Goal: Information Seeking & Learning: Check status

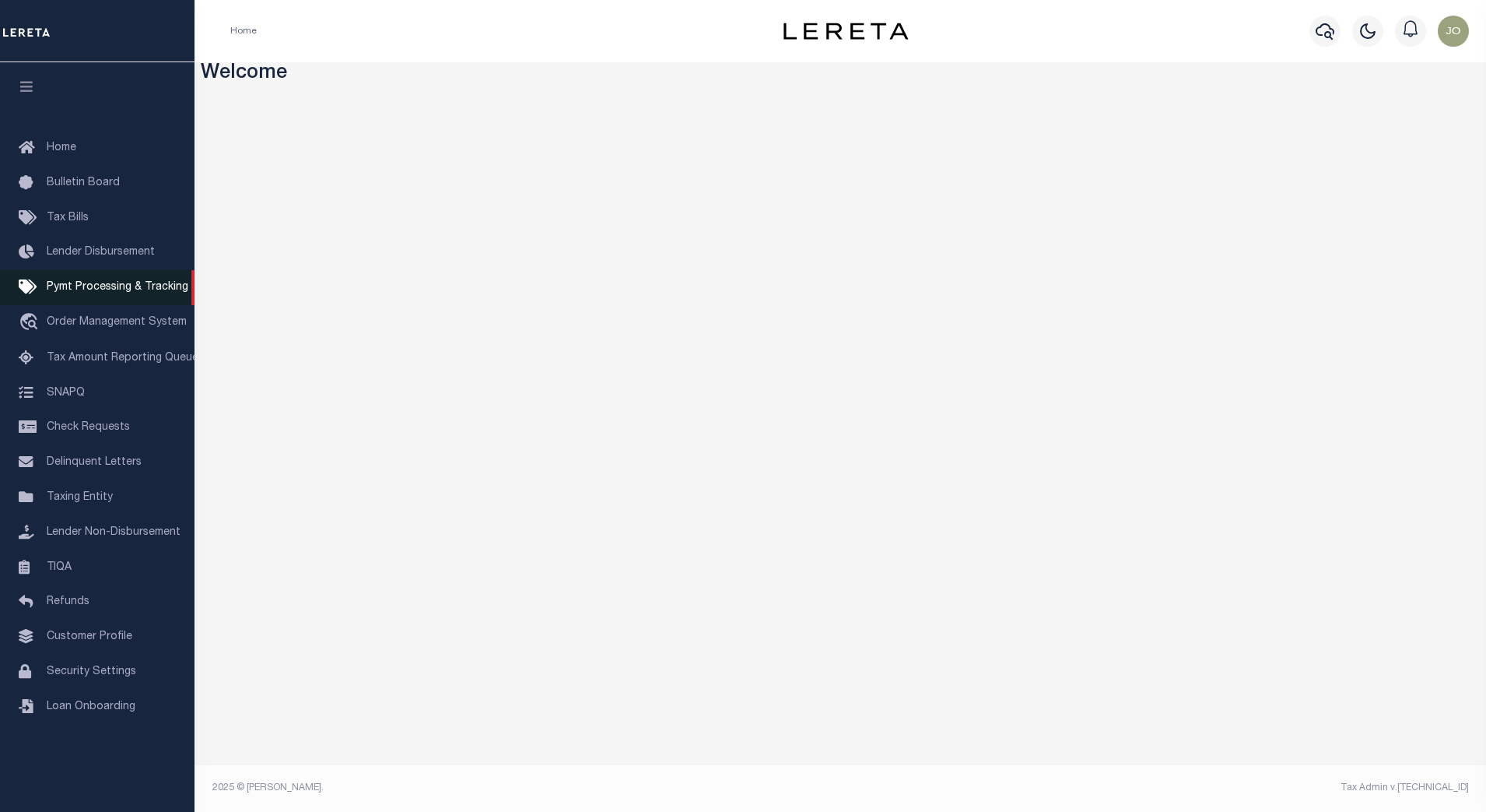
click at [125, 288] on span "Pymt Processing & Tracking" at bounding box center [118, 288] width 142 height 11
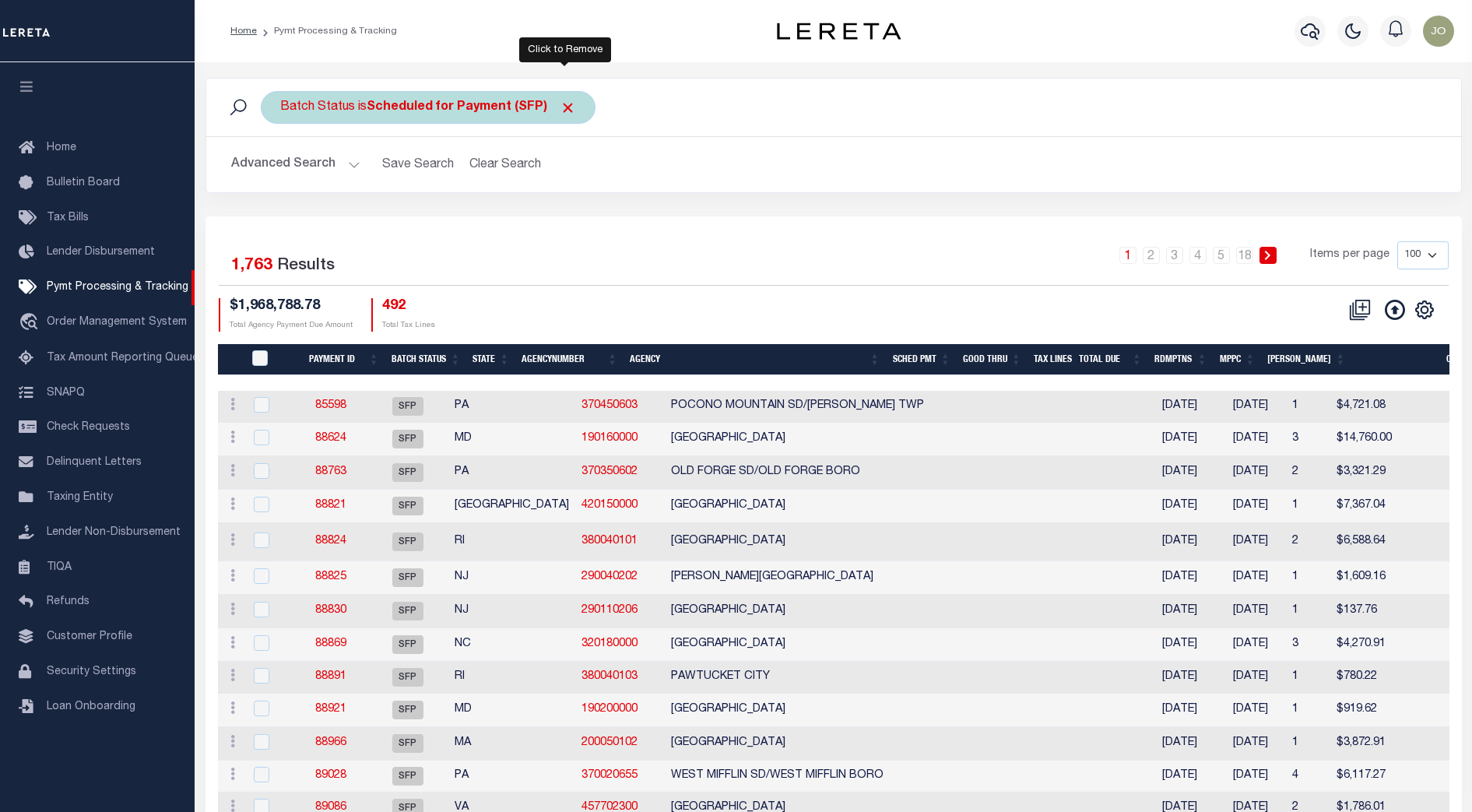
click at [567, 111] on span "Click to Remove" at bounding box center [567, 108] width 16 height 16
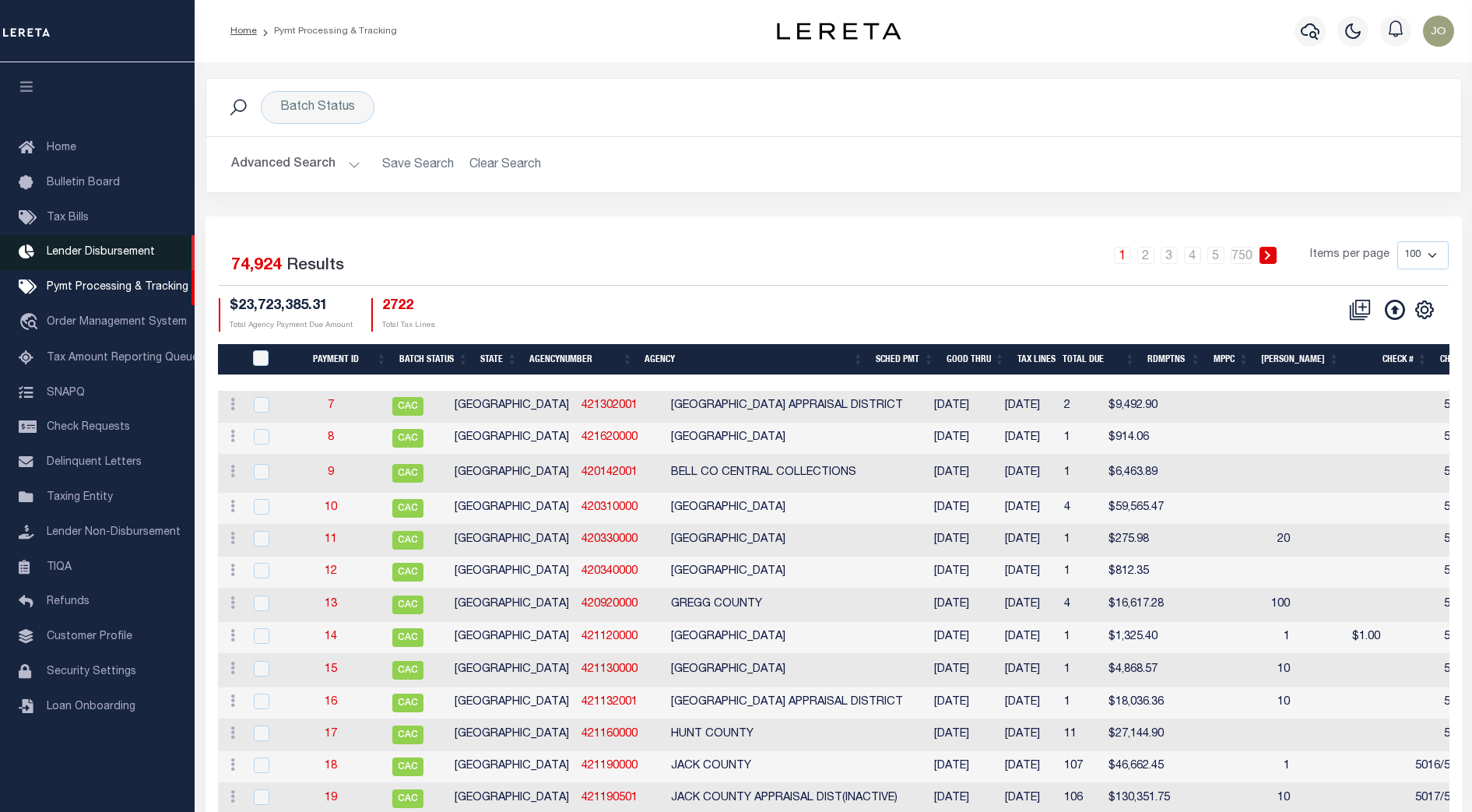
click at [108, 258] on span "Lender Disbursement" at bounding box center [101, 252] width 108 height 11
click at [136, 258] on span "Lender Disbursement" at bounding box center [101, 252] width 108 height 11
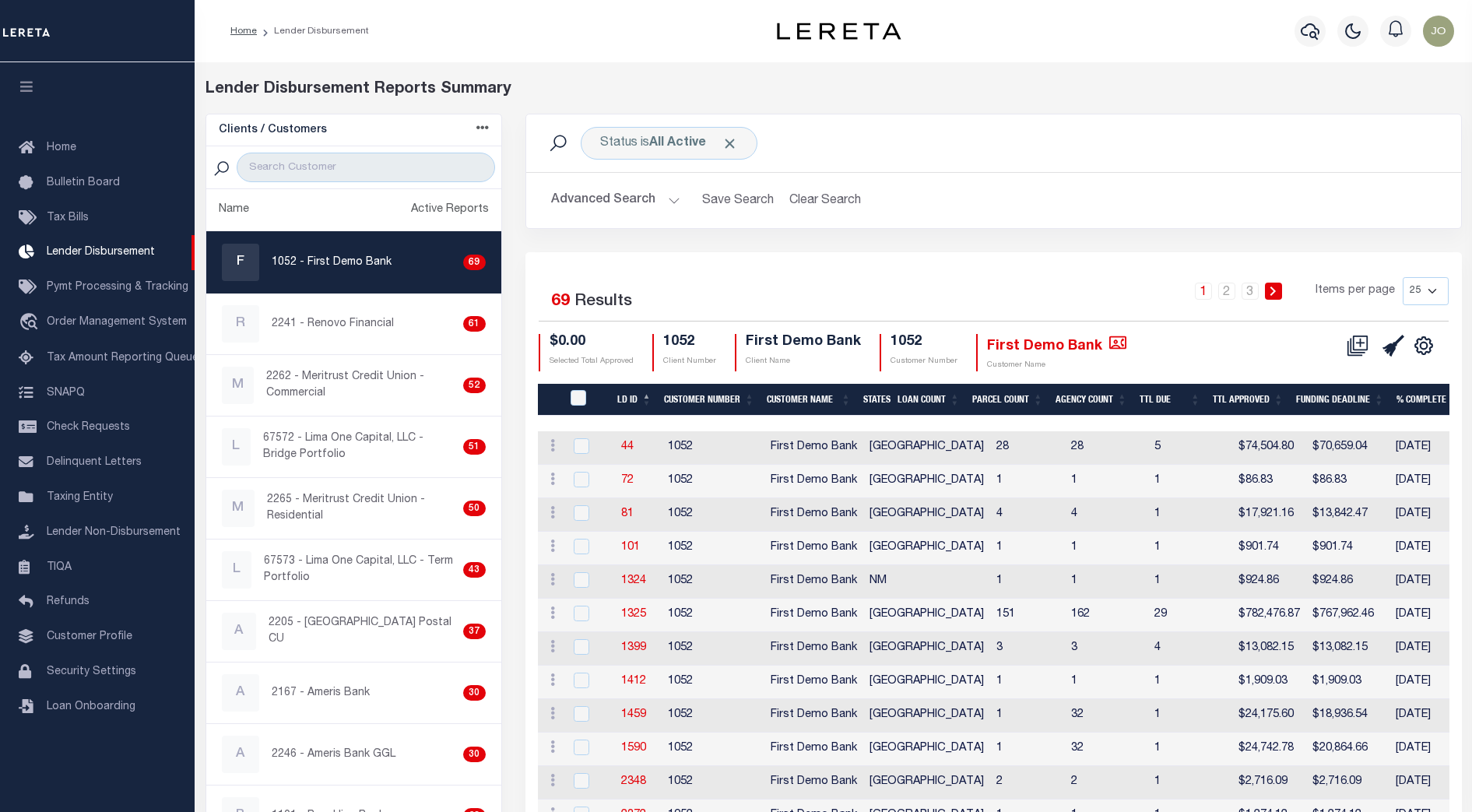
click at [963, 297] on div "1 2 3 Items per page 25 50 100 200" at bounding box center [1110, 298] width 676 height 41
click at [397, 167] on input "search" at bounding box center [365, 168] width 258 height 30
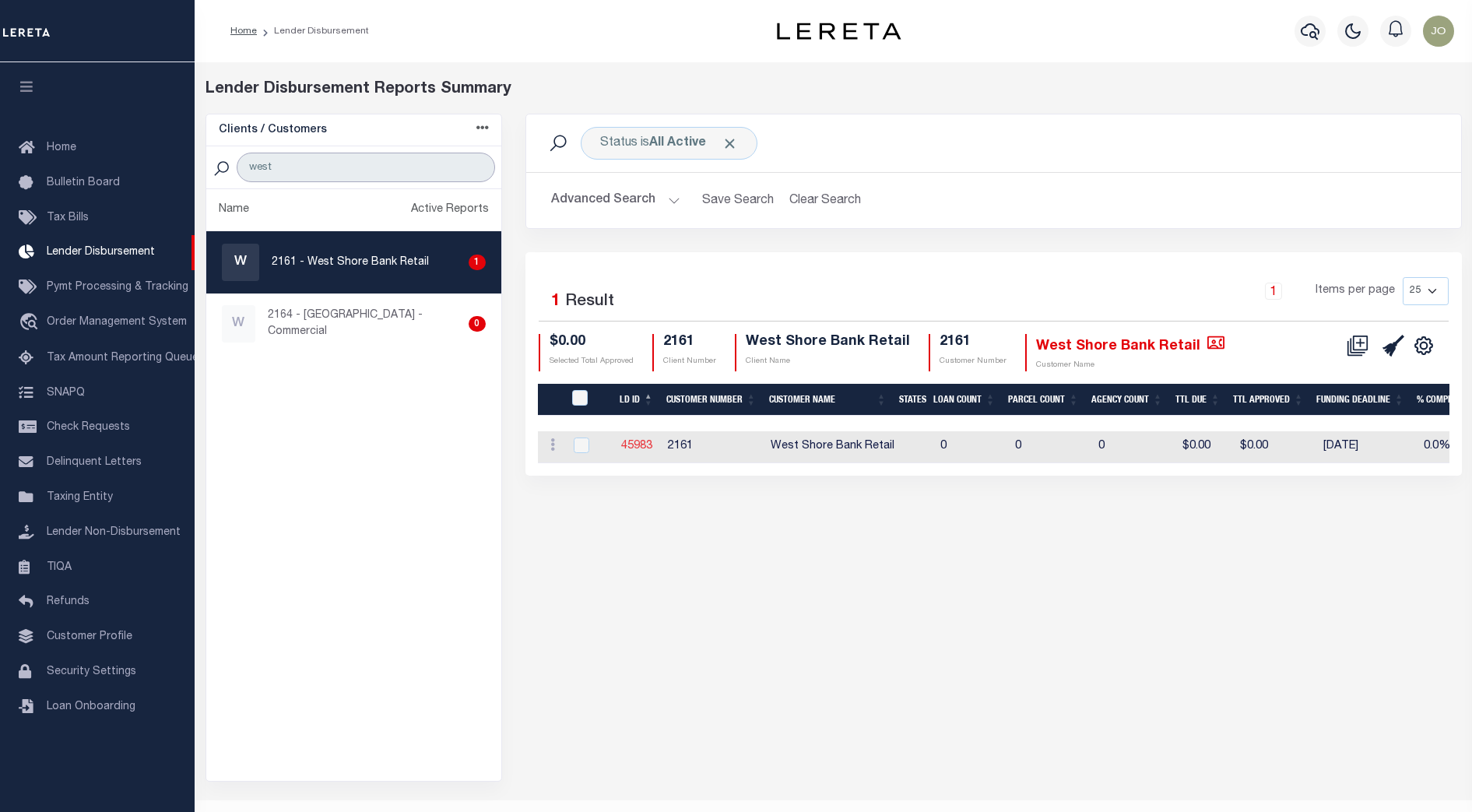
type input "west"
click at [637, 442] on link "45983" at bounding box center [637, 446] width 31 height 11
checkbox input "true"
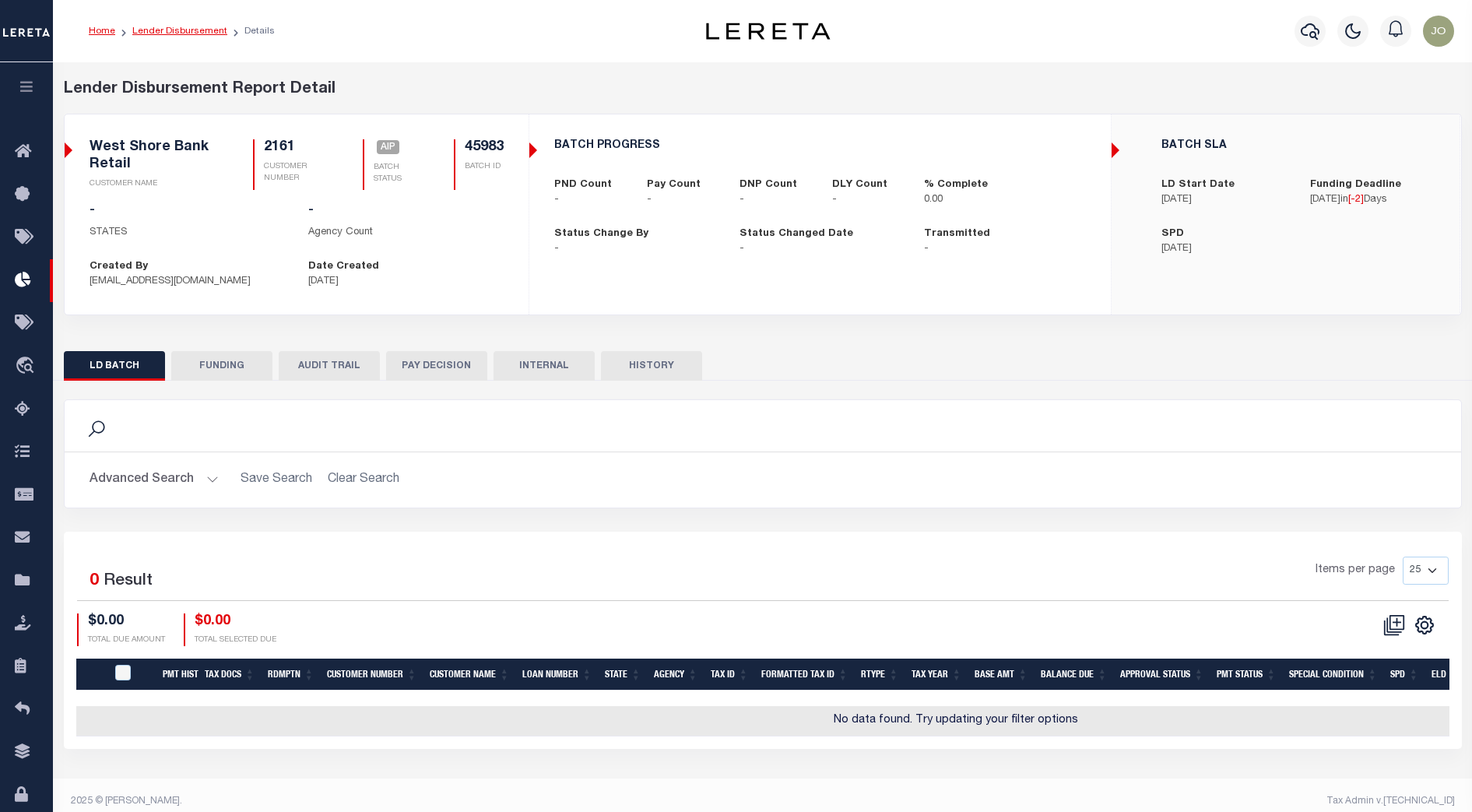
click at [178, 28] on link "Lender Disbursement" at bounding box center [180, 31] width 95 height 9
checkbox input "true"
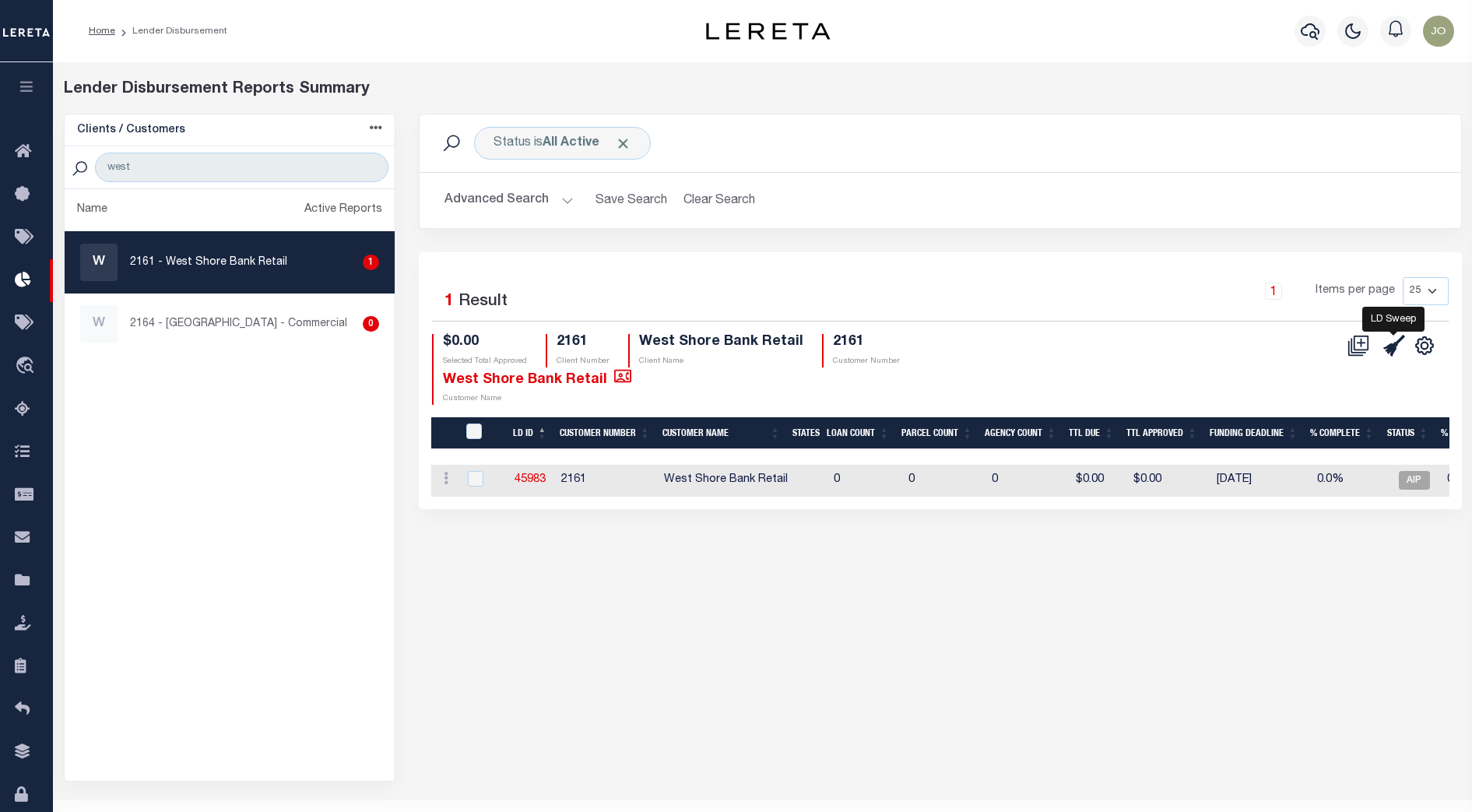
click at [1394, 355] on icon "" at bounding box center [1394, 345] width 22 height 22
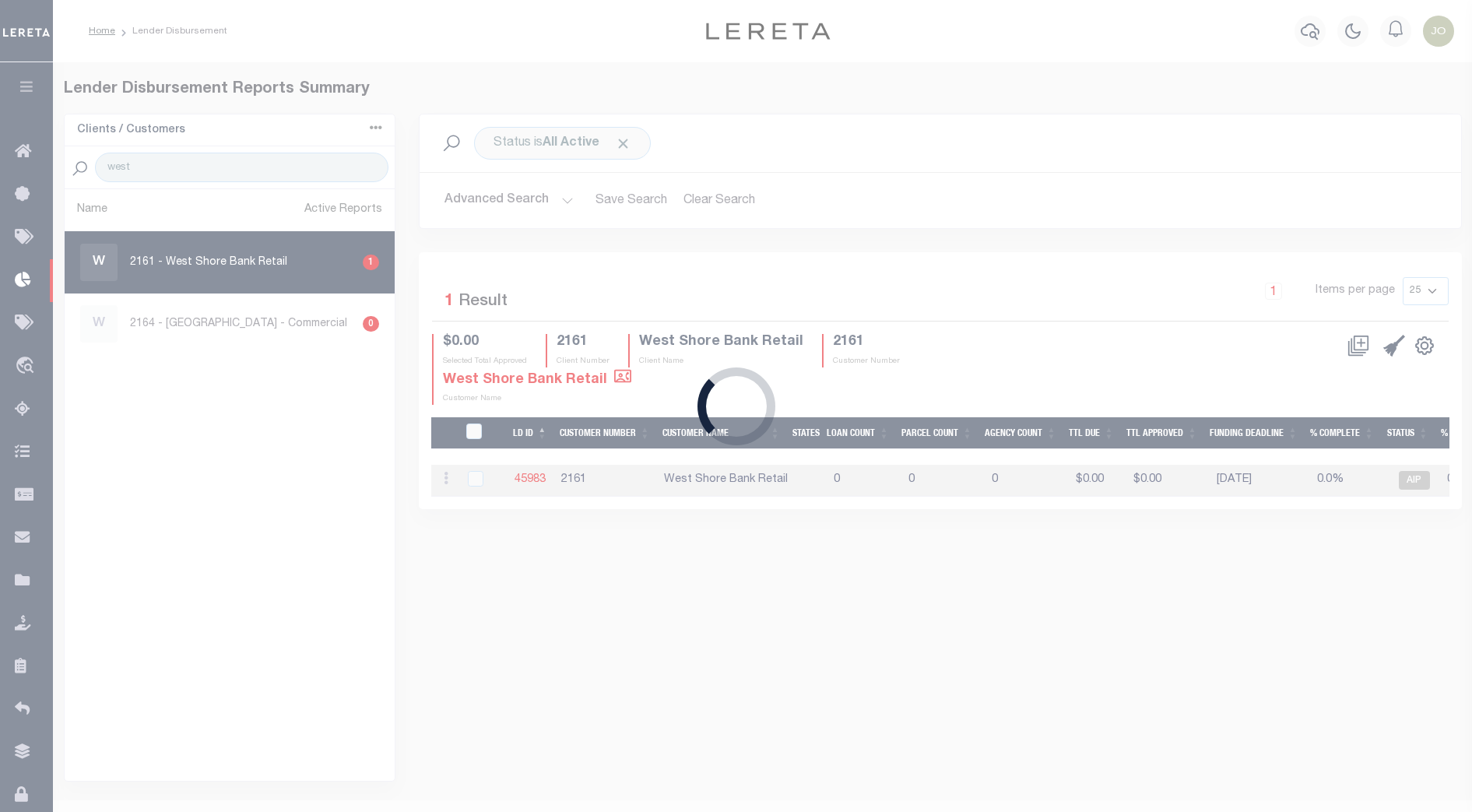
click at [1118, 353] on div "Loading..." at bounding box center [736, 406] width 1472 height 812
checkbox input "true"
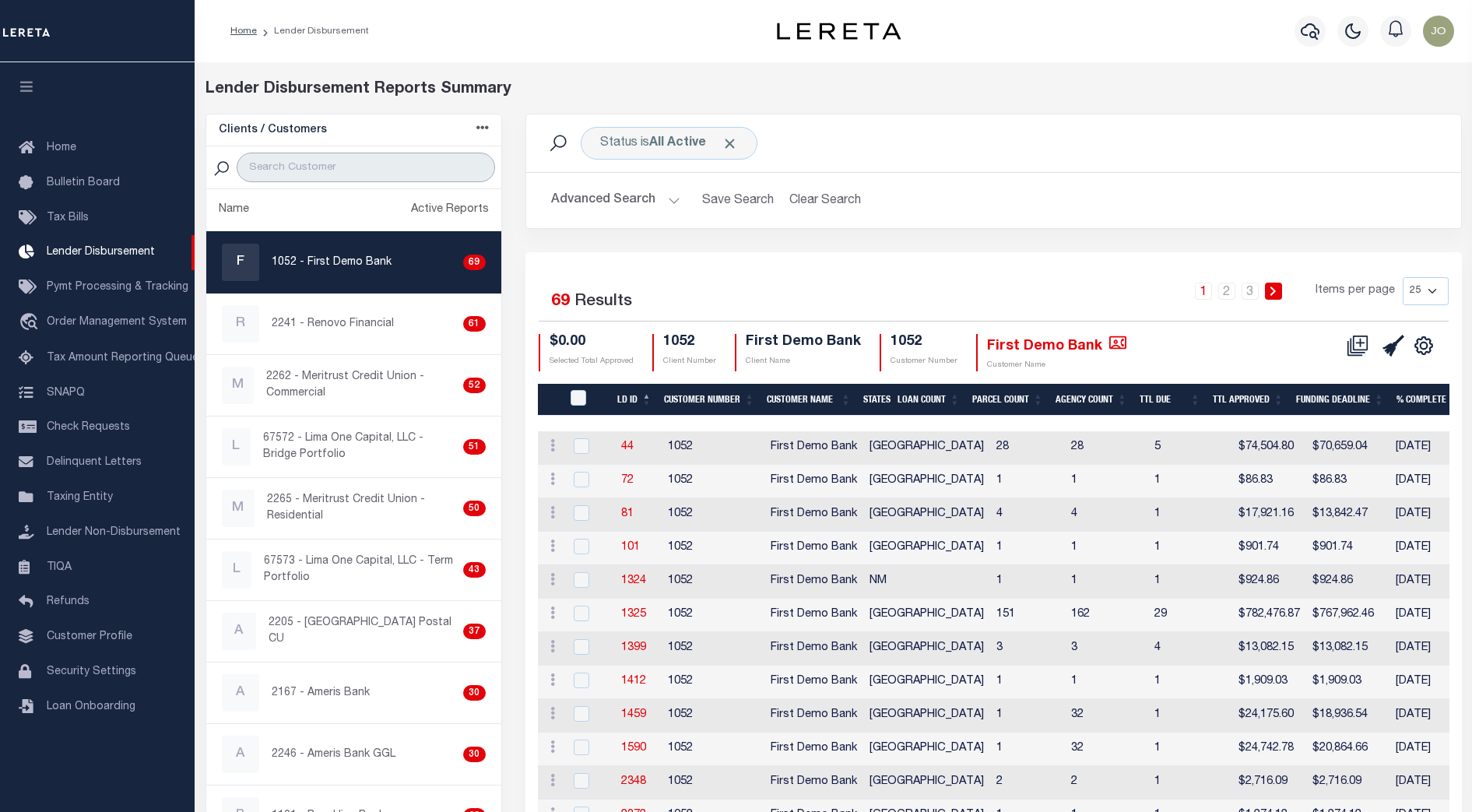
click at [401, 168] on input "search" at bounding box center [365, 168] width 258 height 30
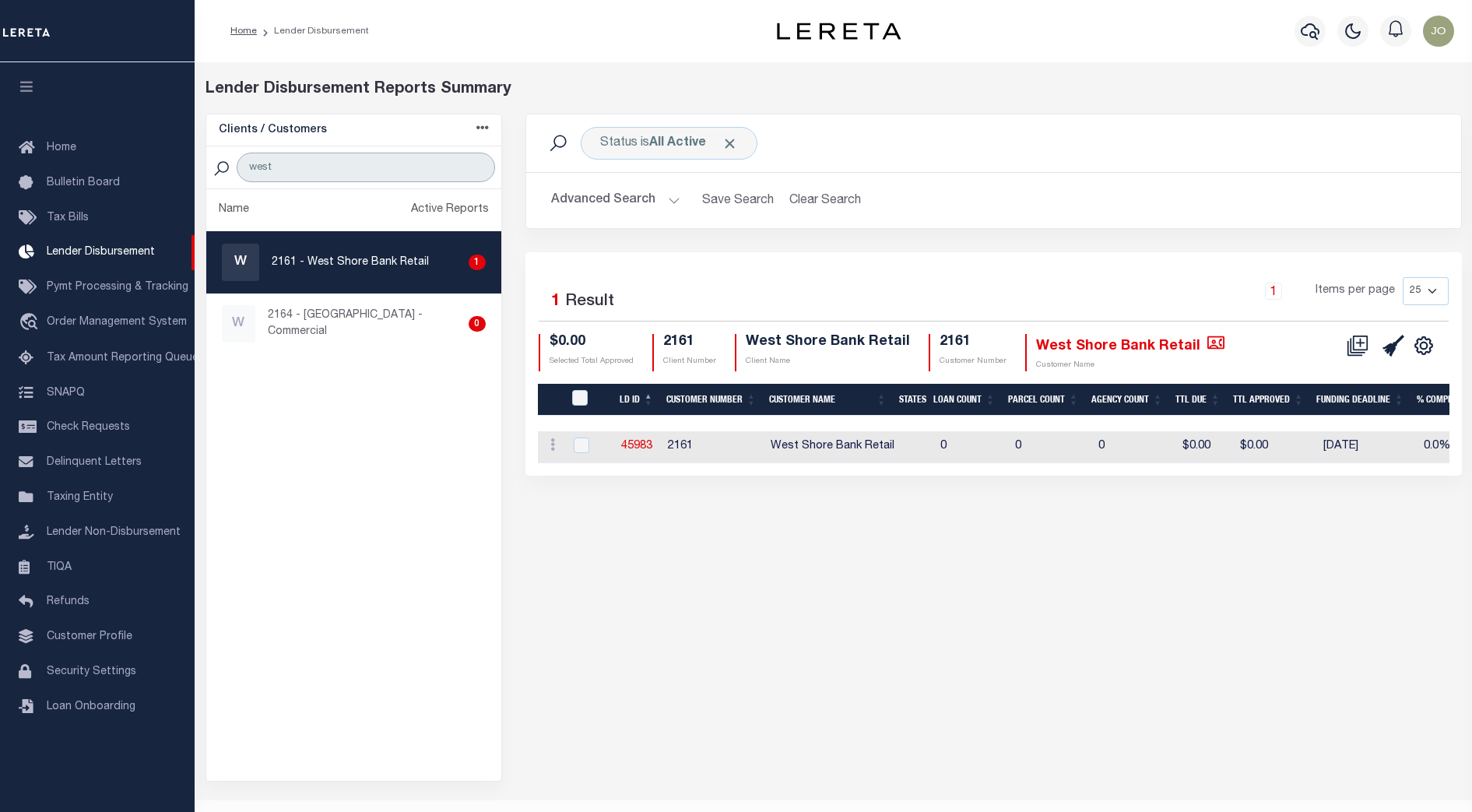
type input "west"
click at [1082, 631] on div "Status is All Active Search Advanced Search Save Search Clear Search Equals 1" at bounding box center [993, 447] width 959 height 668
click at [796, 522] on div "Status is All Active Search Advanced Search Save Search Clear Search Equals 1" at bounding box center [993, 447] width 959 height 668
click at [881, 535] on div "Status is All Active Search Advanced Search Save Search Clear Search Equals 1" at bounding box center [993, 447] width 959 height 668
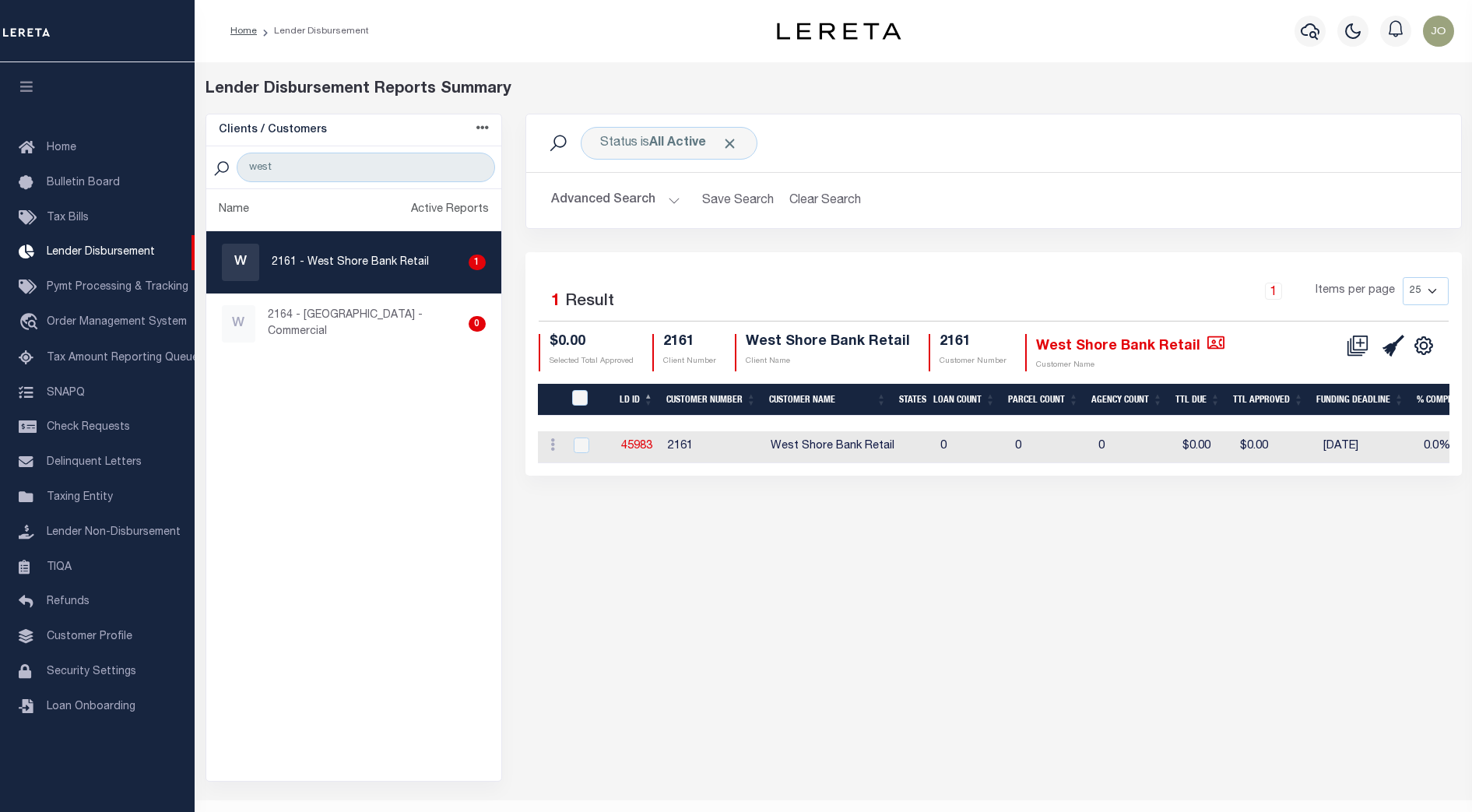
click at [1050, 572] on div "Status is All Active Search Advanced Search Save Search Clear Search Equals 1" at bounding box center [993, 447] width 959 height 668
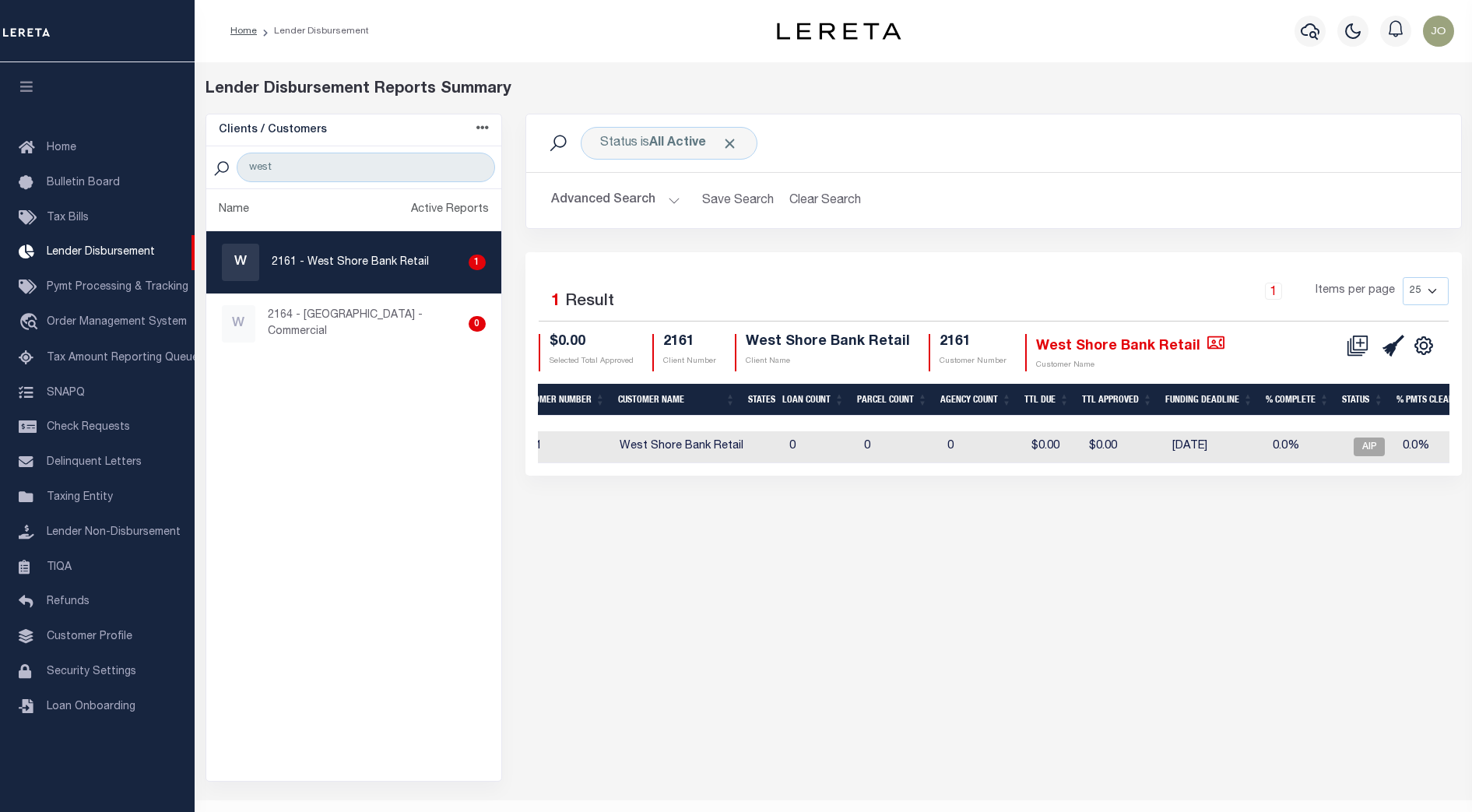
scroll to position [0, 571]
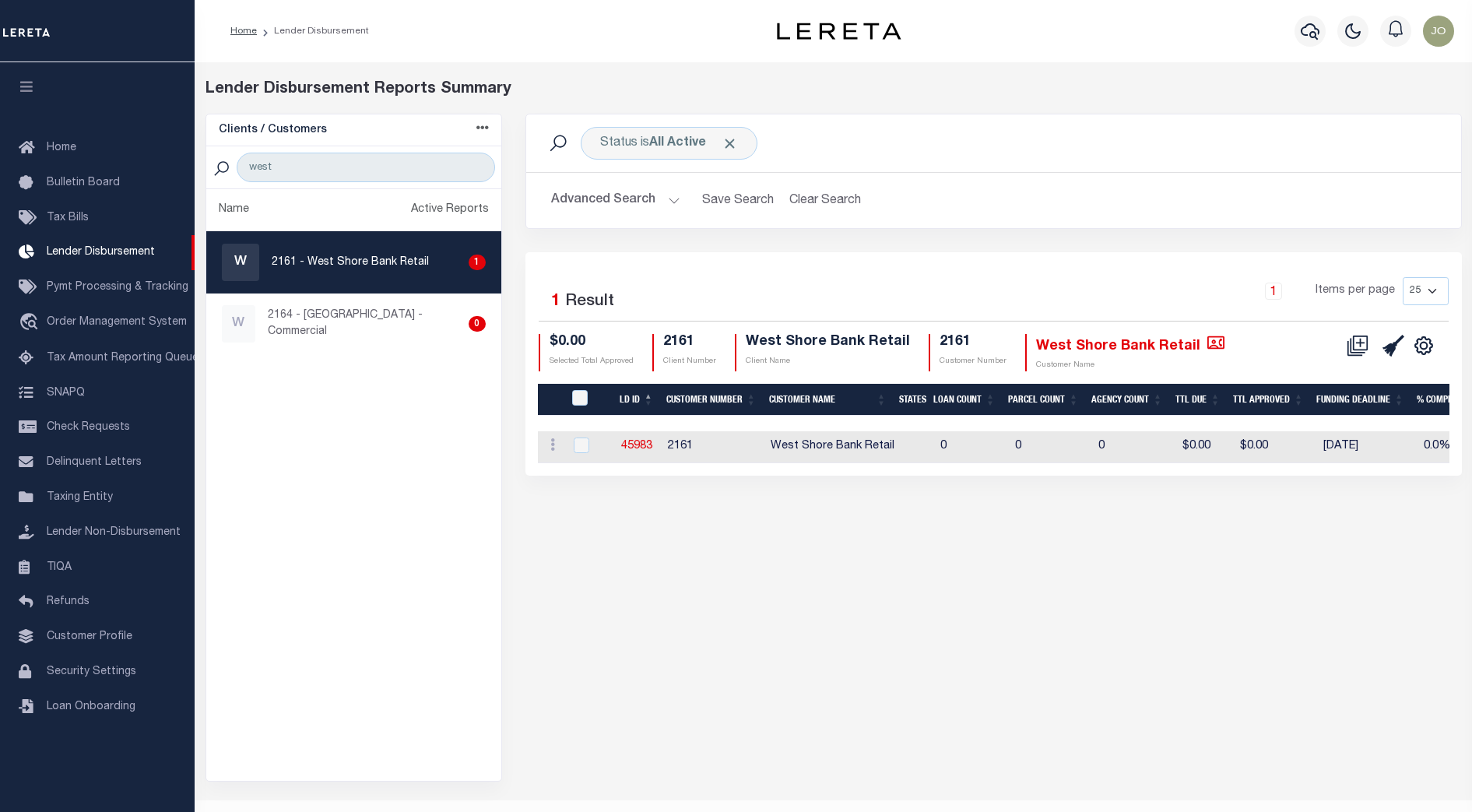
click at [865, 573] on div "Status is All Active Search Advanced Search Save Search Clear Search Equals 1" at bounding box center [993, 447] width 959 height 668
click at [844, 549] on div "Status is All Active Search Advanced Search Save Search Clear Search Equals 1" at bounding box center [993, 447] width 959 height 668
click at [1044, 558] on div "Status is All Active Search Advanced Search Save Search Clear Search Equals 1" at bounding box center [993, 447] width 959 height 668
click at [1208, 605] on div "Status is All Active Search Advanced Search Save Search Clear Search Equals 1" at bounding box center [993, 447] width 959 height 668
click at [1270, 563] on div "Status is All Active Search Advanced Search Save Search Clear Search Equals 1" at bounding box center [993, 447] width 959 height 668
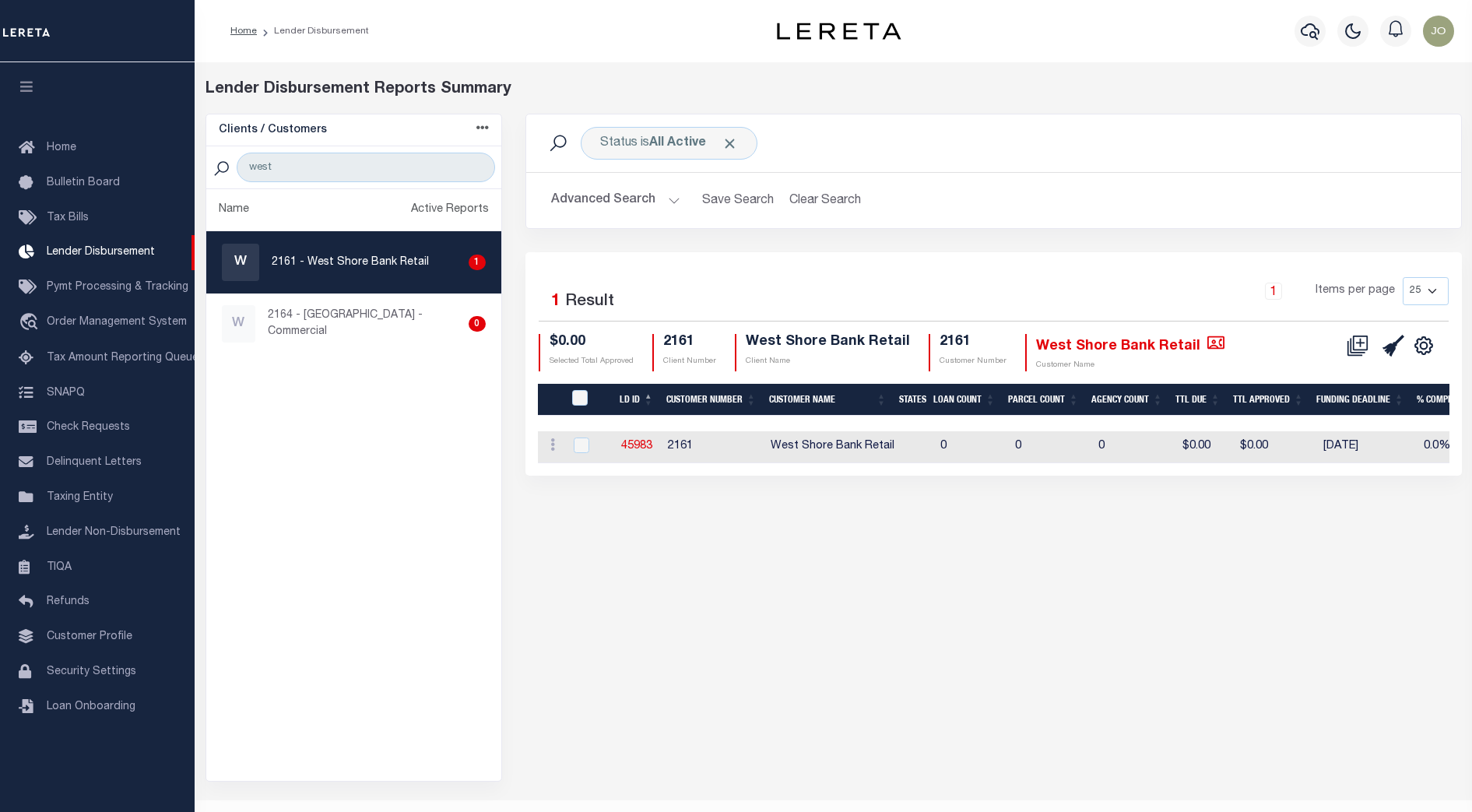
click at [1199, 528] on div "Status is All Active Search Advanced Search Save Search Clear Search Equals 1" at bounding box center [993, 447] width 959 height 668
click at [1105, 591] on div "Status is All Active Search Advanced Search Save Search Clear Search Equals 1" at bounding box center [993, 447] width 959 height 668
click at [1100, 573] on div "Status is All Active Search Advanced Search Save Search Clear Search Equals 1" at bounding box center [993, 447] width 959 height 668
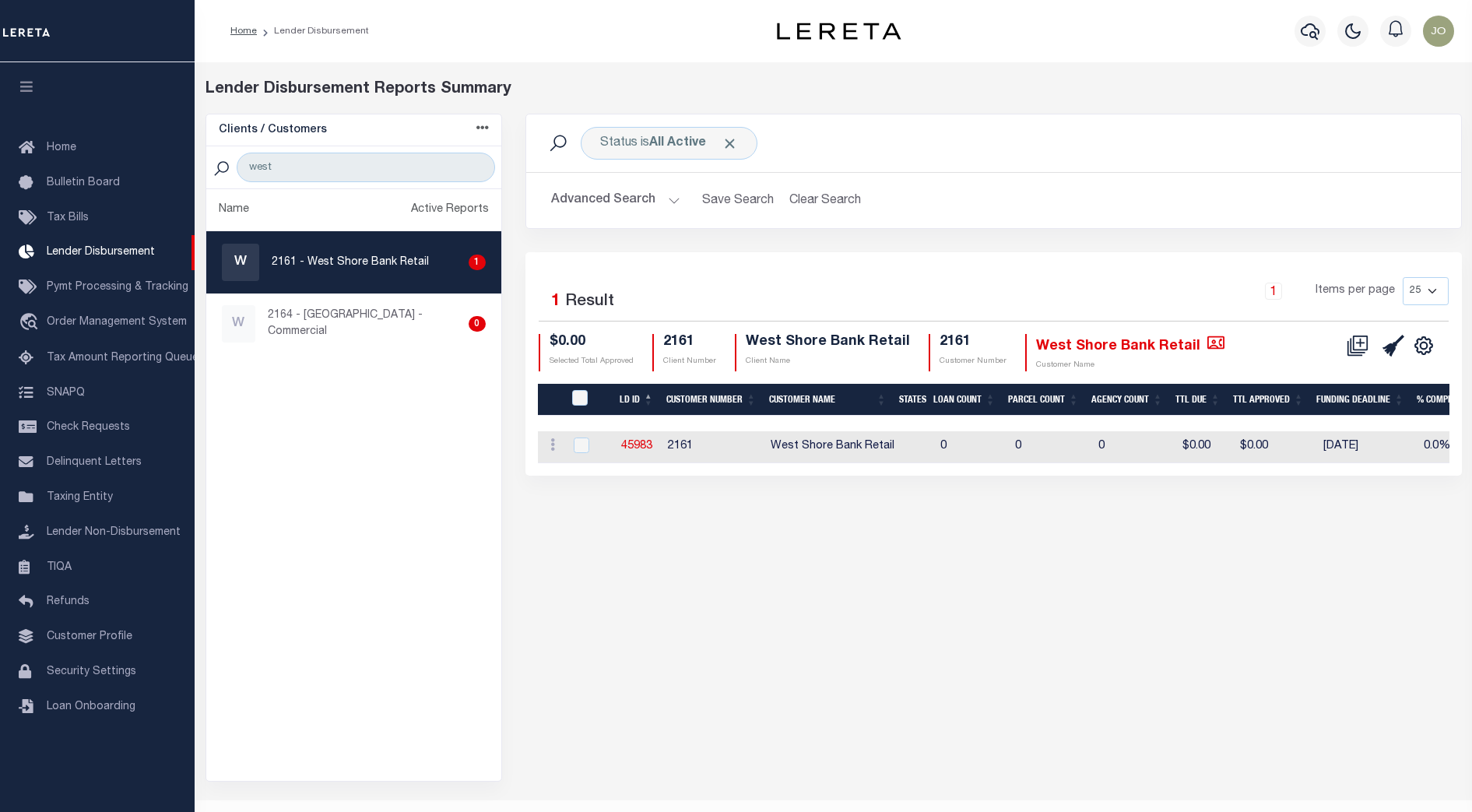
click at [1100, 573] on div "Status is All Active Search Advanced Search Save Search Clear Search Equals 1" at bounding box center [993, 447] width 959 height 668
click at [116, 288] on span "Pymt Processing & Tracking" at bounding box center [118, 288] width 142 height 11
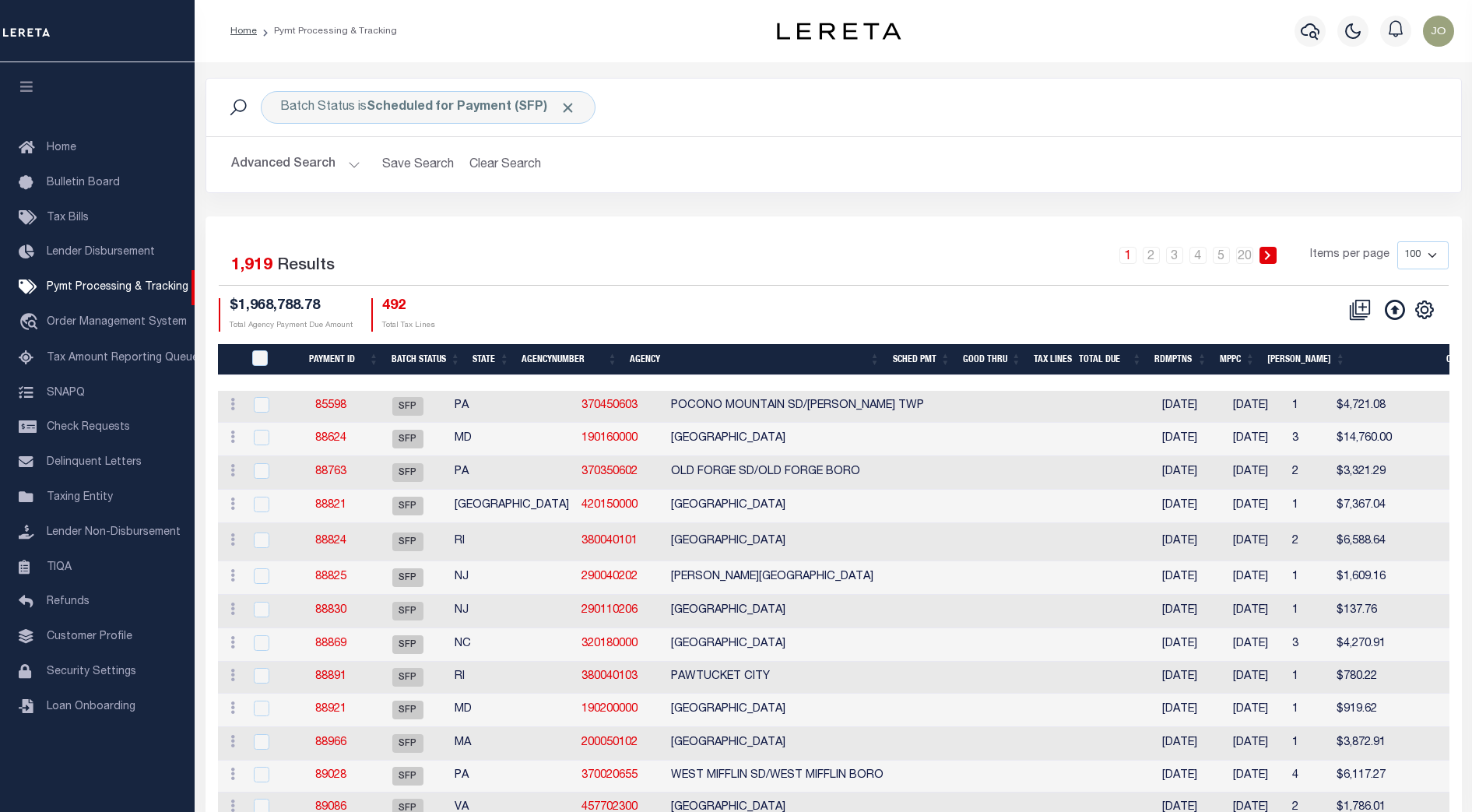
click at [341, 161] on button "Advanced Search" at bounding box center [296, 164] width 129 height 30
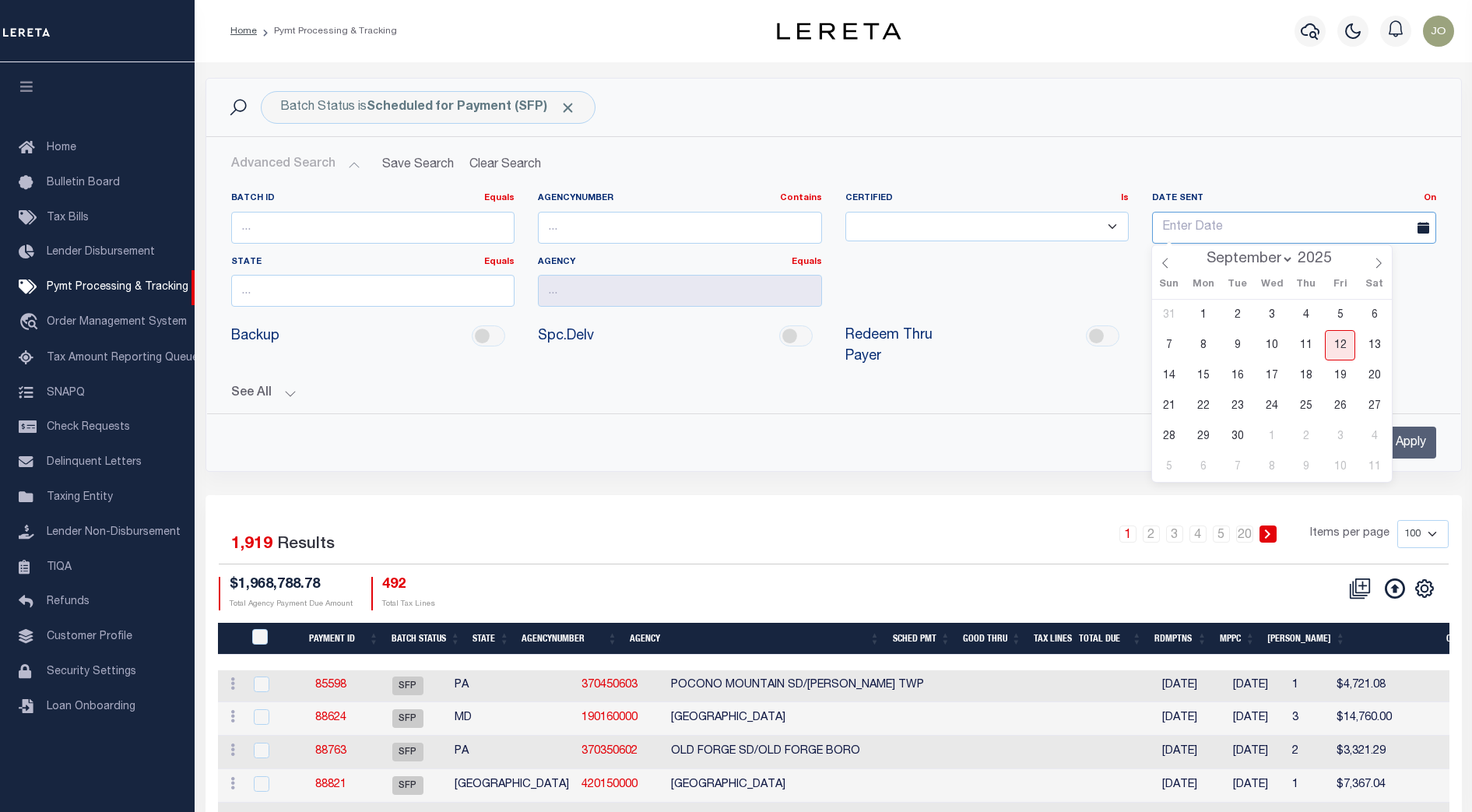
click at [1189, 224] on input "text" at bounding box center [1294, 228] width 284 height 32
click at [1429, 195] on link "On" at bounding box center [1430, 198] width 12 height 9
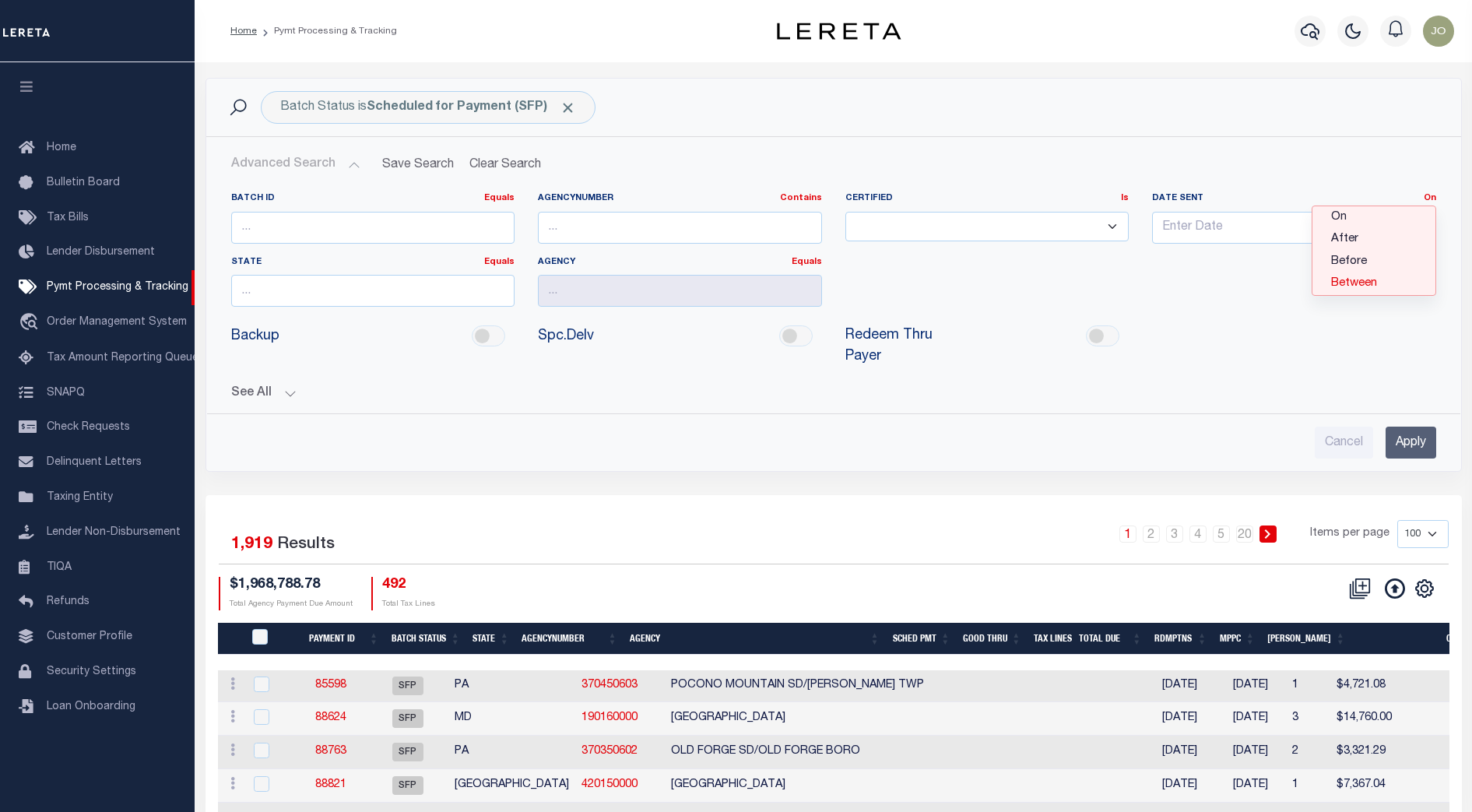
click at [1361, 281] on link "Between" at bounding box center [1374, 284] width 123 height 23
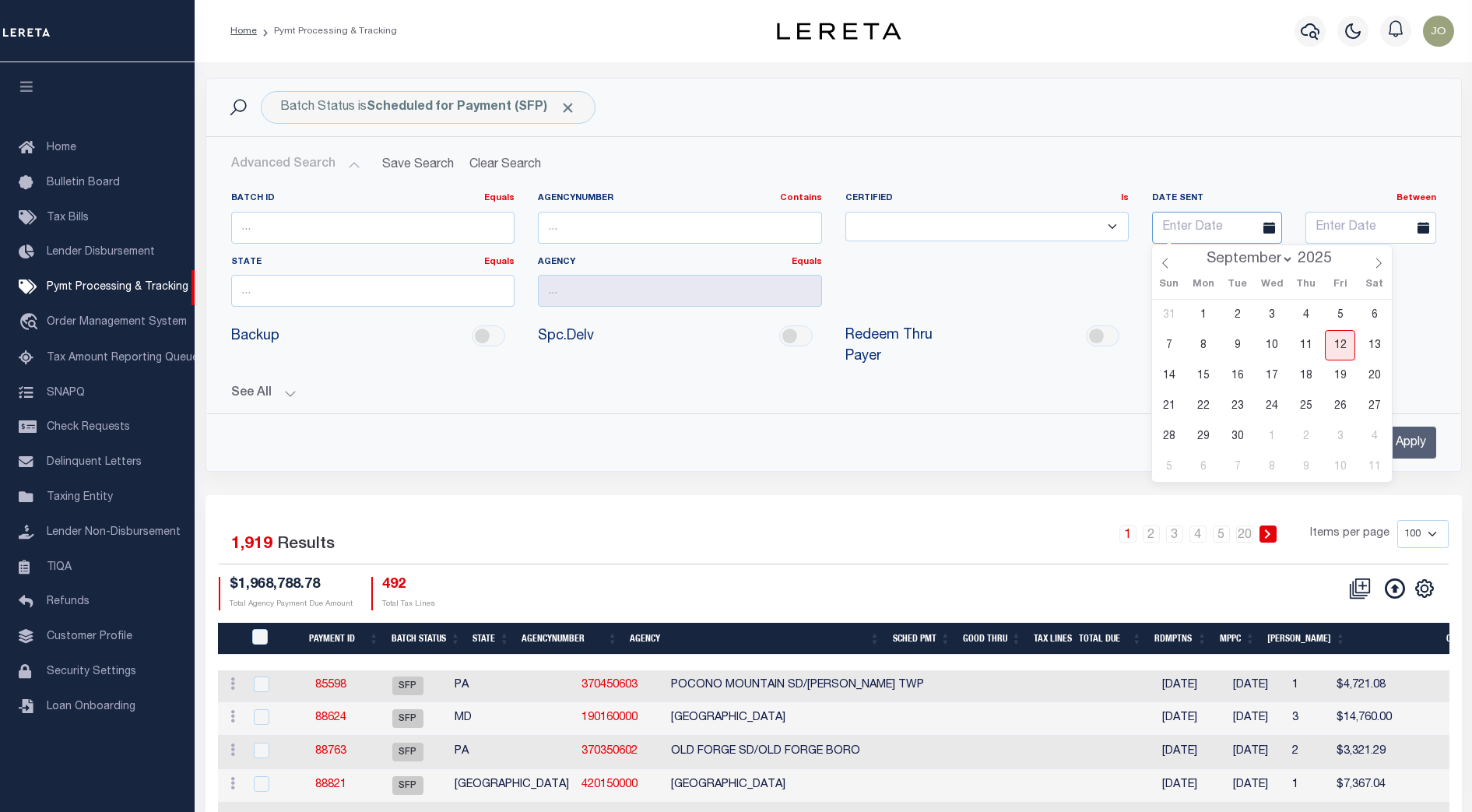
click at [1198, 231] on input "text" at bounding box center [1216, 228] width 130 height 32
click at [1312, 344] on span "11" at bounding box center [1305, 344] width 30 height 30
type input "09-11-2025"
click at [1377, 228] on input "text" at bounding box center [1370, 228] width 130 height 32
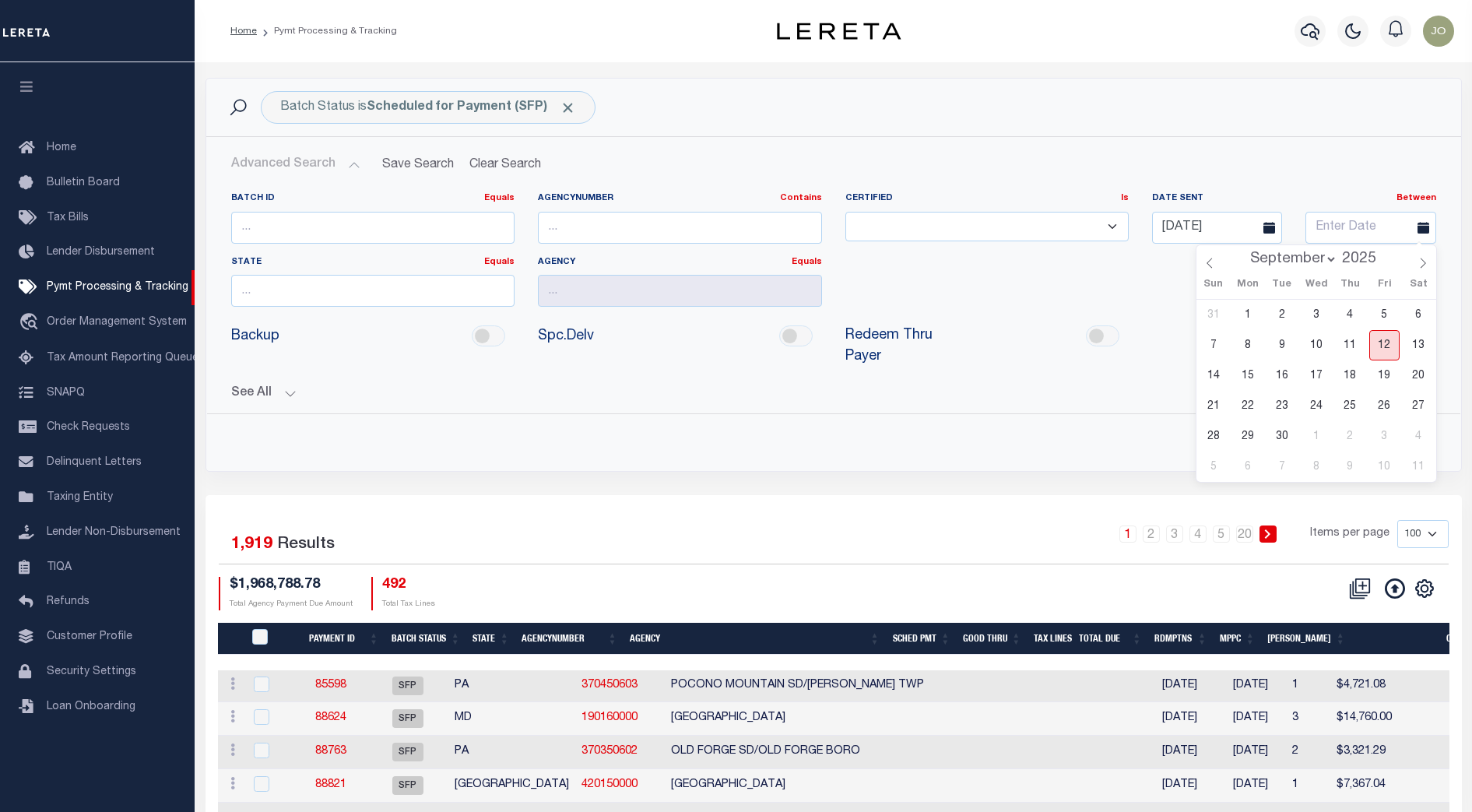
click at [1378, 341] on span "12" at bounding box center [1384, 344] width 30 height 30
type input "09-12-2025"
click at [1414, 431] on input "Apply" at bounding box center [1410, 442] width 51 height 32
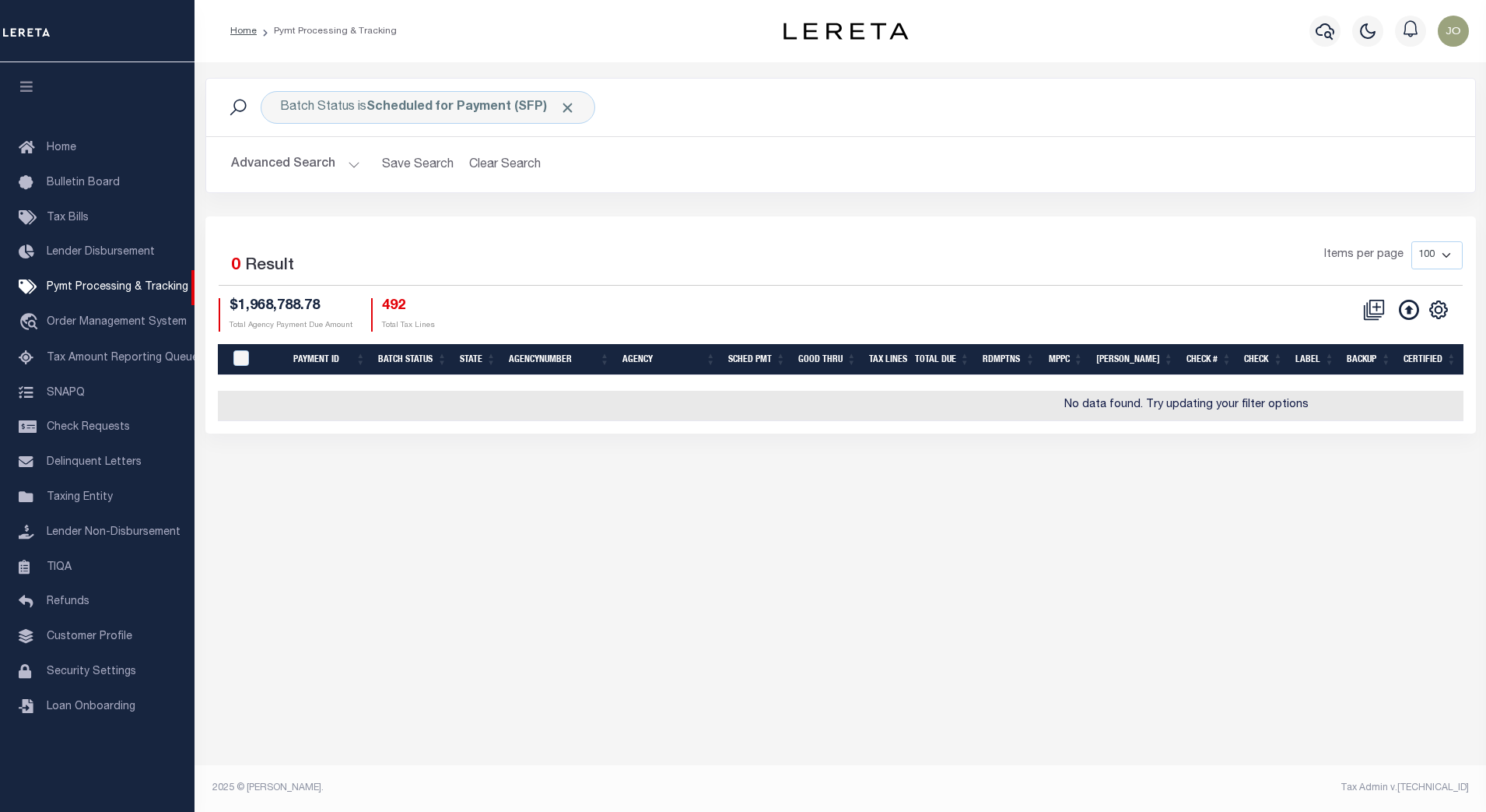
click at [349, 170] on button "Advanced Search" at bounding box center [296, 164] width 129 height 30
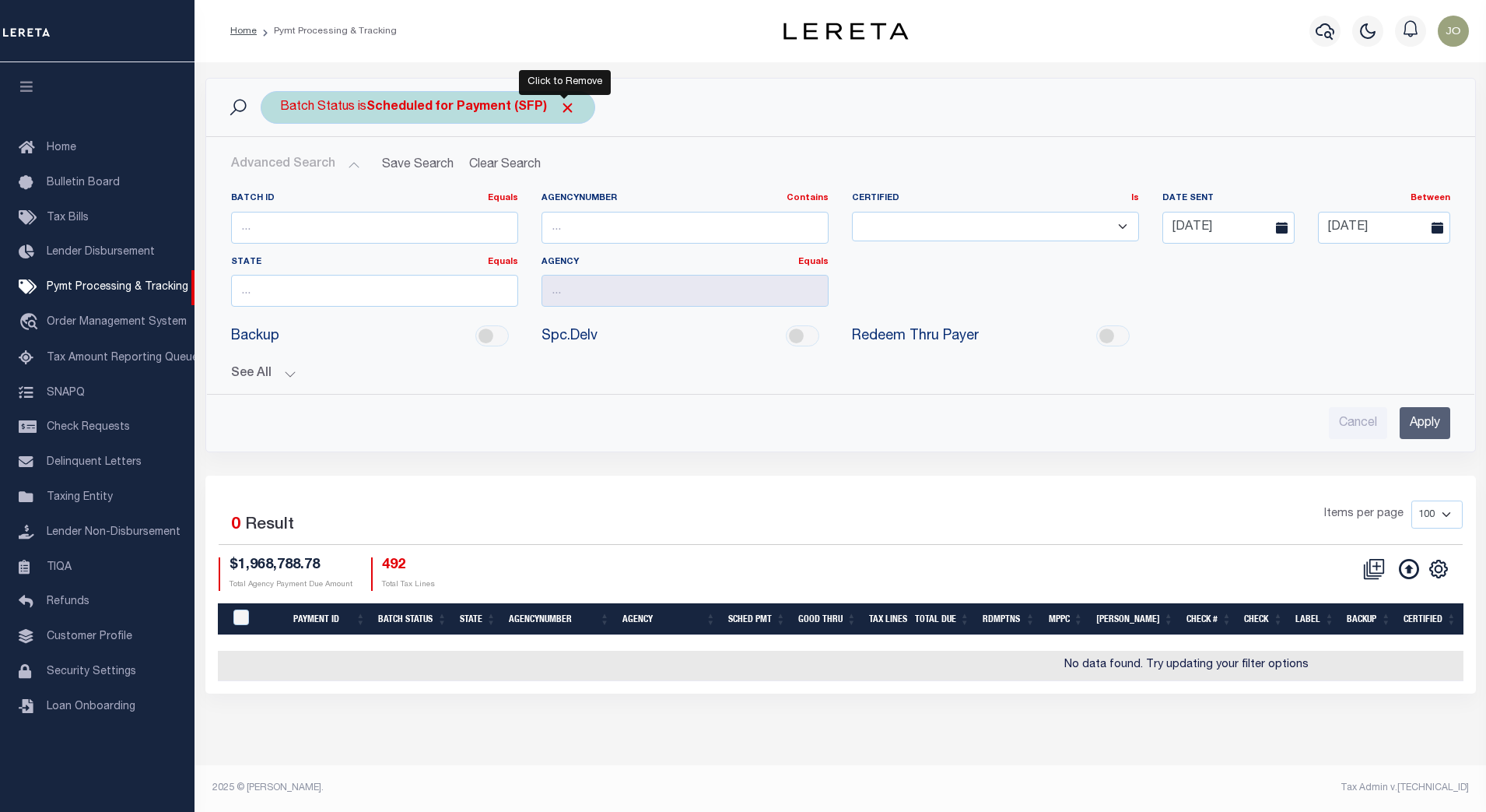
click at [570, 108] on span "Click to Remove" at bounding box center [567, 108] width 16 height 16
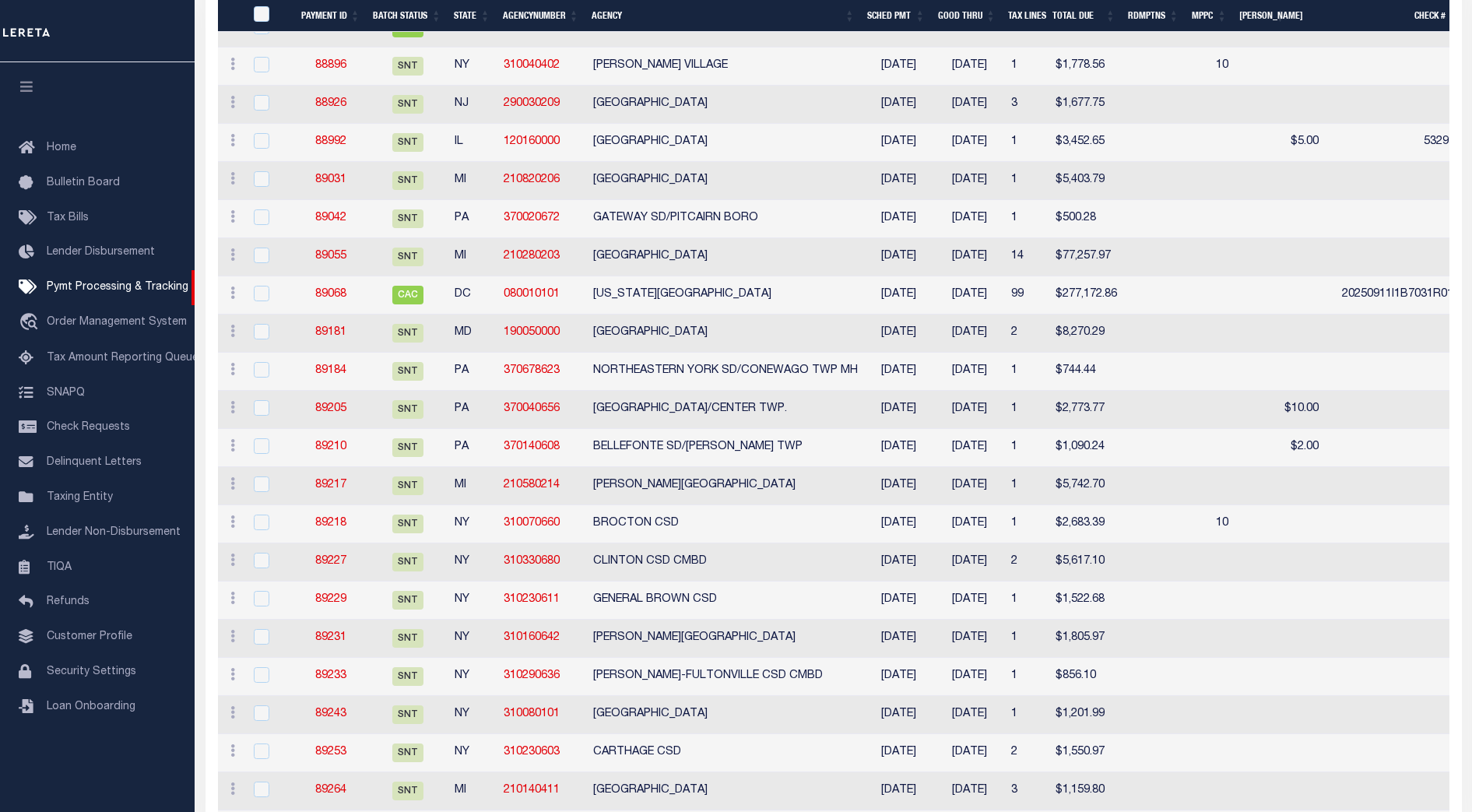
scroll to position [41, 0]
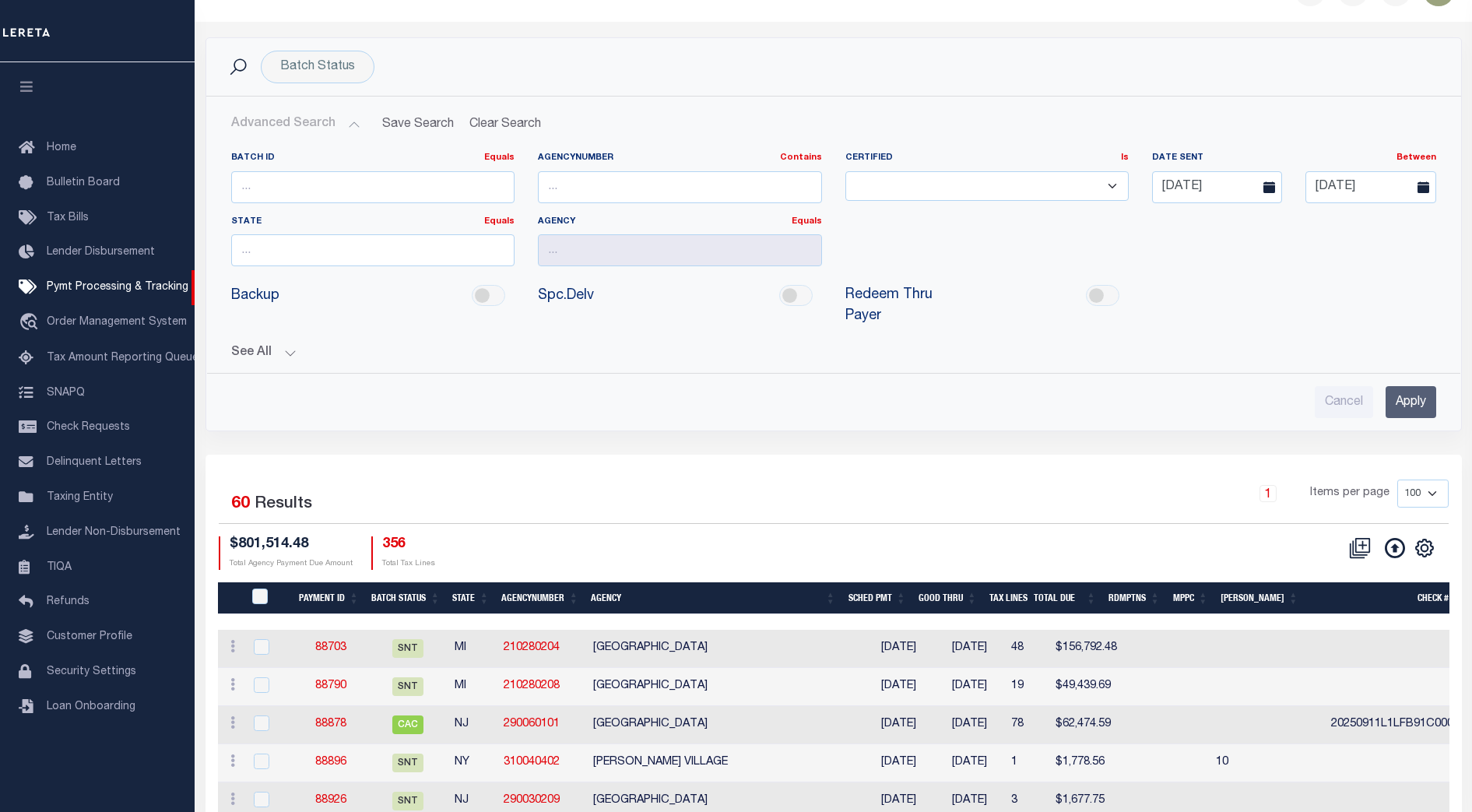
click at [1038, 536] on div "CSV Export Selected Print Show Filter Show Search Columns 0: 1: PayeePmtBatchSt…" at bounding box center [1141, 553] width 615 height 34
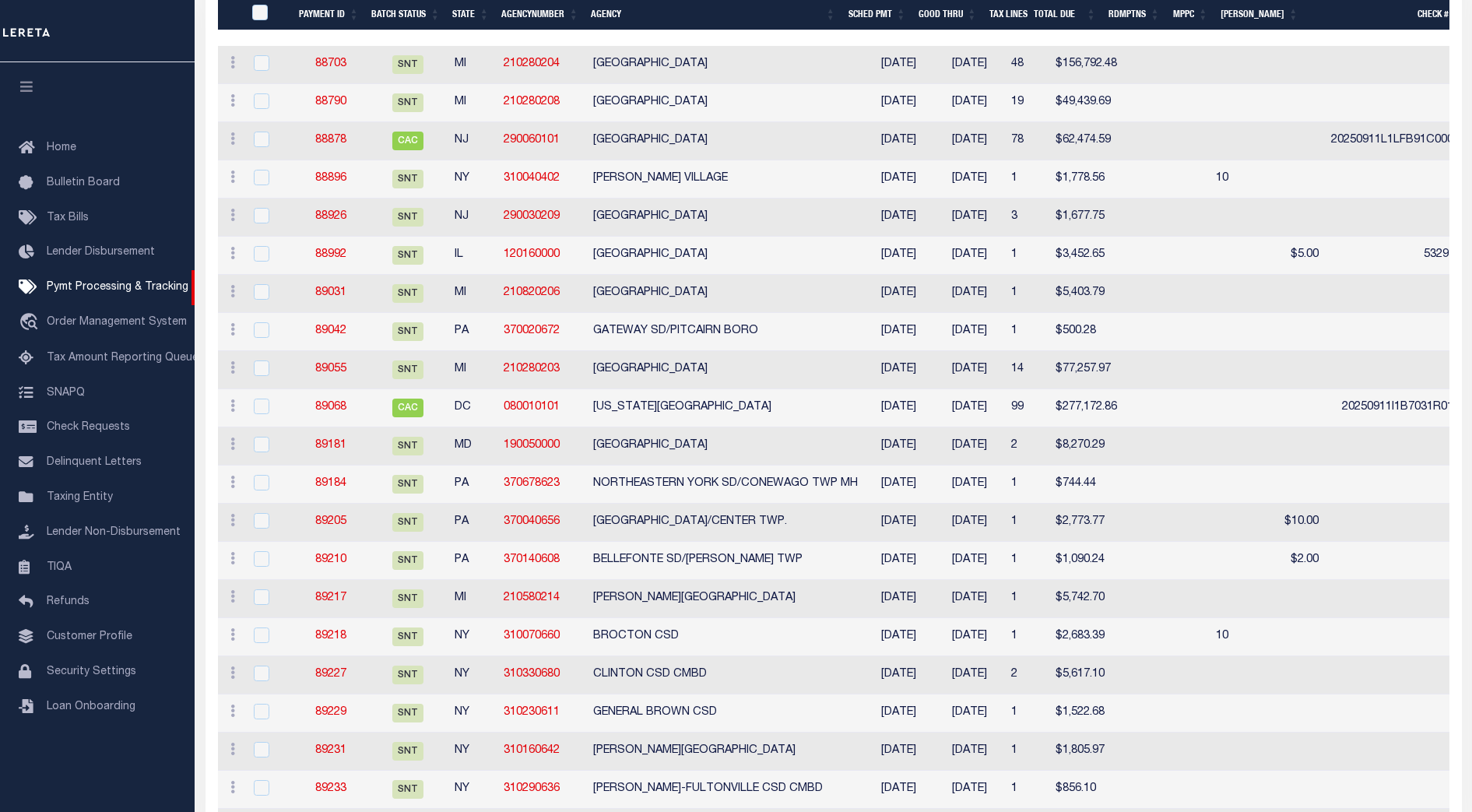
scroll to position [235, 0]
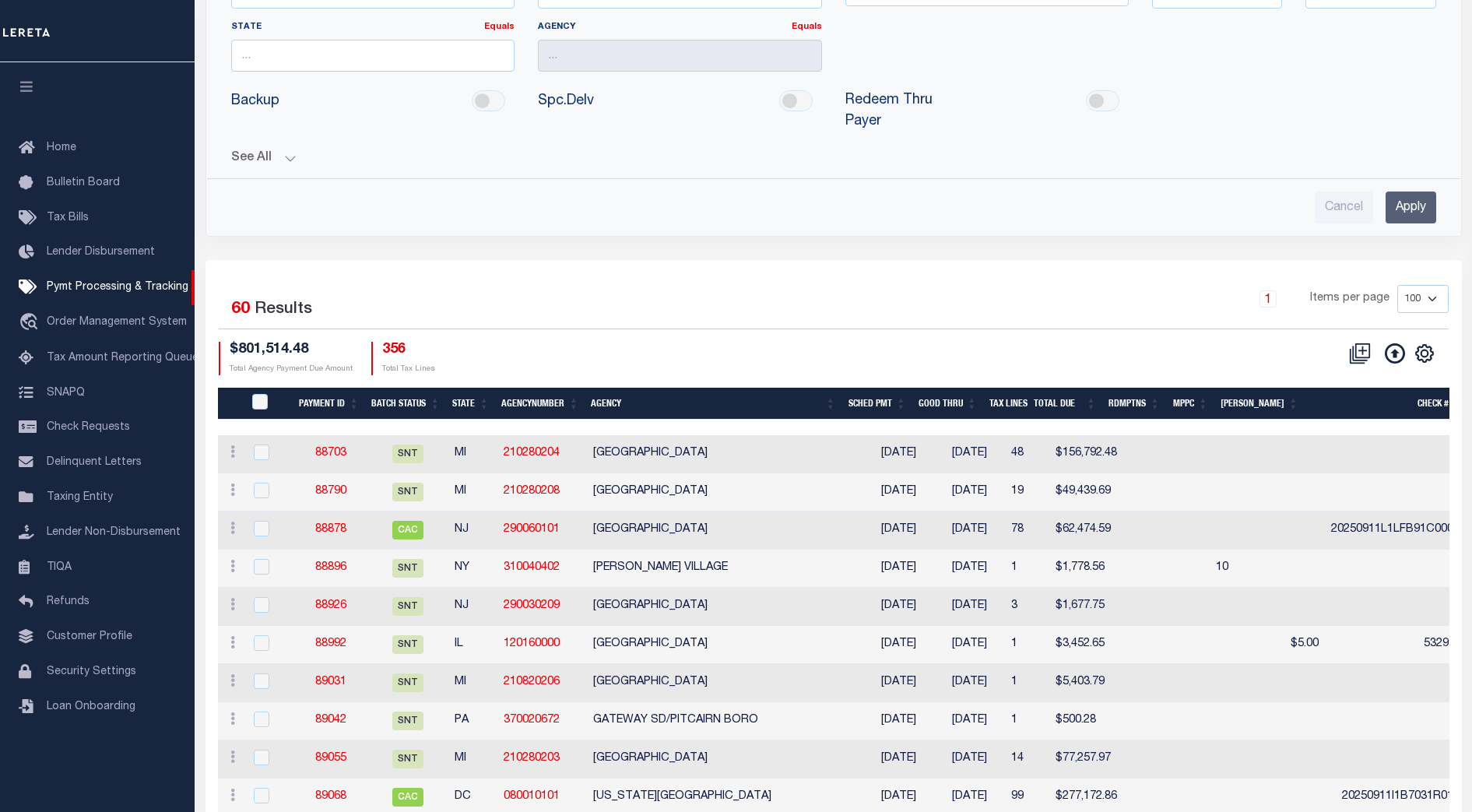
click at [1077, 436] on td "$156,792.48" at bounding box center [1085, 454] width 74 height 38
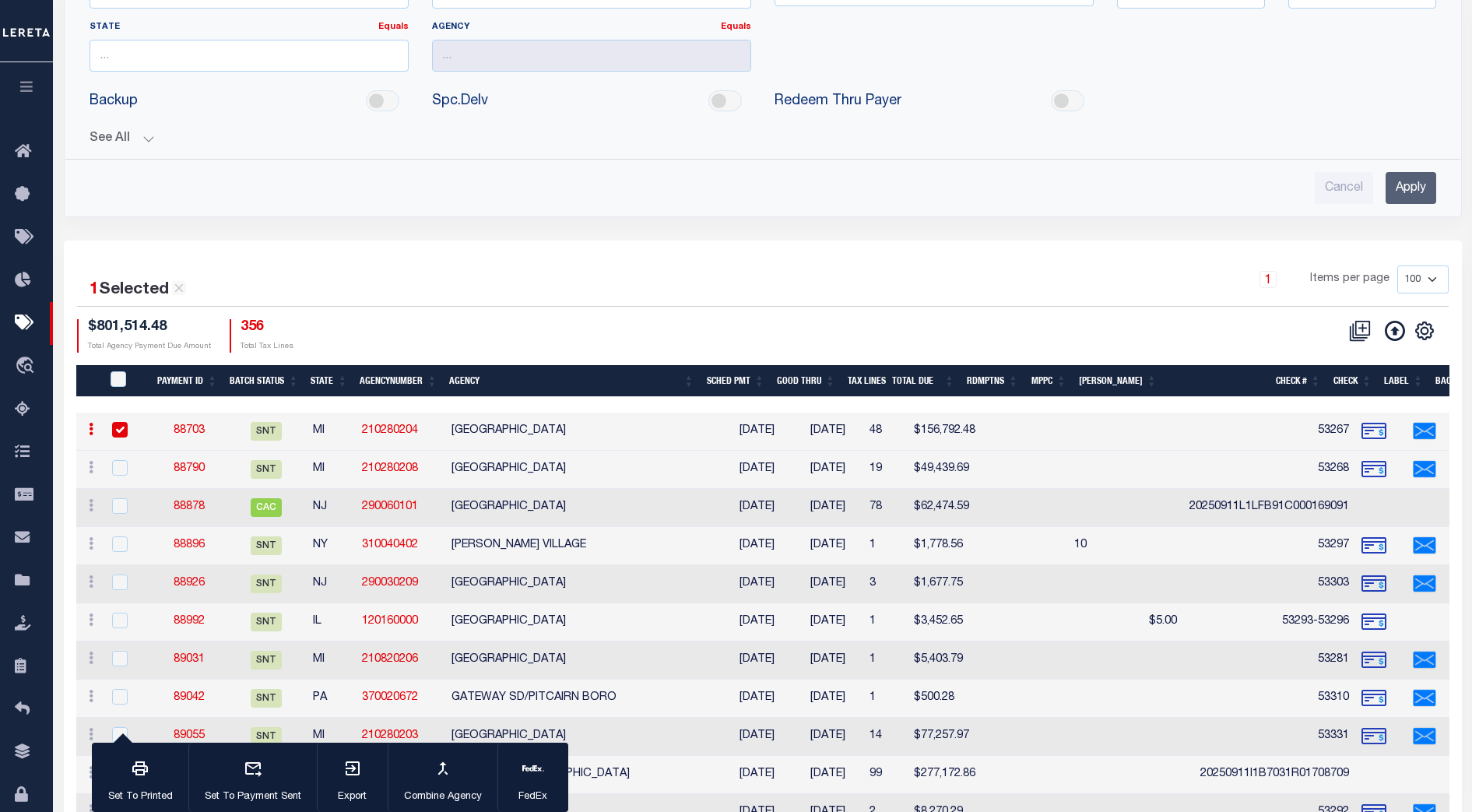
click at [117, 428] on input "checkbox" at bounding box center [120, 429] width 16 height 16
checkbox input "false"
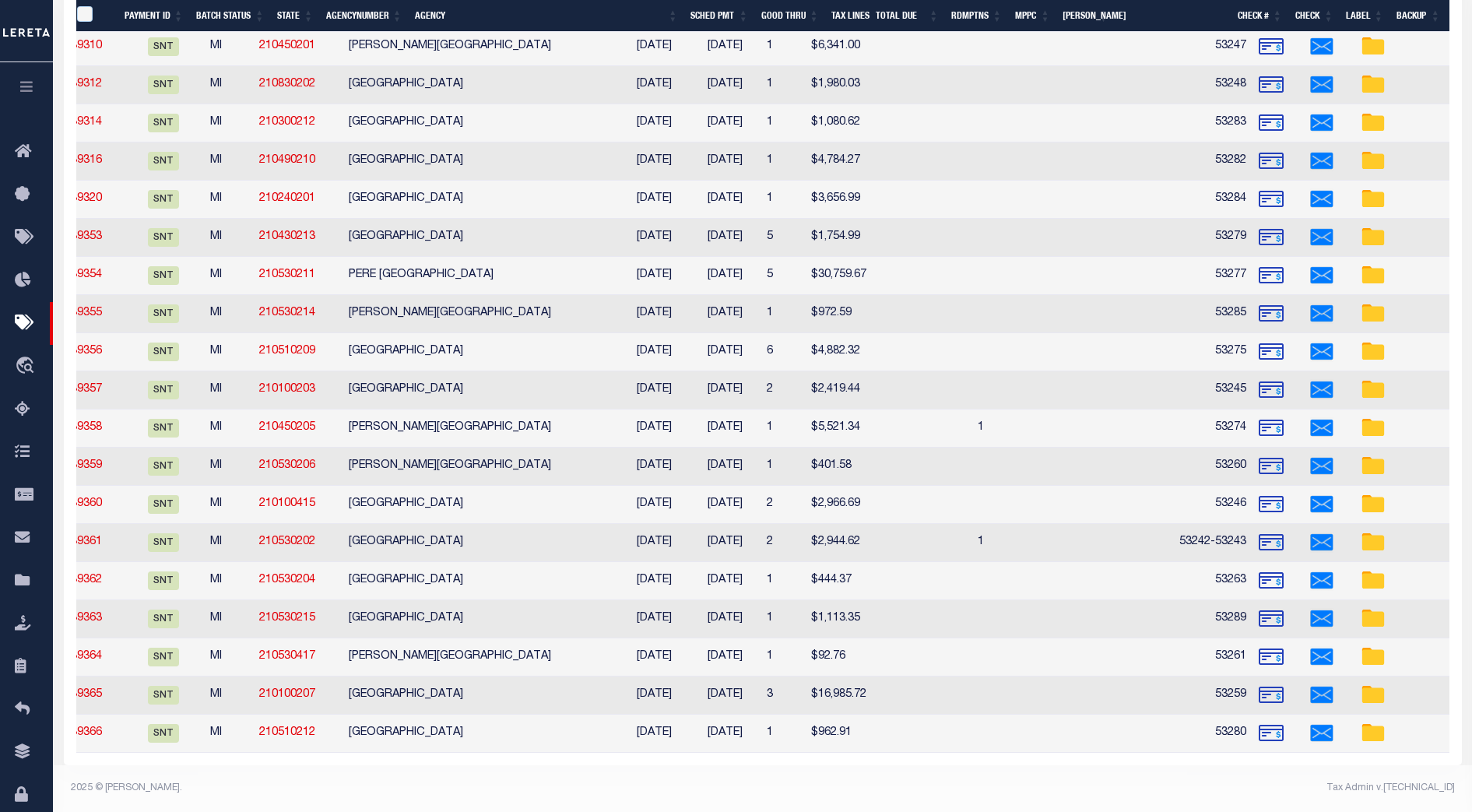
scroll to position [0, 0]
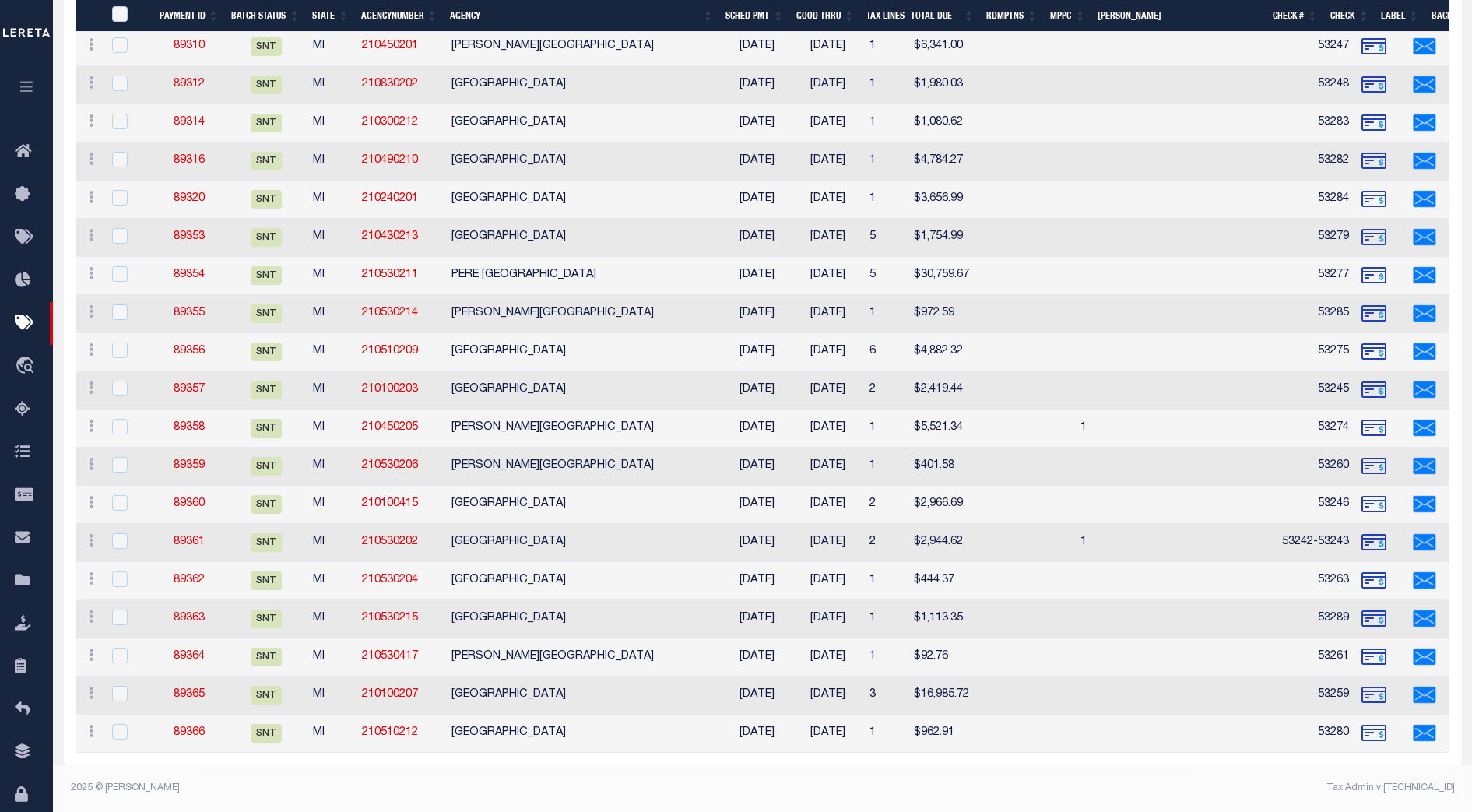
click at [551, 767] on footer "2025 © LERETA. Tax Admin v.1.0.0.1" at bounding box center [762, 789] width 1419 height 47
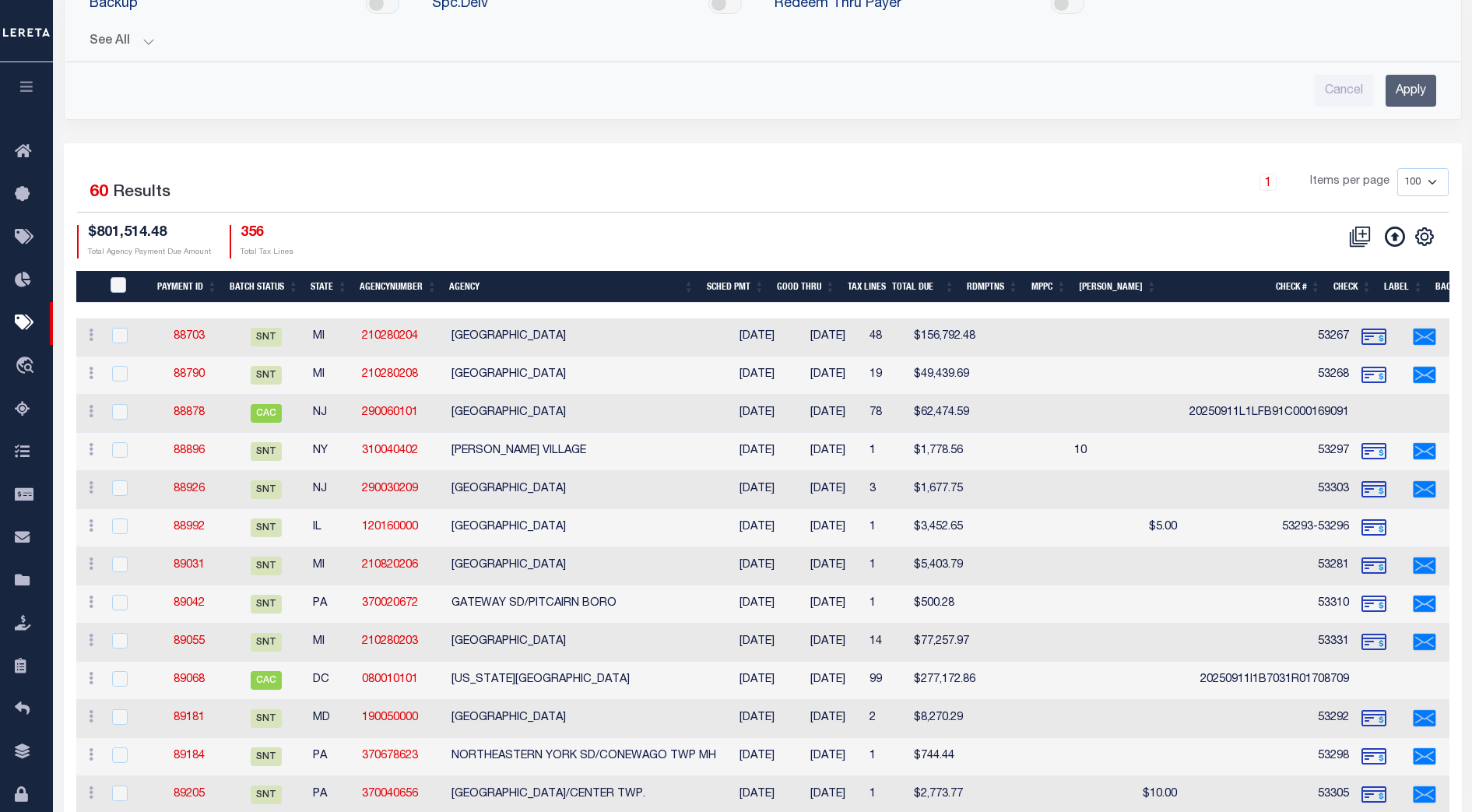
click at [726, 236] on div "$801,514.48 Total Agency Payment Due Amount 356 Total Tax Lines" at bounding box center [420, 242] width 686 height 34
click at [851, 216] on div "1 Selected 60 Results 1 Items per page 100 200 500 1000 $801,514.48 Total Agenc…" at bounding box center [763, 213] width 1396 height 90
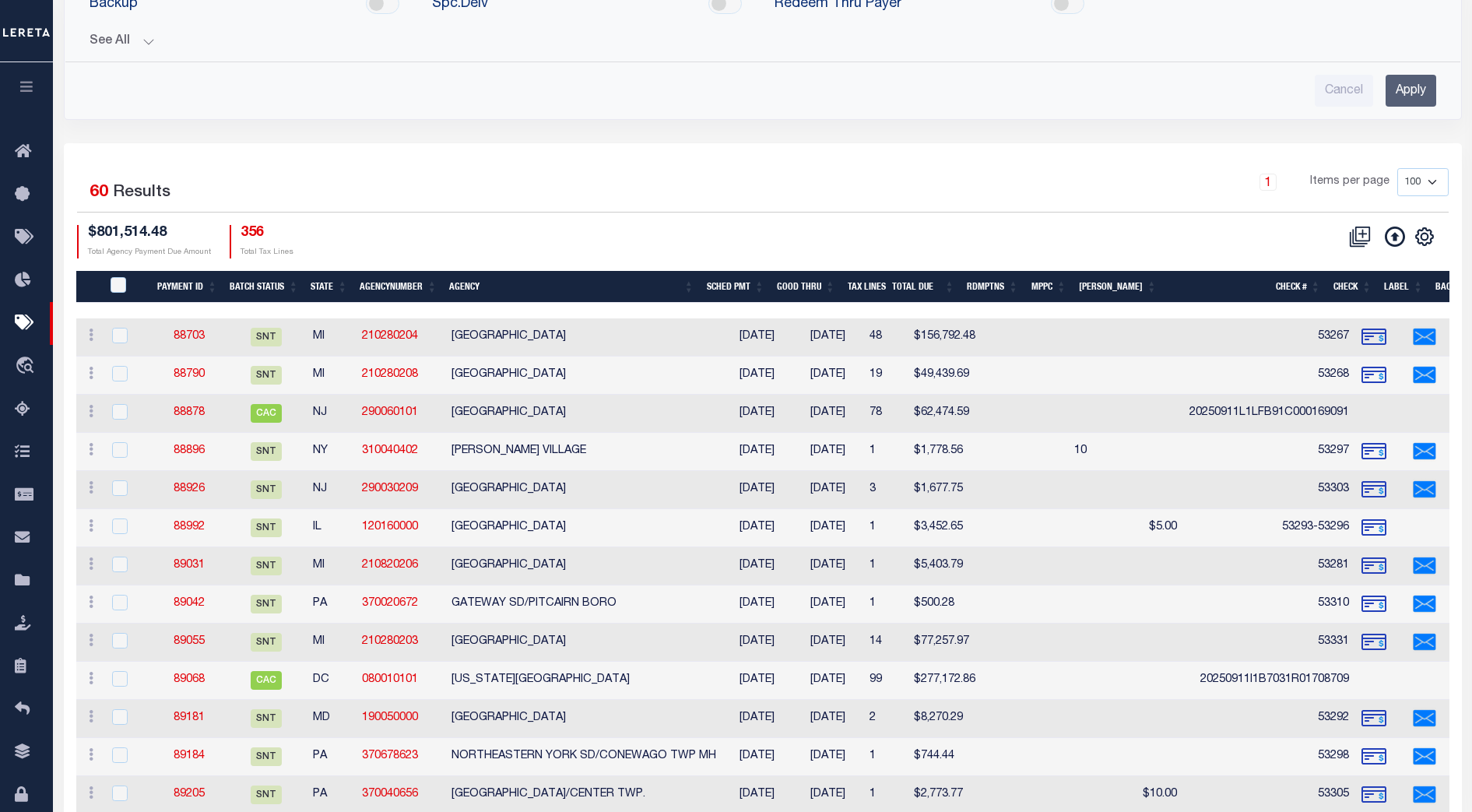
click at [535, 231] on div "$801,514.48 Total Agency Payment Due Amount 356 Total Tax Lines" at bounding box center [420, 242] width 686 height 34
click at [821, 290] on th "Good Thru" at bounding box center [806, 287] width 71 height 32
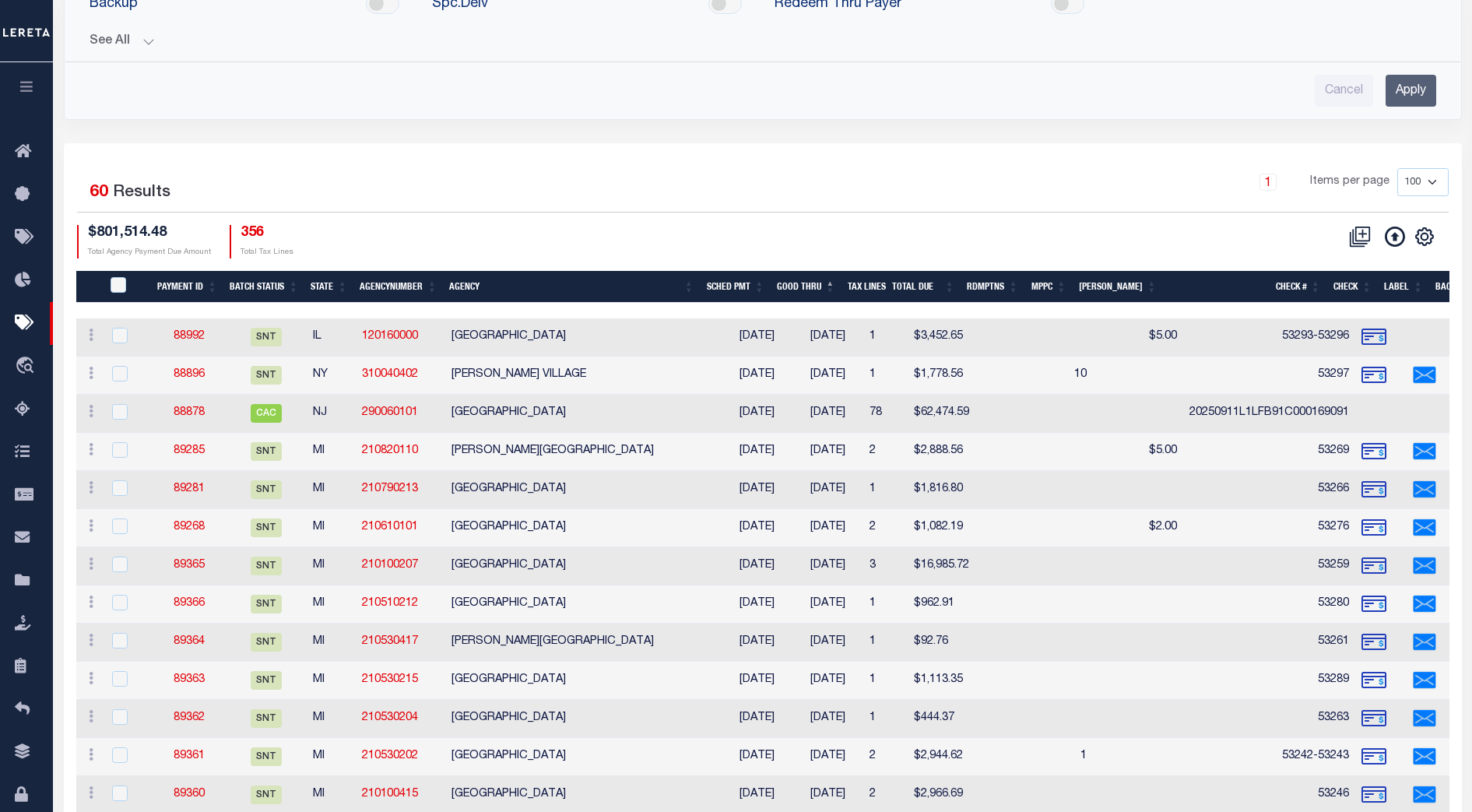
click at [821, 290] on th "Good Thru" at bounding box center [806, 287] width 71 height 32
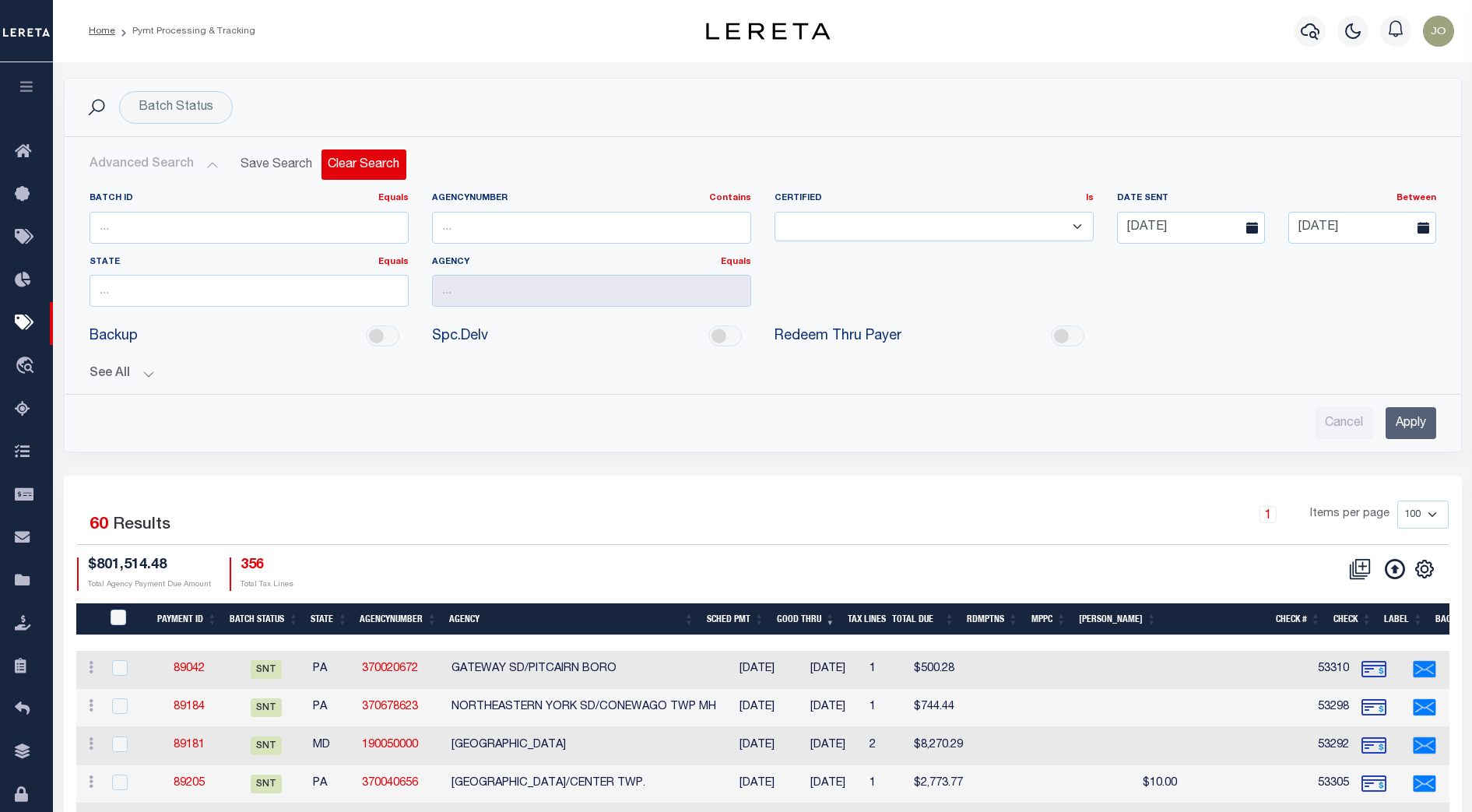
click at [376, 161] on button "Clear Search" at bounding box center [363, 164] width 85 height 30
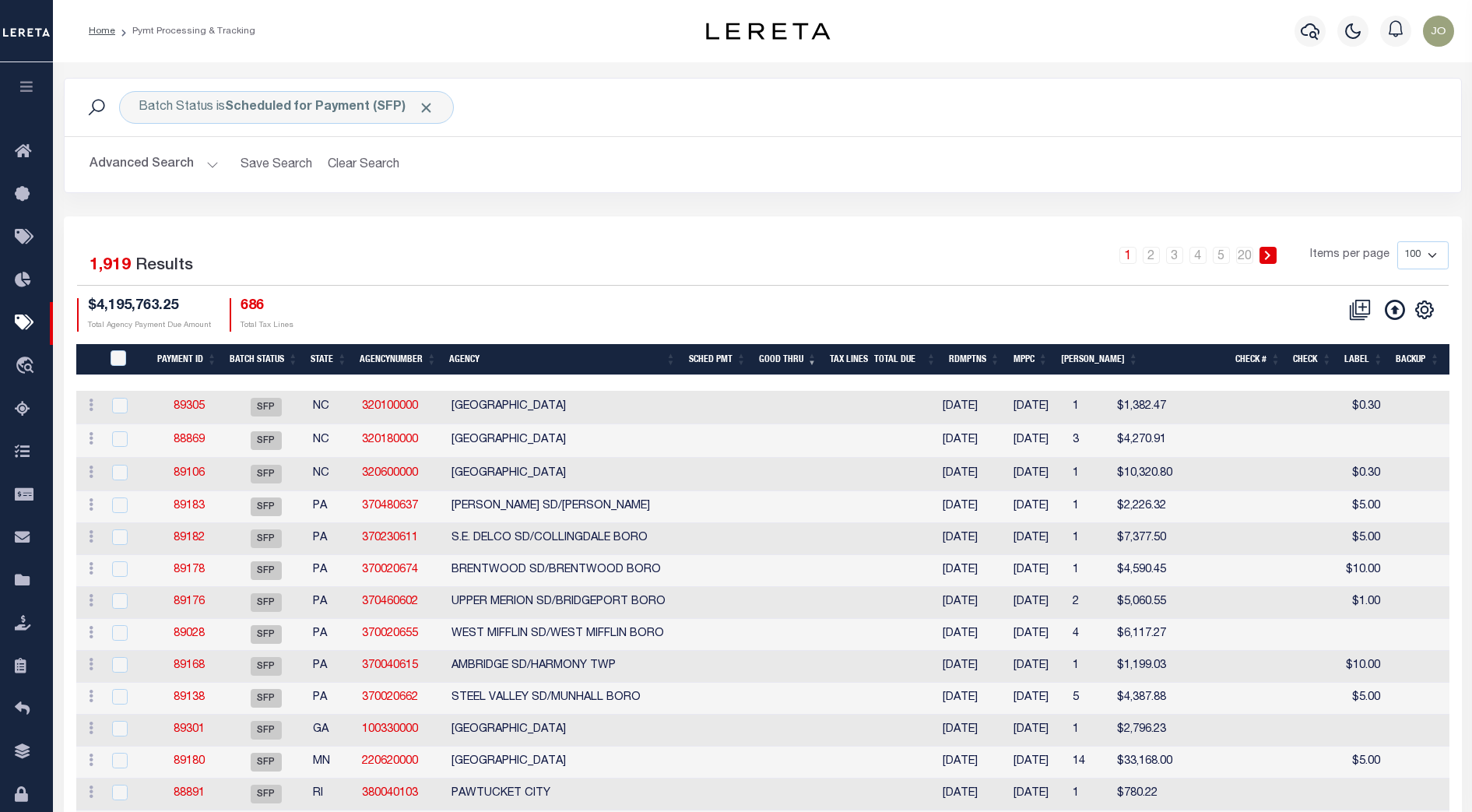
click at [803, 359] on th "Good Thru" at bounding box center [788, 359] width 71 height 32
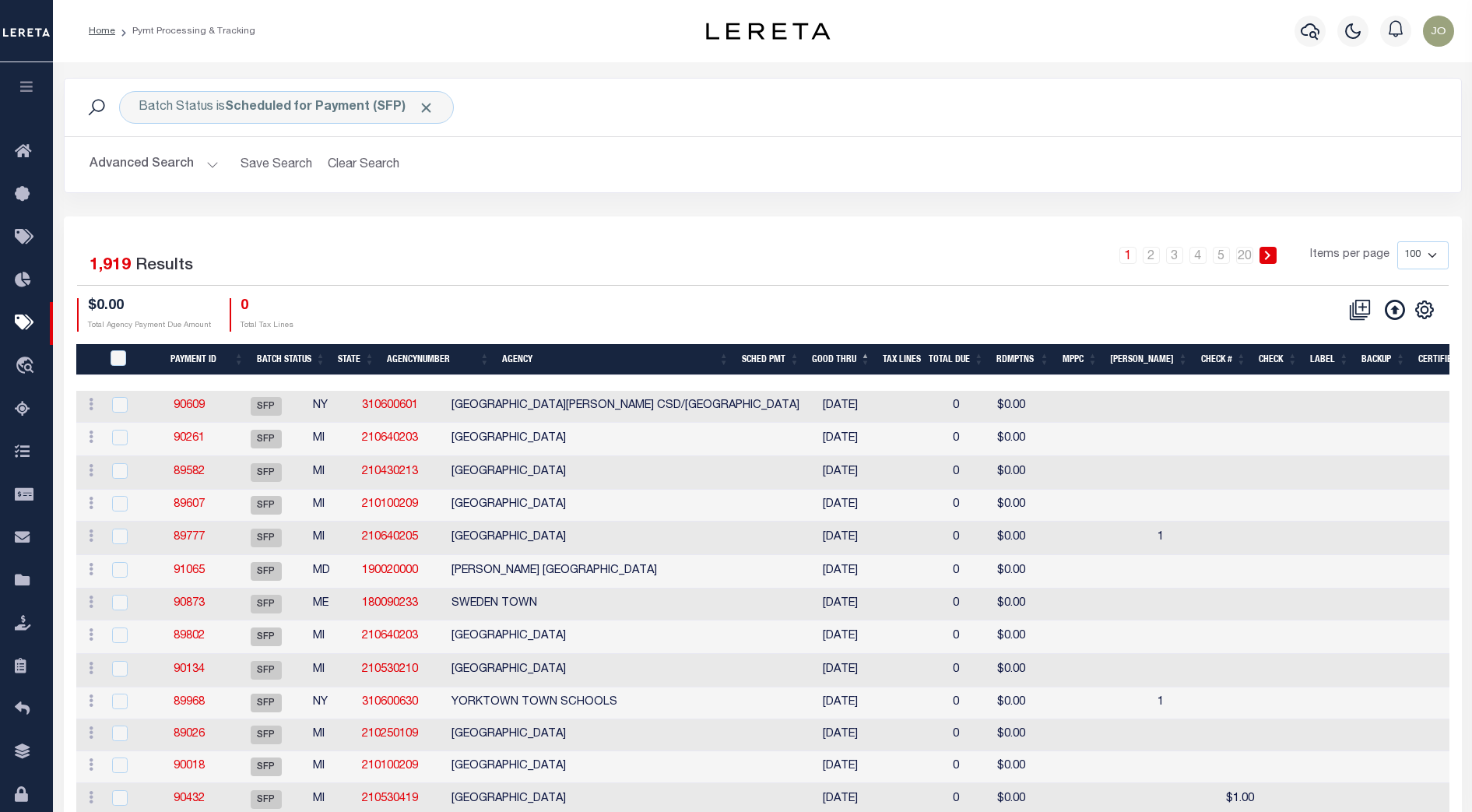
click at [865, 363] on th "Good Thru" at bounding box center [841, 359] width 71 height 32
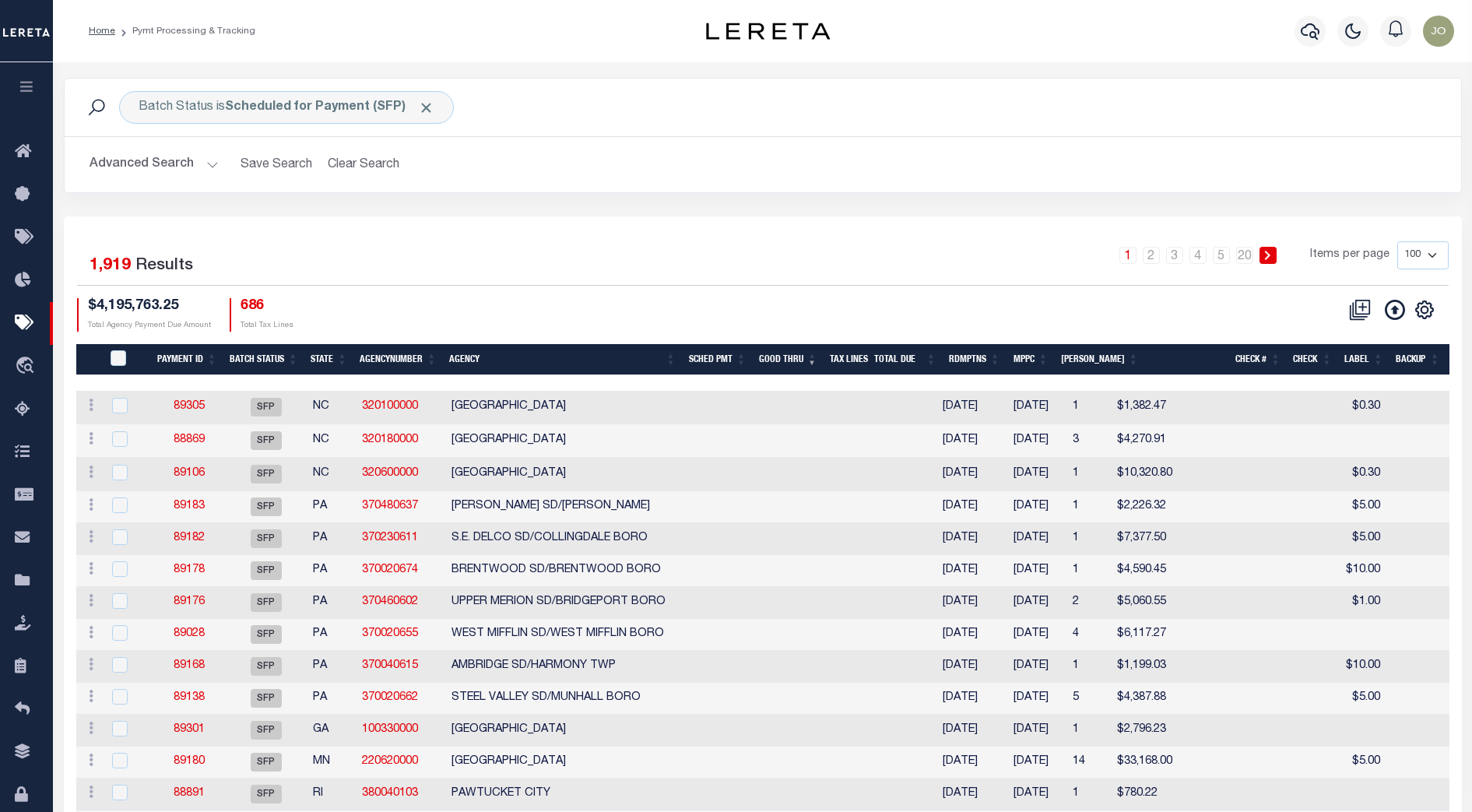
click at [807, 315] on div "CSV Export Selected Print Show Filter Show Search Columns 0: 1: PayeePmtBatchSt…" at bounding box center [1106, 314] width 686 height 34
click at [809, 362] on th "Good Thru" at bounding box center [788, 359] width 71 height 32
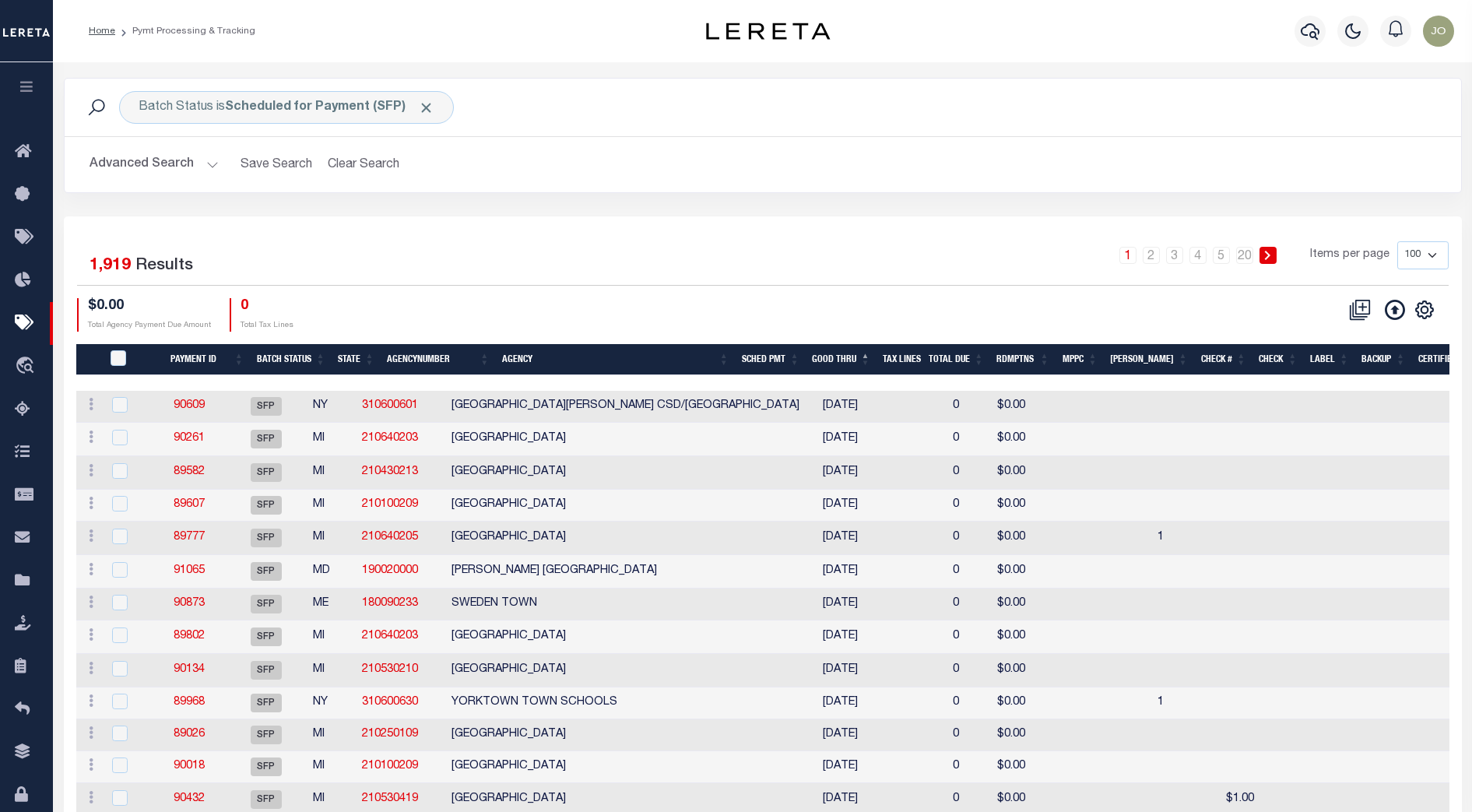
click at [1057, 301] on div "CSV Export Selected Print Show Filter Show Search Columns 0: 1: PayeePmtBatchSt…" at bounding box center [1106, 314] width 686 height 34
click at [1416, 249] on select "100 200 500 1000" at bounding box center [1423, 256] width 51 height 28
click at [1397, 242] on select "100 200 500 1000" at bounding box center [1423, 256] width 51 height 28
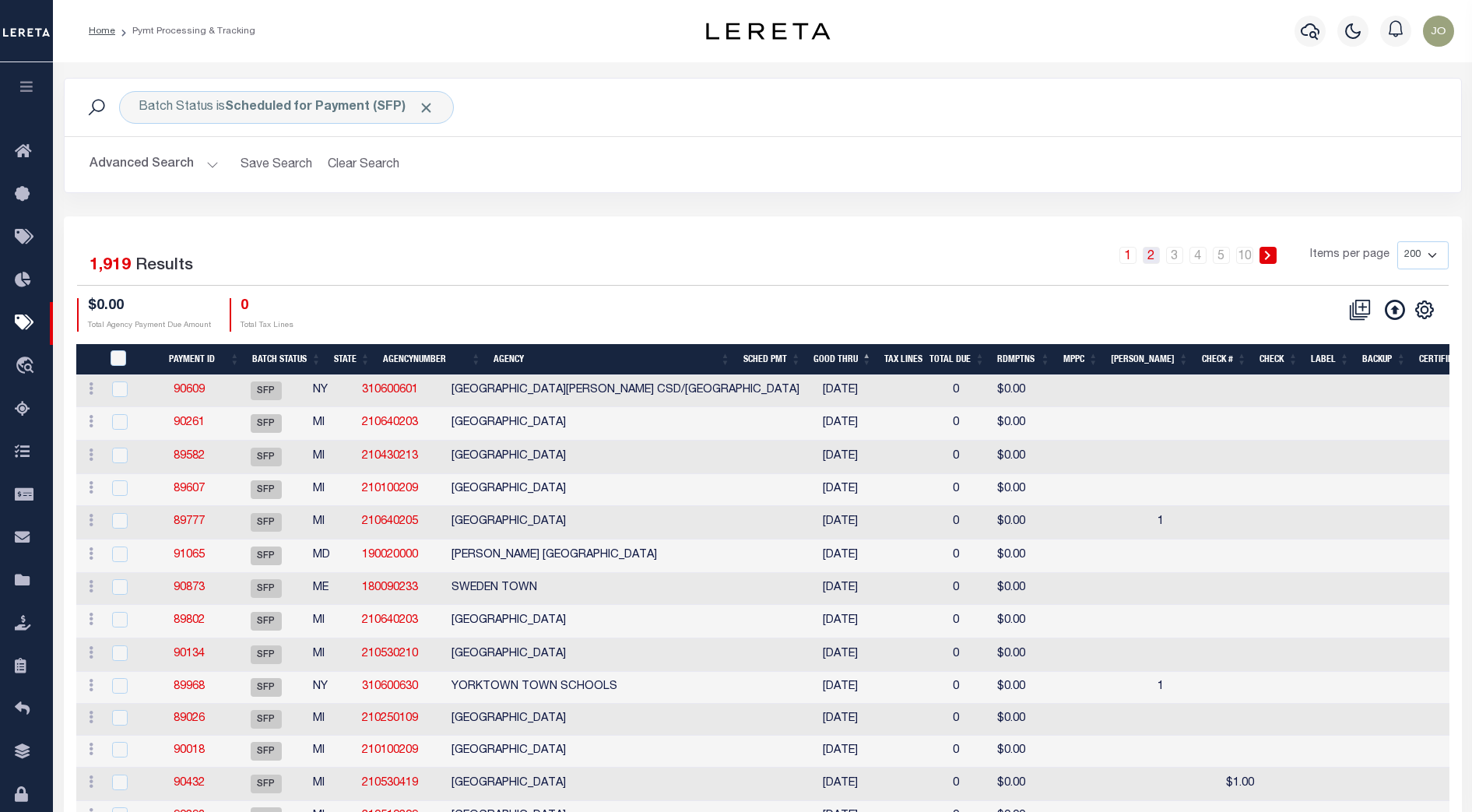
click at [1156, 260] on link "2" at bounding box center [1151, 256] width 17 height 17
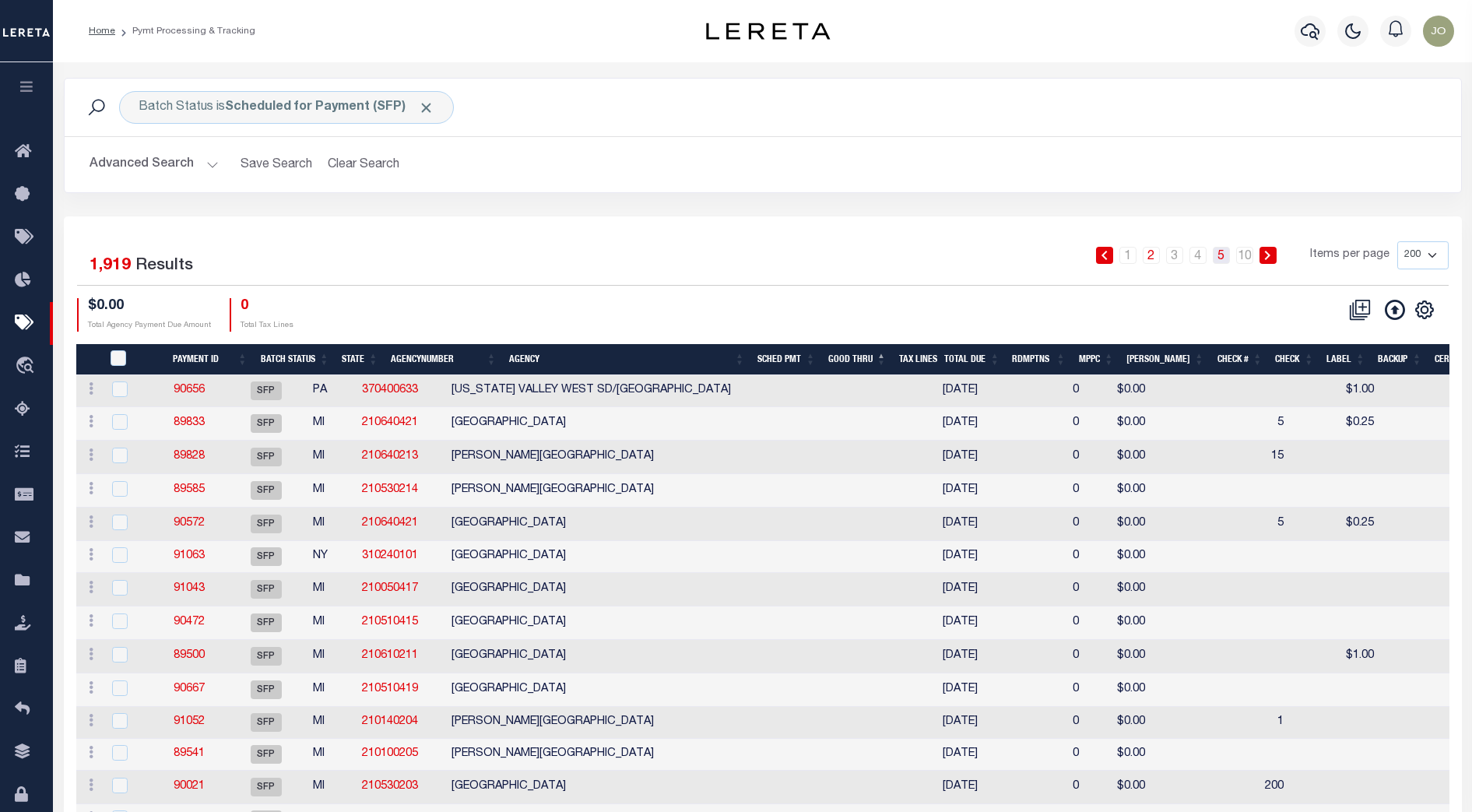
click at [1223, 257] on link "5" at bounding box center [1221, 256] width 17 height 17
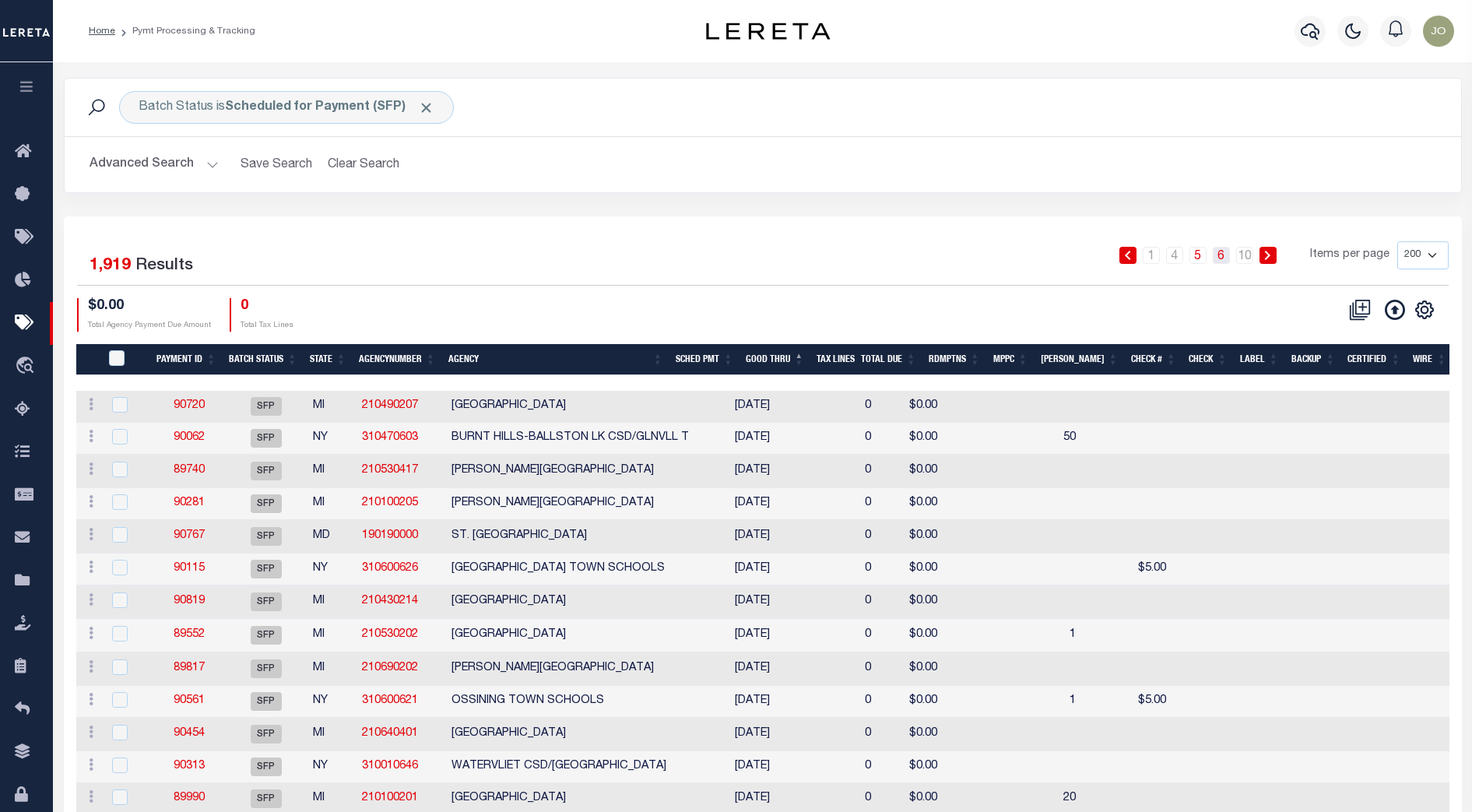
click at [1226, 255] on link "6" at bounding box center [1221, 256] width 17 height 17
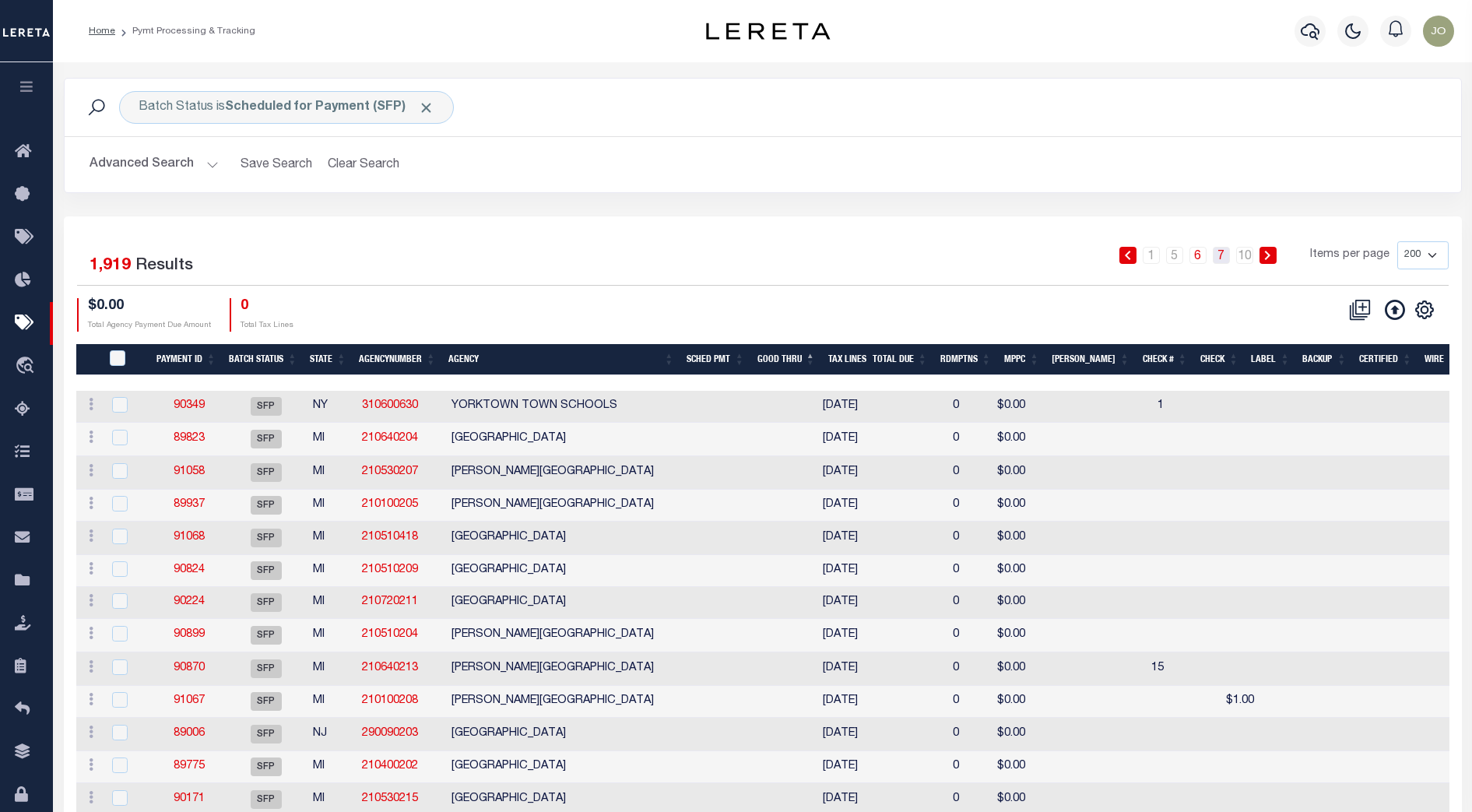
click at [1223, 252] on link "7" at bounding box center [1221, 256] width 17 height 17
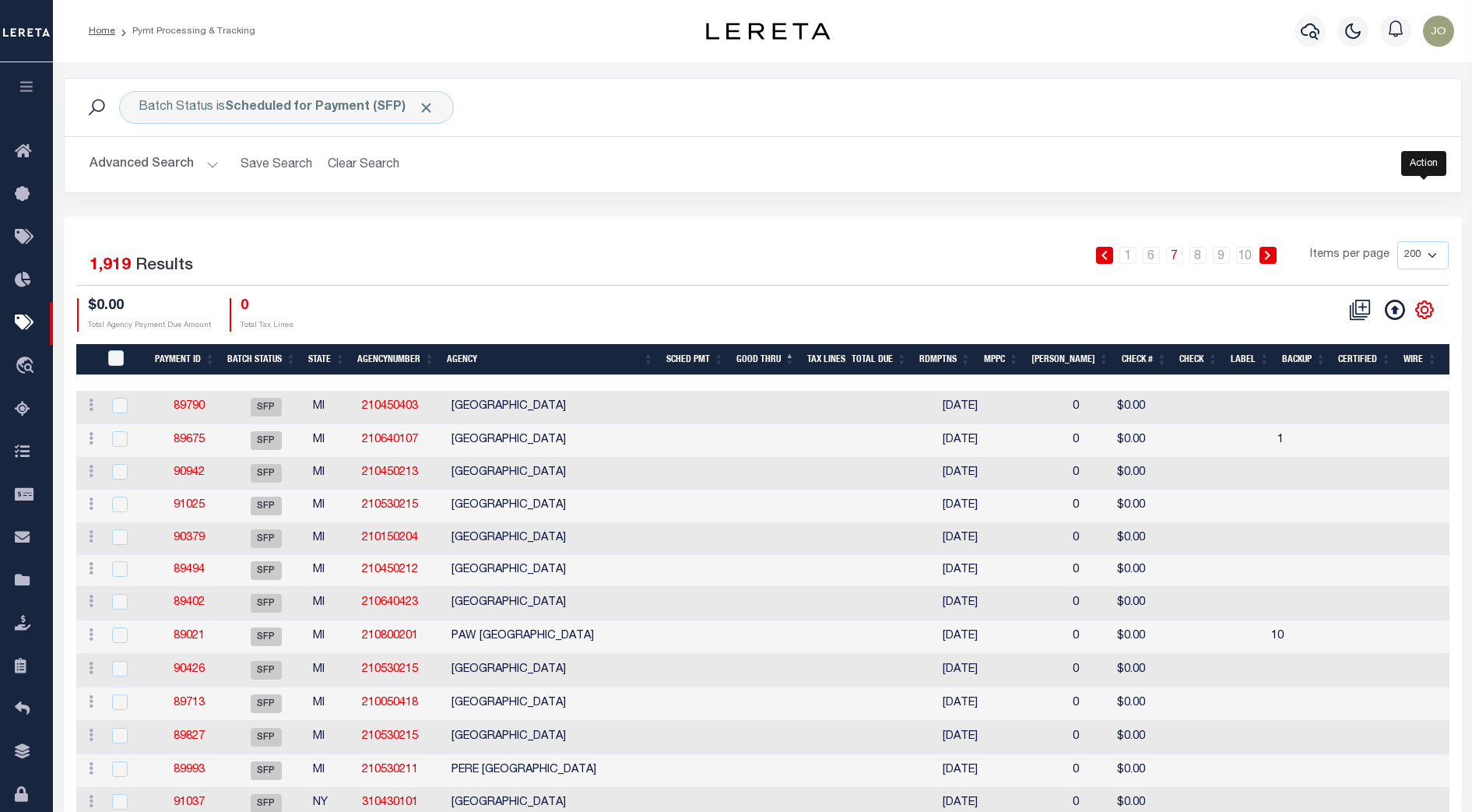
click at [1424, 312] on icon "" at bounding box center [1424, 309] width 20 height 20
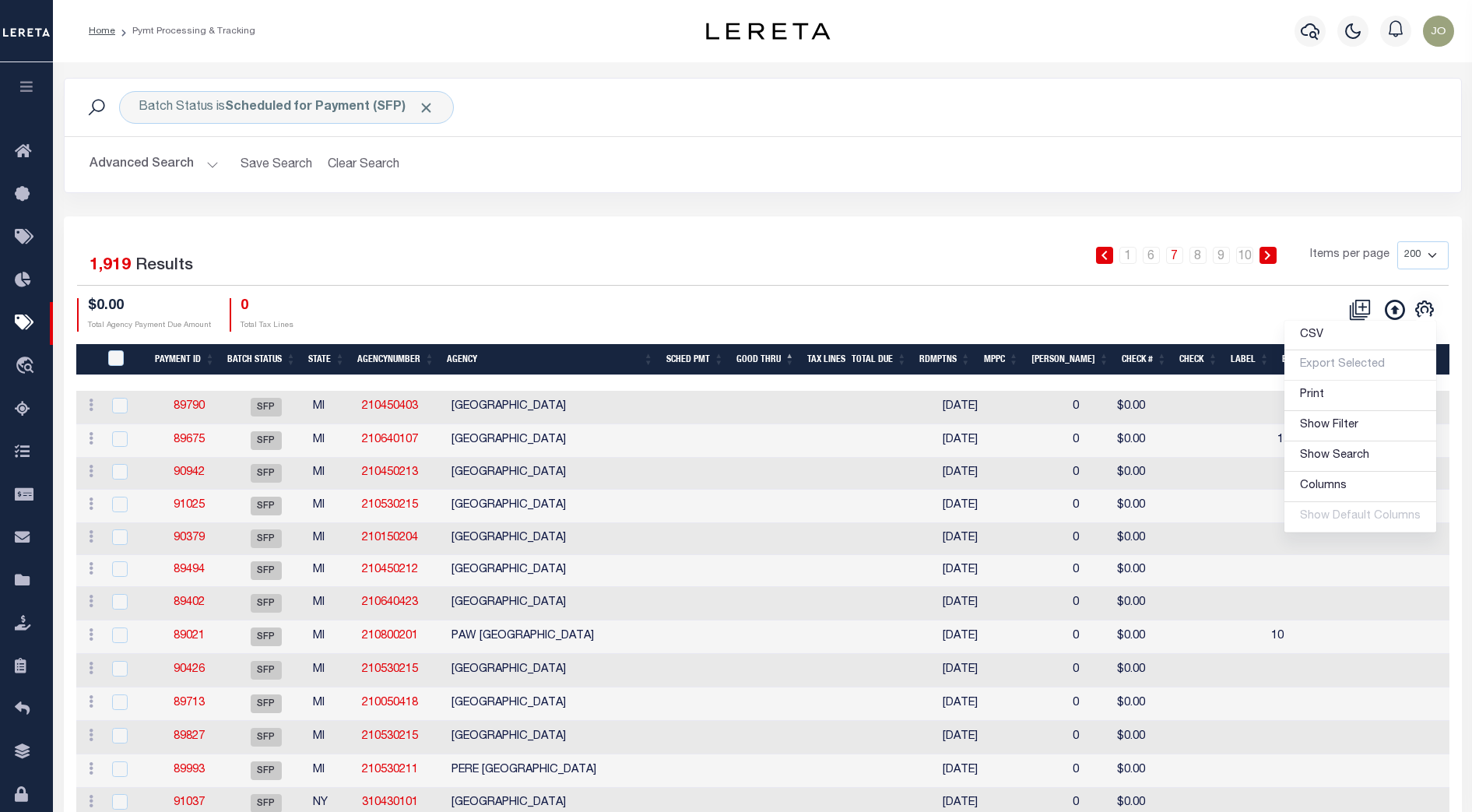
click at [1179, 316] on div "CSV Export Selected Print Show Filter Show Search Columns 0: 1: PayeePmtBatchSt…" at bounding box center [1106, 314] width 686 height 34
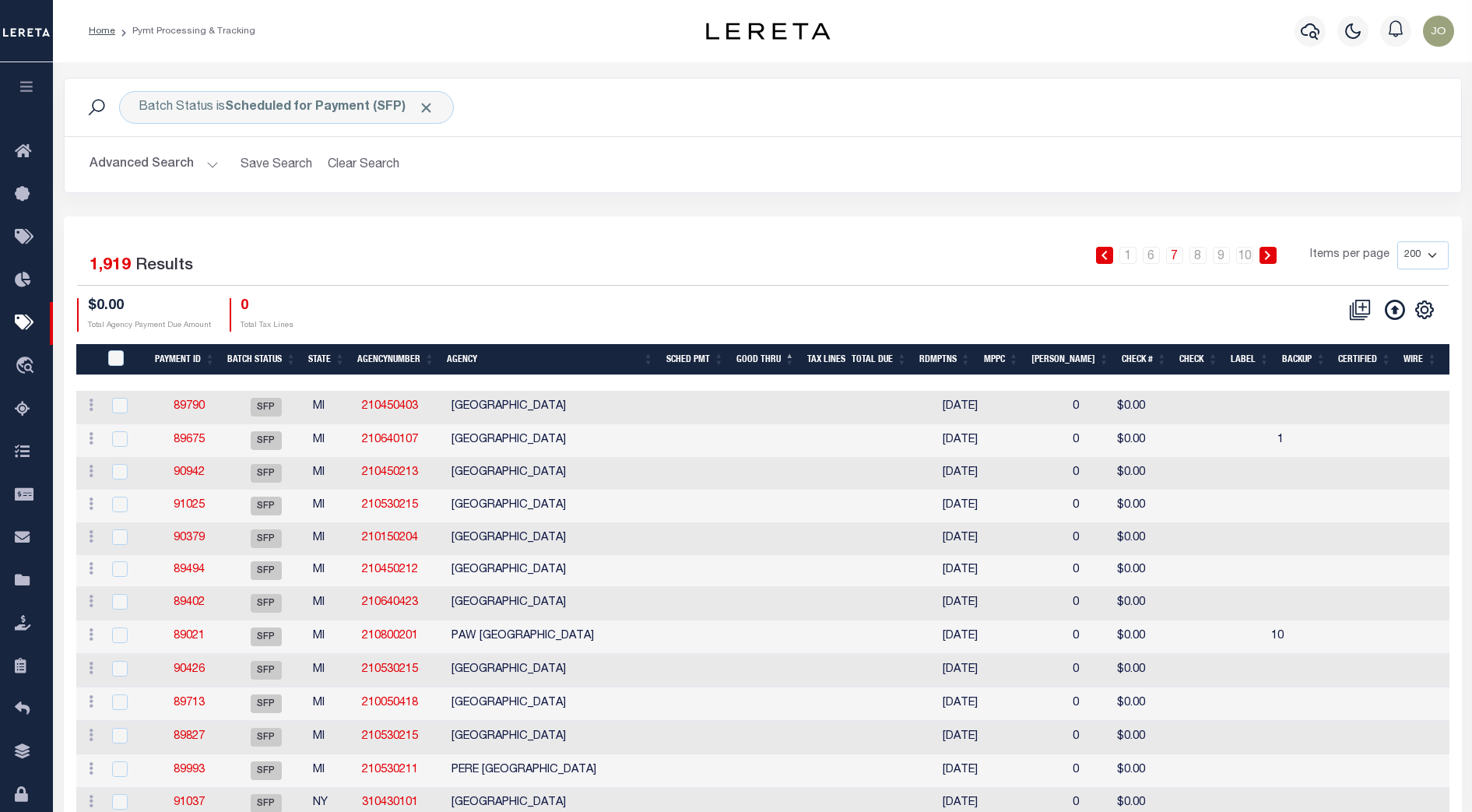
click at [1416, 253] on select "100 200 500 1000" at bounding box center [1423, 256] width 51 height 28
select select "1000"
click at [1397, 242] on select "100 200 500 1000" at bounding box center [1423, 256] width 51 height 28
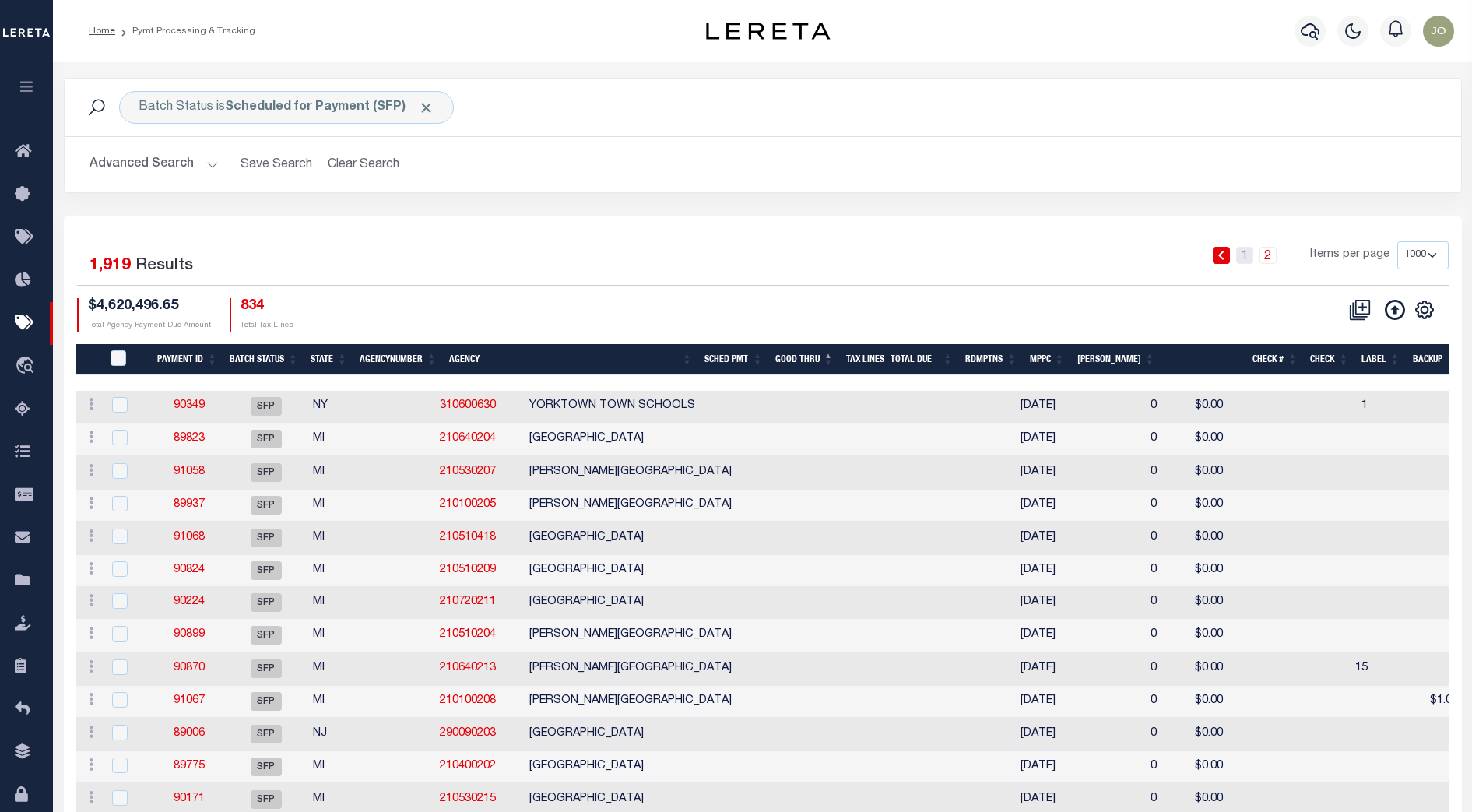
drag, startPoint x: 1242, startPoint y: 259, endPoint x: 1264, endPoint y: 259, distance: 22.0
click at [1242, 259] on link "1" at bounding box center [1244, 256] width 17 height 17
click at [1428, 310] on icon "" at bounding box center [1424, 309] width 20 height 20
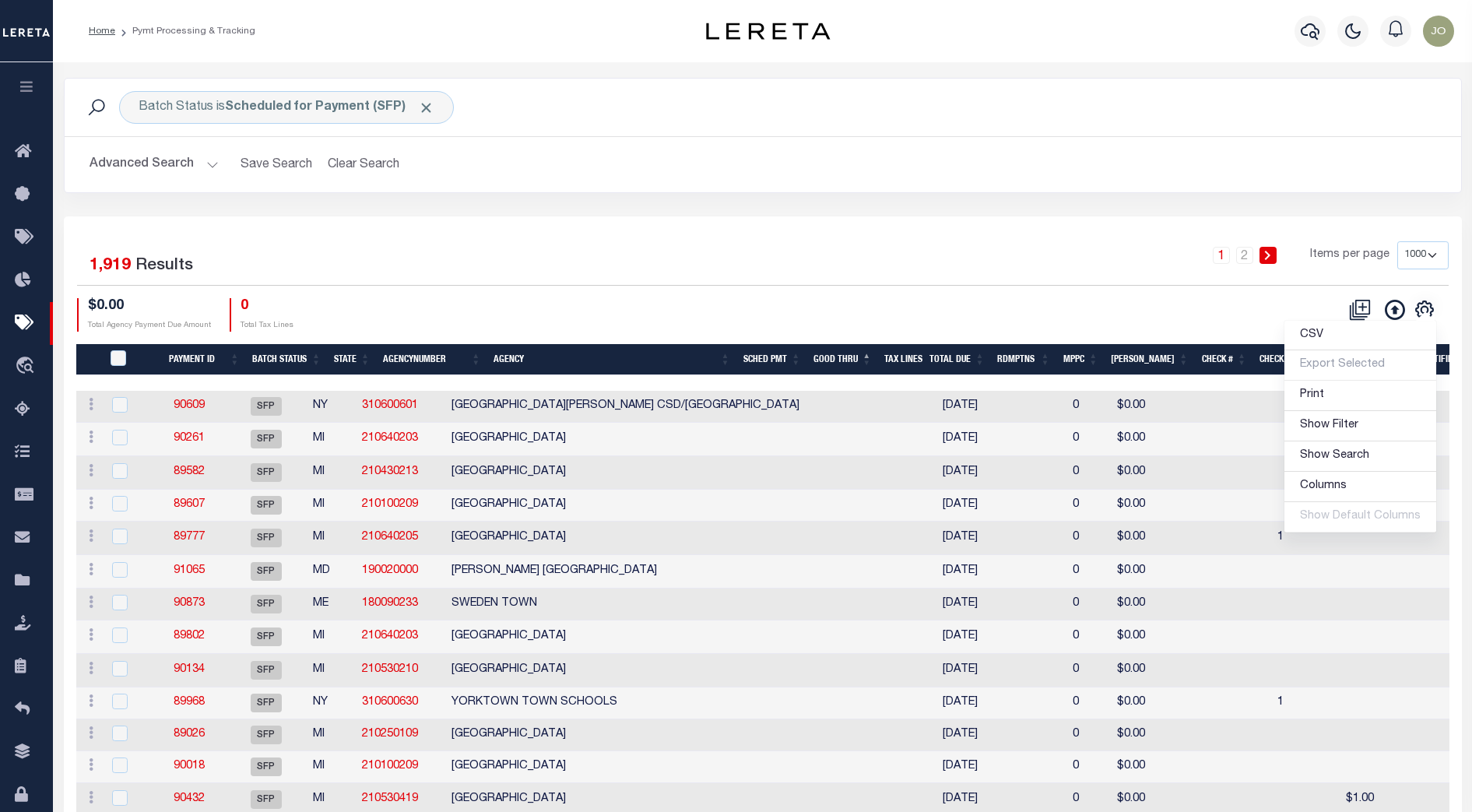
click at [1152, 295] on div "1 Selected 1,919 Results 1 2 Items per page 100 200 500 1000 $0.00 Total Agency…" at bounding box center [763, 286] width 1396 height 90
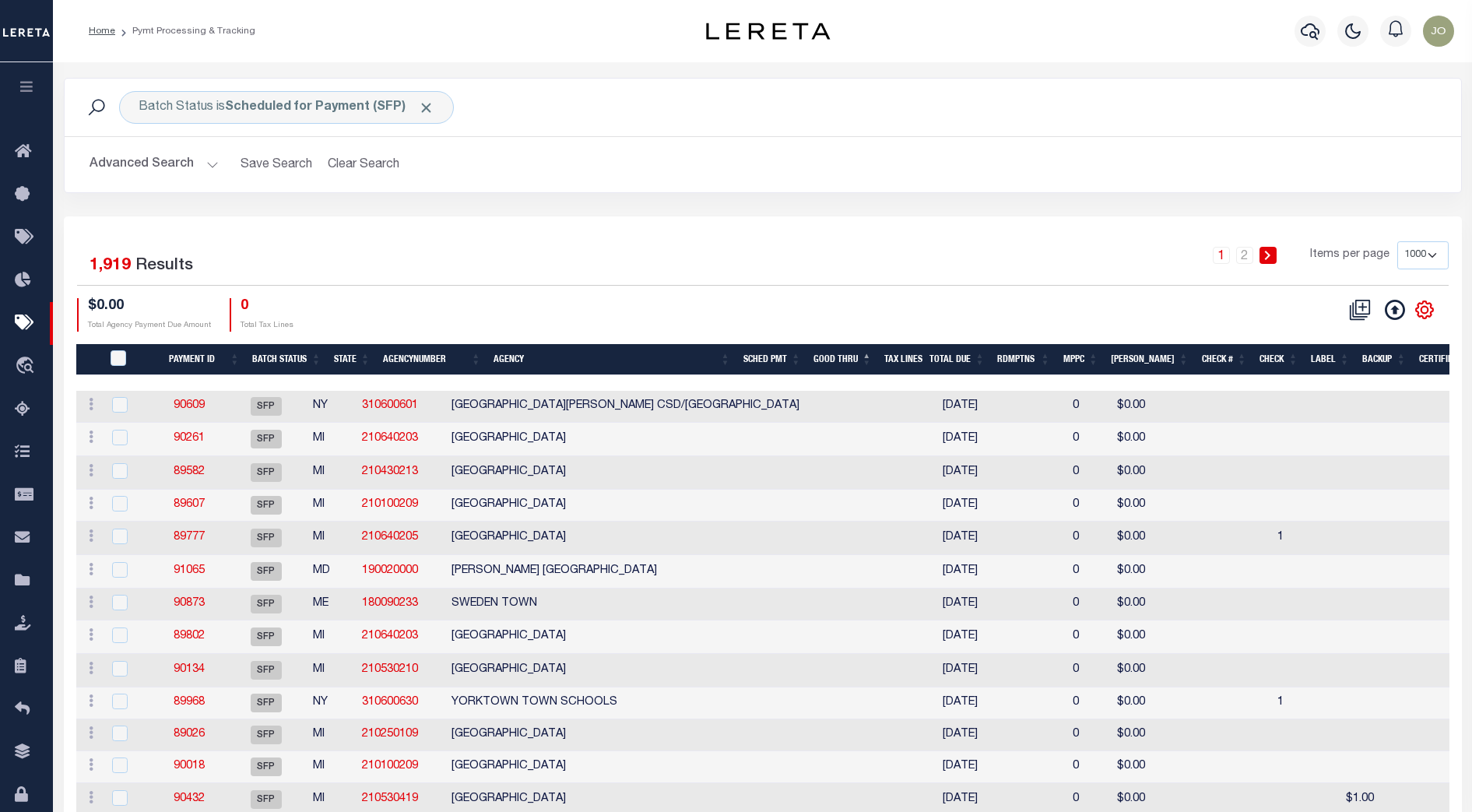
click at [1426, 314] on icon "" at bounding box center [1424, 309] width 20 height 20
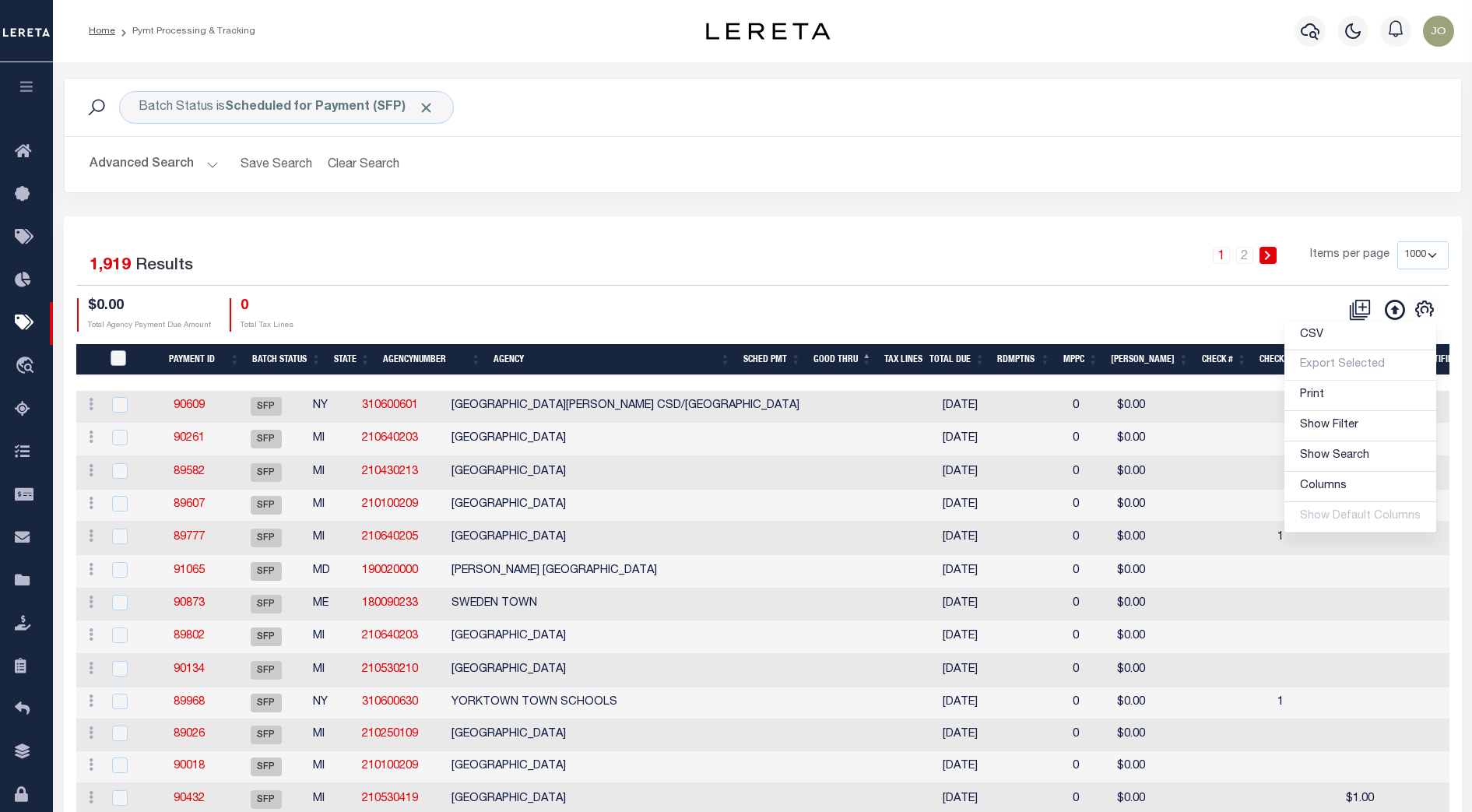
click at [118, 354] on input "PayeePmtBatchStatus" at bounding box center [118, 358] width 16 height 16
checkbox input "true"
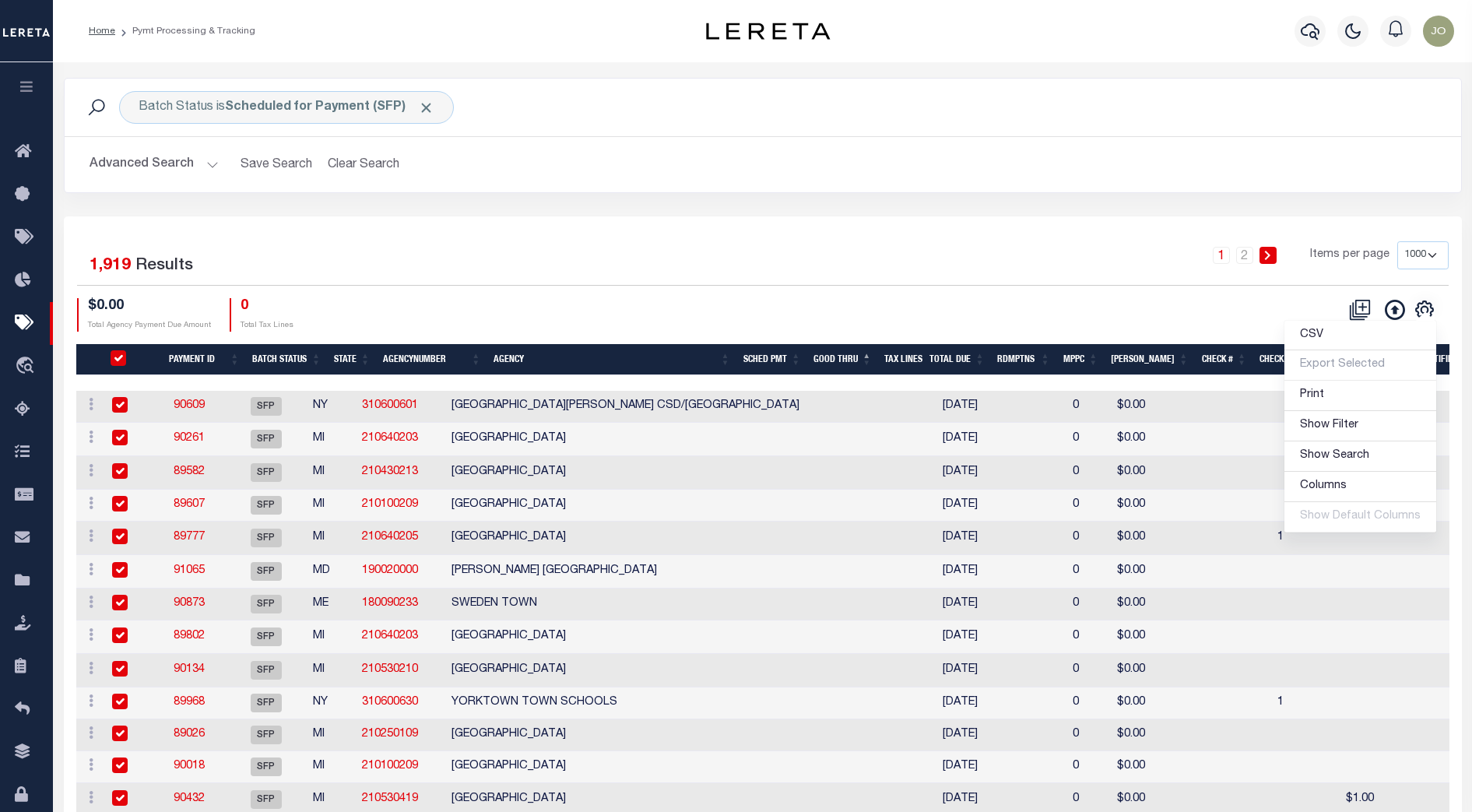
checkbox input "true"
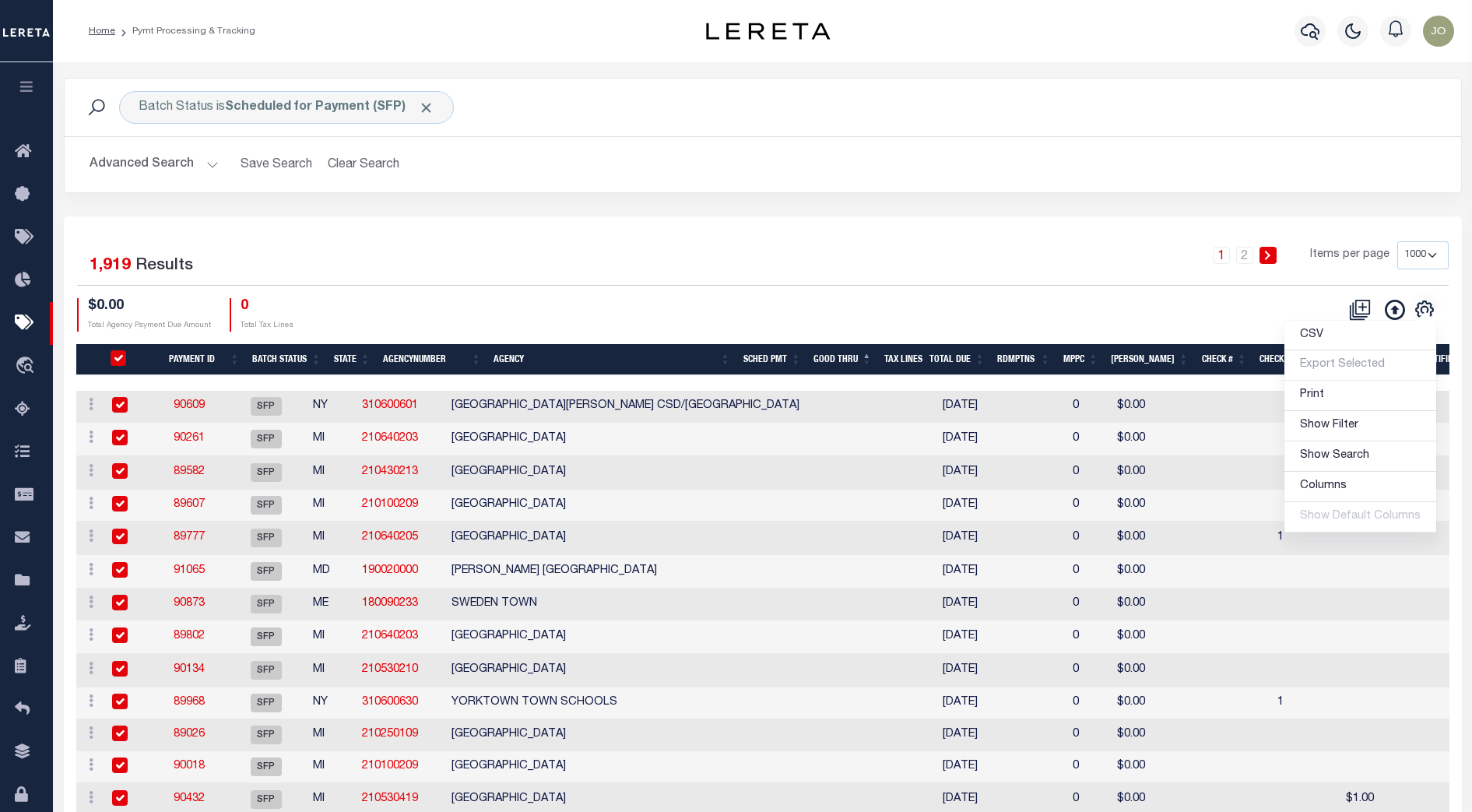
checkbox input "true"
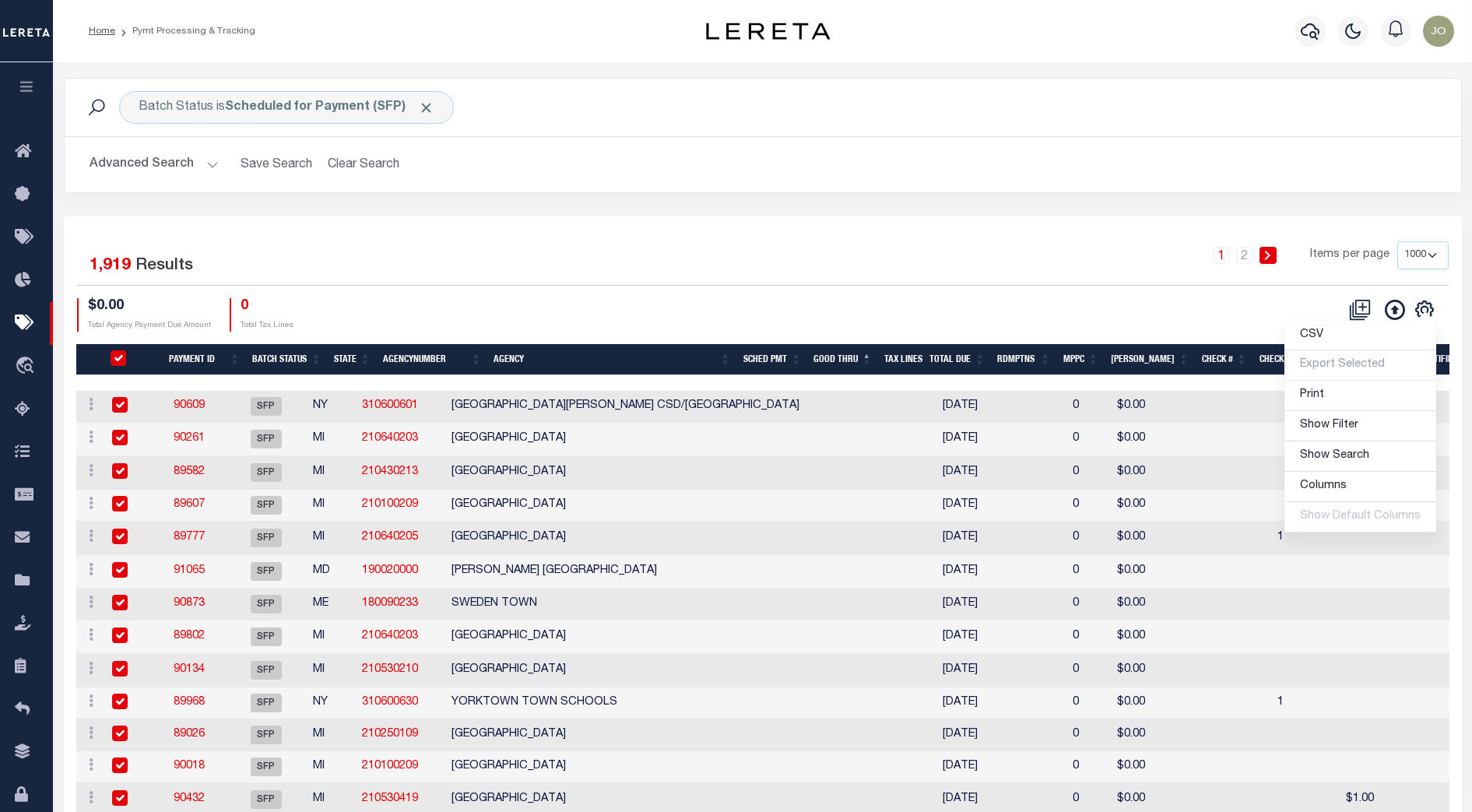
checkbox input "true"
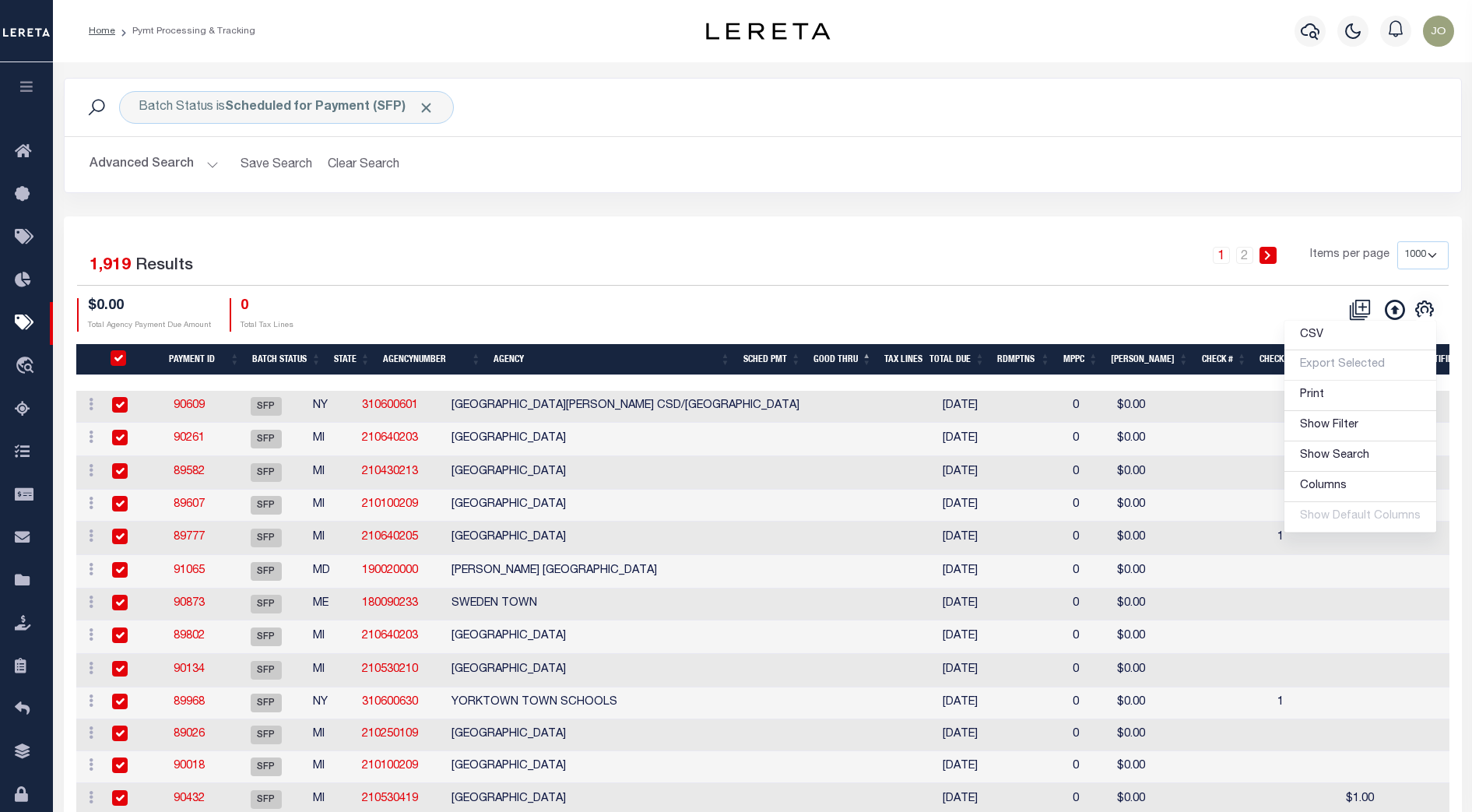
checkbox input "true"
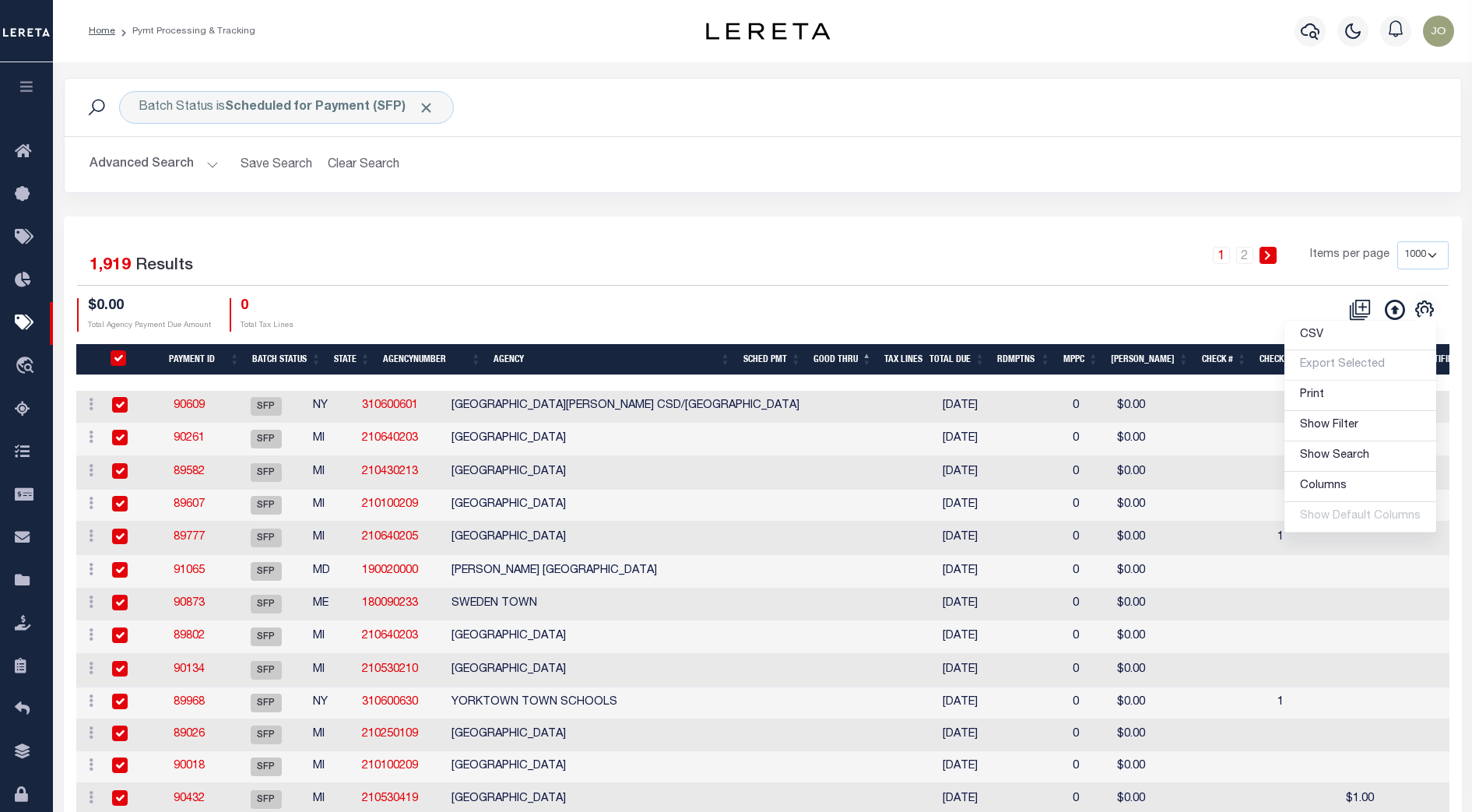
checkbox input "true"
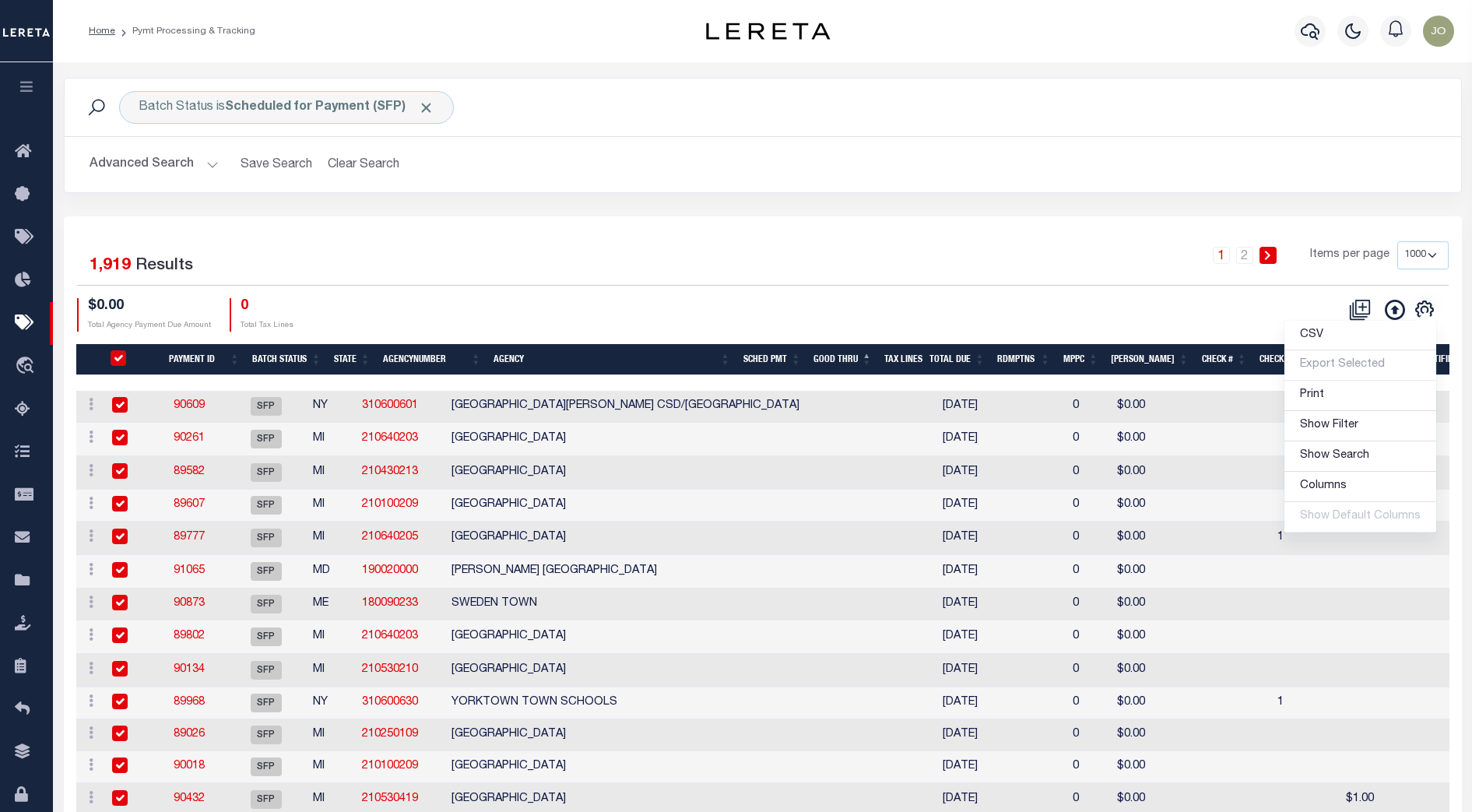
checkbox input "true"
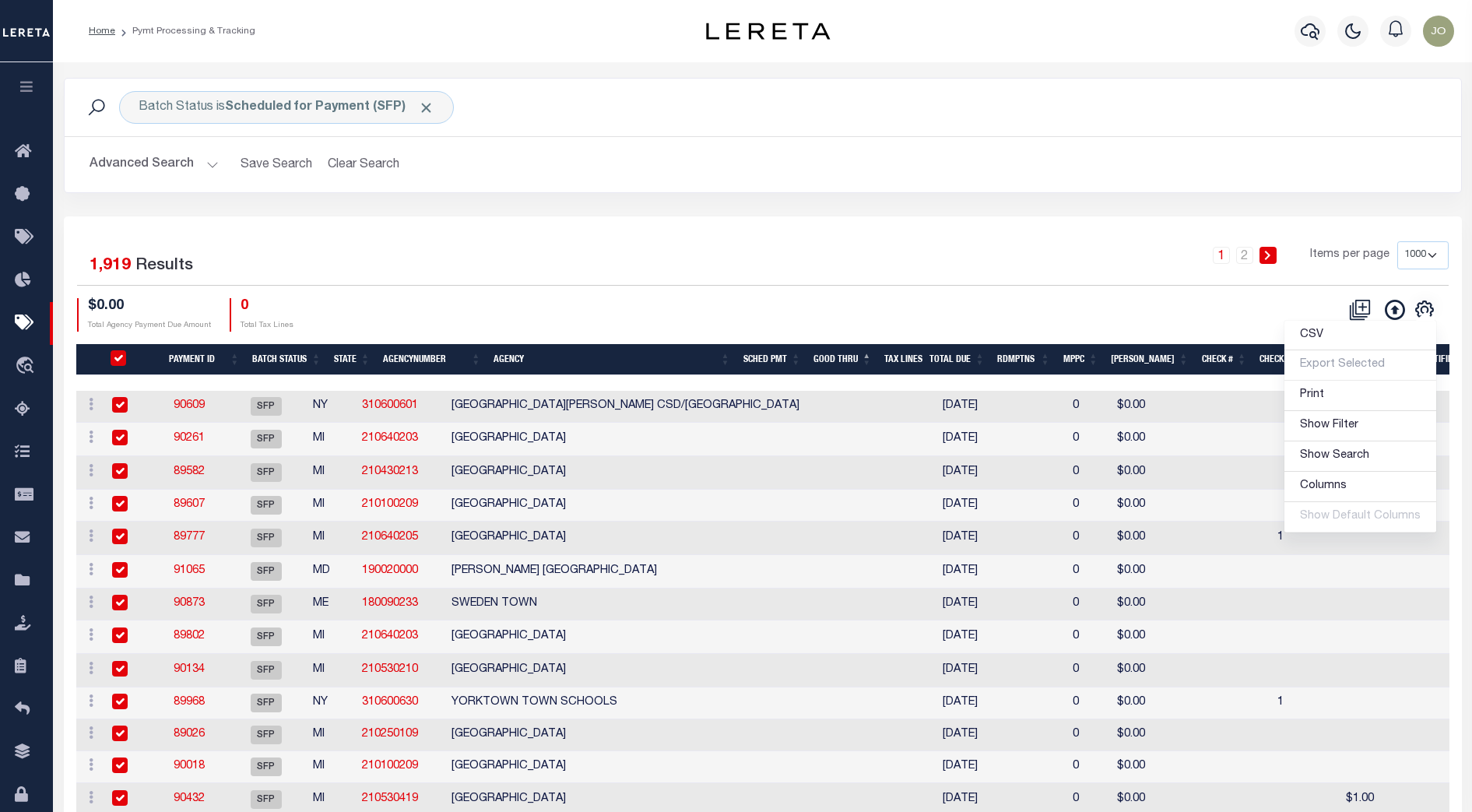
checkbox input "true"
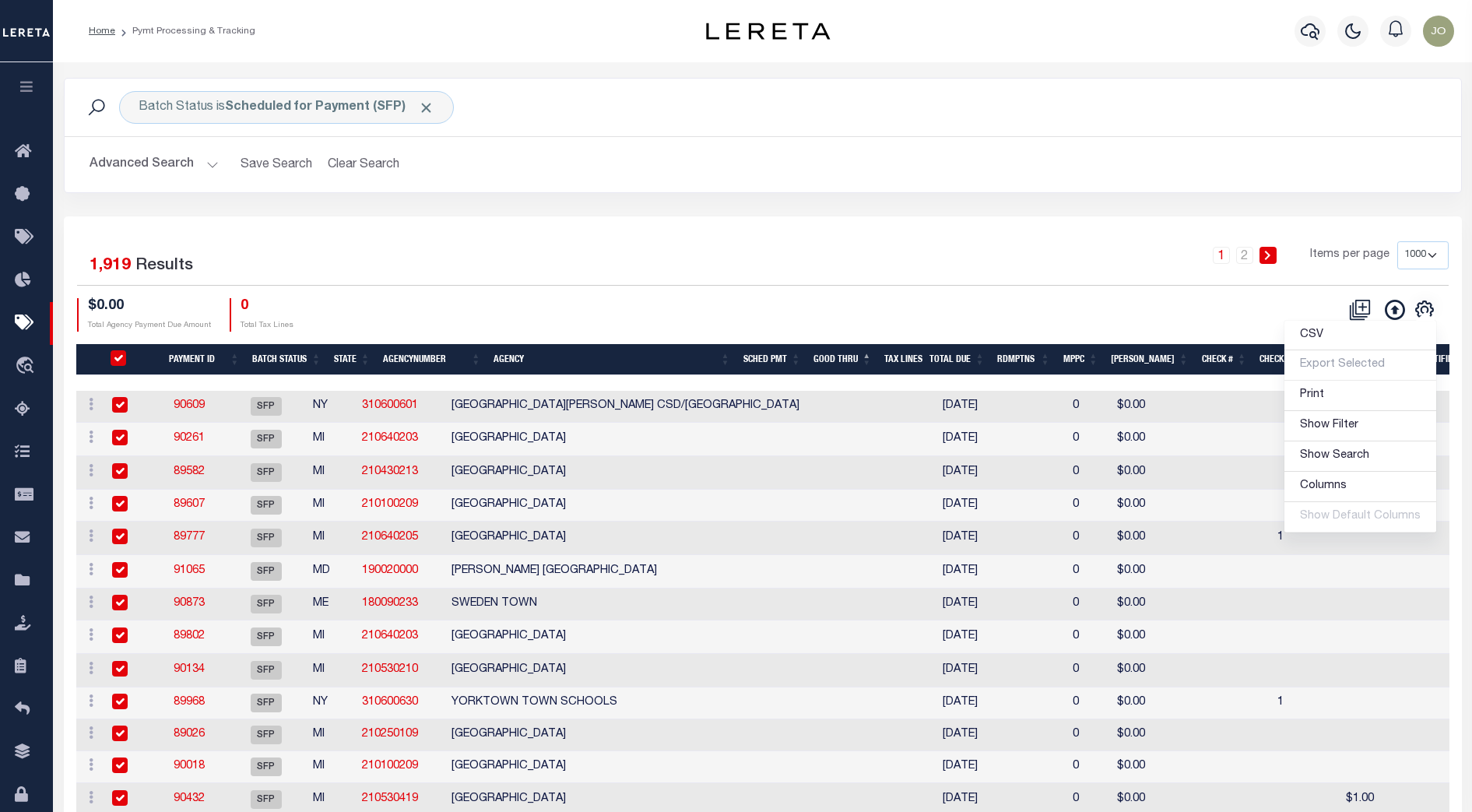
checkbox input "true"
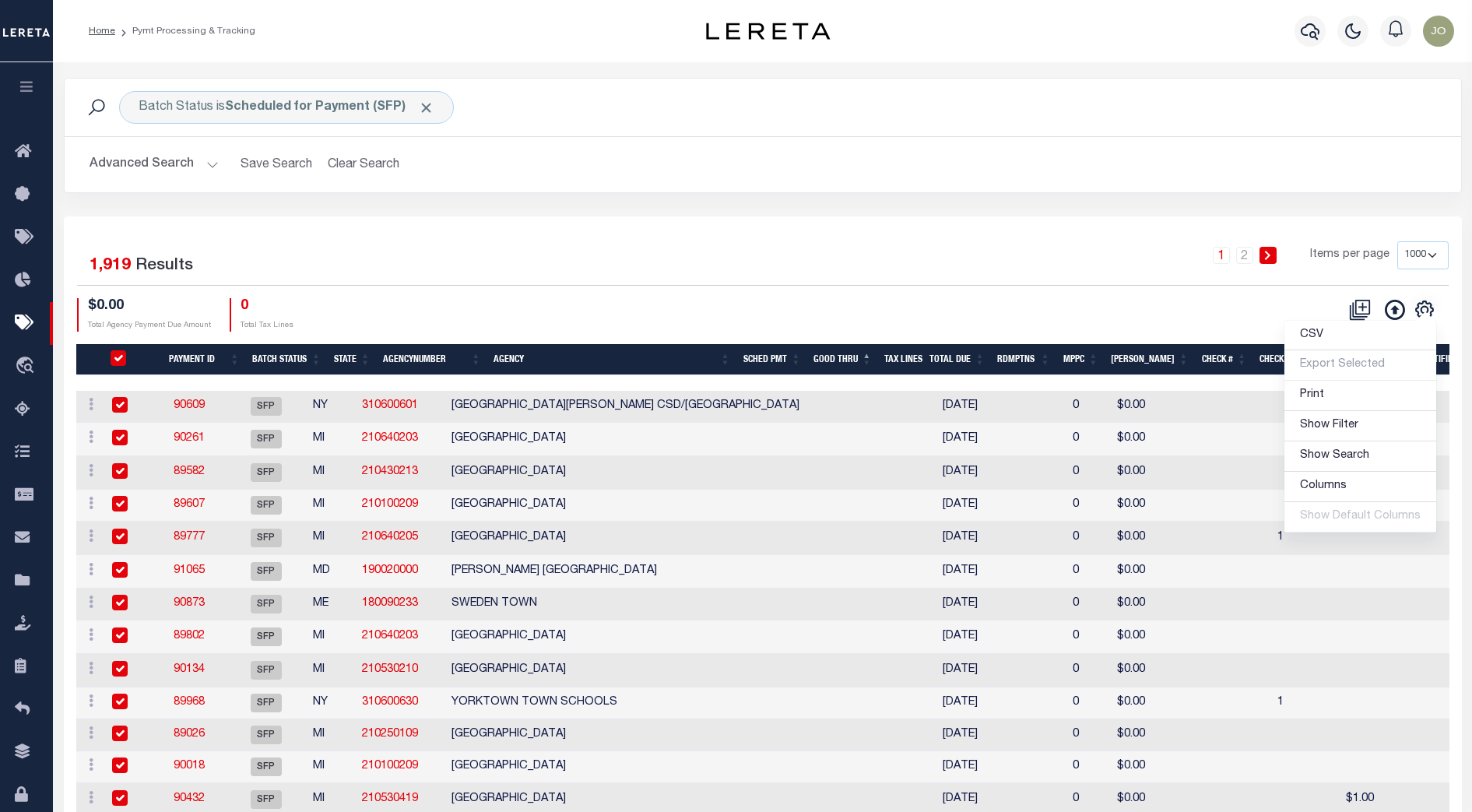
checkbox input "true"
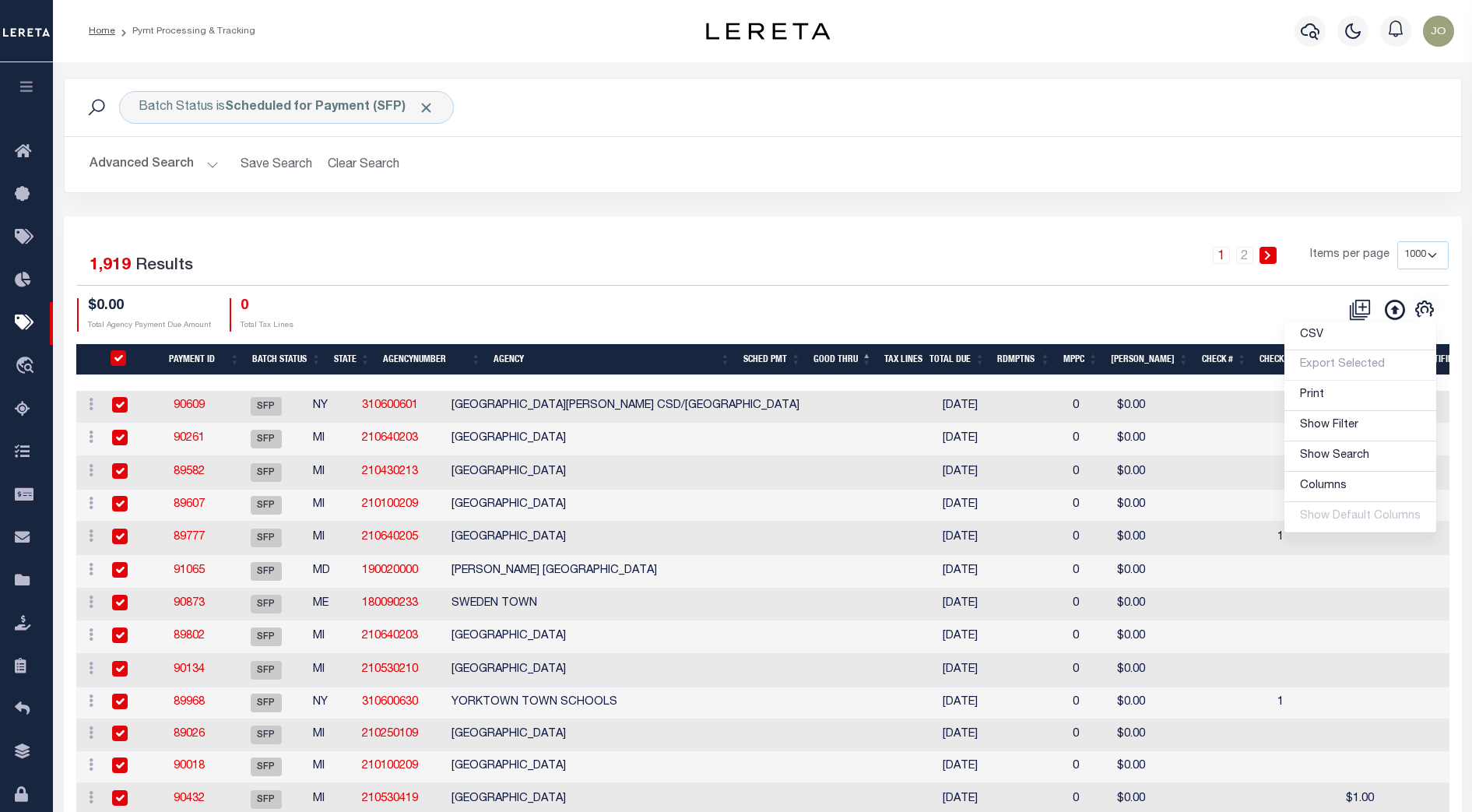
checkbox input "true"
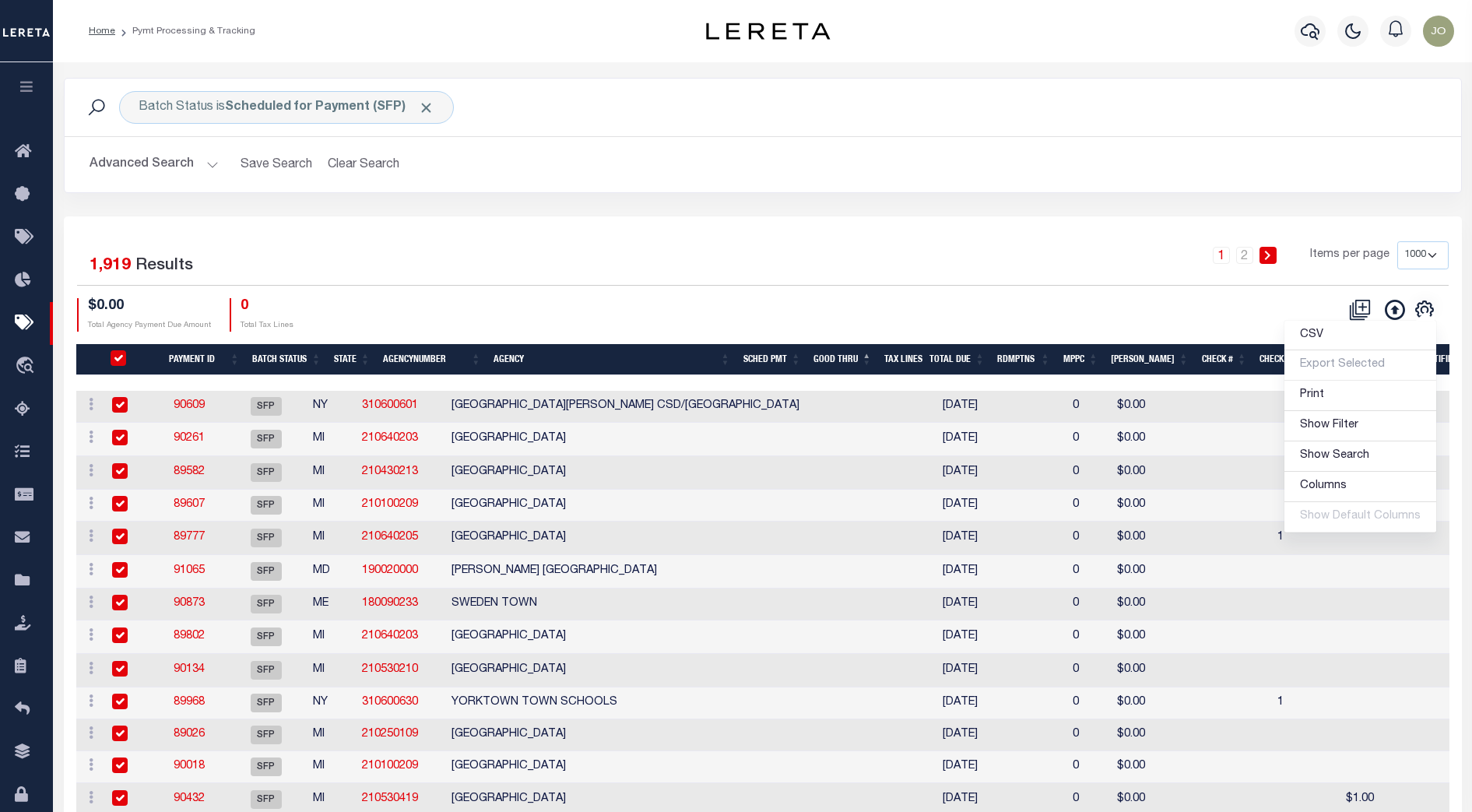
checkbox input "true"
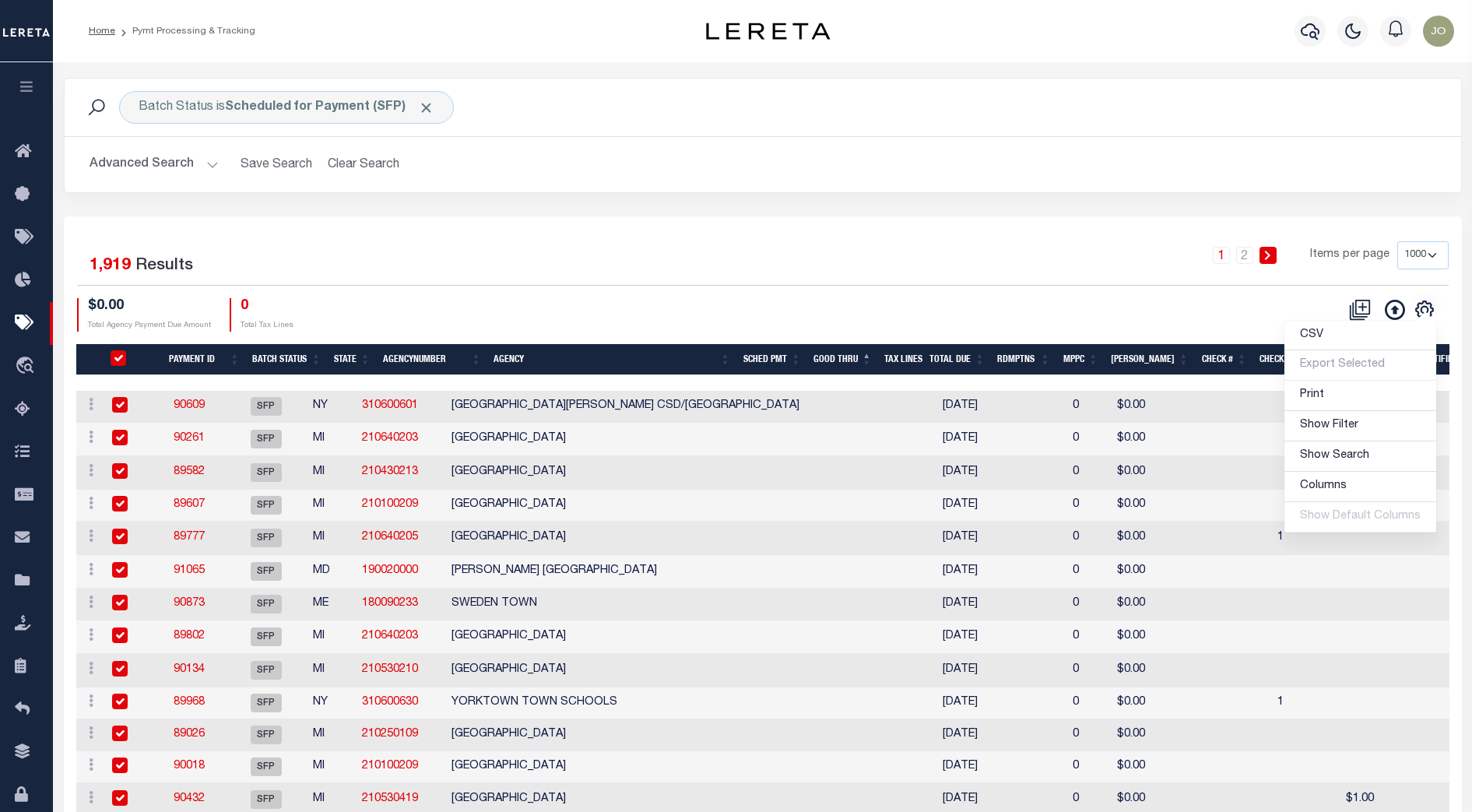
checkbox input "true"
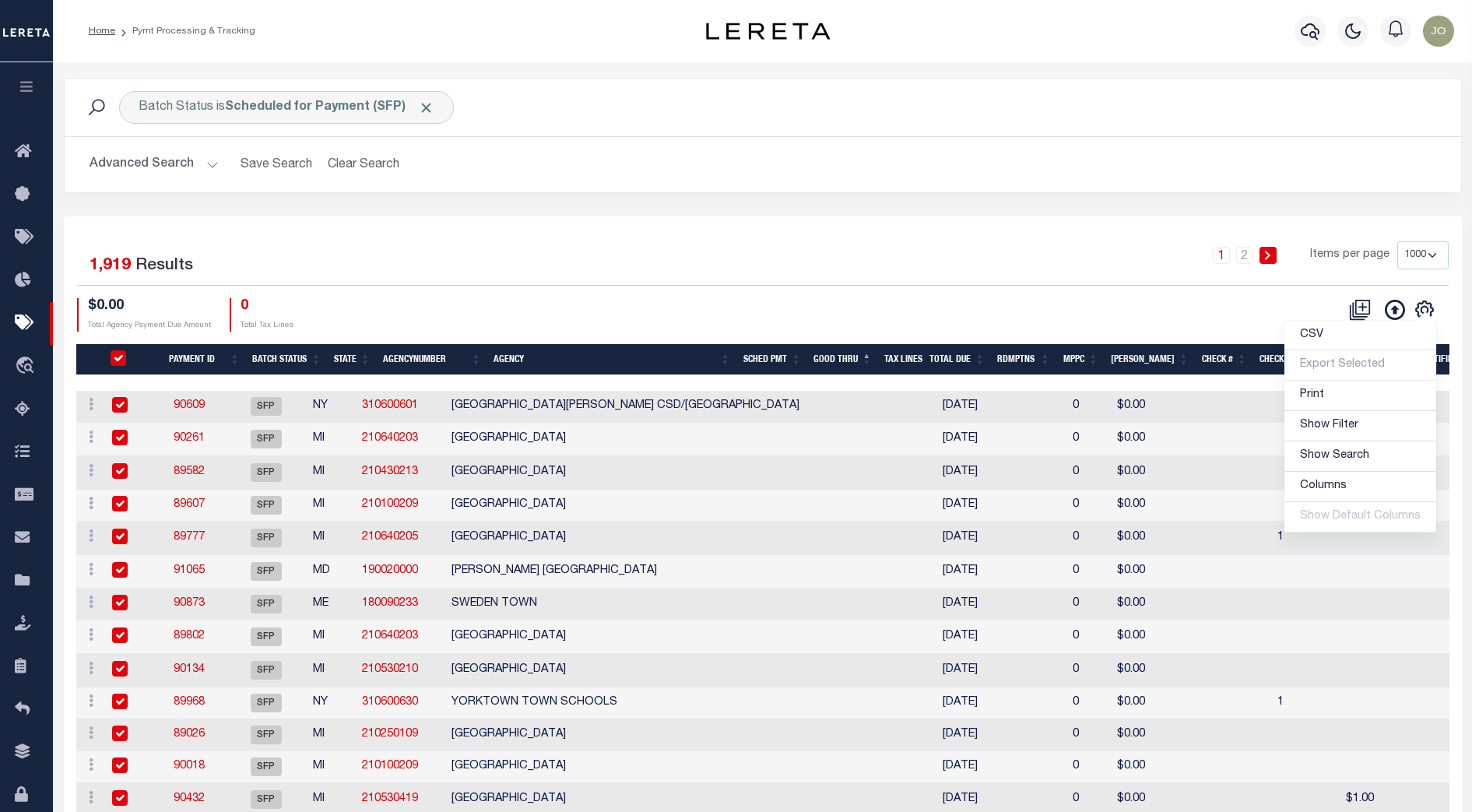
checkbox input "true"
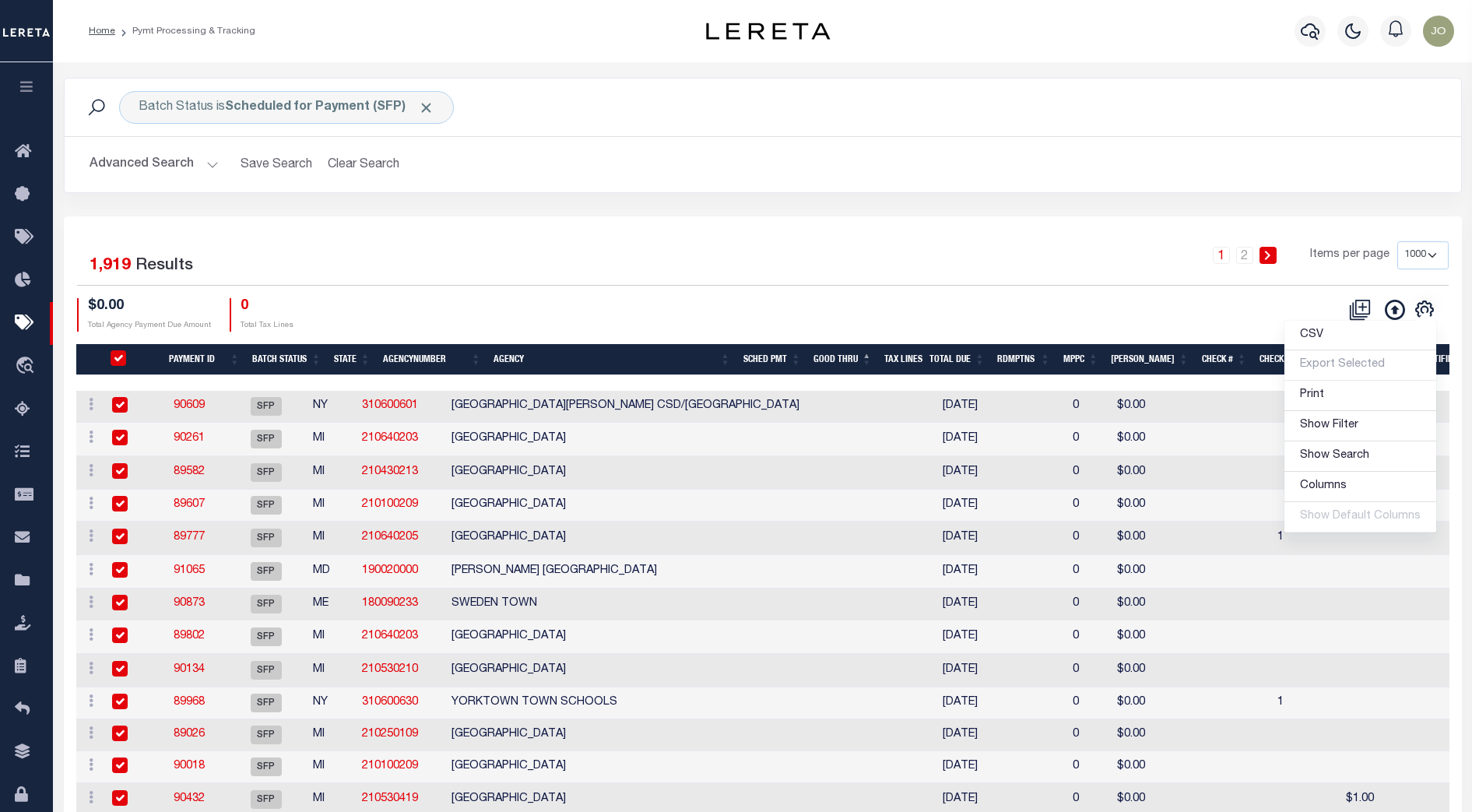
checkbox input "true"
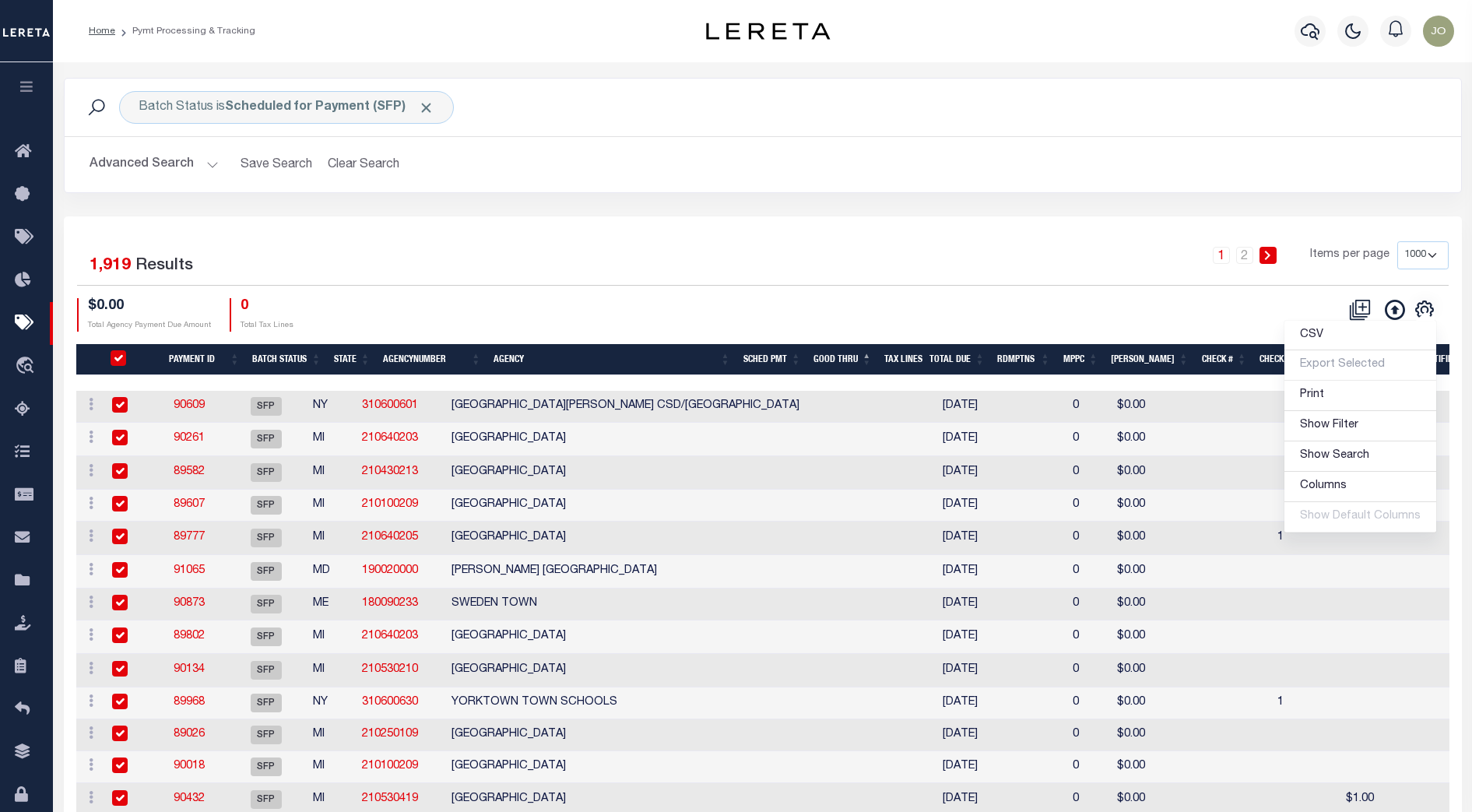
checkbox input "true"
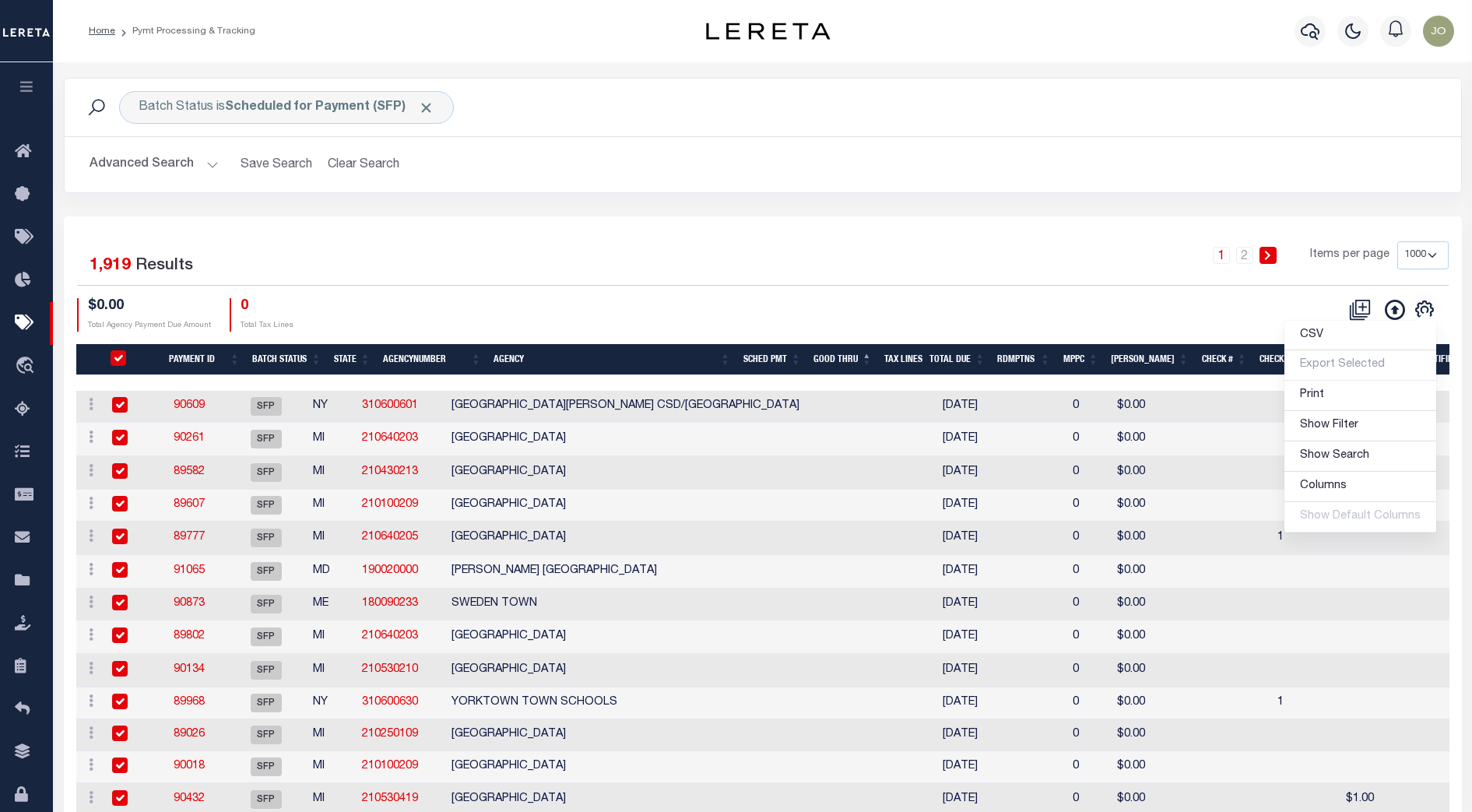
checkbox input "true"
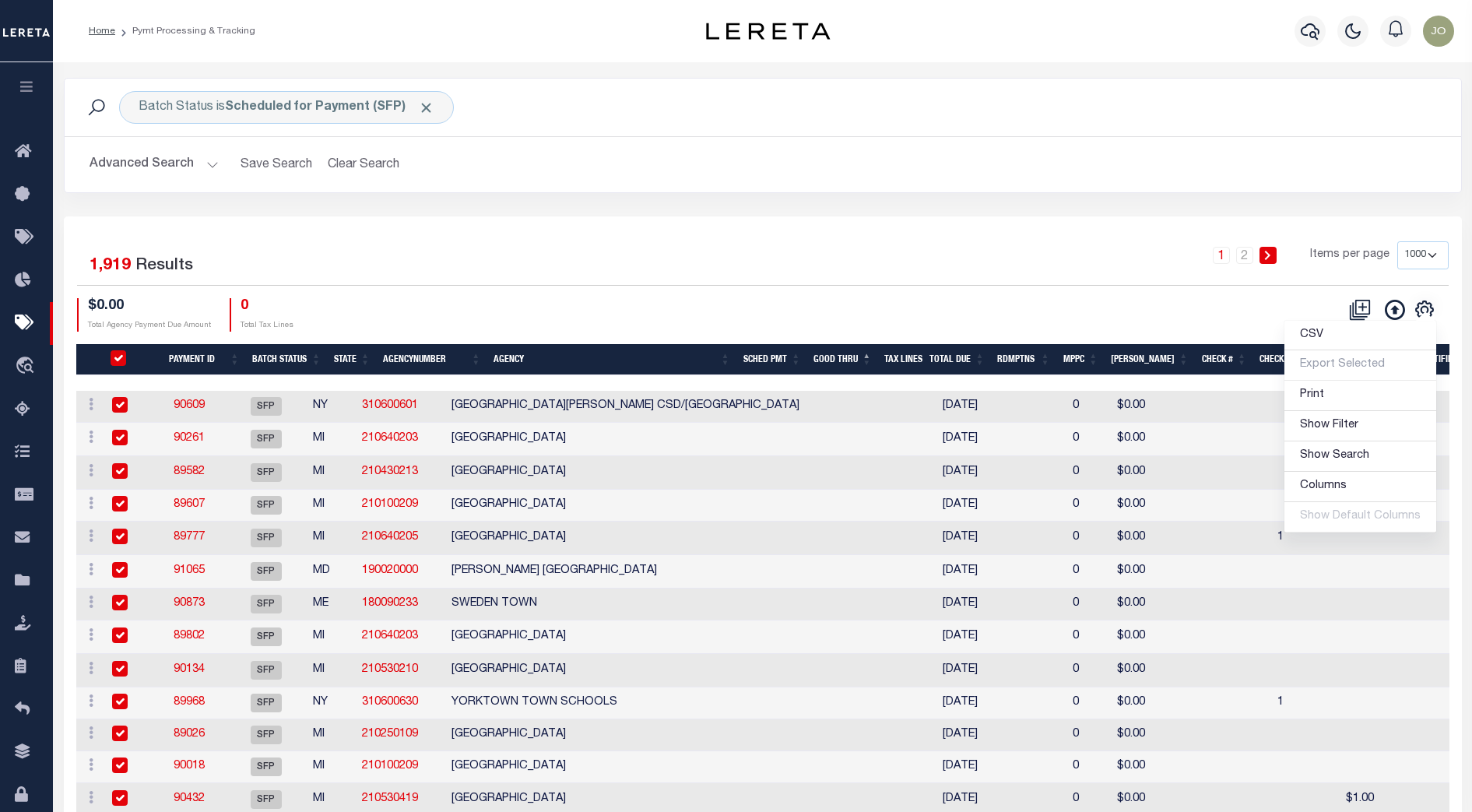
checkbox input "true"
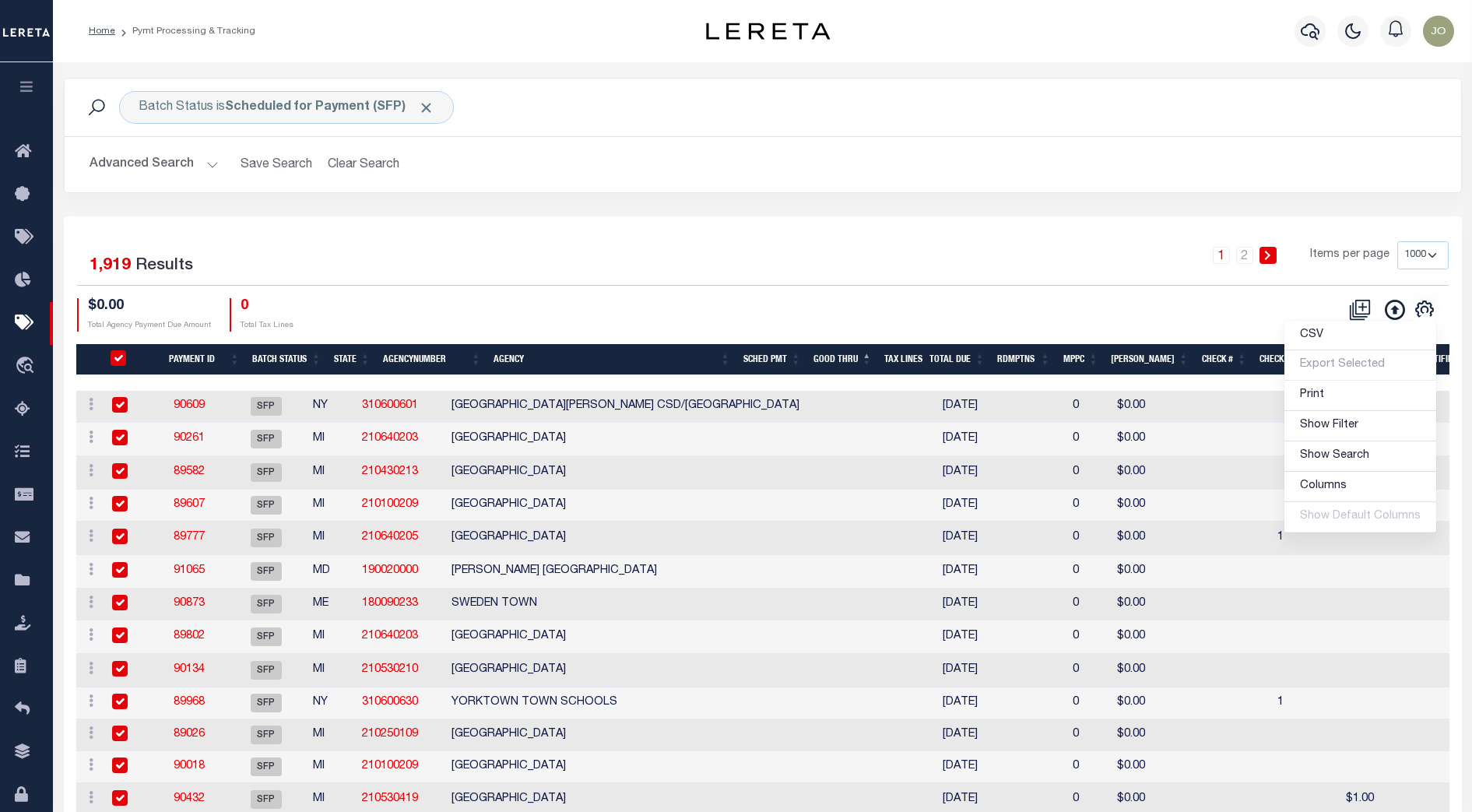
checkbox input "true"
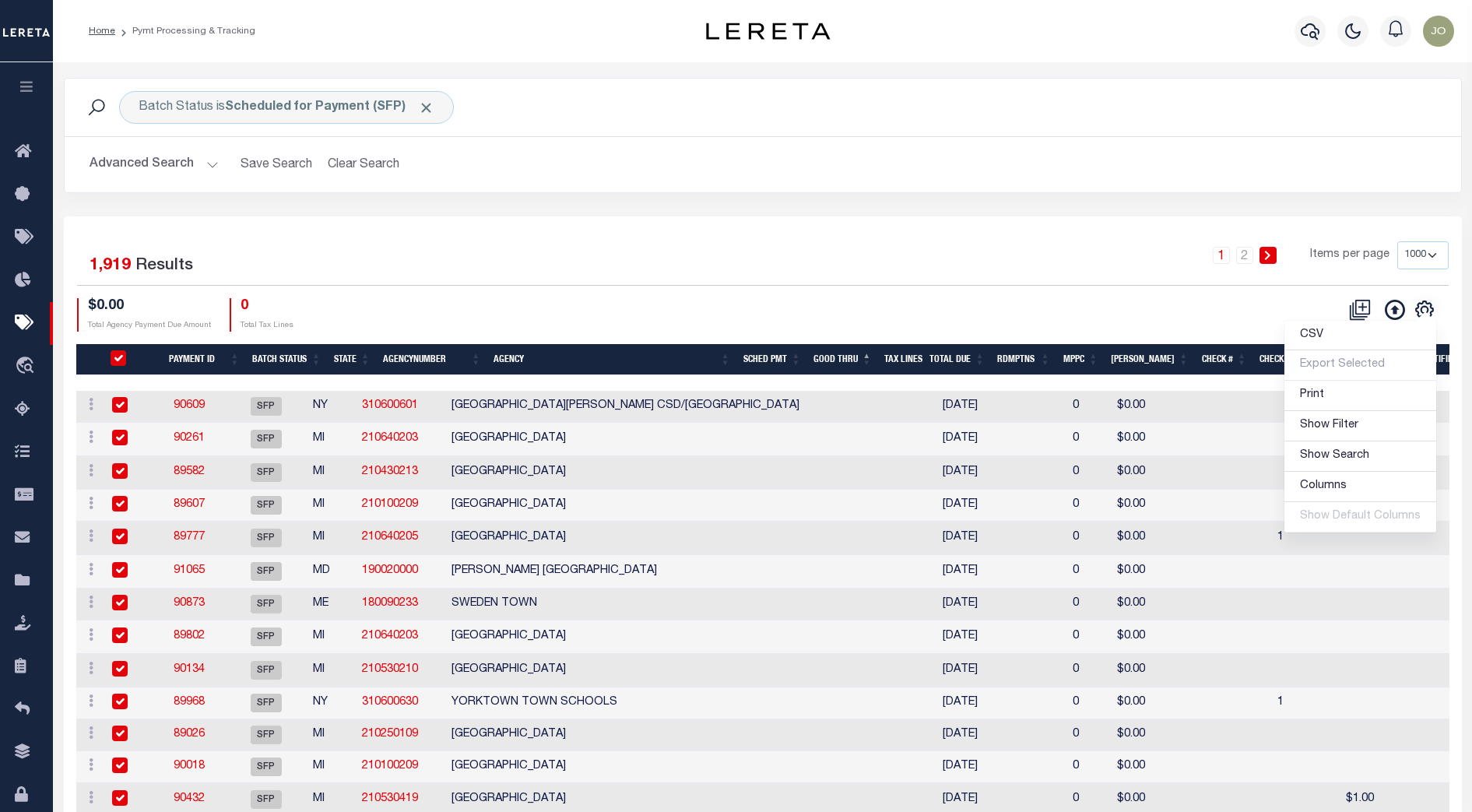
checkbox input "true"
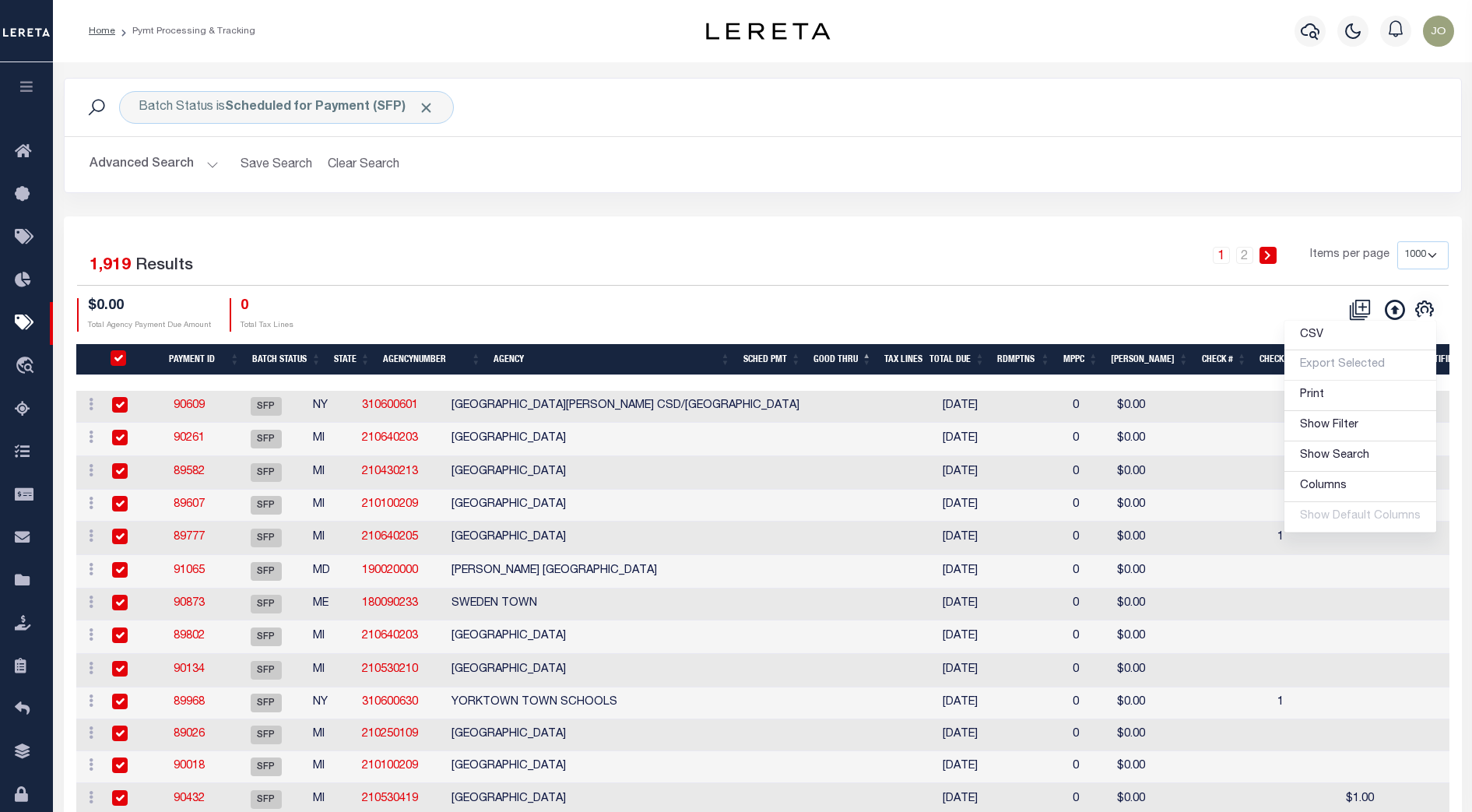
checkbox input "true"
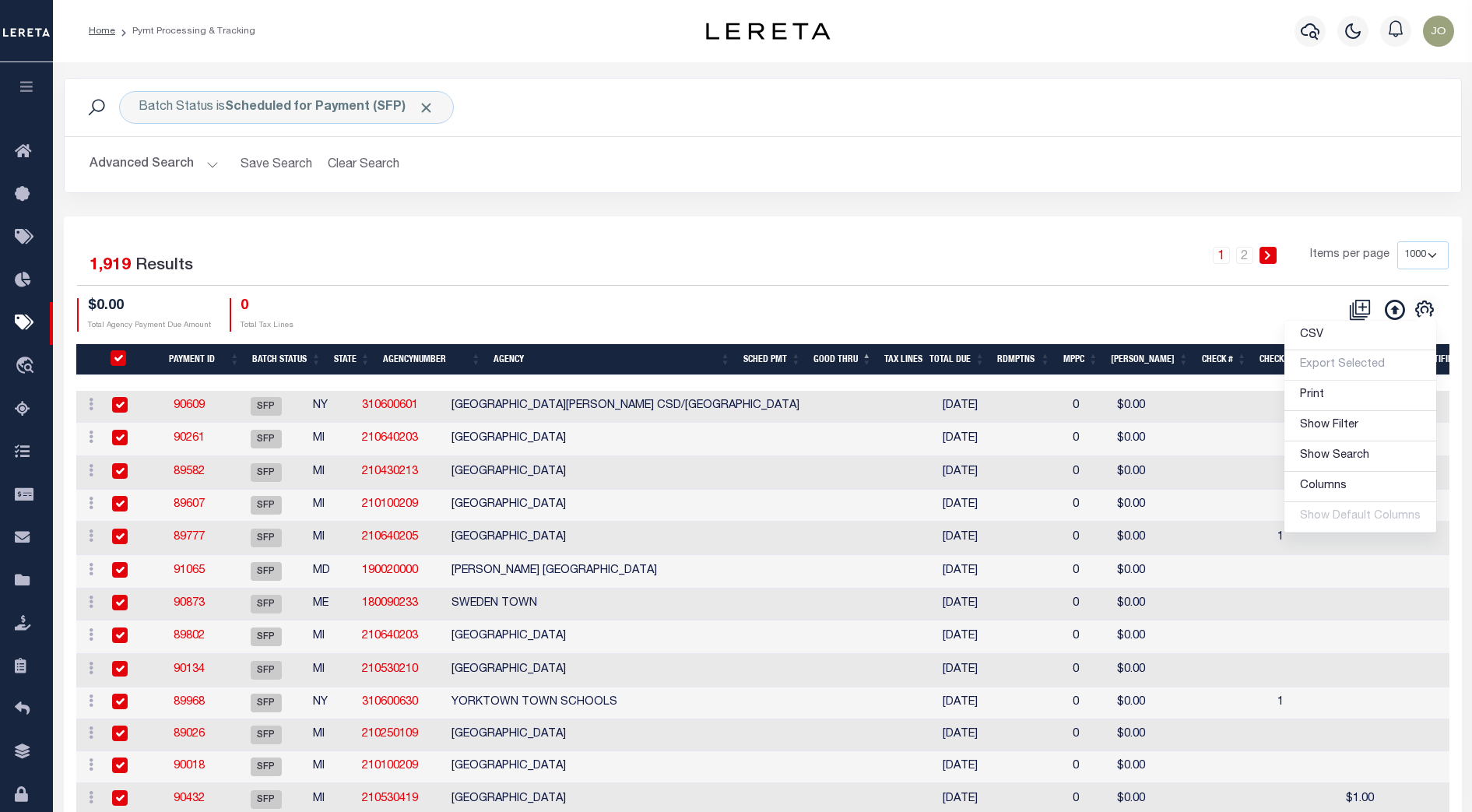
checkbox input "true"
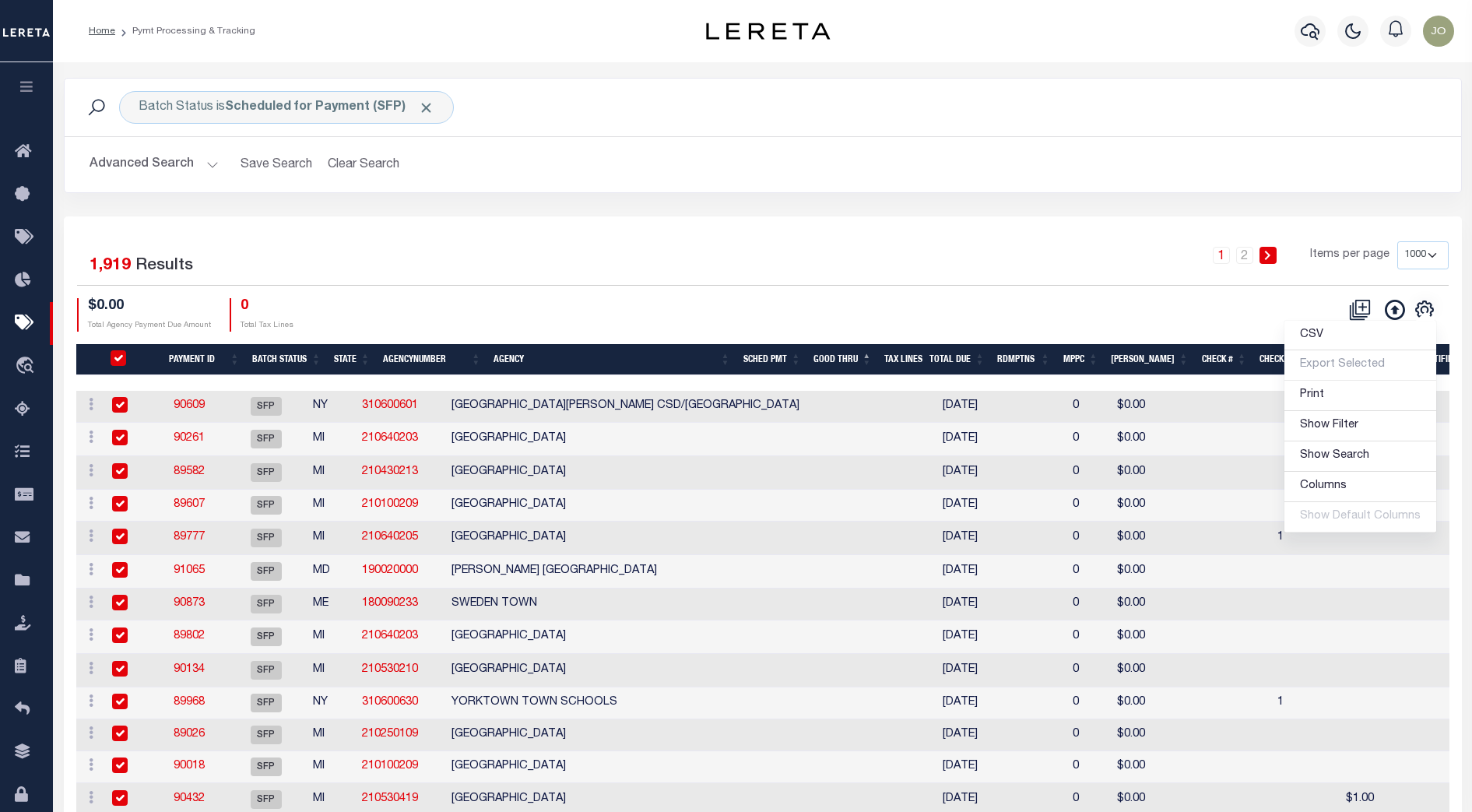
checkbox input "true"
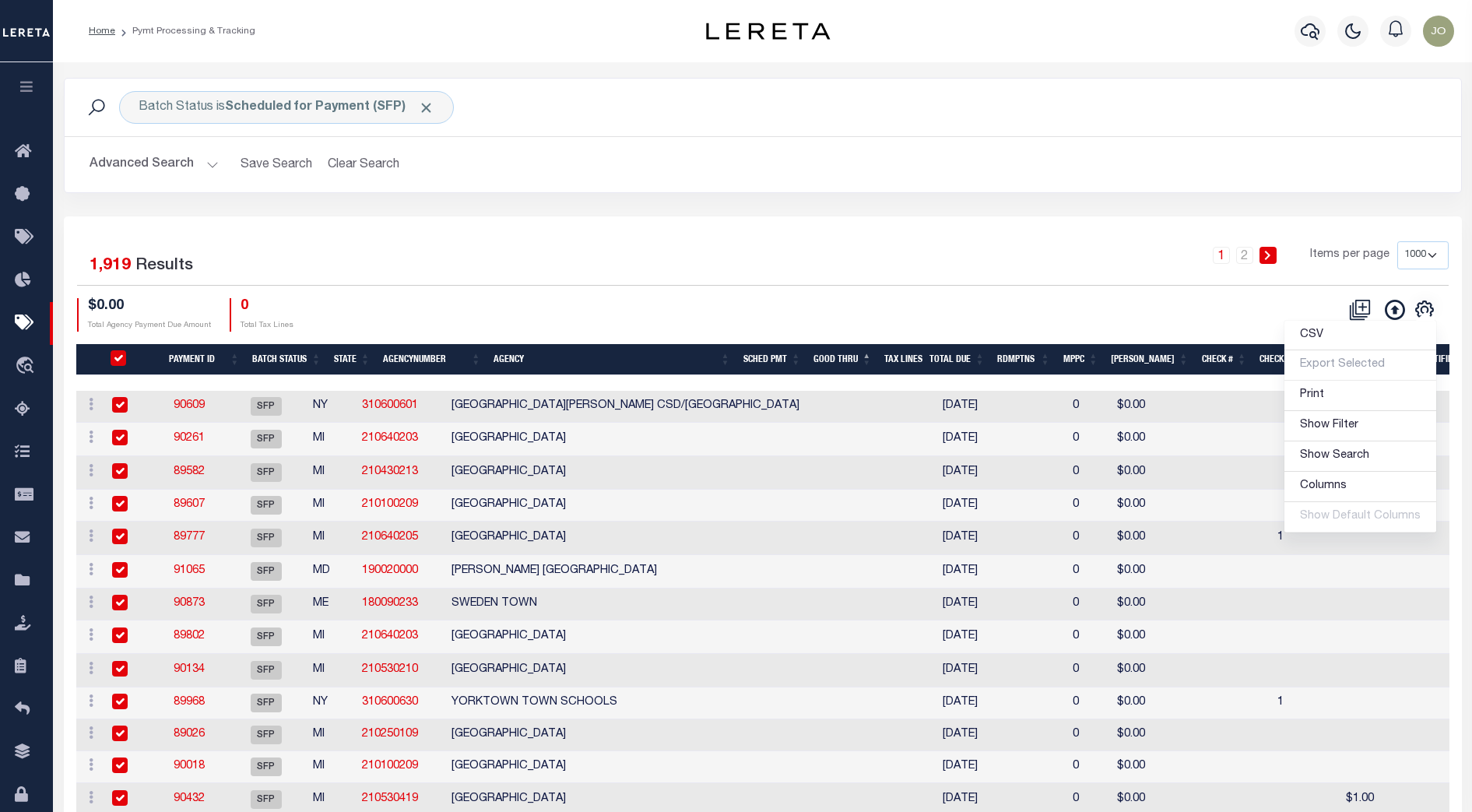
checkbox input "true"
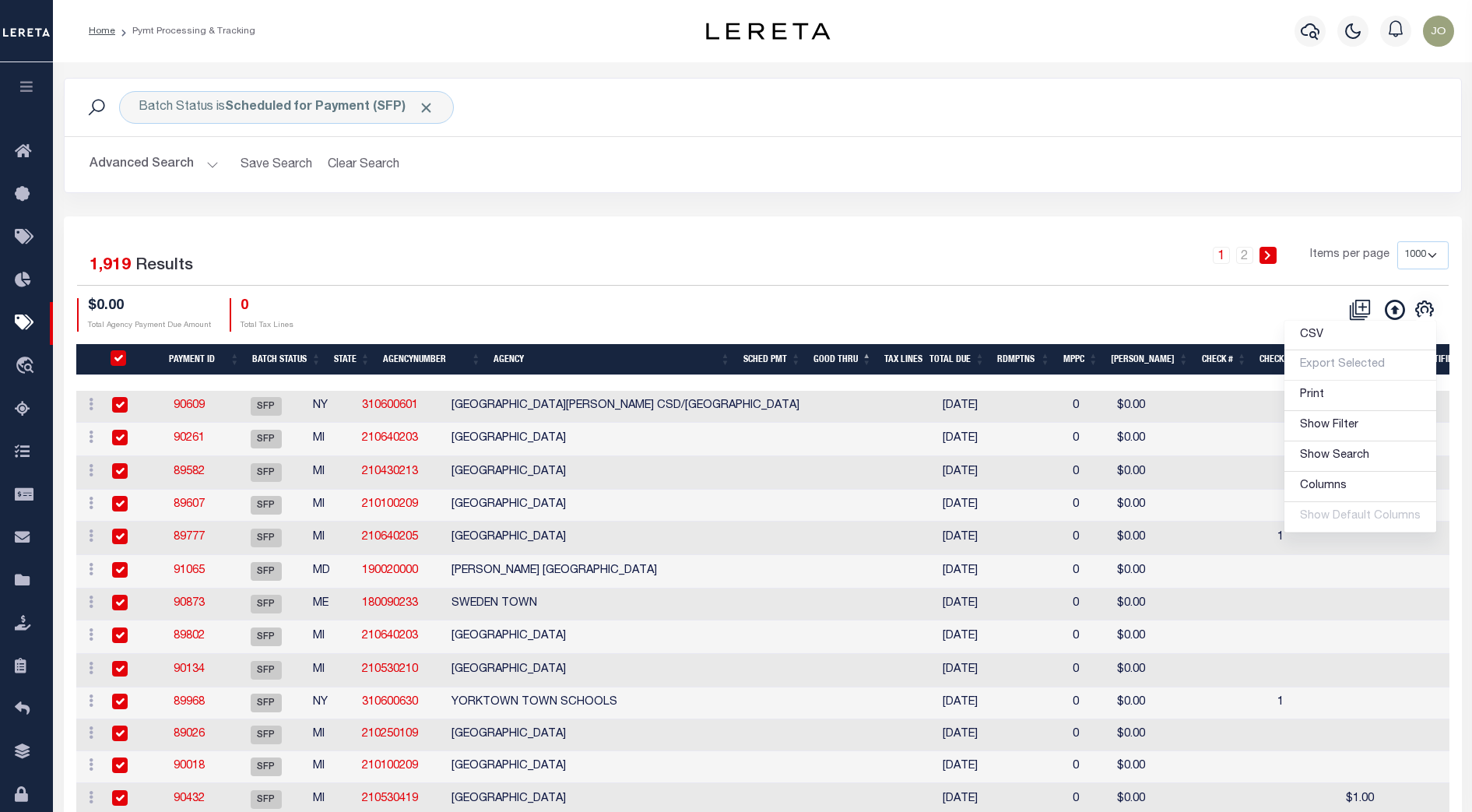
checkbox input "true"
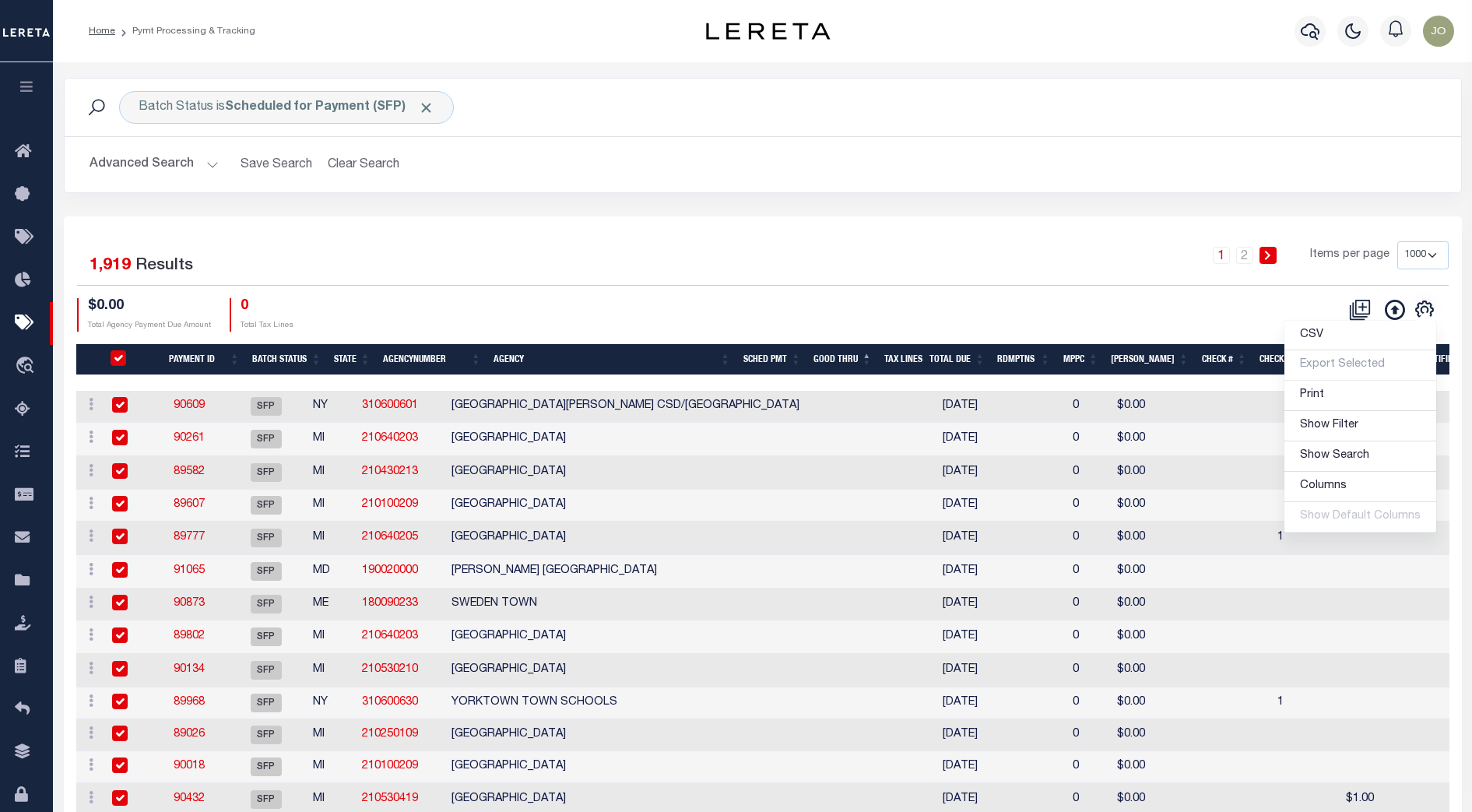
checkbox input "true"
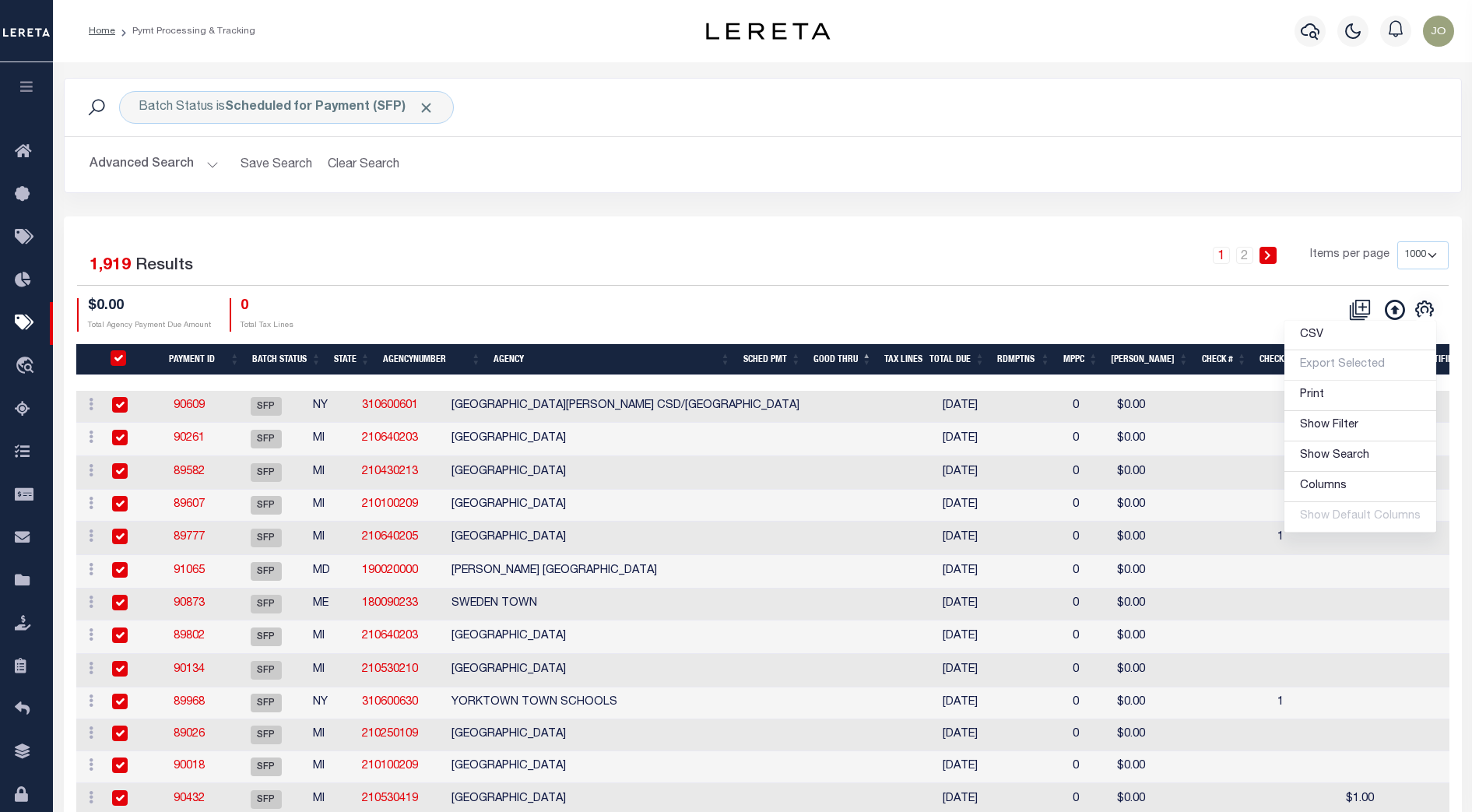
checkbox input "true"
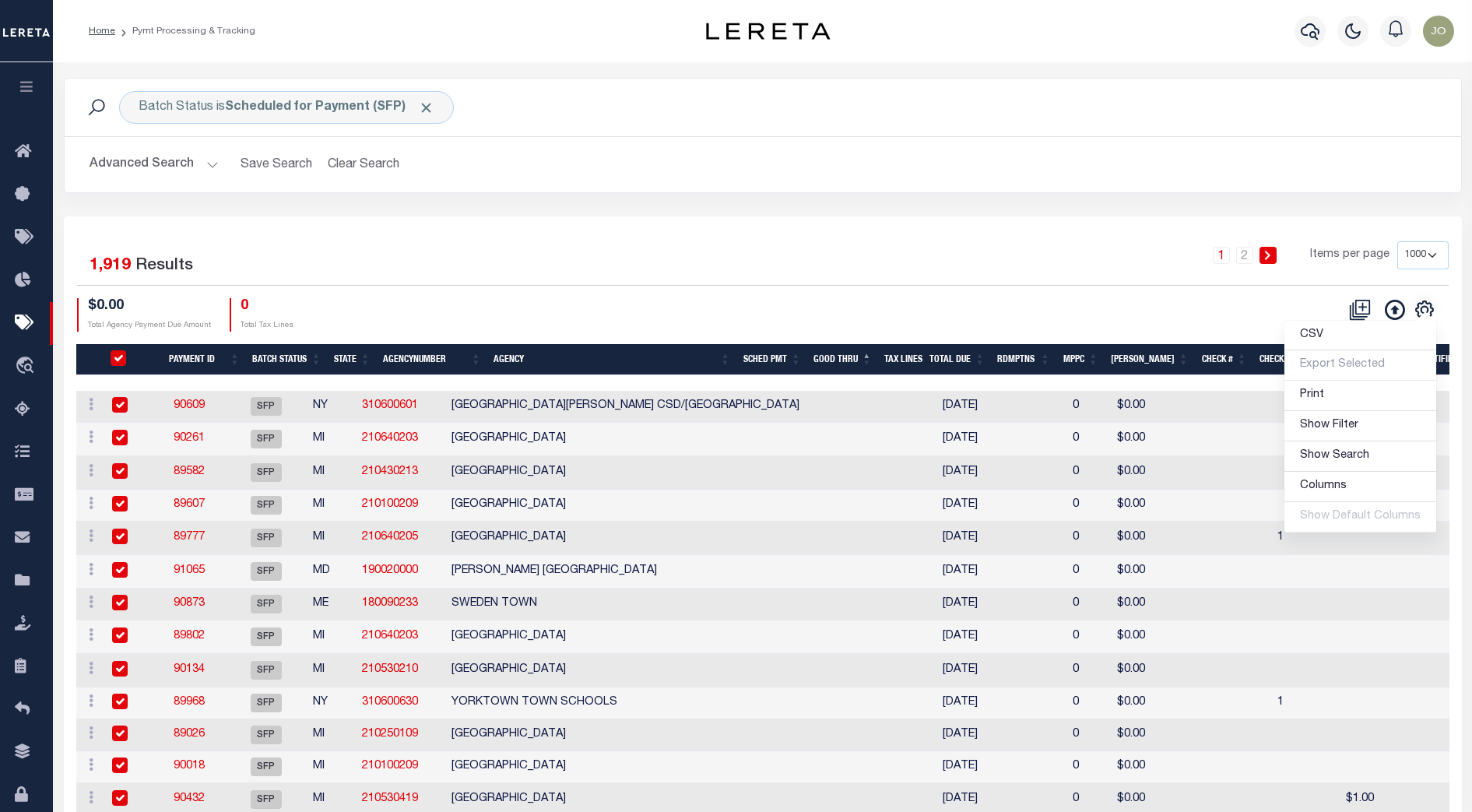
checkbox input "true"
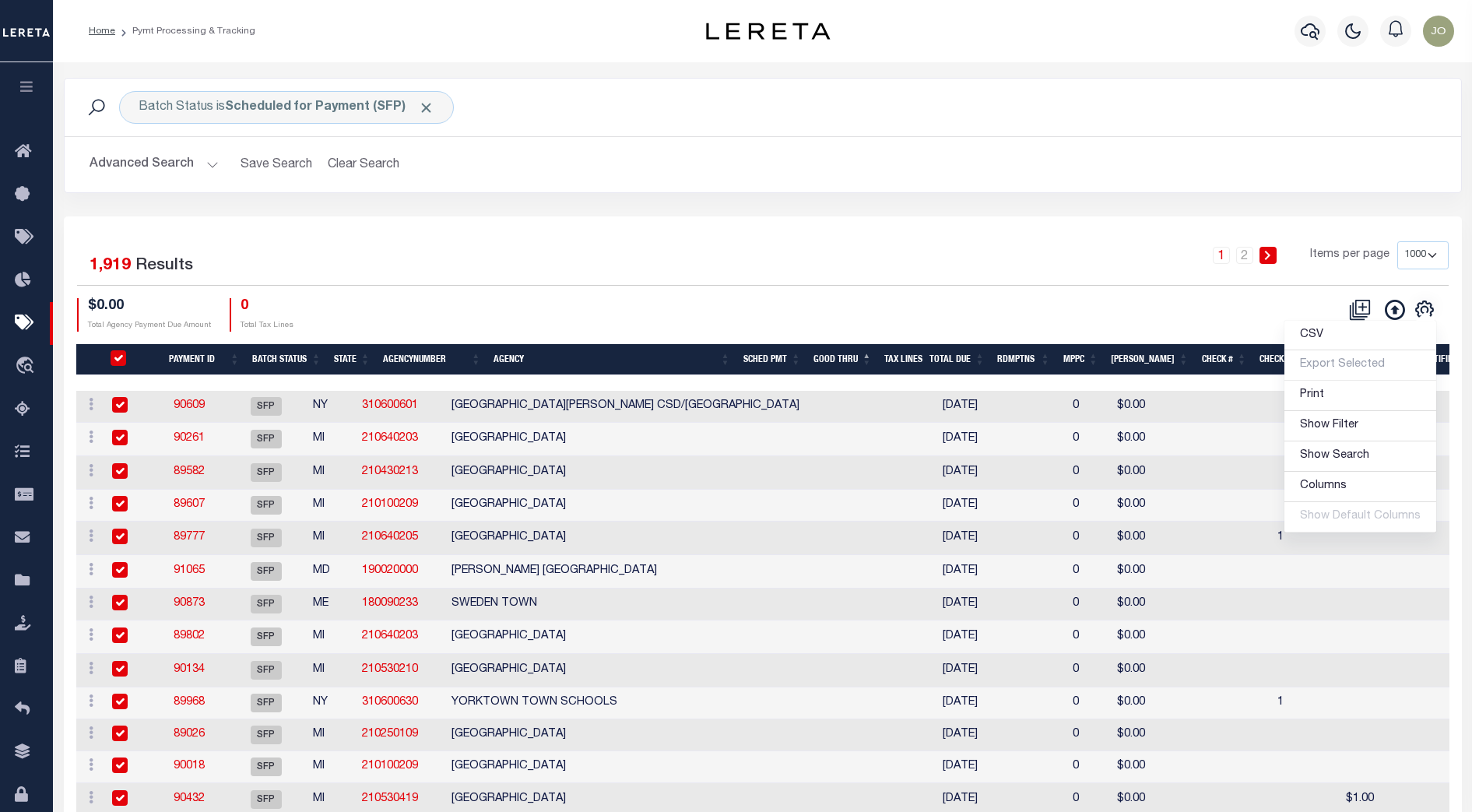
checkbox input "true"
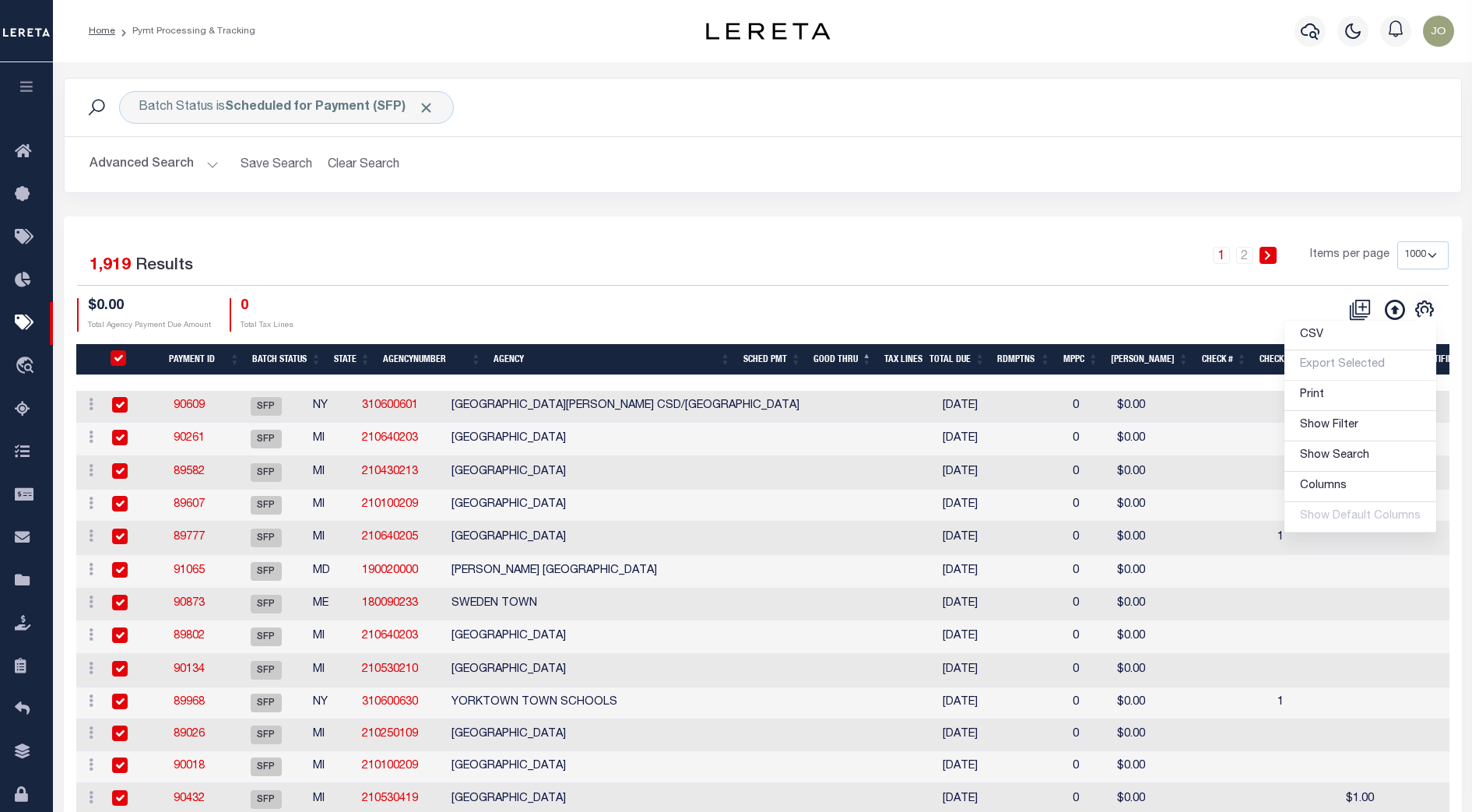
checkbox input "true"
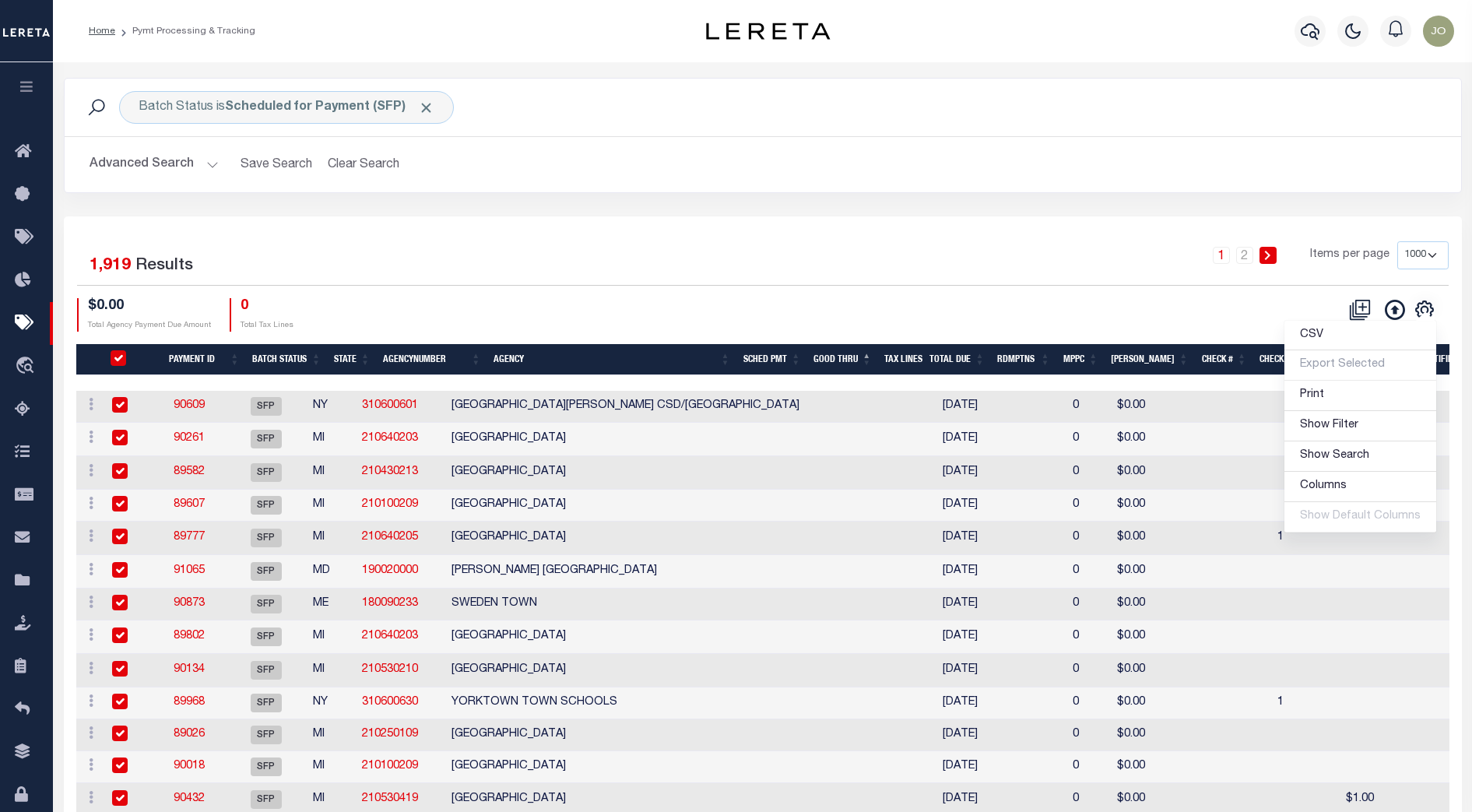
checkbox input "true"
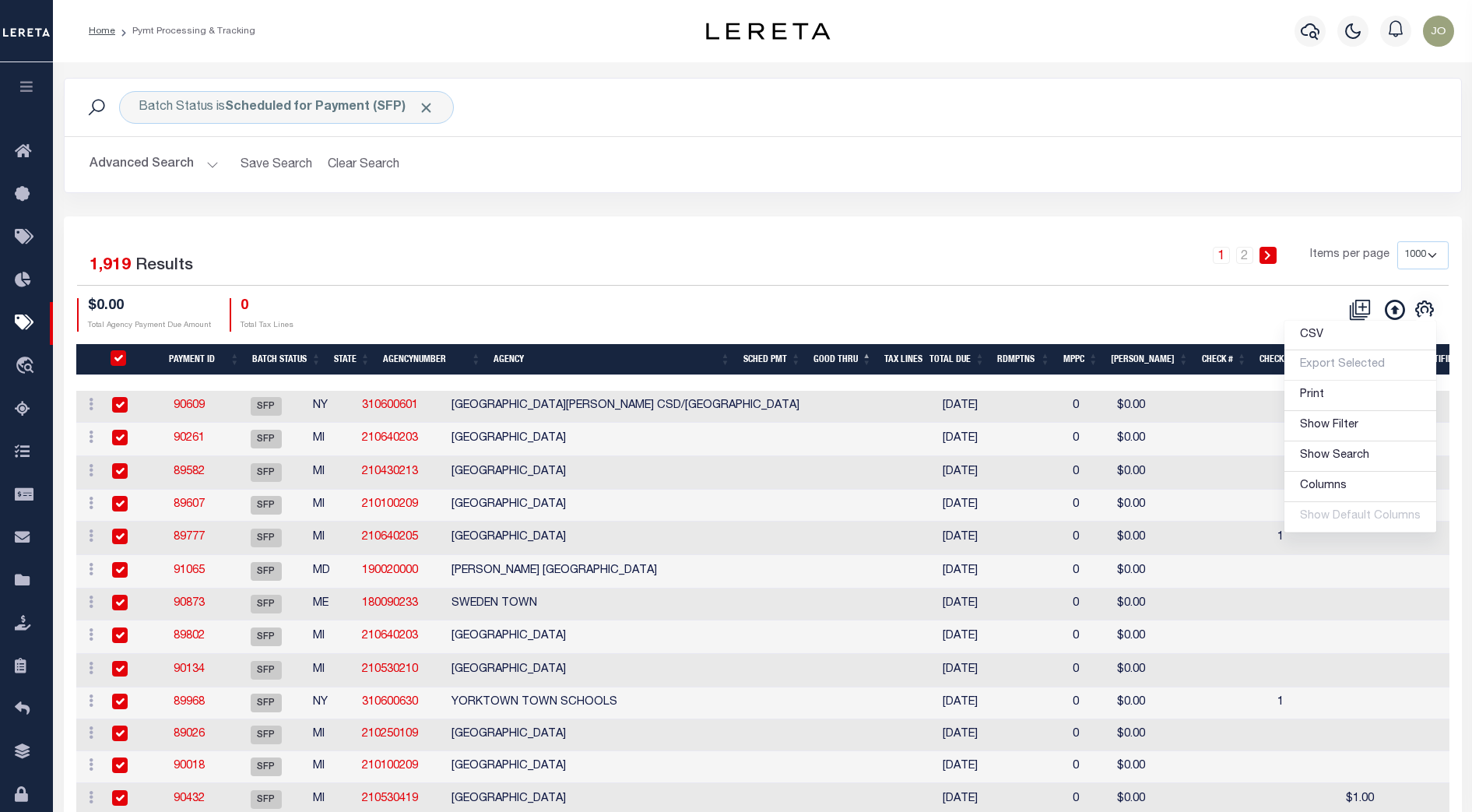
checkbox input "true"
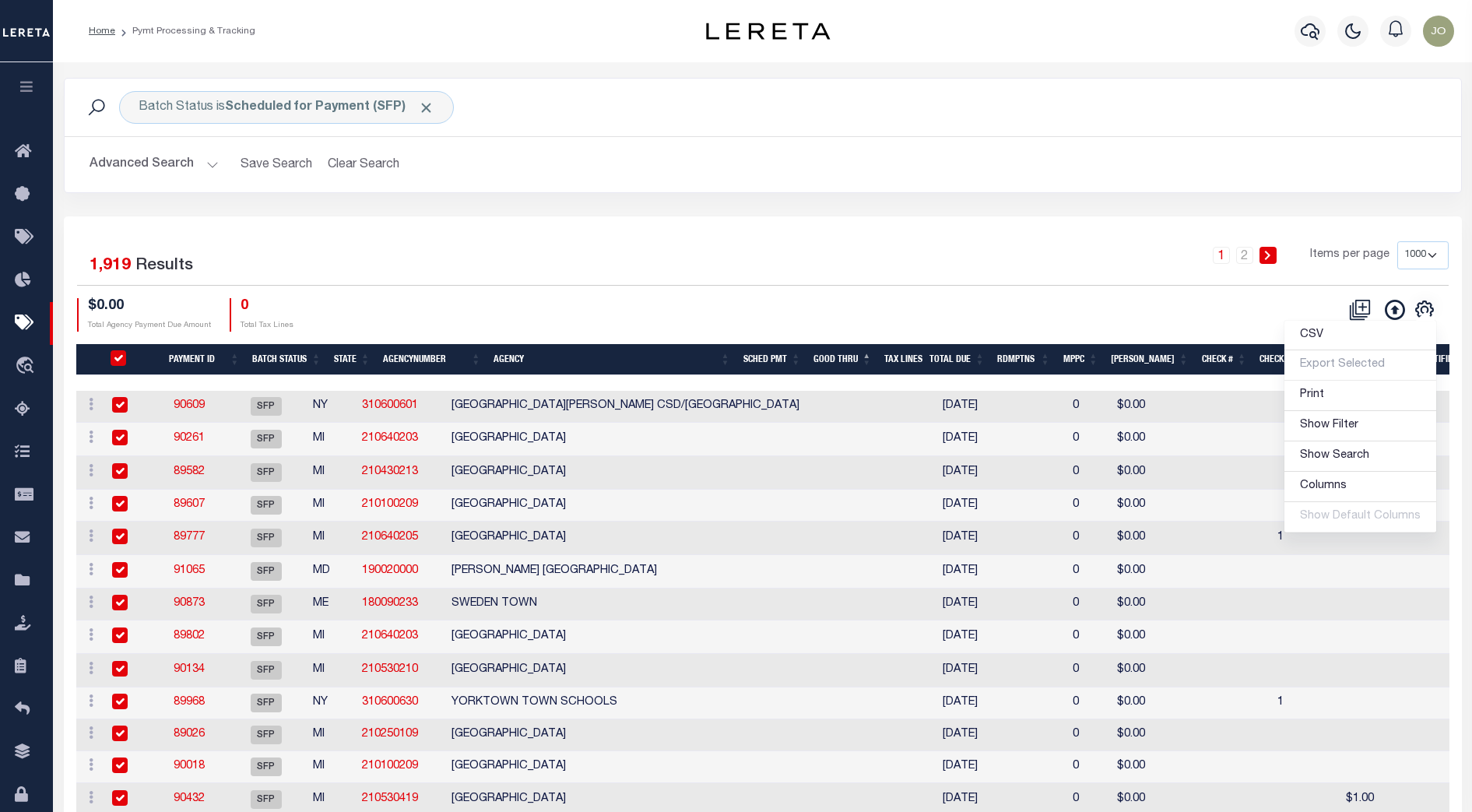
checkbox input "true"
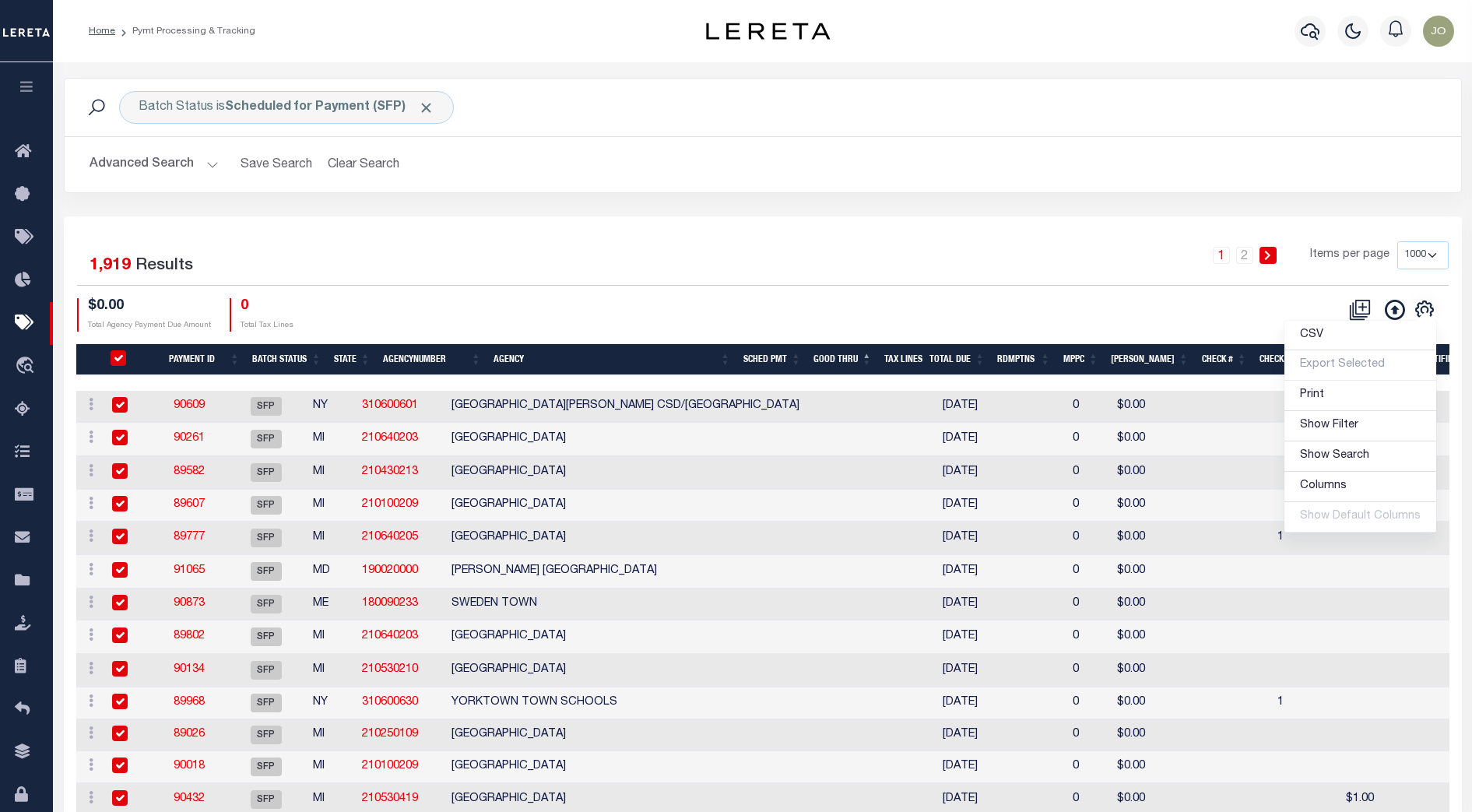
checkbox input "true"
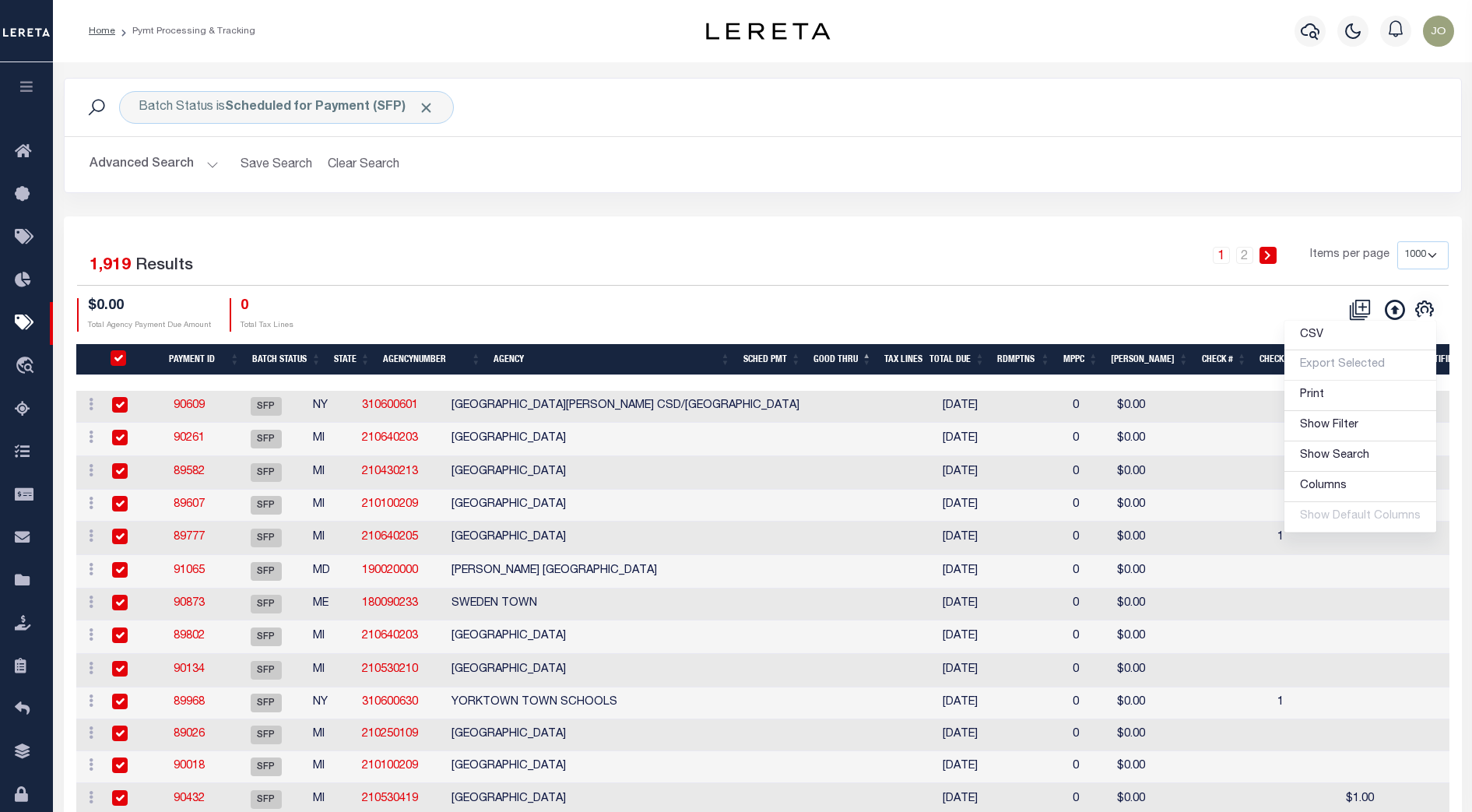
checkbox input "true"
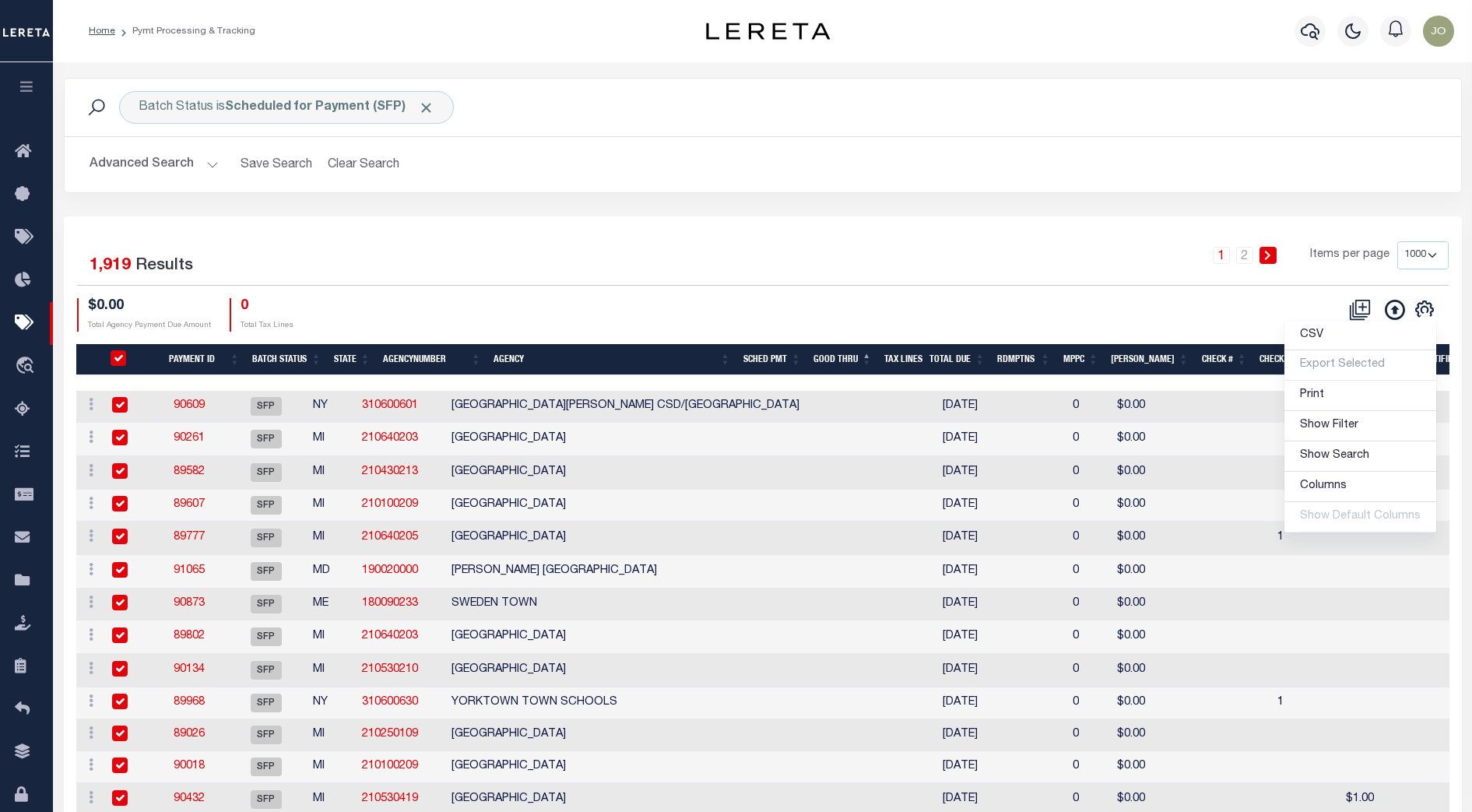
checkbox input "true"
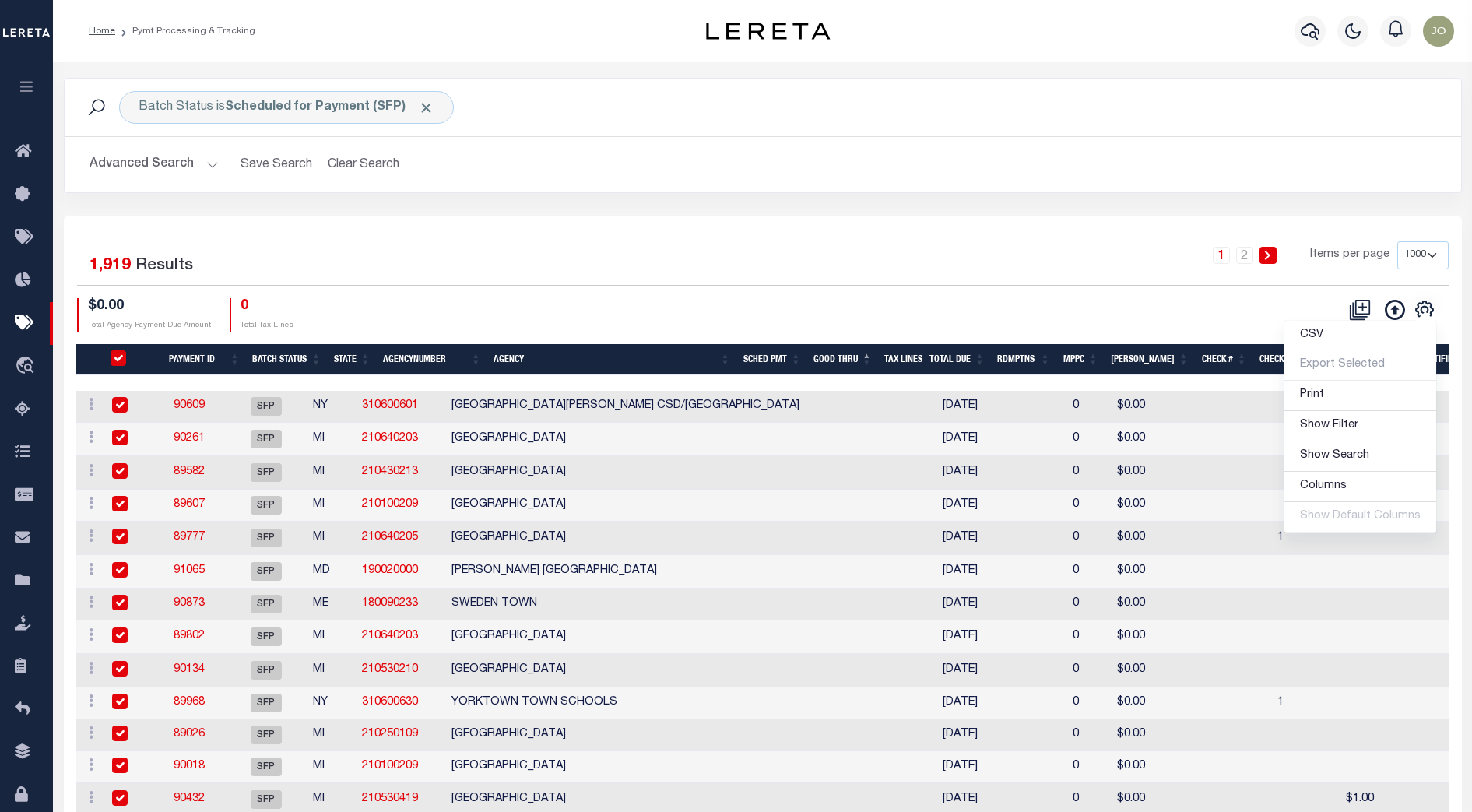
checkbox input "true"
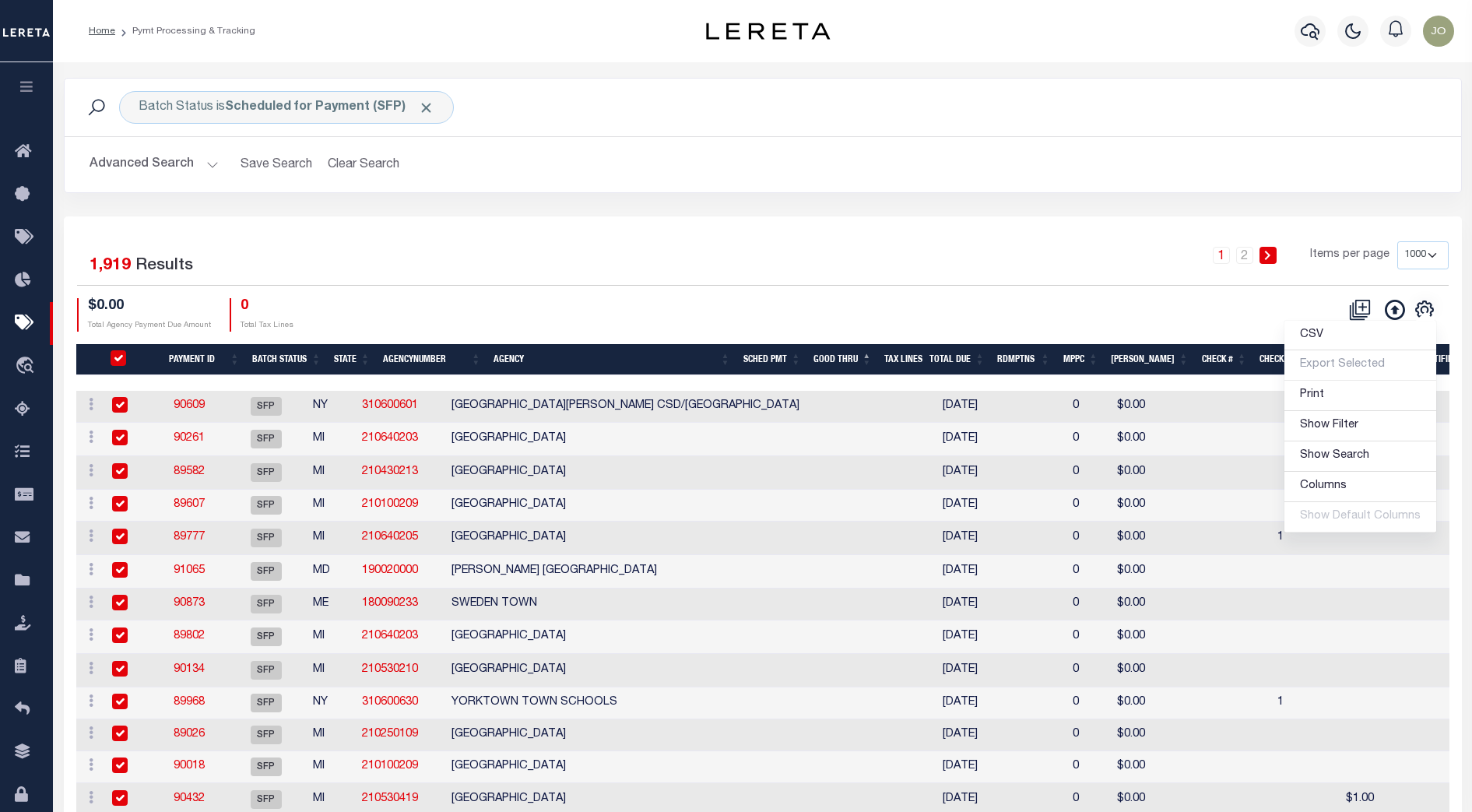
checkbox input "true"
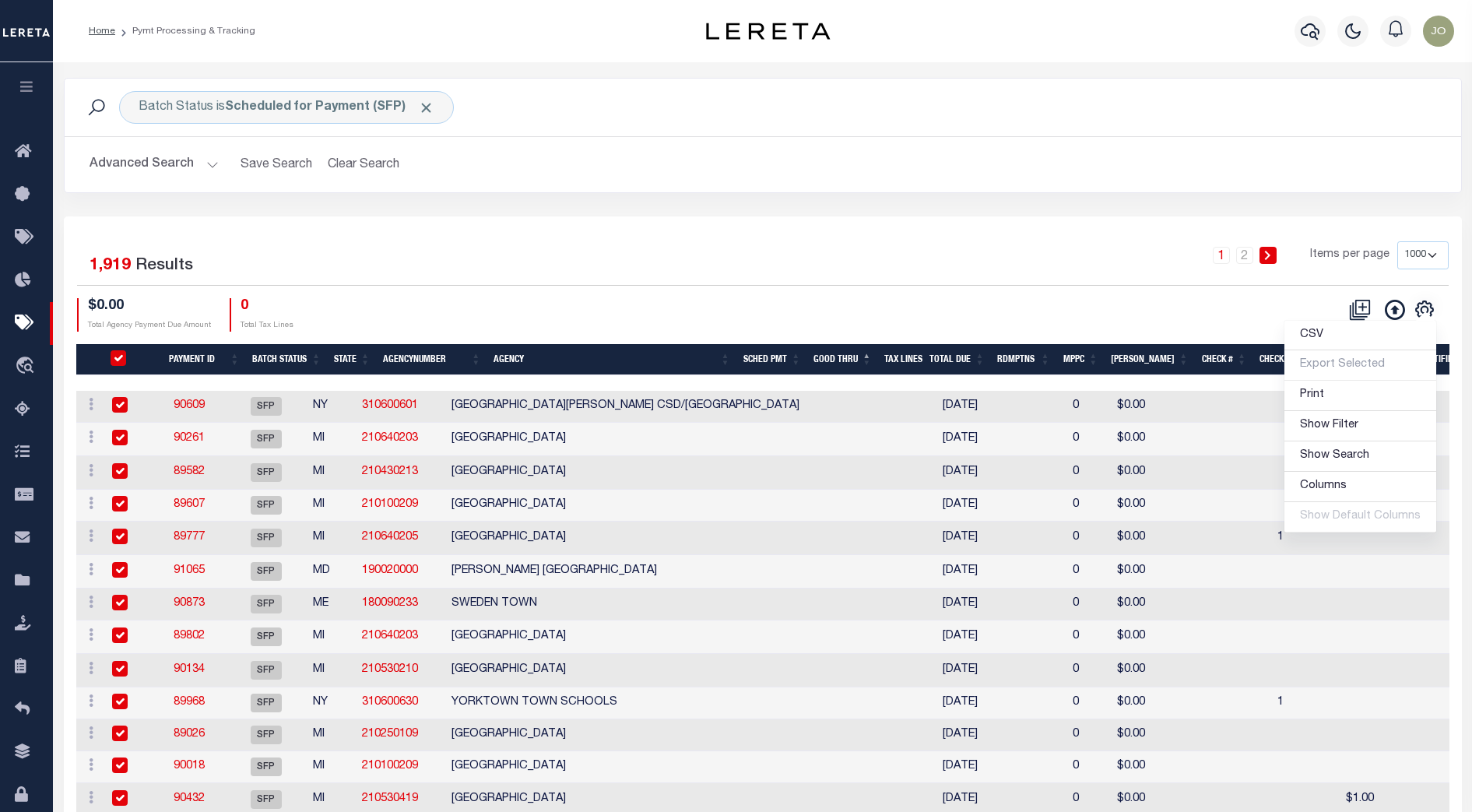
checkbox input "true"
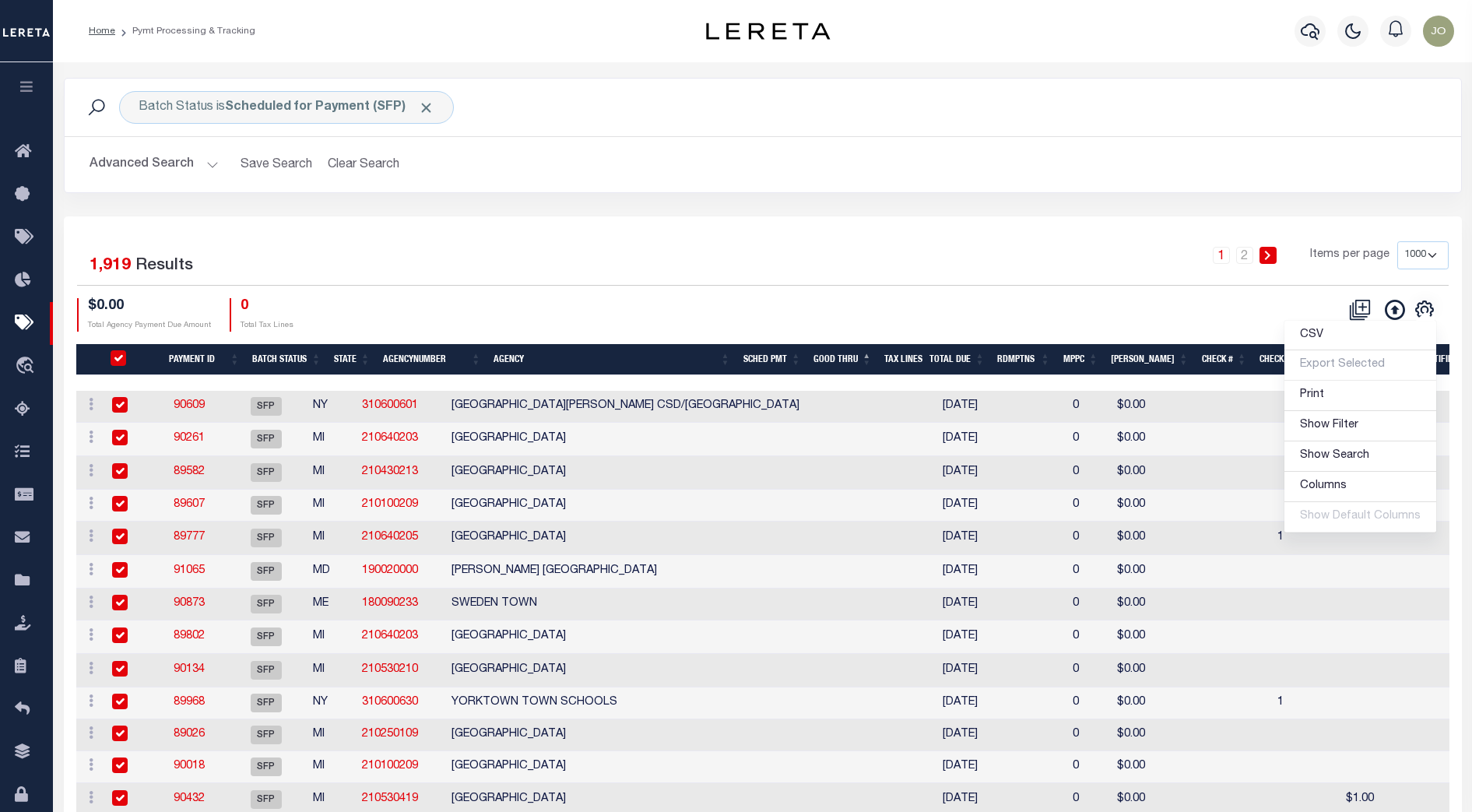
checkbox input "true"
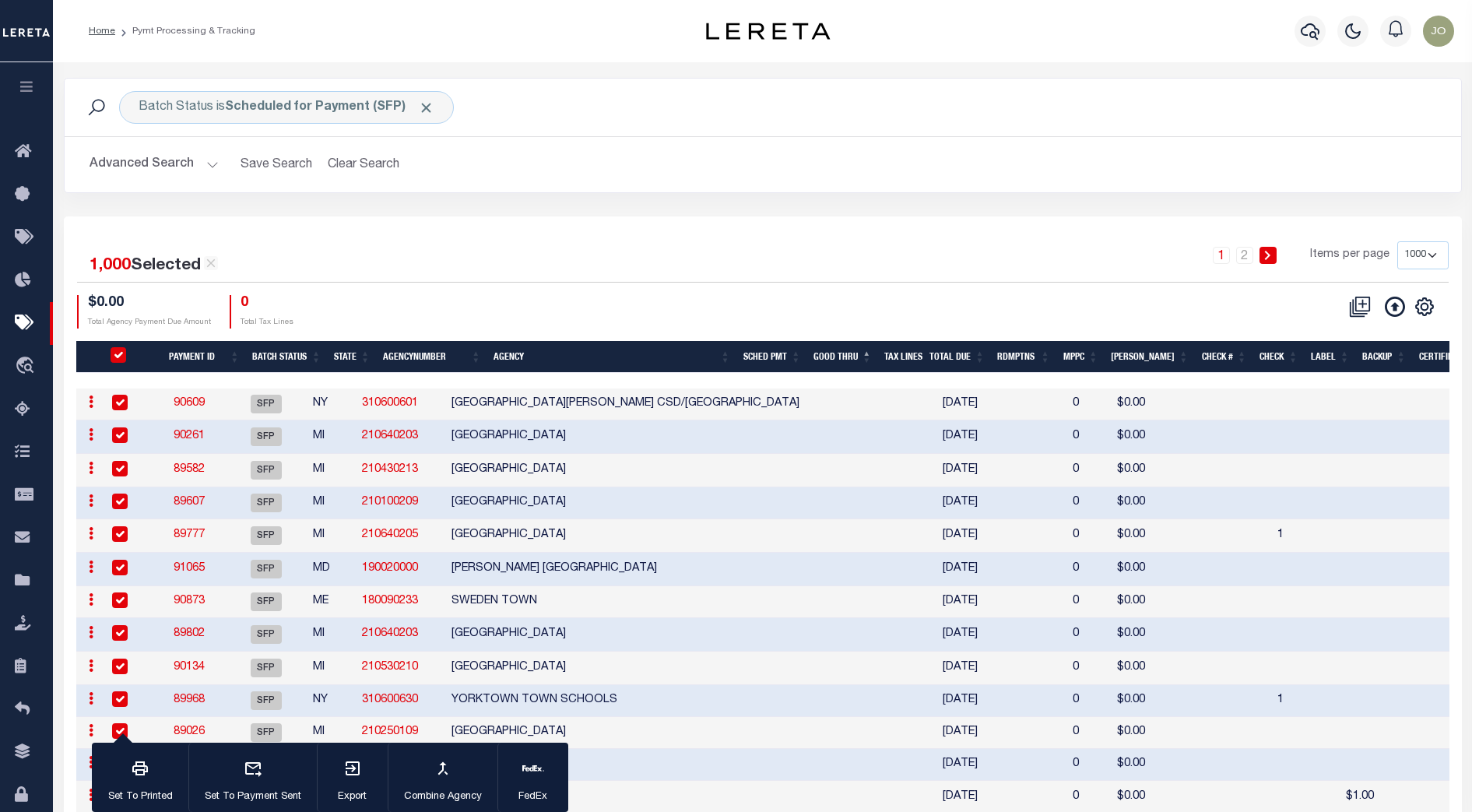
click at [648, 294] on div "1,000 Selected 1,919 Results 1 2 Items per page 100 200 500 1000 $0.00 Total Ag…" at bounding box center [763, 285] width 1396 height 87
click at [1428, 306] on icon "" at bounding box center [1424, 306] width 20 height 20
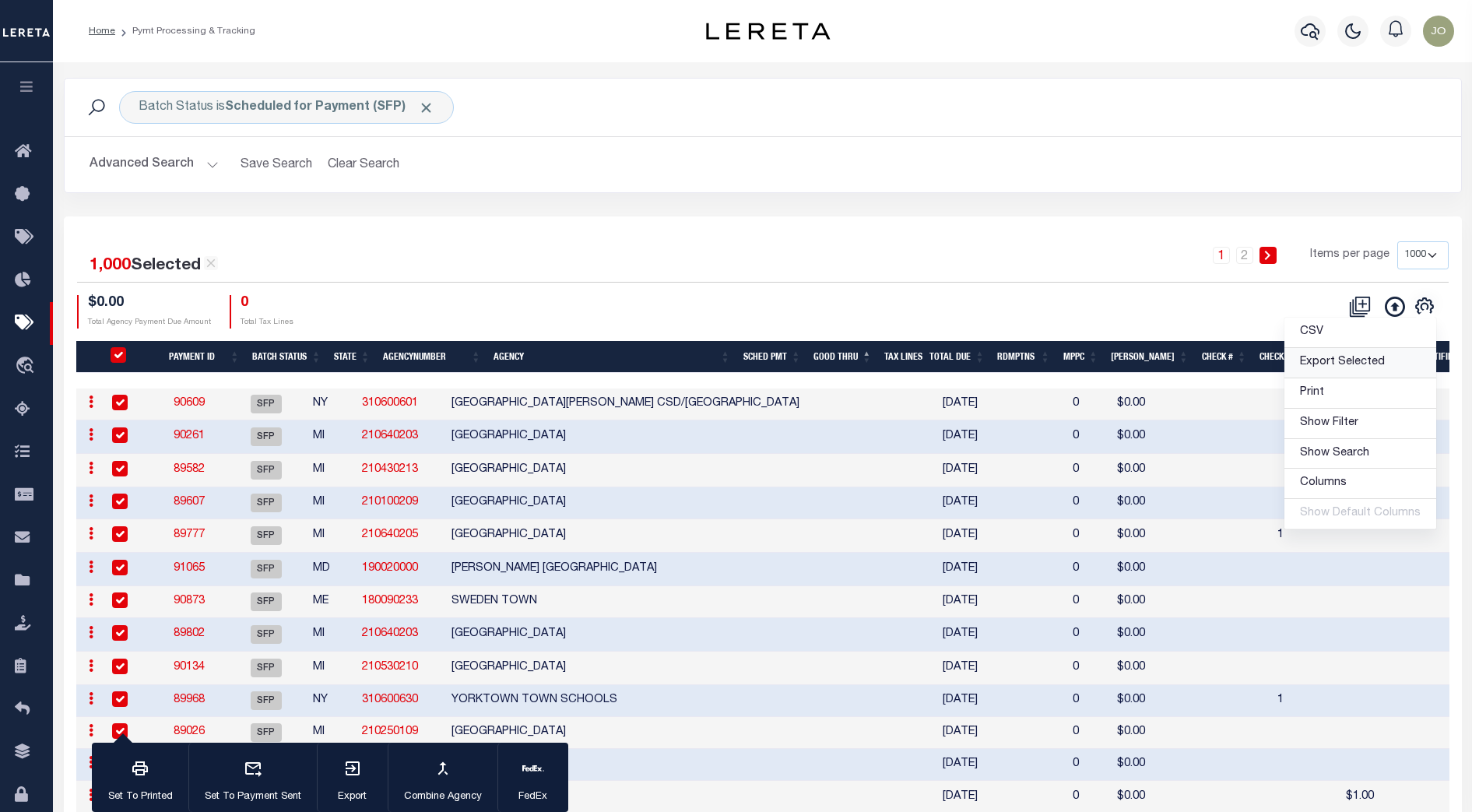
click at [1339, 363] on span "Export Selected" at bounding box center [1342, 362] width 85 height 11
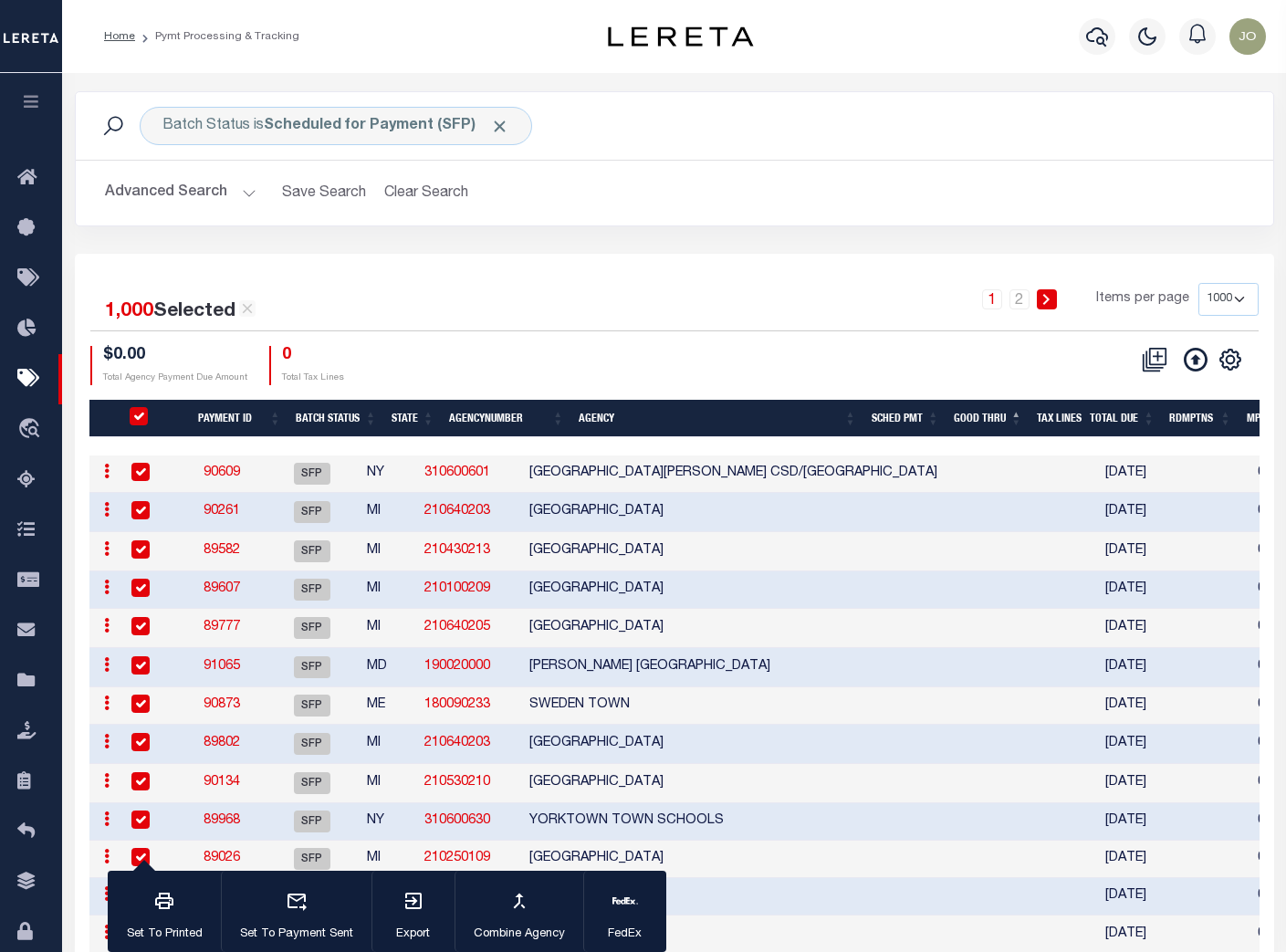
click at [1121, 343] on div "1,000 Selected 1,919 Results 1 2 Items per page 100 200 500 1000 $0.00 Total Ag…" at bounding box center [675, 334] width 1197 height 102
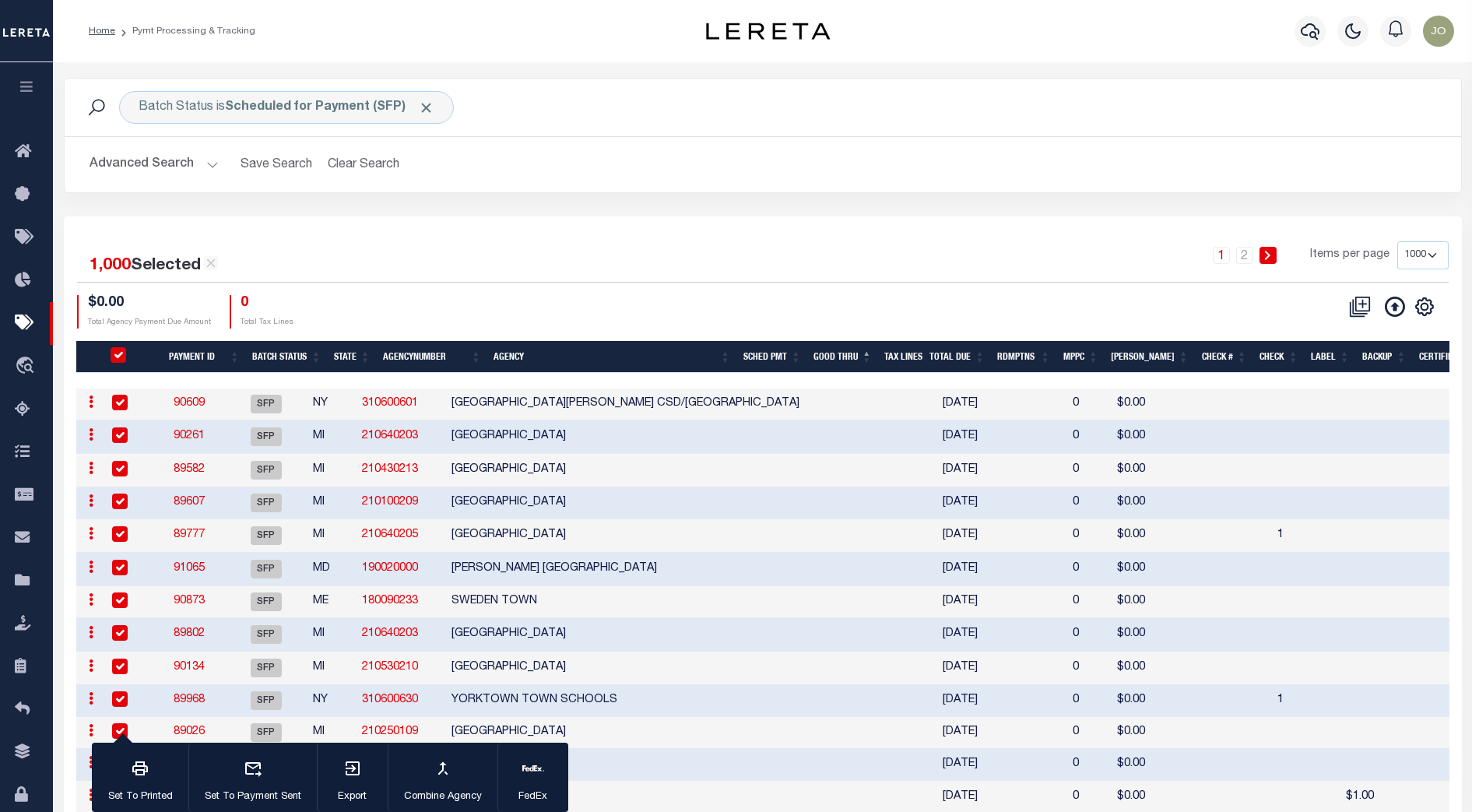
click at [778, 293] on div "1,000 Selected 1,919 Results 1 2 Items per page 100 200 500 1000 $0.00 Total Ag…" at bounding box center [763, 285] width 1396 height 87
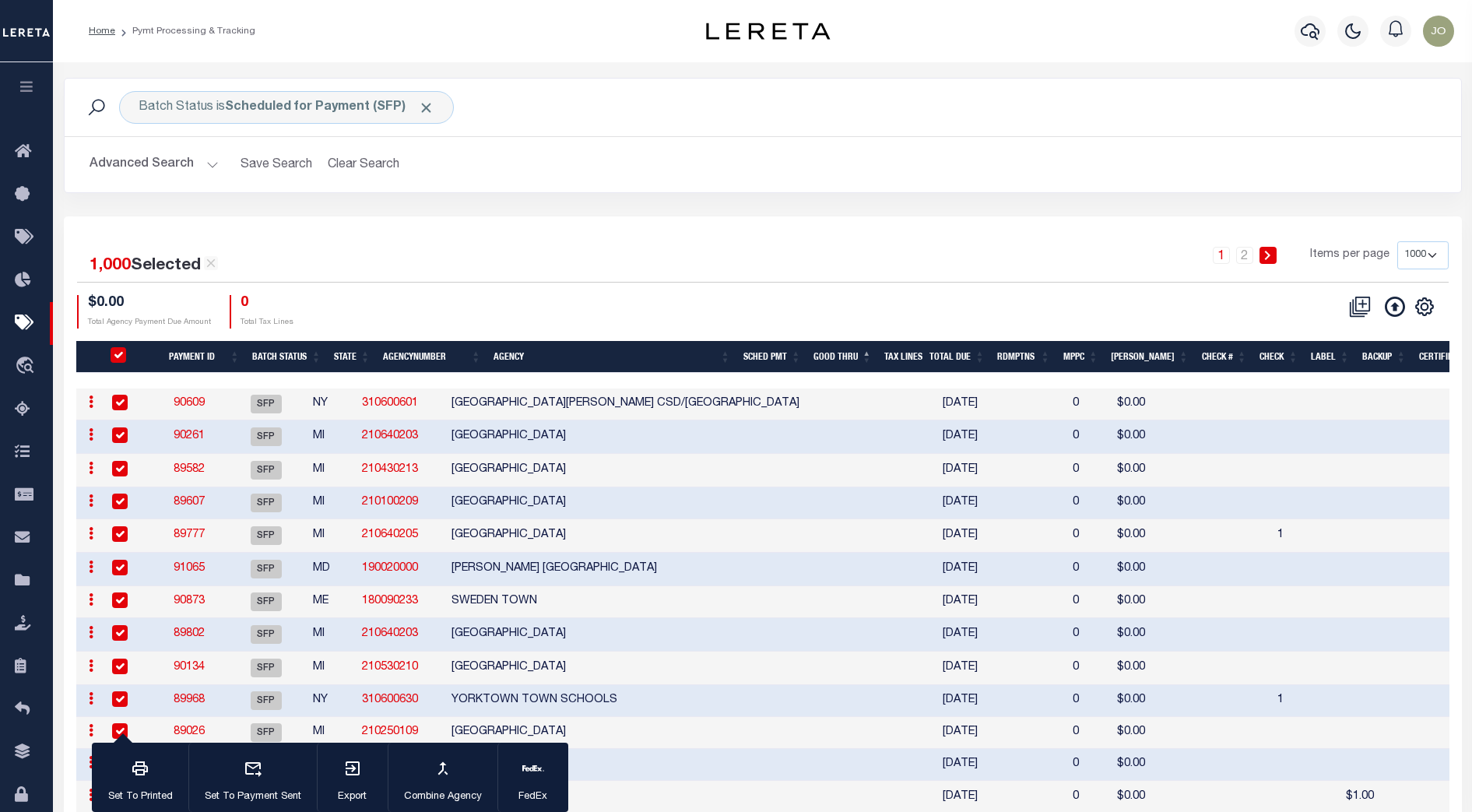
click at [826, 278] on div "1 2 Items per page 100 200 500 1000" at bounding box center [937, 262] width 1022 height 41
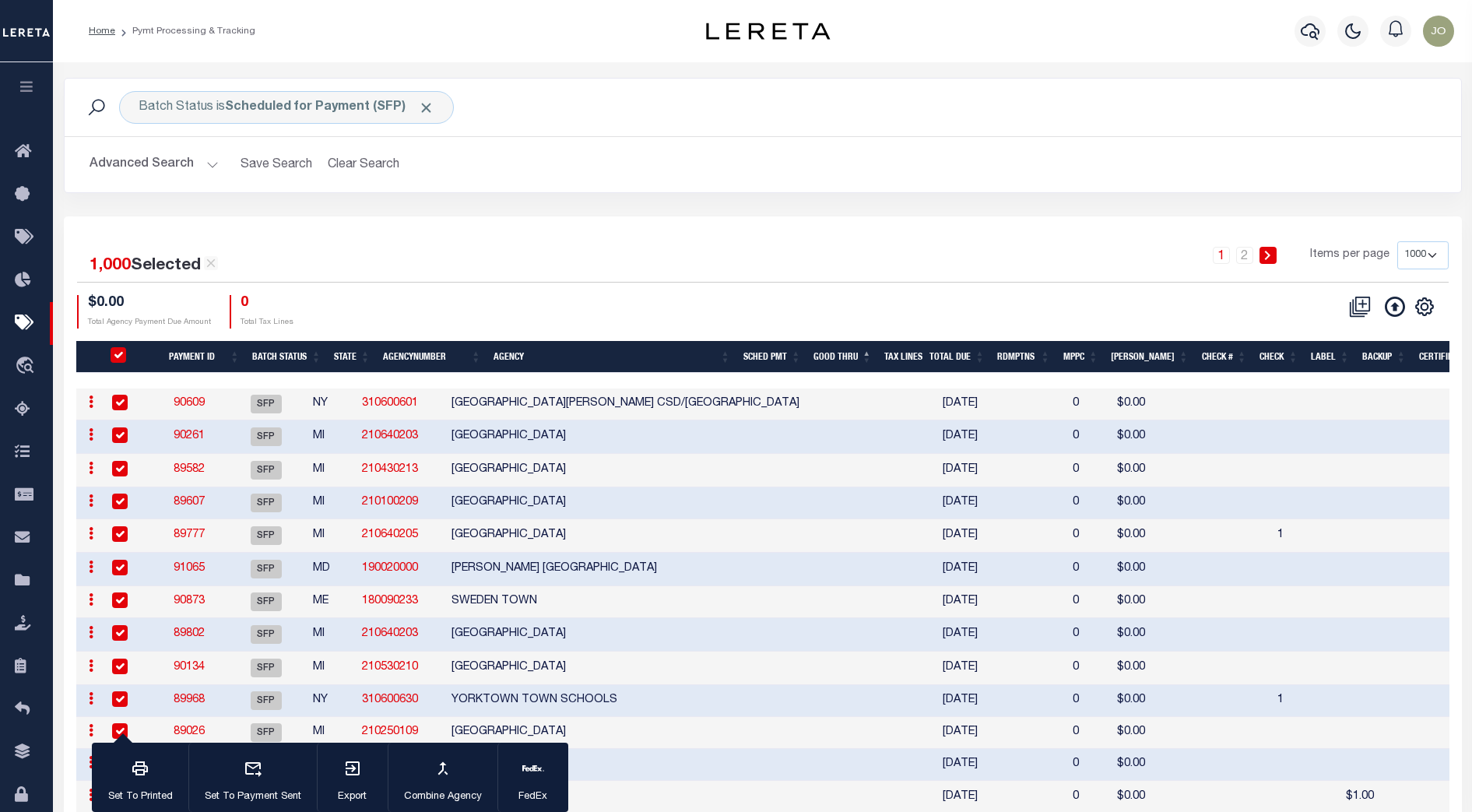
click at [826, 278] on div "1 2 Items per page 100 200 500 1000" at bounding box center [937, 262] width 1022 height 41
click at [1426, 309] on icon "" at bounding box center [1424, 306] width 20 height 20
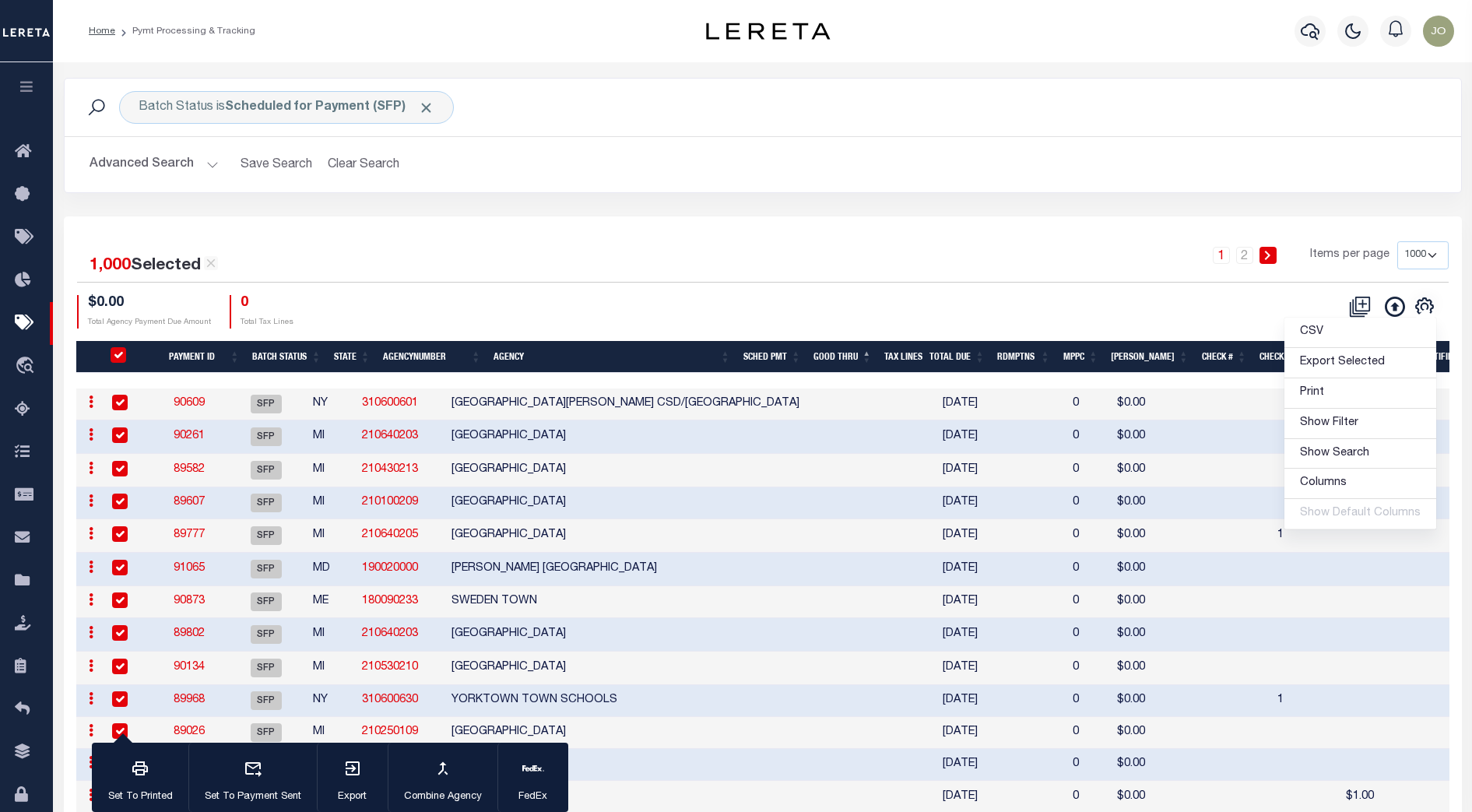
click at [1136, 294] on div "1,000 Selected 1,919 Results 1 2 Items per page 100 200 500 1000 $0.00 Total Ag…" at bounding box center [763, 285] width 1396 height 87
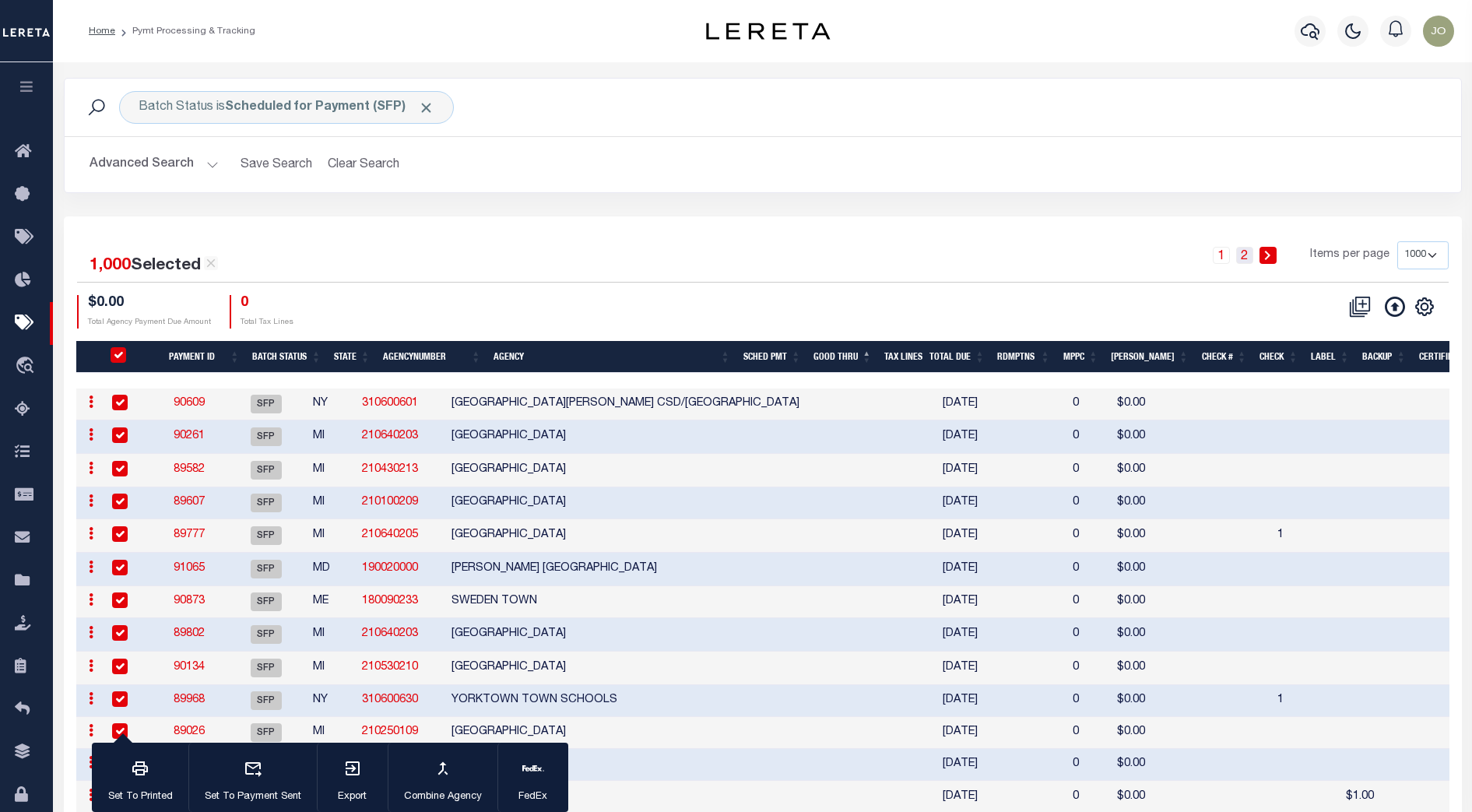
click at [1246, 256] on link "2" at bounding box center [1244, 256] width 17 height 17
click at [1428, 312] on icon "" at bounding box center [1424, 306] width 20 height 20
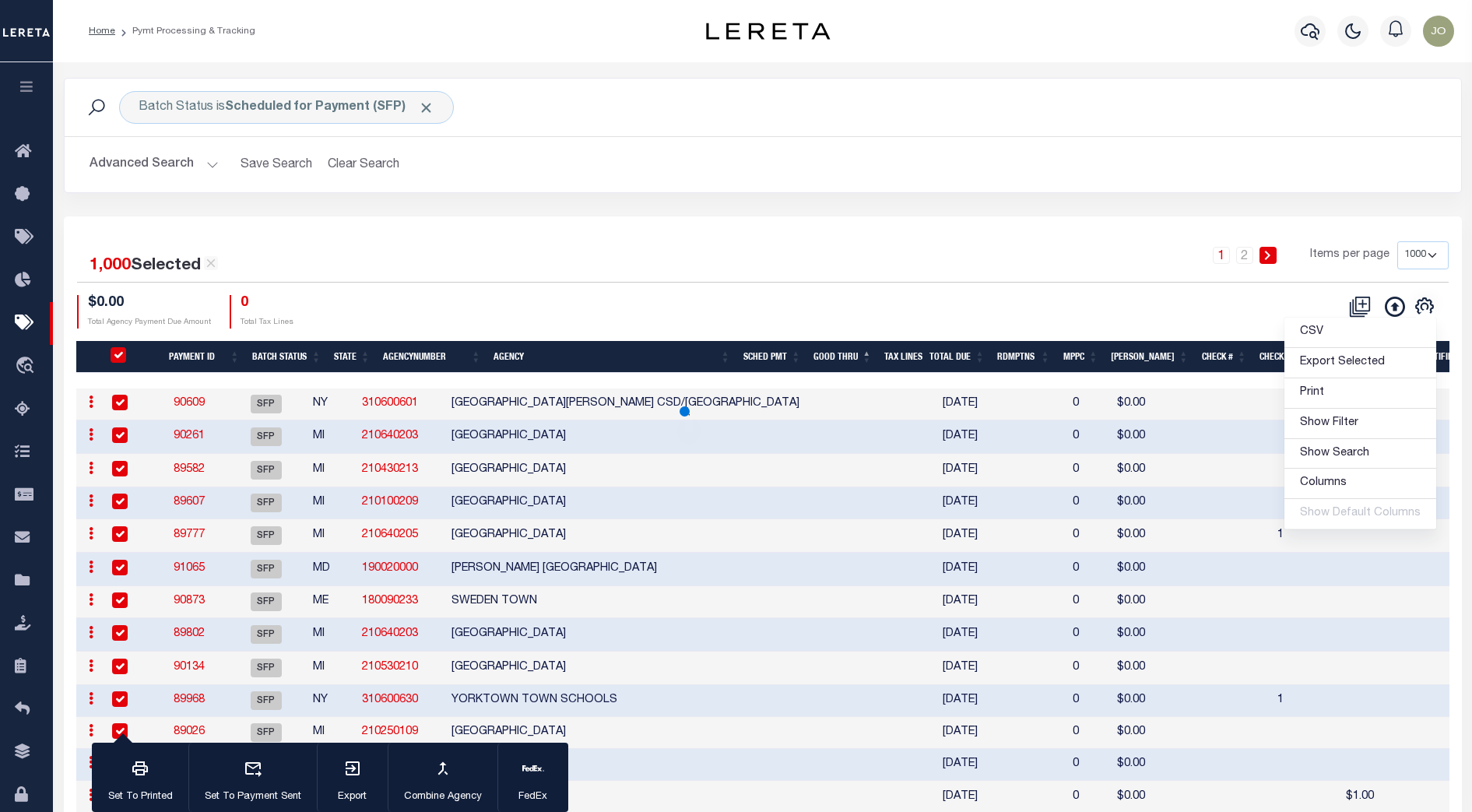
click at [1114, 301] on div "CSV Export Selected Print Show Filter Show Search Columns 0: 1: PayeePmtBatchSt…" at bounding box center [1106, 312] width 686 height 34
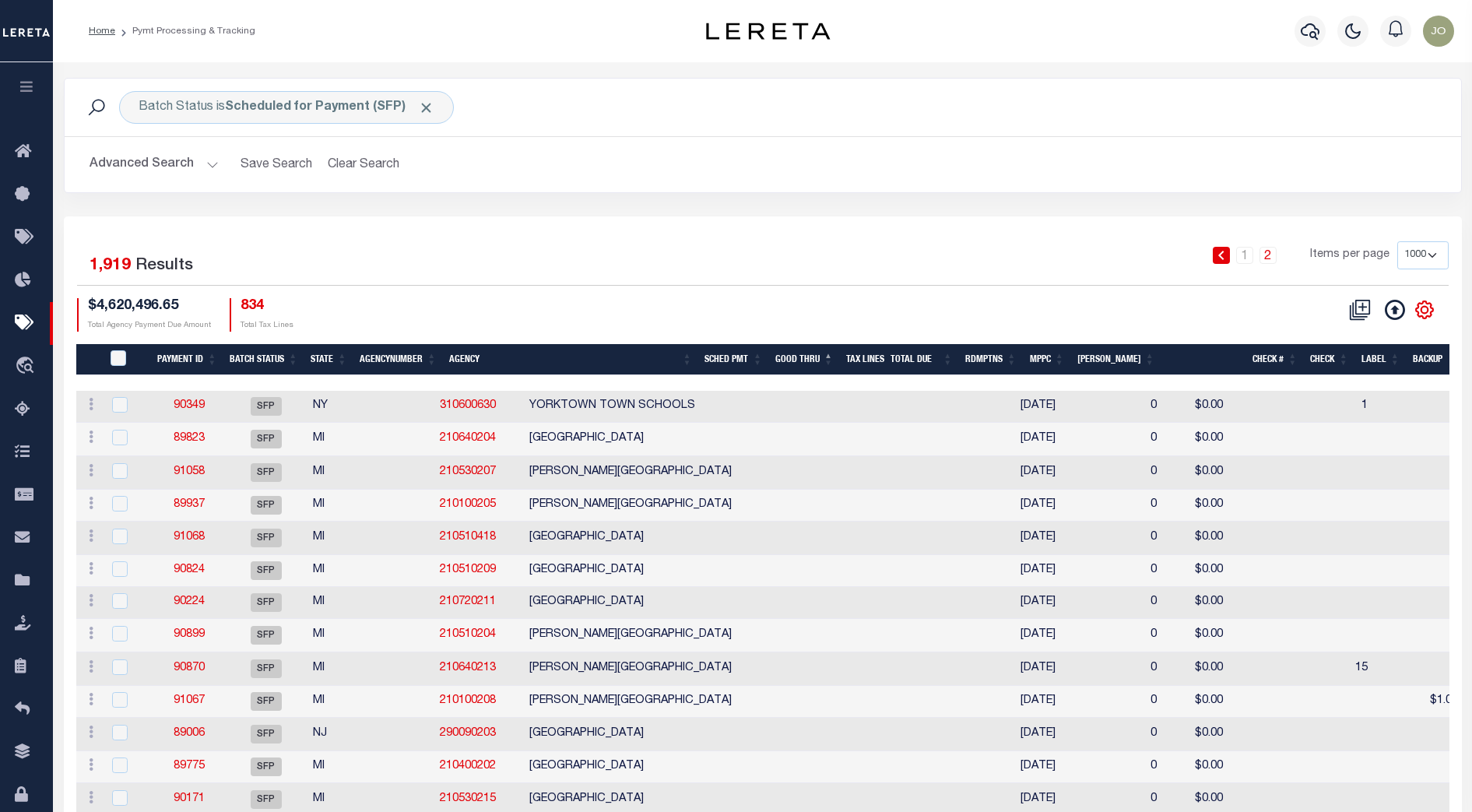
click at [1422, 311] on icon "" at bounding box center [1424, 309] width 20 height 20
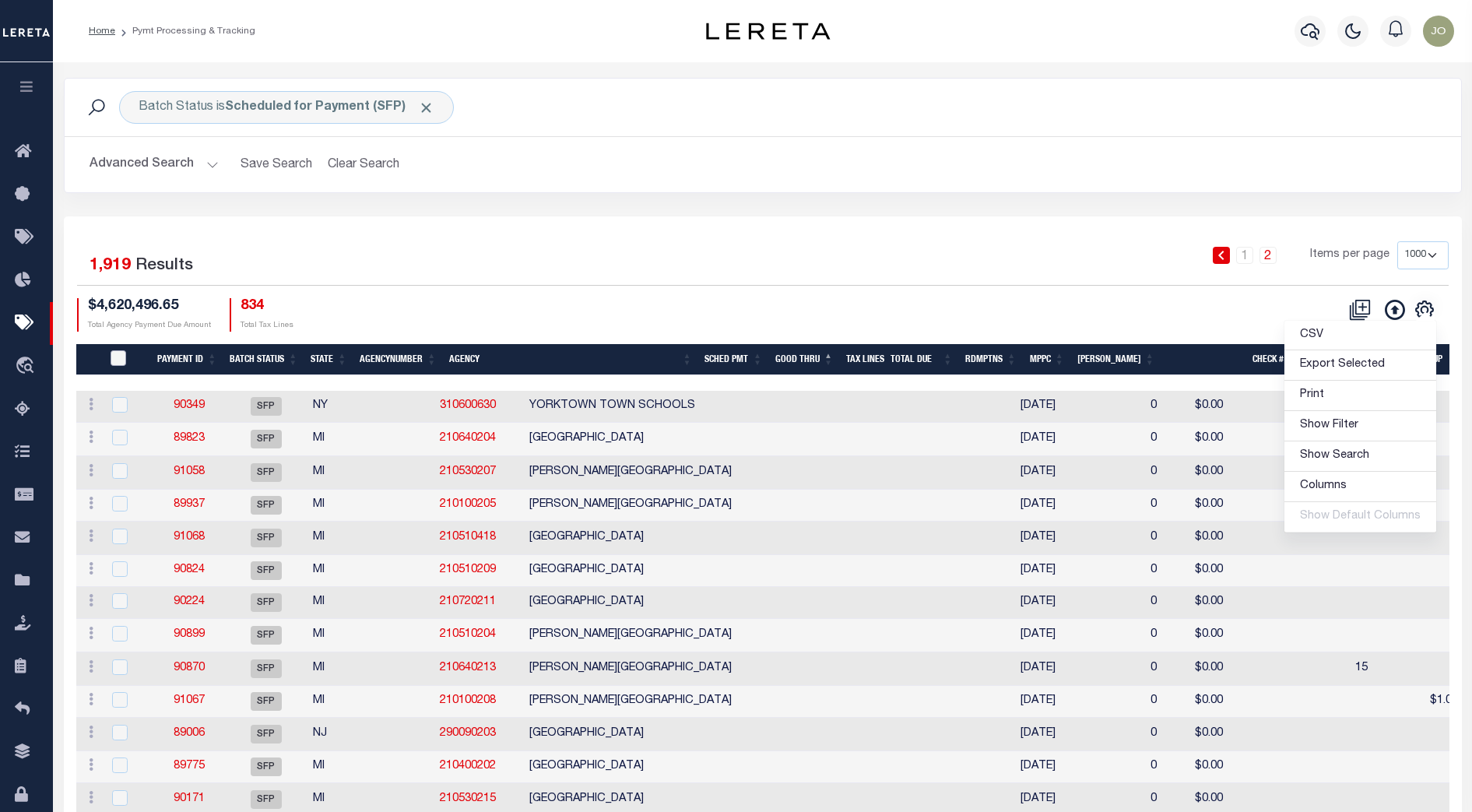
click at [112, 359] on input "PayeePmtBatchStatus" at bounding box center [118, 358] width 16 height 16
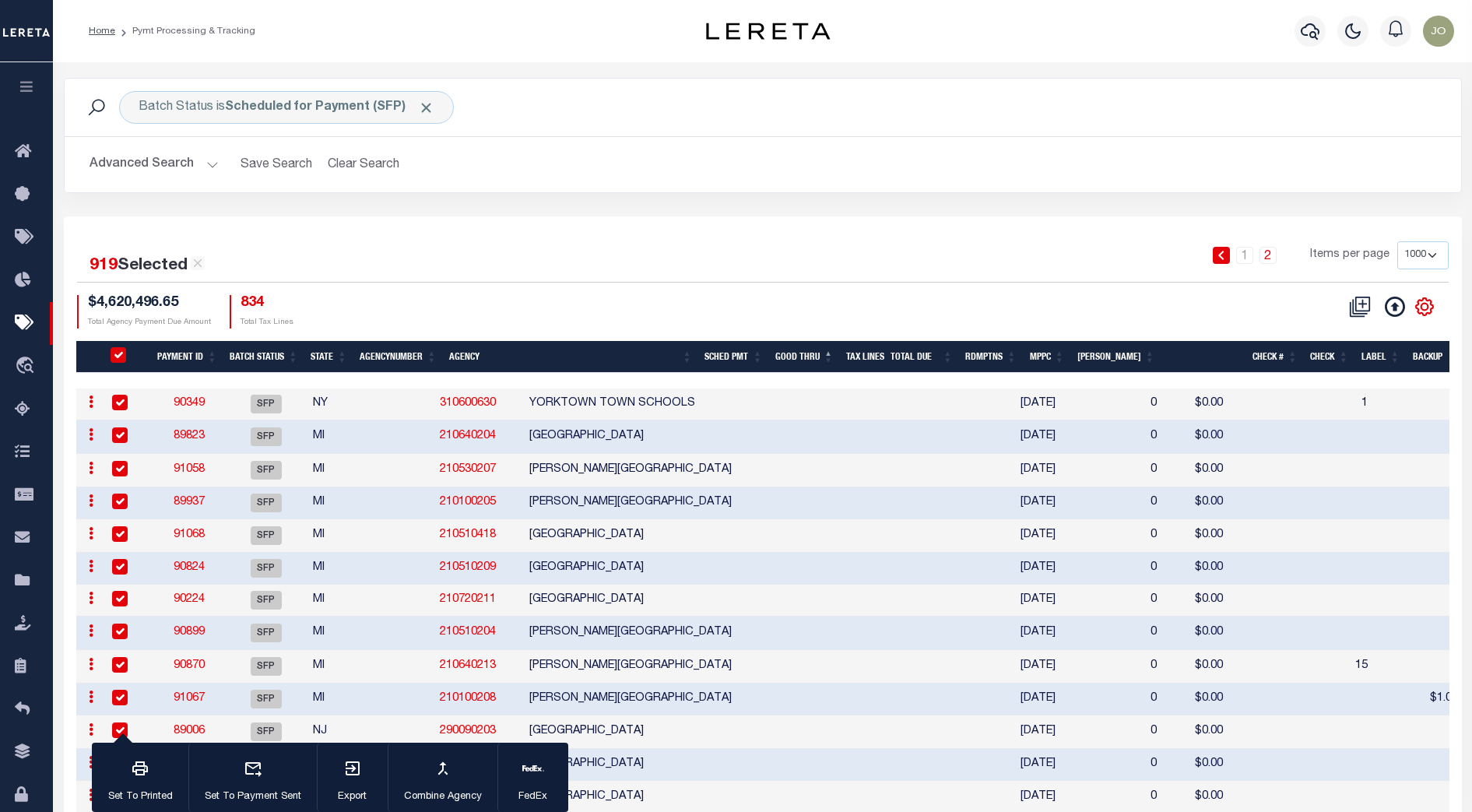
click at [1428, 310] on icon "" at bounding box center [1424, 306] width 20 height 20
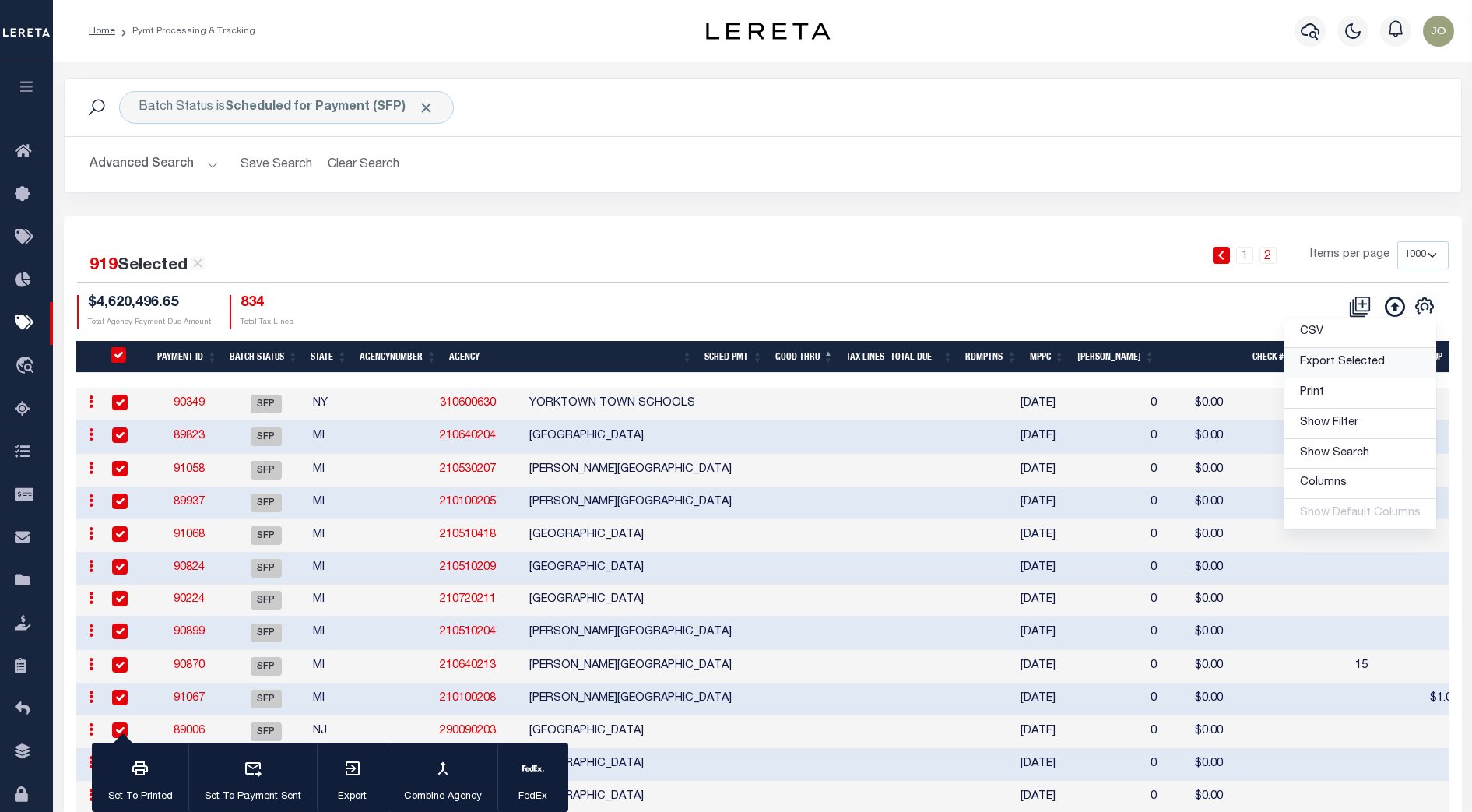
click at [1369, 360] on span "Export Selected" at bounding box center [1342, 362] width 85 height 11
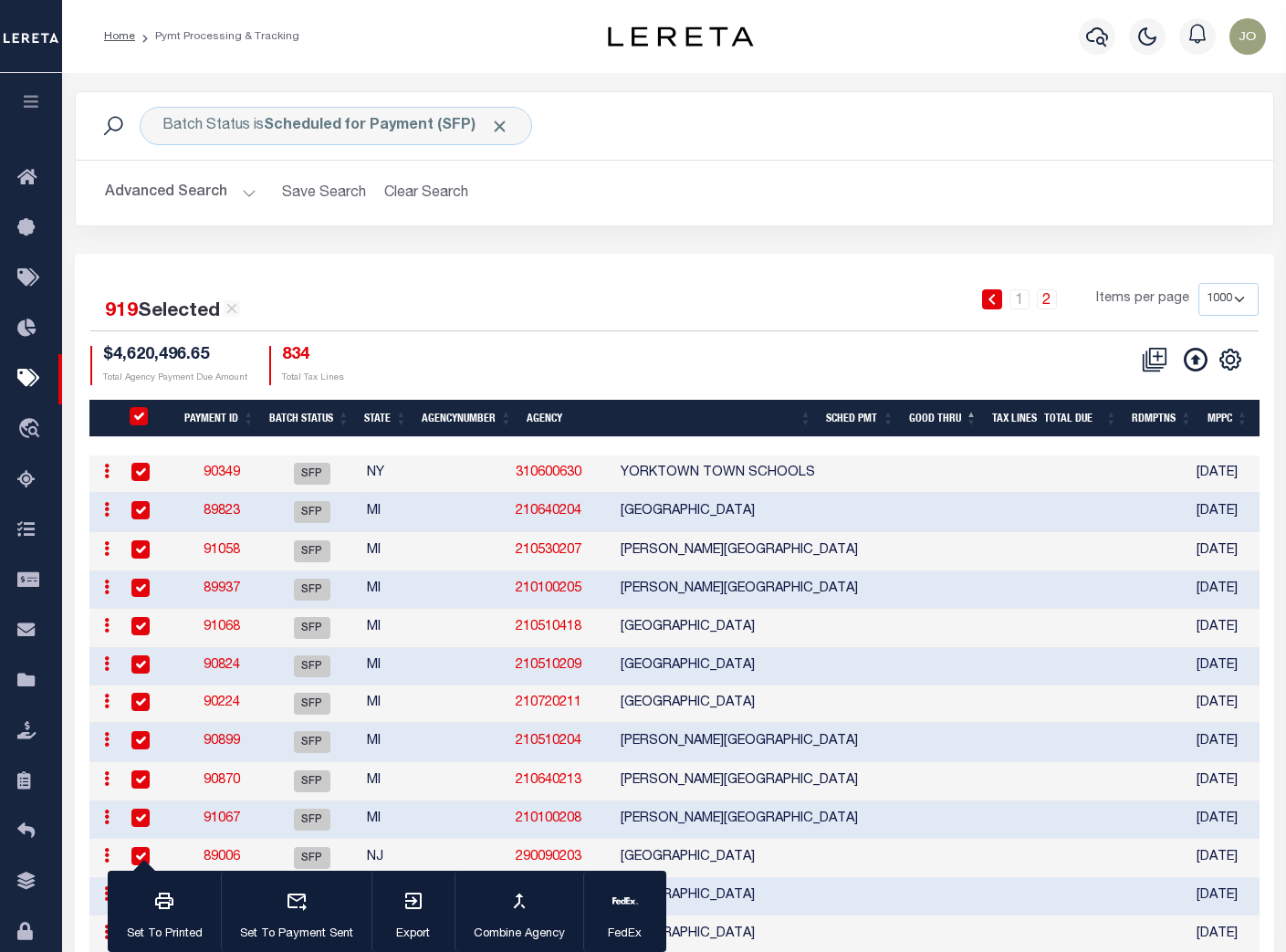
click at [1081, 333] on div "919 Selected 1,919 Results 1 2 Items per page 100 200 500 1000 $4,620,496.65 To…" at bounding box center [675, 334] width 1197 height 102
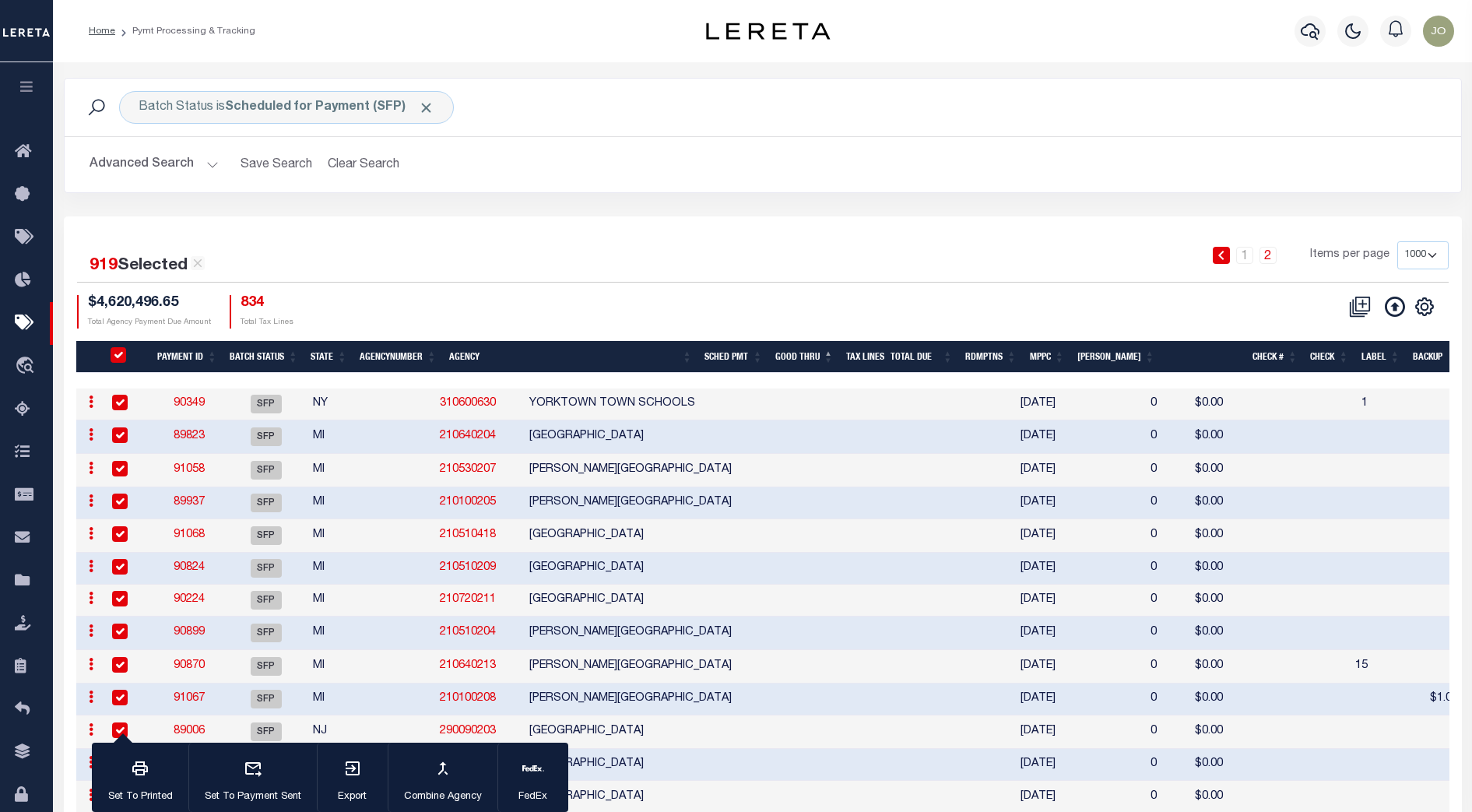
click at [963, 306] on div "CSV Export Selected Print Show Filter Show Search Columns 0: 1: PayeePmtBatchSt…" at bounding box center [1106, 312] width 686 height 34
click at [478, 279] on div "1 2 Items per page 100 200 500 1000" at bounding box center [937, 262] width 1022 height 41
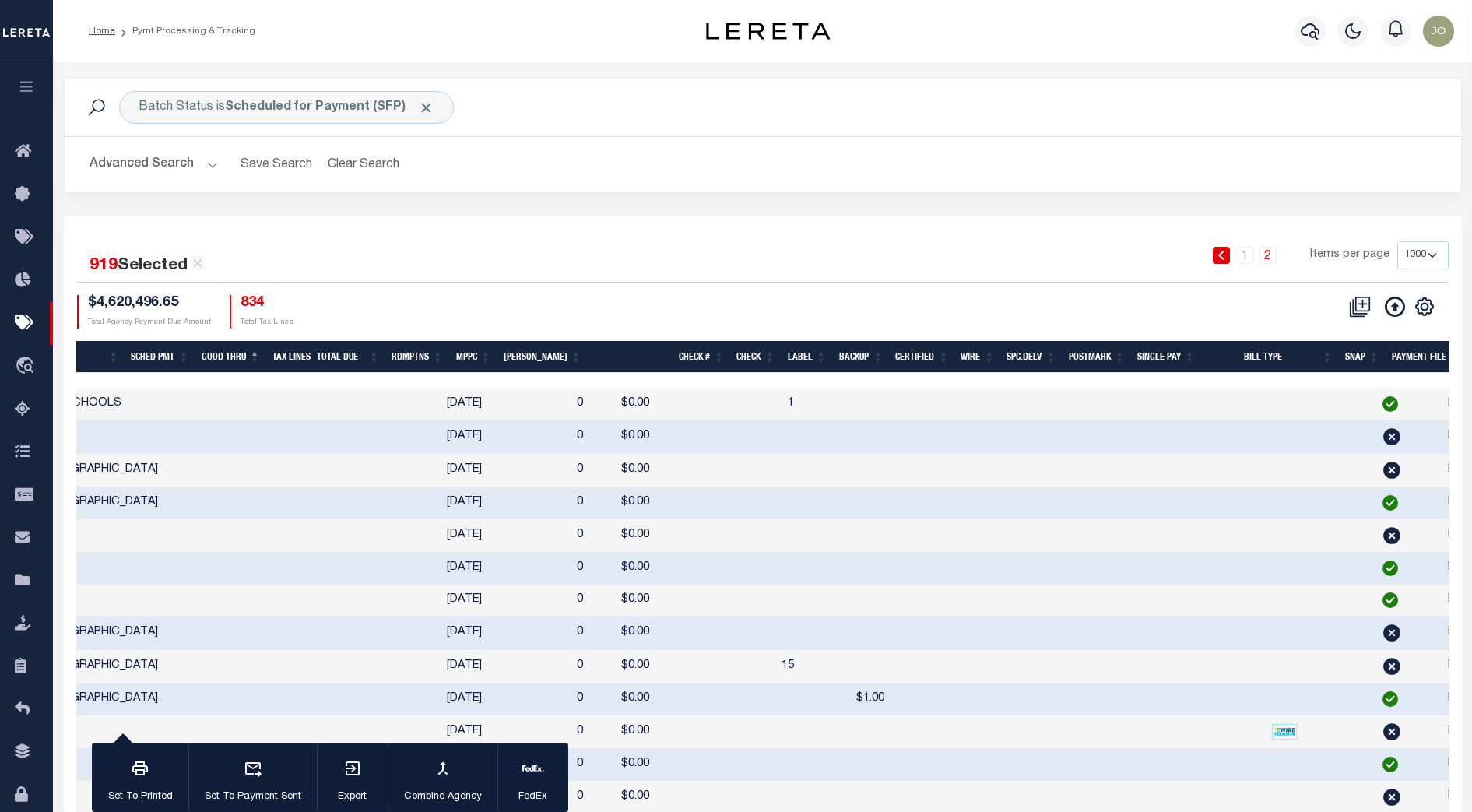
scroll to position [0, 190]
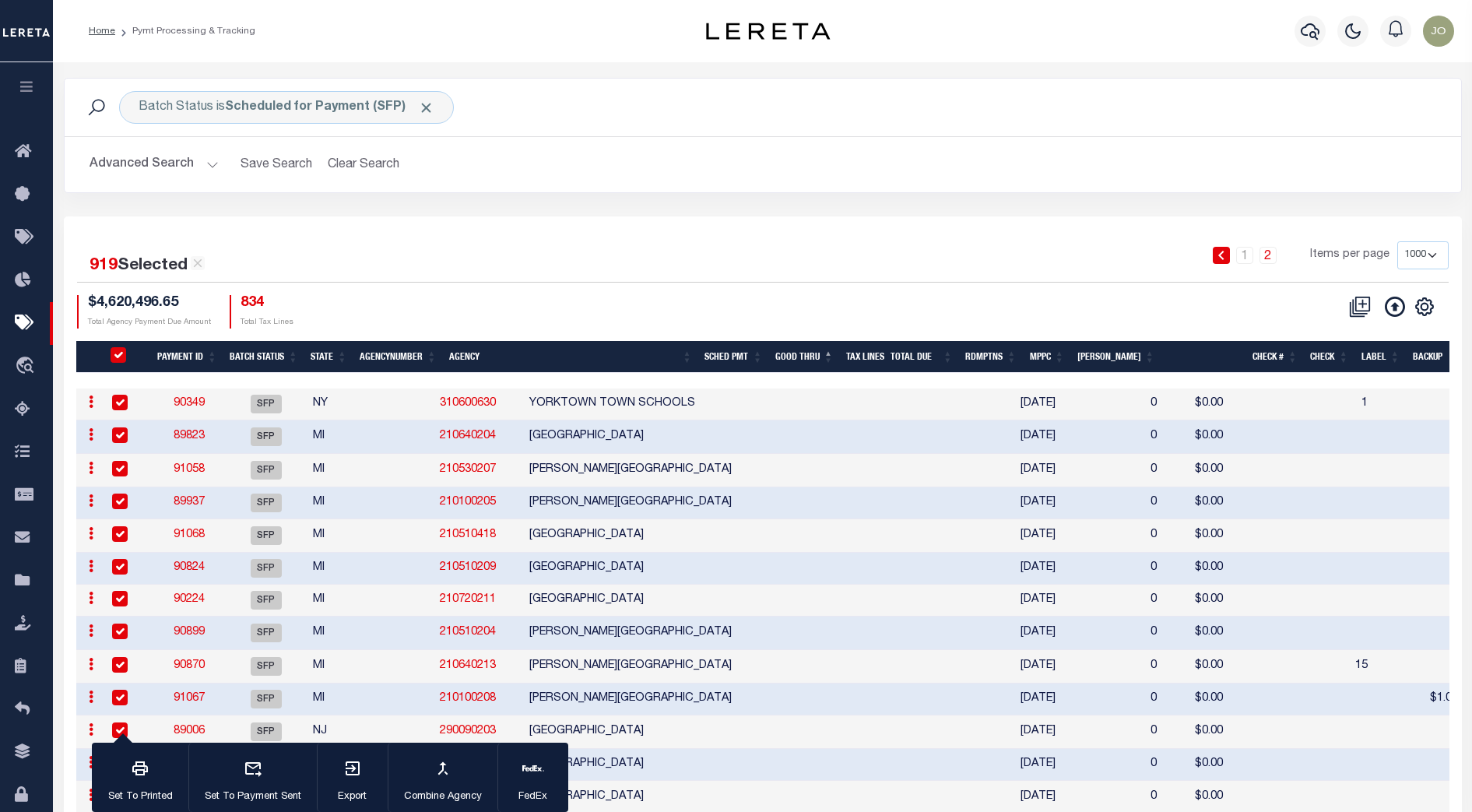
click at [726, 303] on div "$4,620,496.65 Total Agency Payment Due Amount 834 Total Tax Lines" at bounding box center [420, 312] width 686 height 34
click at [121, 358] on input "PayeePmtBatchStatus" at bounding box center [118, 355] width 16 height 16
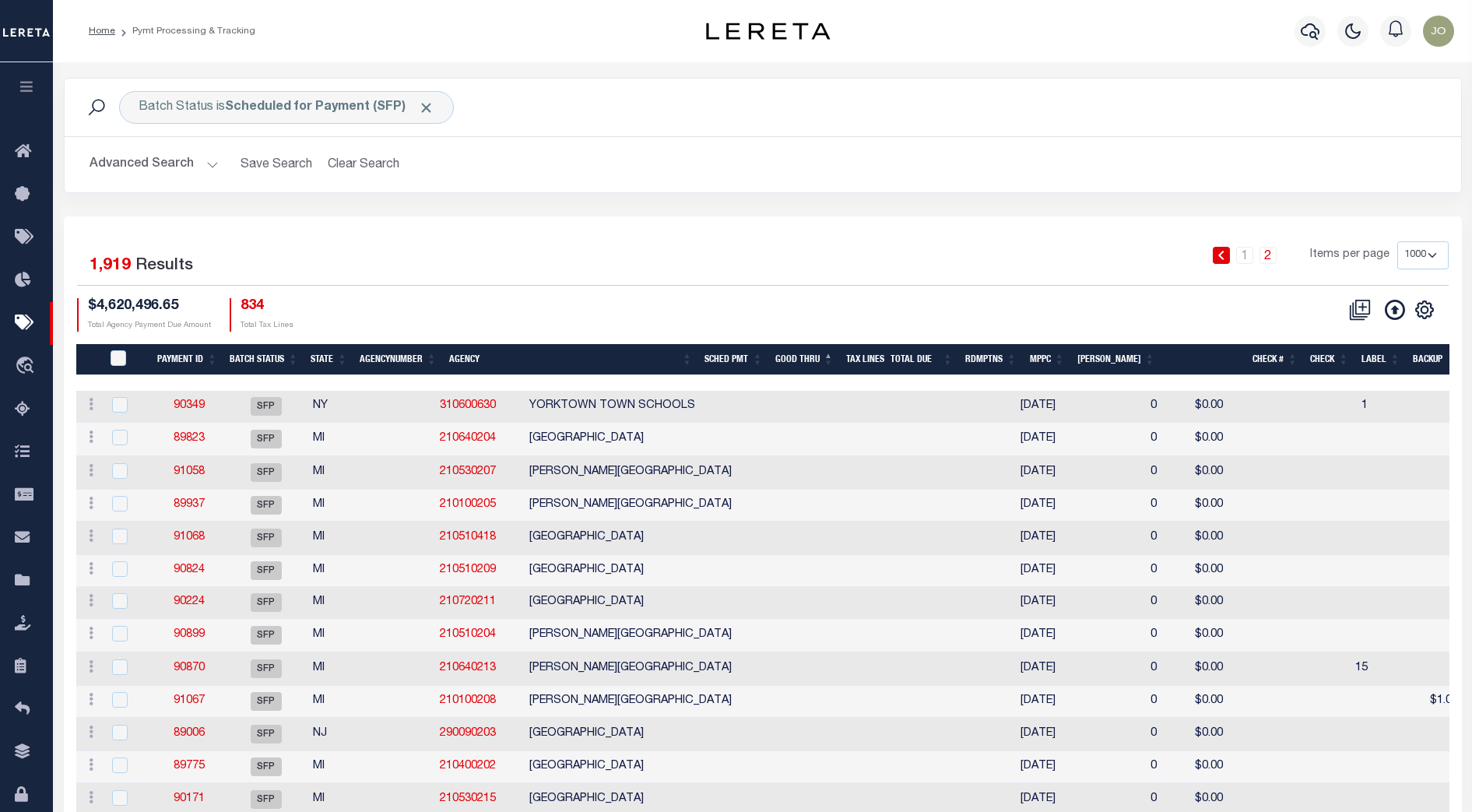
click at [616, 284] on div "1 2 Items per page 100 200 500 1000" at bounding box center [937, 263] width 1046 height 44
click at [469, 302] on div "$4,620,496.65 Total Agency Payment Due Amount 834 Total Tax Lines" at bounding box center [420, 314] width 686 height 34
click at [646, 277] on div "1 2 Items per page 100 200 500 1000" at bounding box center [937, 262] width 1022 height 41
click at [1021, 290] on div "919 Selected 1,919 Results 1 2 Items per page 100 200 500 1000 $4,620,496.65 To…" at bounding box center [763, 286] width 1396 height 90
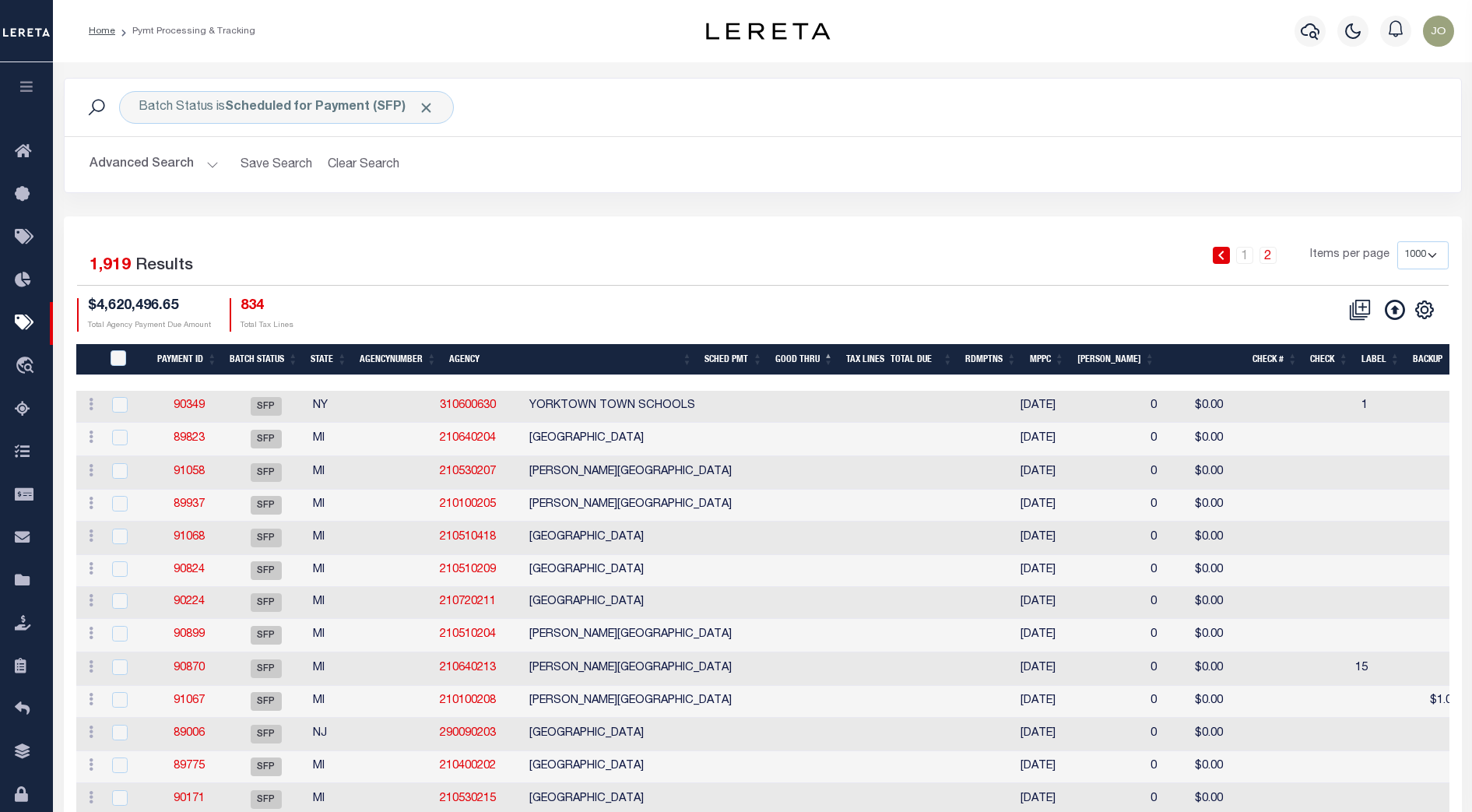
click at [810, 274] on div "1 2 Items per page 100 200 500 1000" at bounding box center [937, 262] width 1022 height 41
click at [26, 337] on link "Pymt Processing & Tracking" at bounding box center [26, 323] width 53 height 43
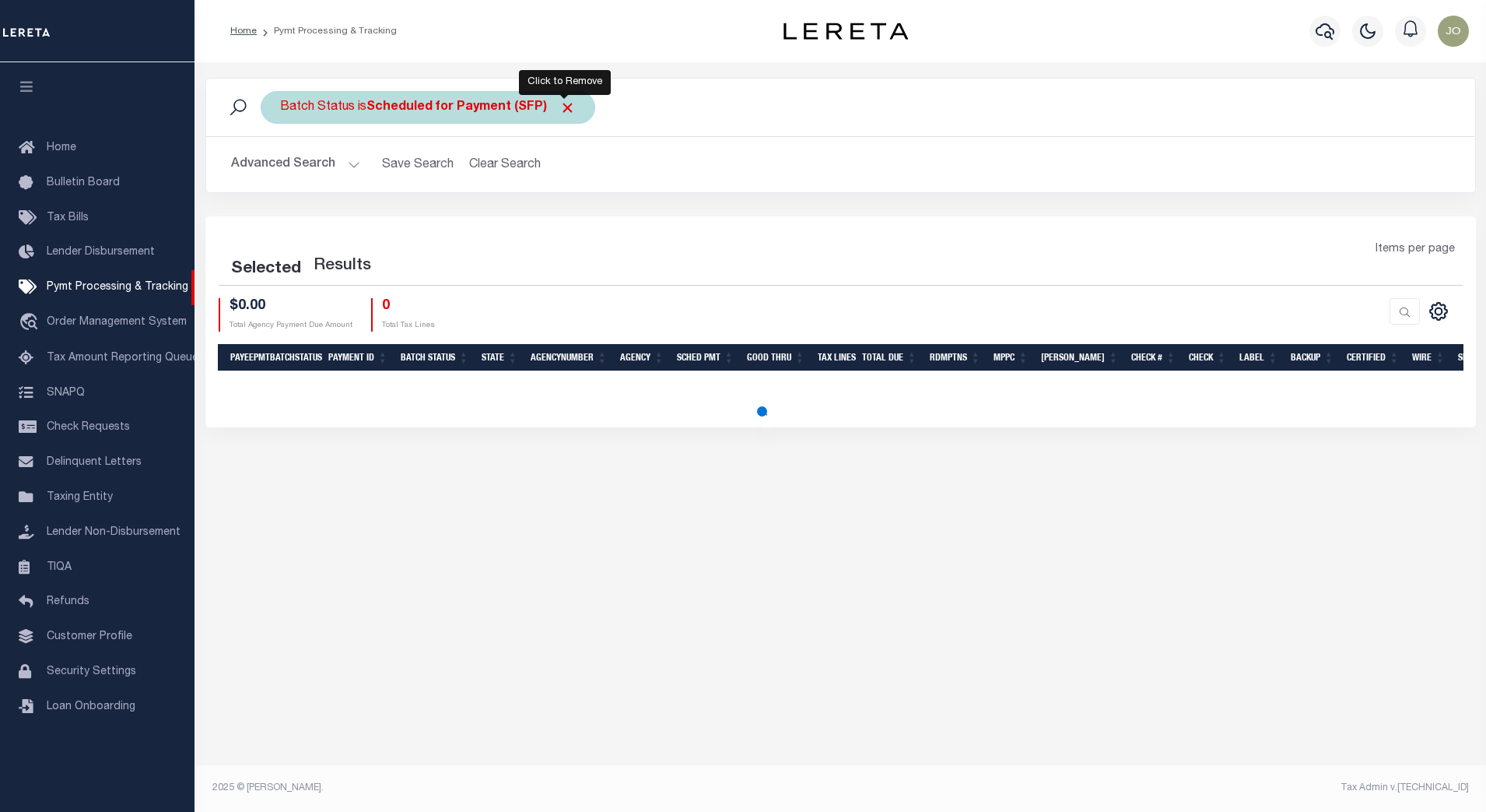
click at [566, 104] on span "Click to Remove" at bounding box center [567, 108] width 16 height 16
select select "1000"
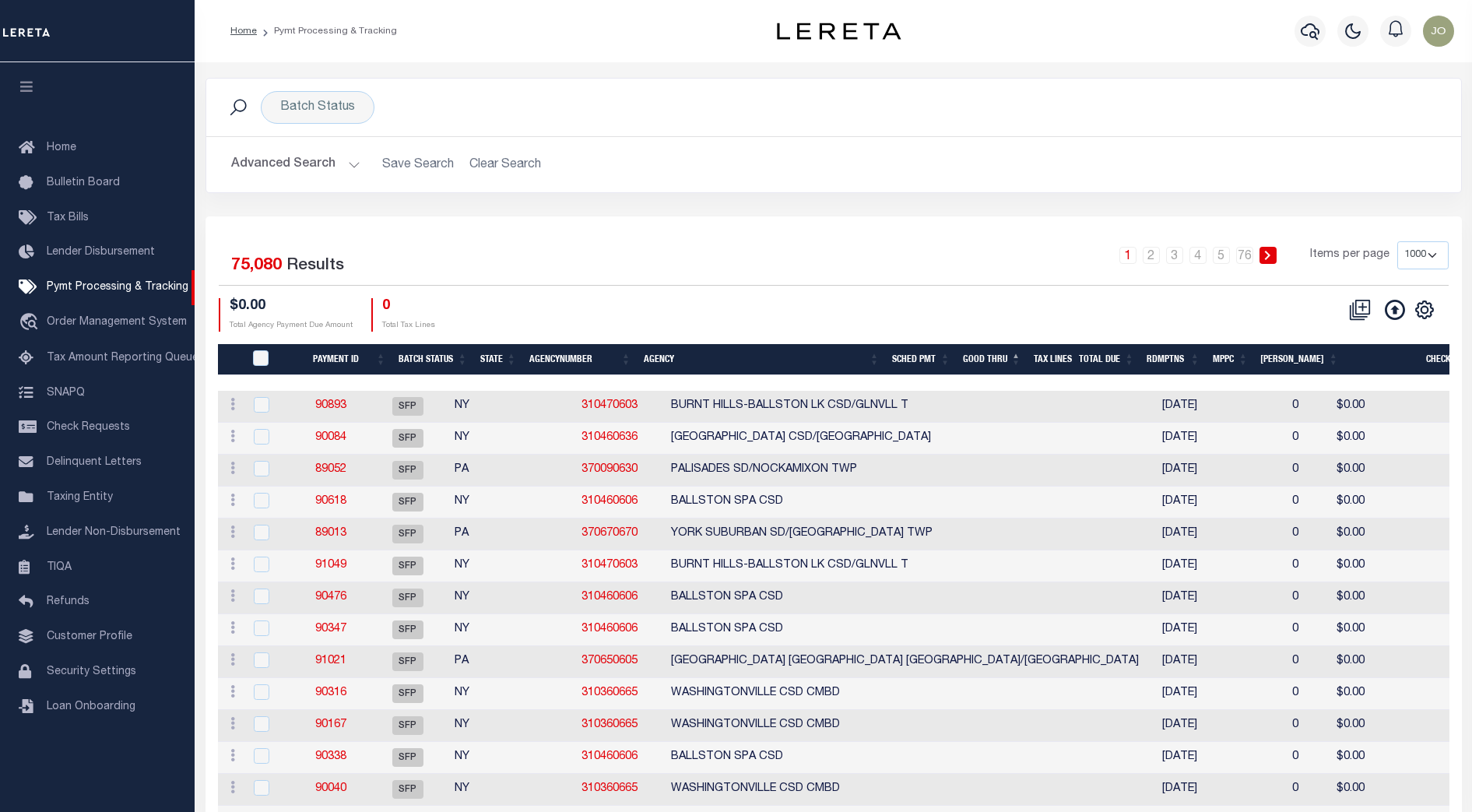
click at [647, 266] on div "1 2 3 4 5 … 76 Items per page 100 200 500 1000" at bounding box center [990, 262] width 916 height 41
click at [612, 293] on div "Selected 75,080 Results 1 2 3 4 5 … 76 Items per page 100 200 500 1000 $0.00 To…" at bounding box center [834, 286] width 1255 height 90
click at [860, 211] on div "Batch Status Search Advanced Search Save Search Clear Search Equals Equals Is L…" at bounding box center [834, 147] width 1280 height 139
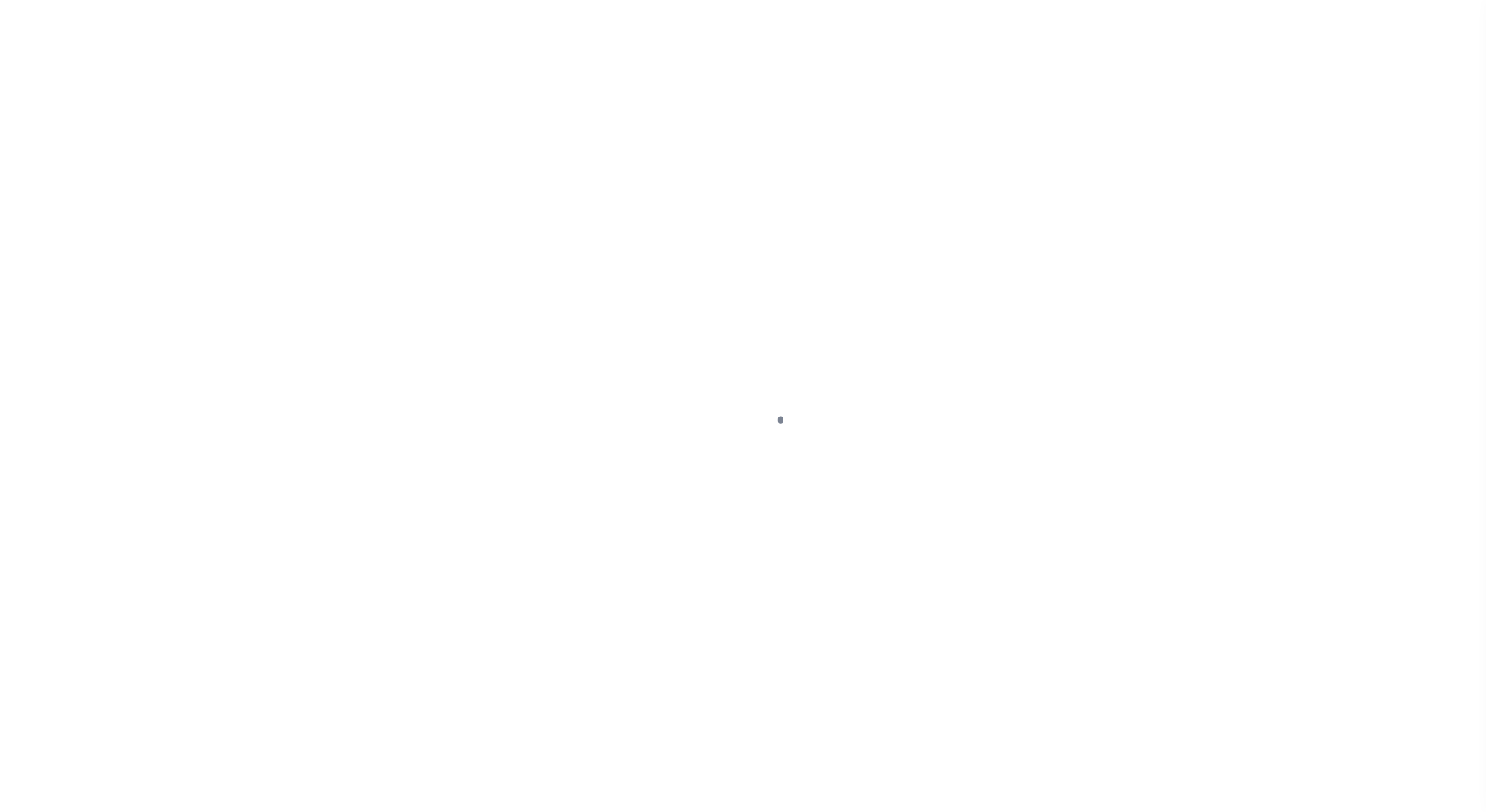
select select "1000"
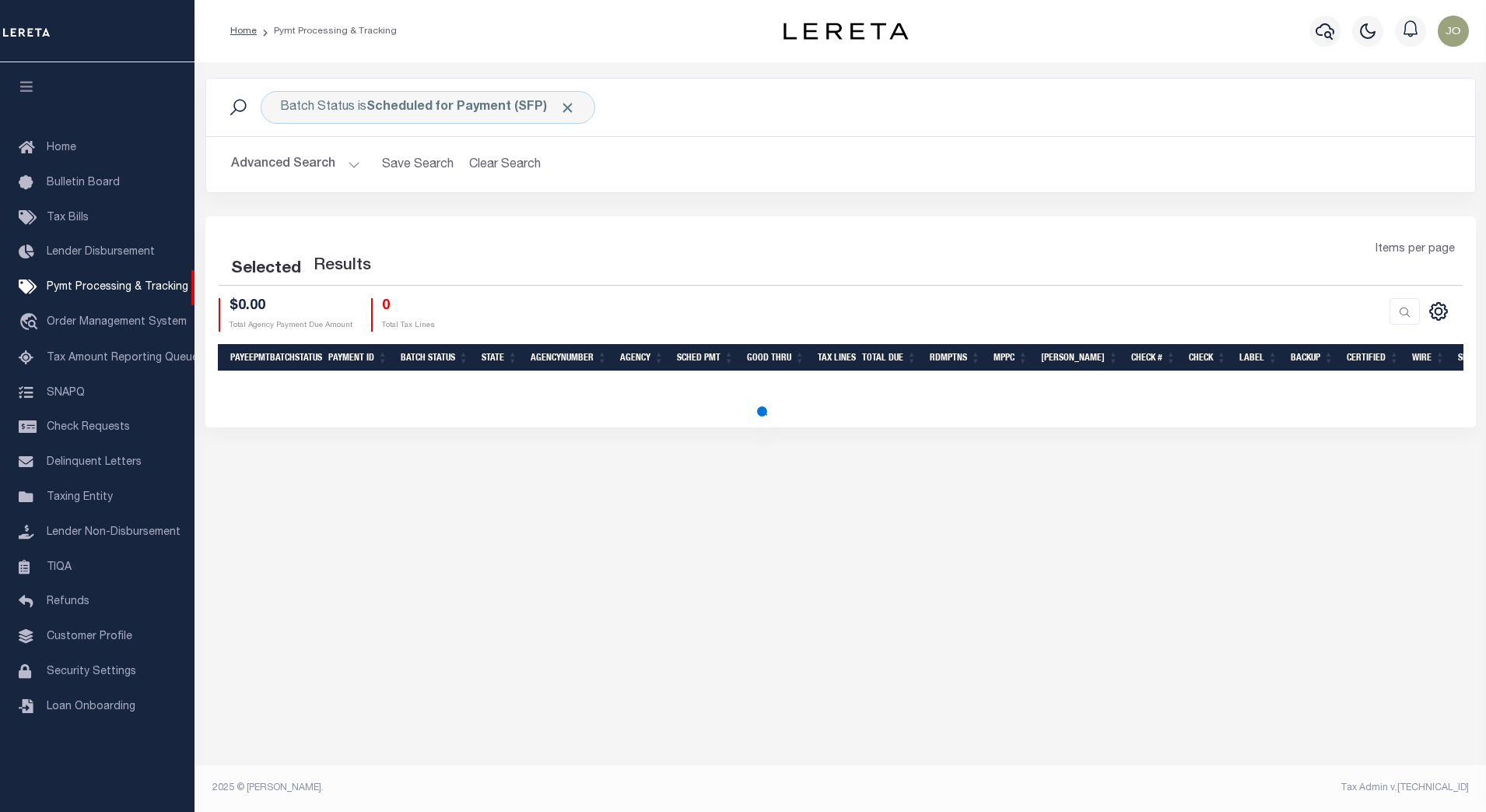
select select "1000"
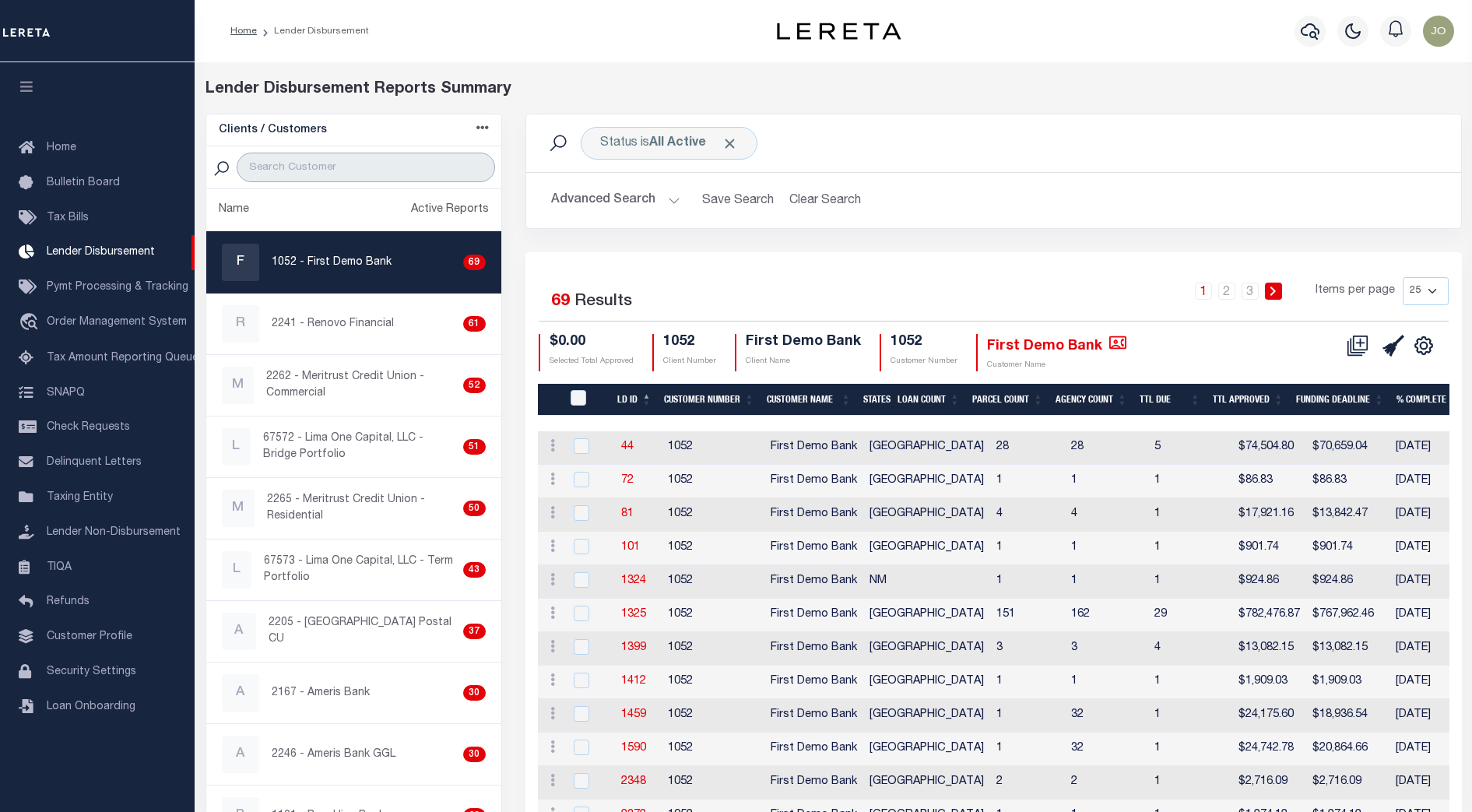
click at [372, 168] on input "search" at bounding box center [365, 168] width 258 height 30
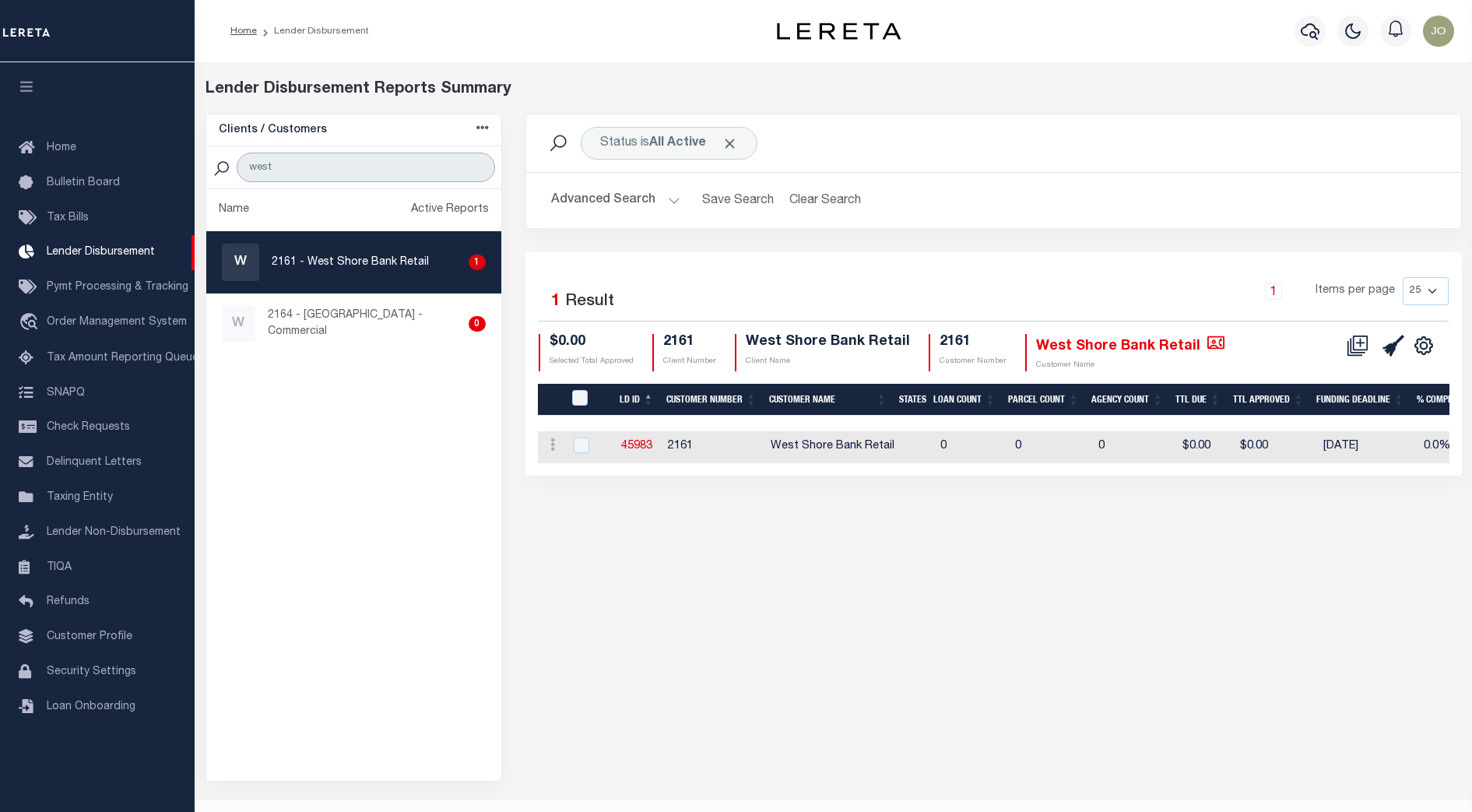
type input "west"
click at [784, 538] on div "Status is All Active Search Advanced Search Save Search Clear Search Equals 1" at bounding box center [993, 447] width 959 height 668
click at [120, 297] on link "Pymt Processing & Tracking" at bounding box center [97, 288] width 195 height 35
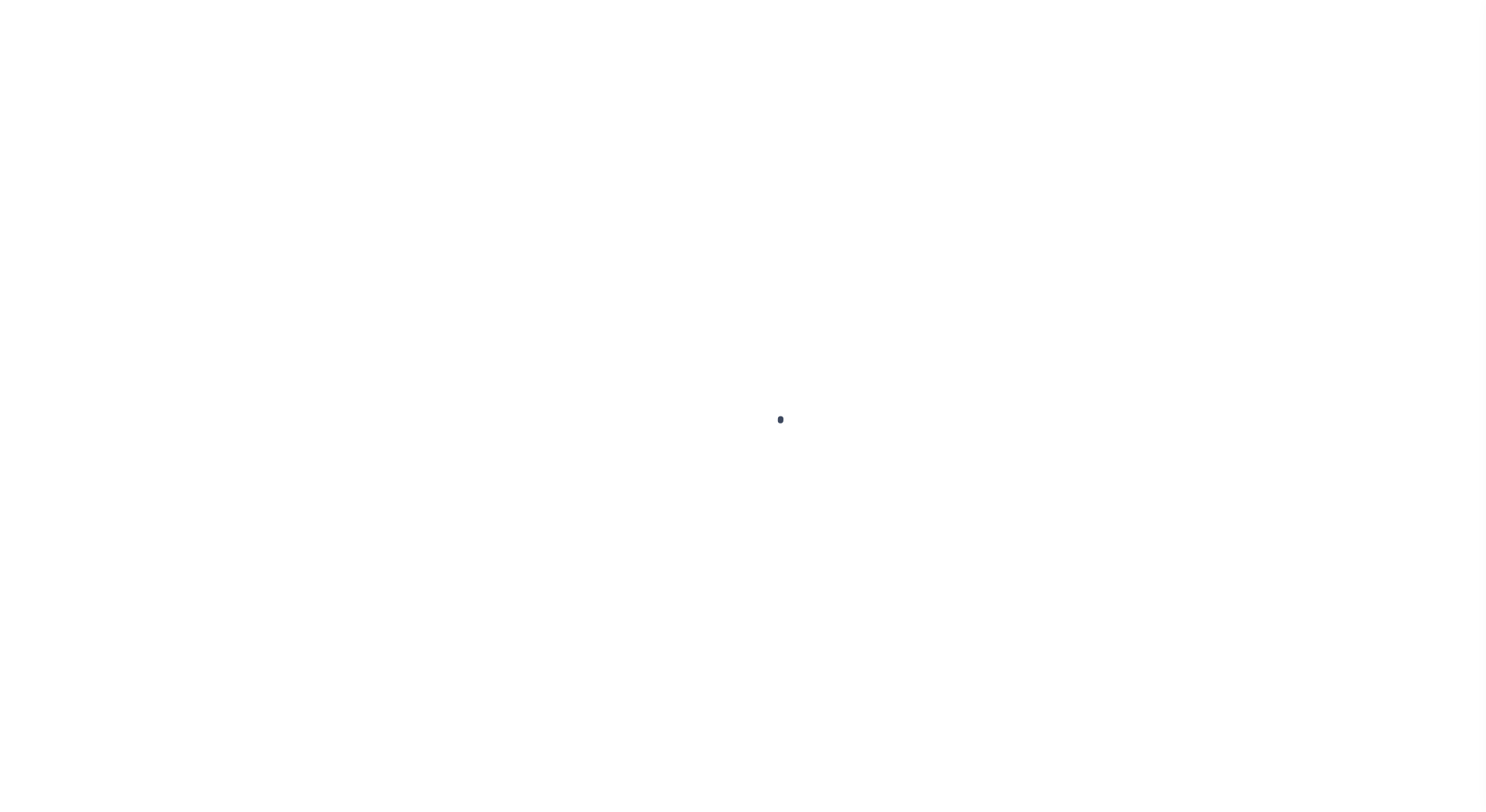
select select "1000"
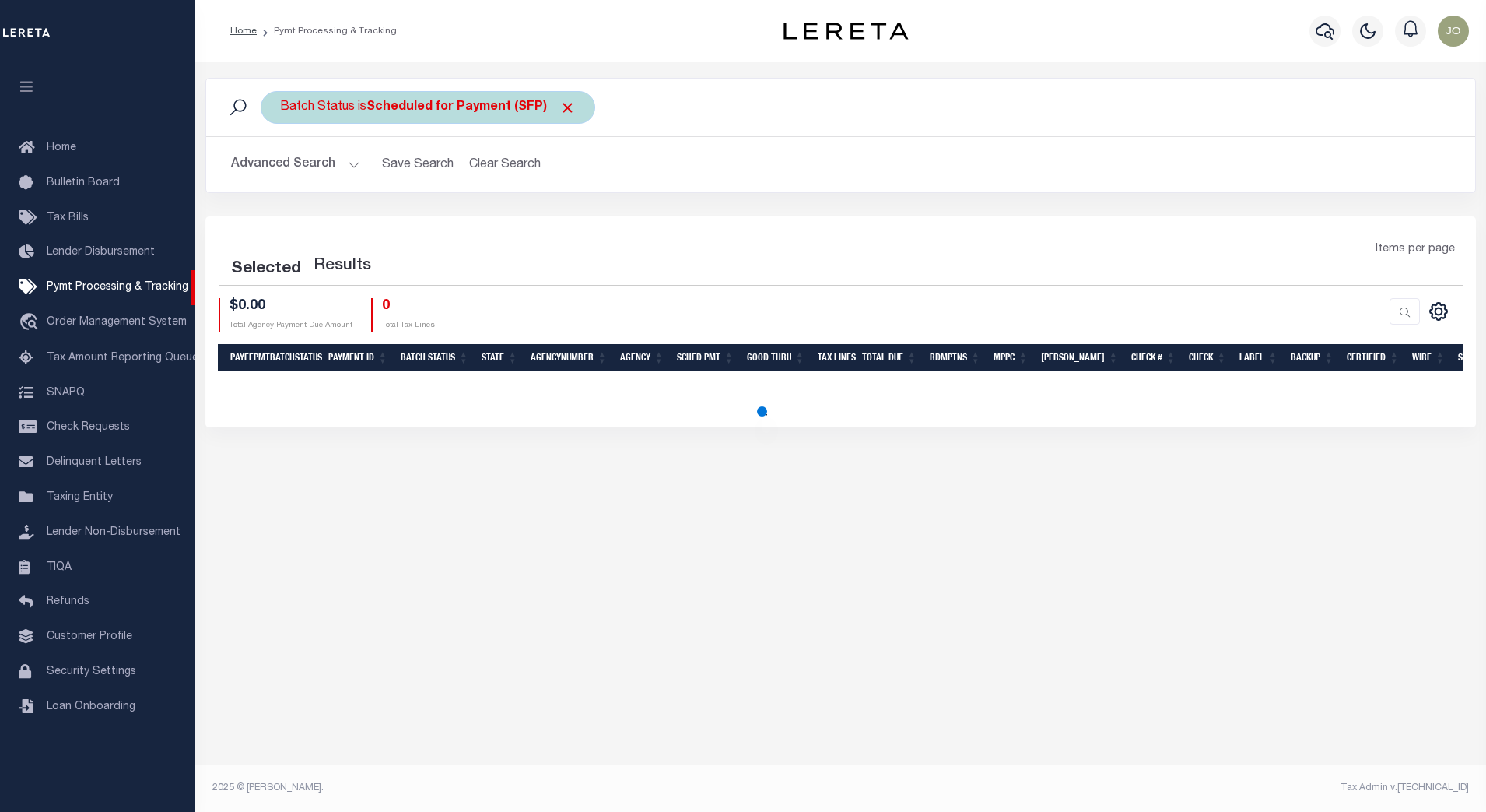
select select "1000"
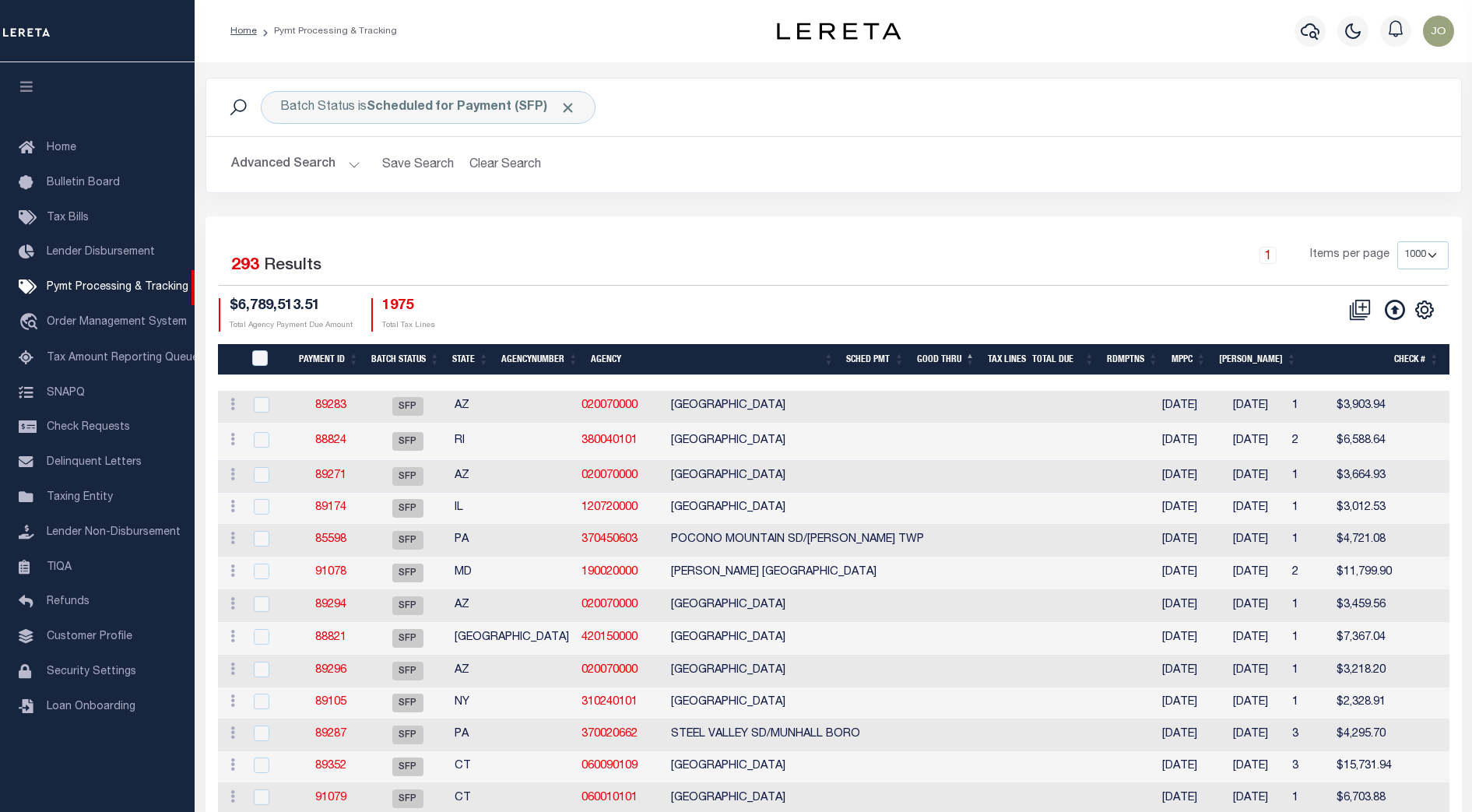
click at [302, 164] on button "Advanced Search" at bounding box center [296, 164] width 129 height 30
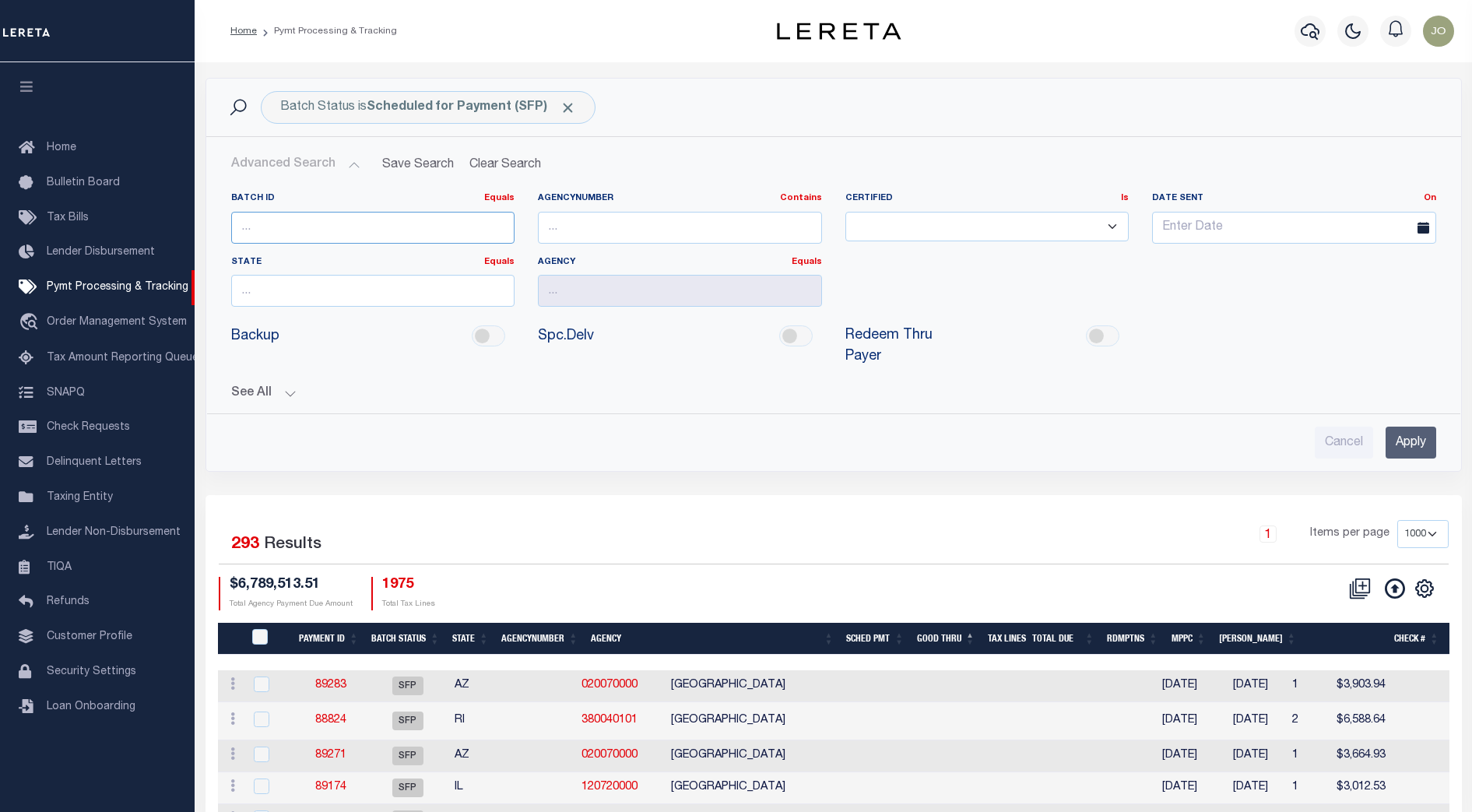
click at [348, 228] on input "number" at bounding box center [373, 228] width 284 height 32
type input "89001"
click at [1416, 435] on input "Apply" at bounding box center [1410, 442] width 51 height 32
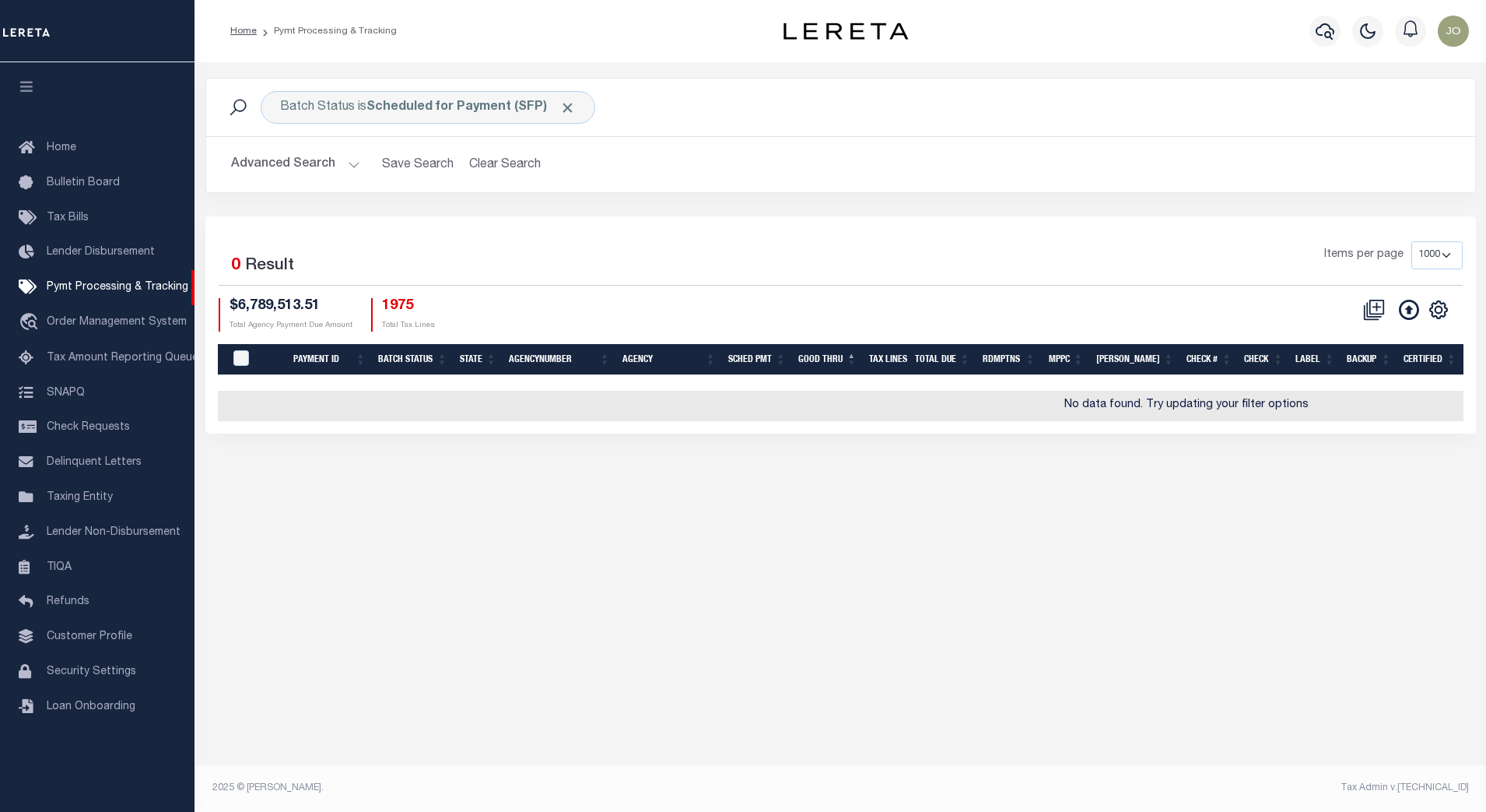
click at [994, 555] on div "Batch Status is Scheduled for Payment (SFP) Search Advanced Search Save Search …" at bounding box center [841, 428] width 1292 height 731
click at [514, 169] on button "Clear Search" at bounding box center [505, 164] width 85 height 30
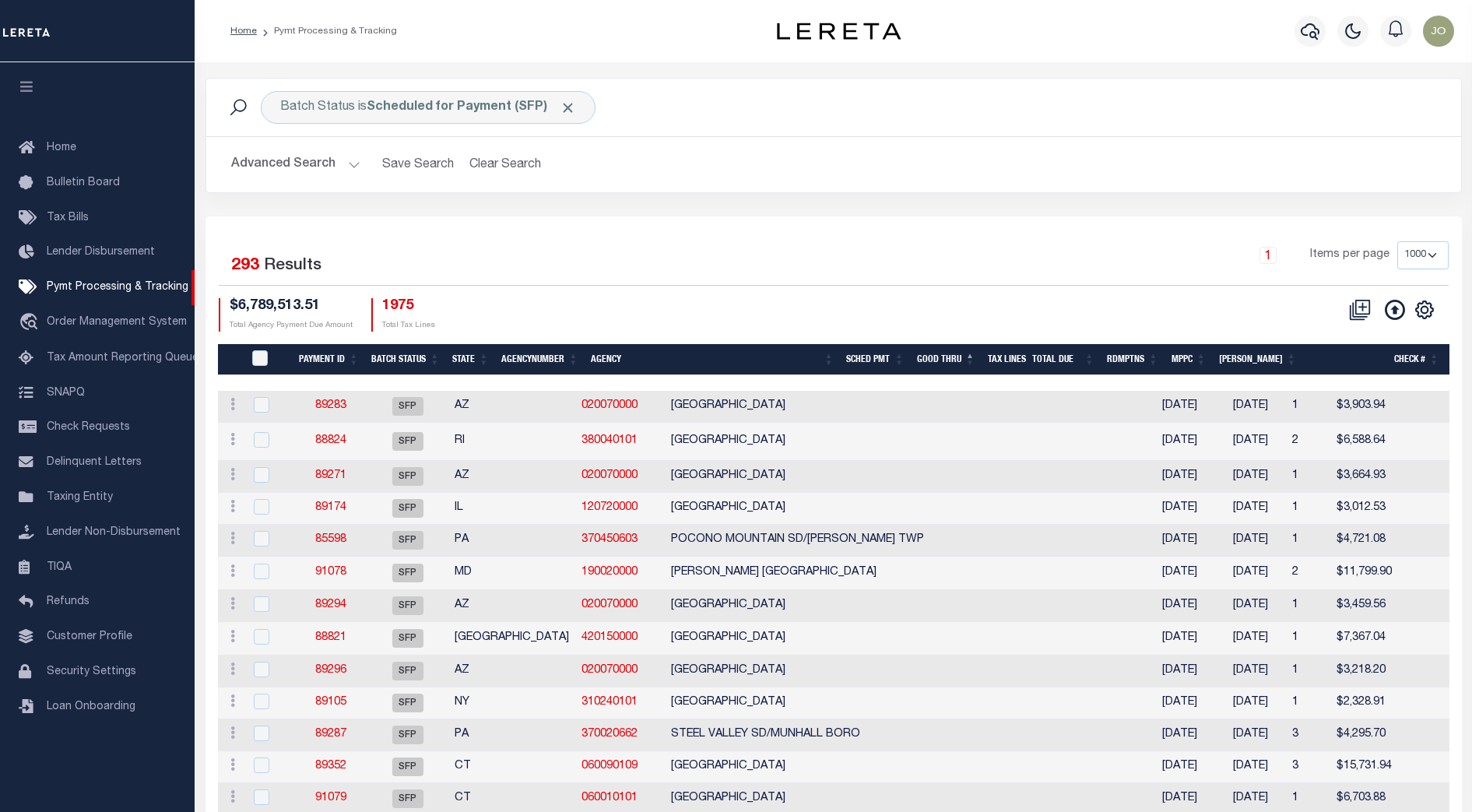
click at [969, 357] on th "Good Thru" at bounding box center [945, 359] width 71 height 32
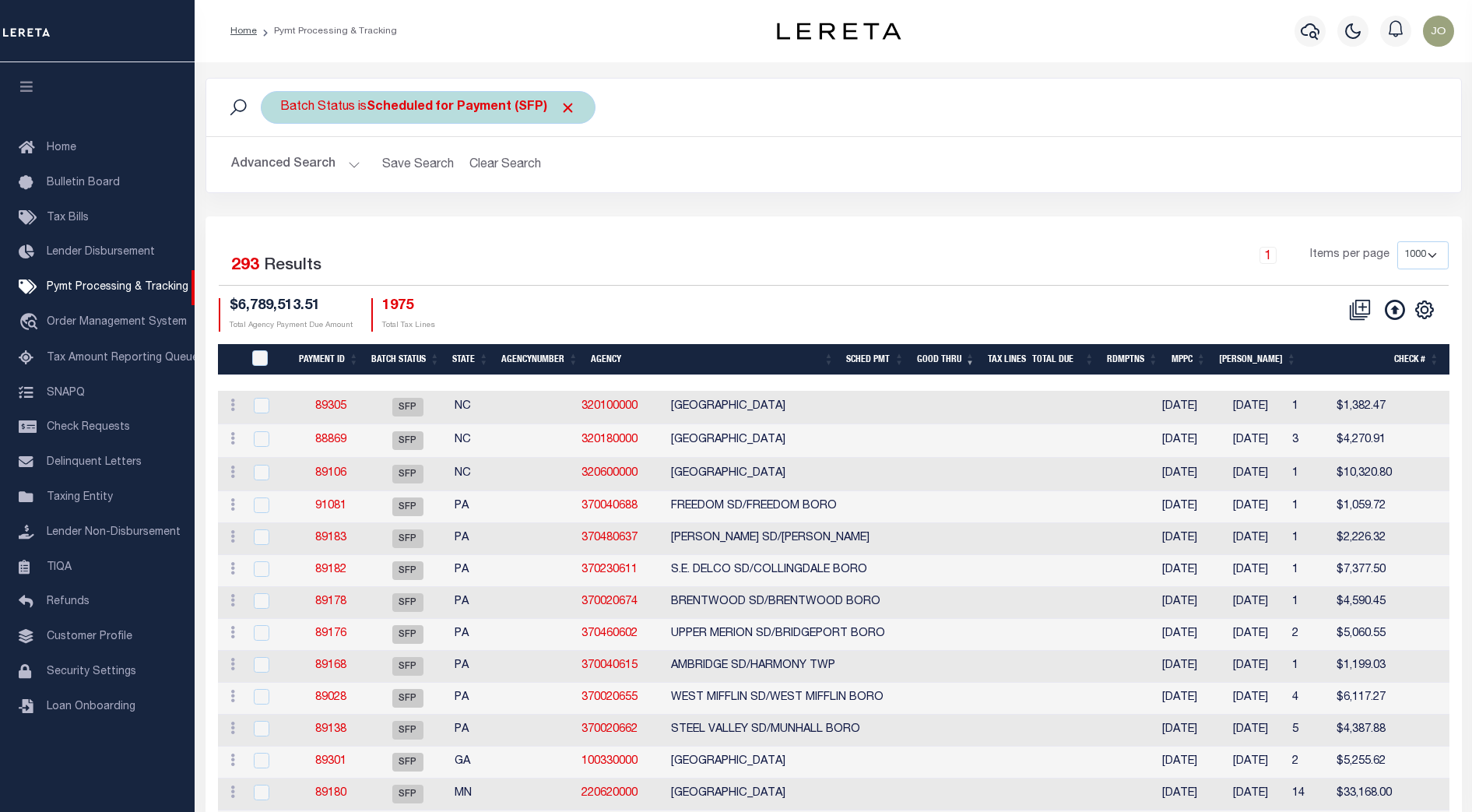
click at [561, 108] on span "Click to Remove" at bounding box center [567, 108] width 16 height 16
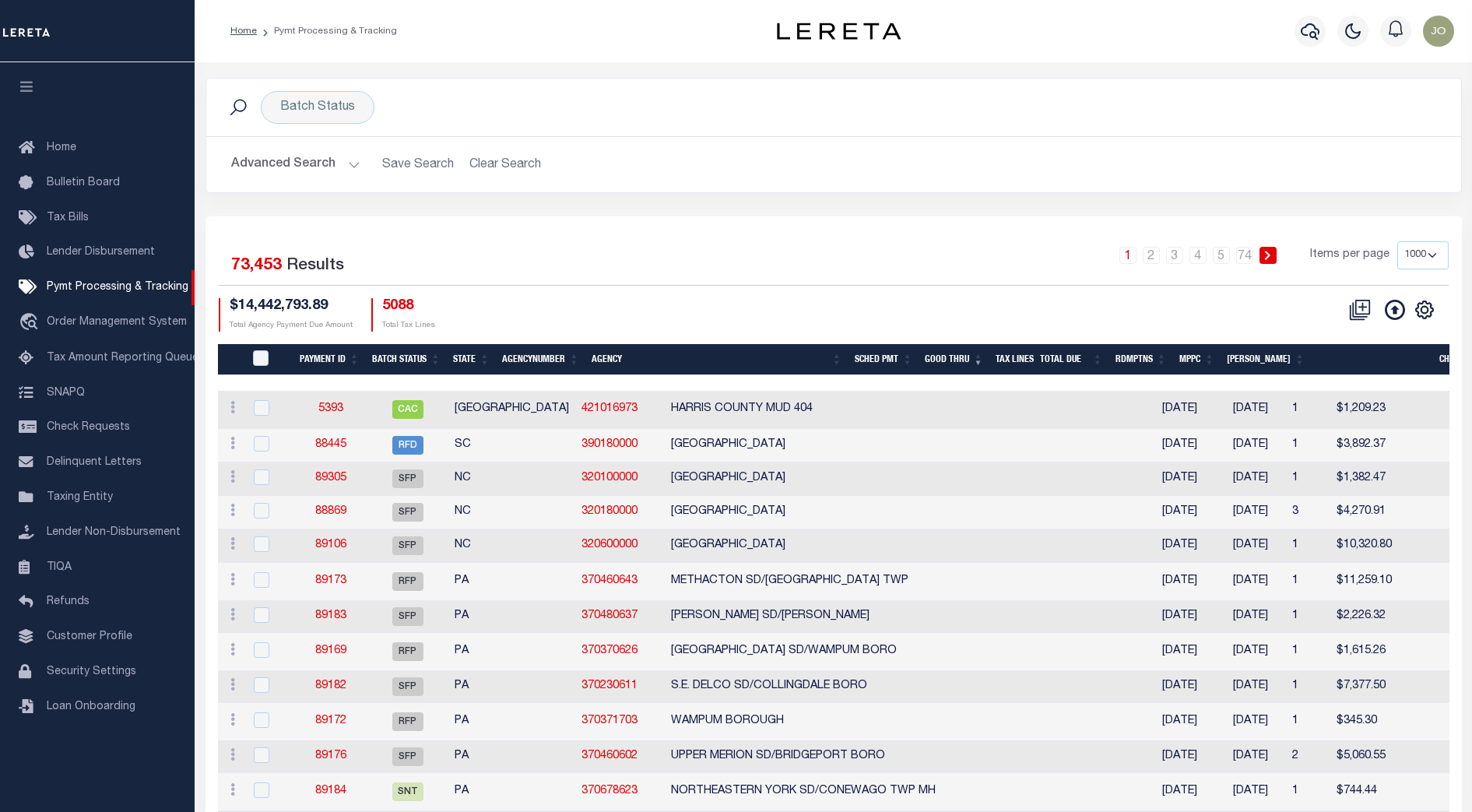
click at [993, 291] on div "Selected 73,453 Results 1 2 3 4 5 … 74 Items per page 100 200 500 1000 $14,442,…" at bounding box center [834, 286] width 1255 height 90
